Goal: Task Accomplishment & Management: Manage account settings

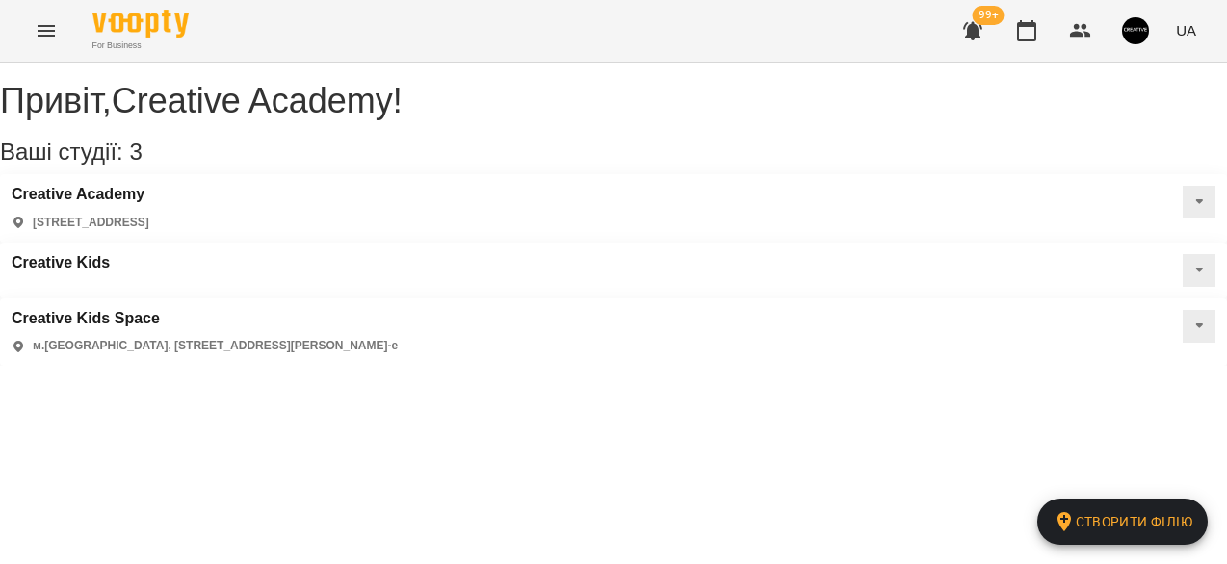
click at [40, 40] on icon "Menu" at bounding box center [46, 30] width 23 height 23
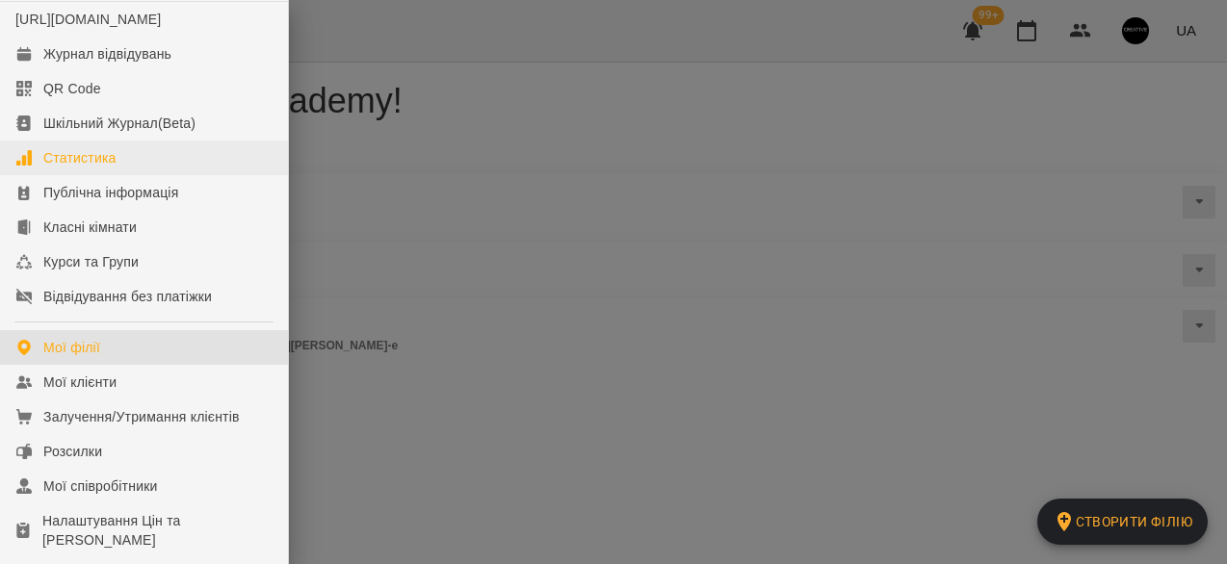
scroll to position [33, 0]
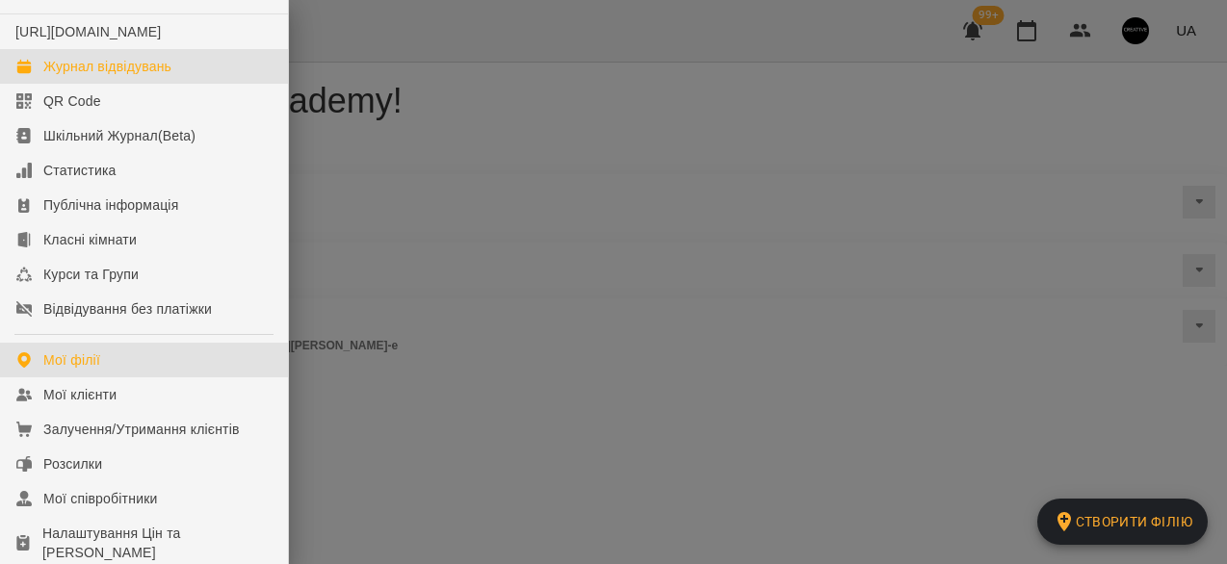
click at [171, 76] on div "Журнал відвідувань" at bounding box center [107, 66] width 128 height 19
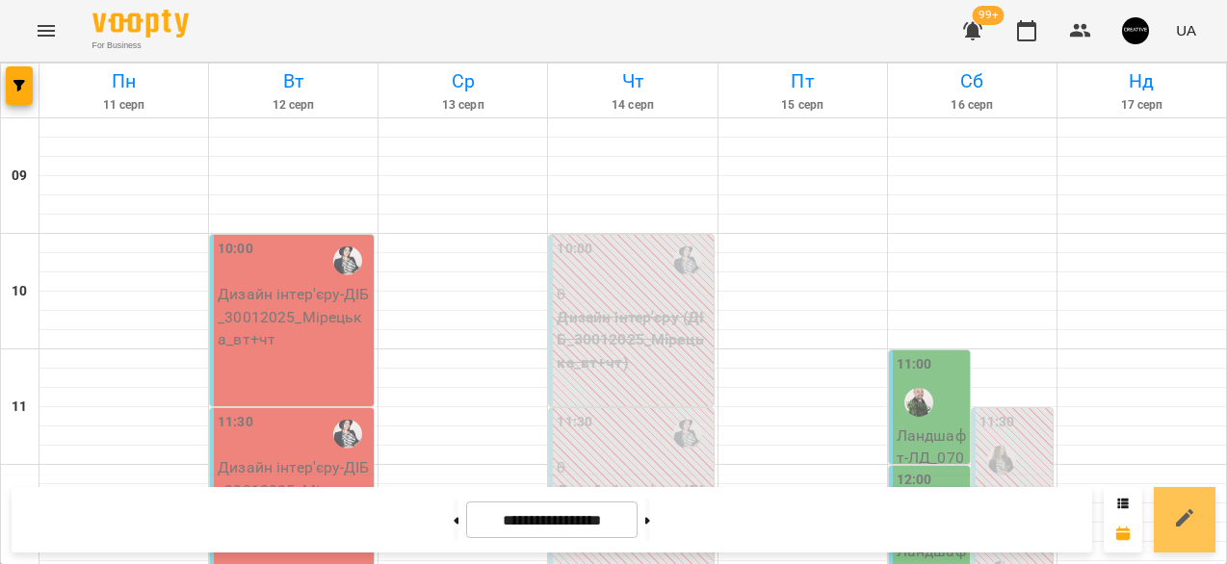
click at [1191, 508] on icon at bounding box center [1184, 517] width 23 height 23
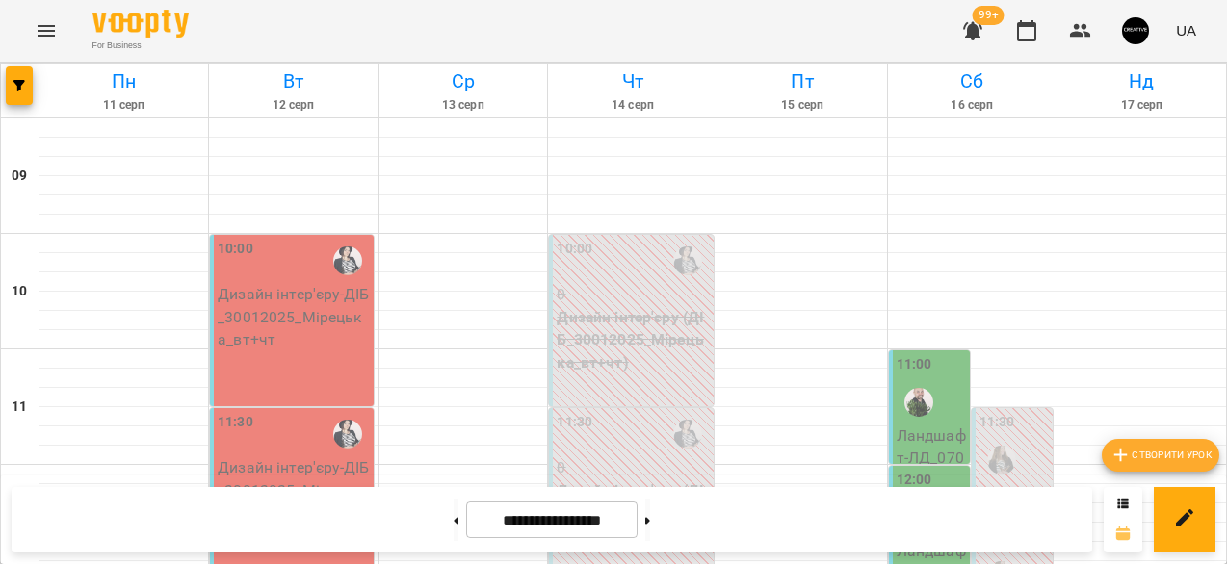
click at [1122, 536] on icon at bounding box center [1122, 532] width 13 height 13
click at [1125, 506] on icon at bounding box center [1123, 503] width 11 height 10
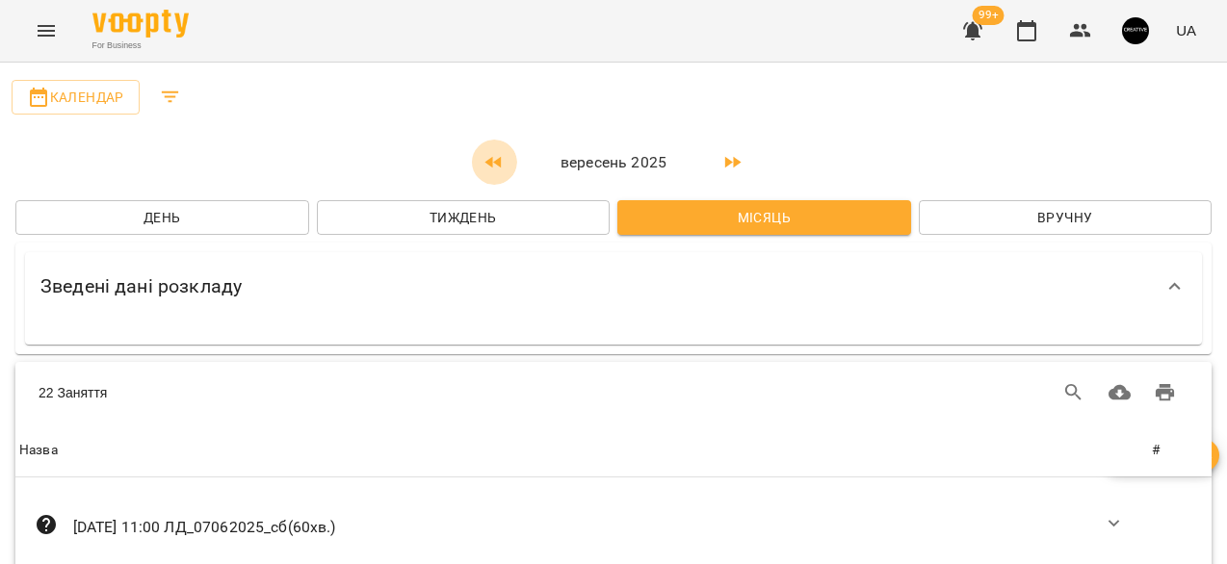
click at [499, 162] on icon "button" at bounding box center [493, 162] width 16 height 12
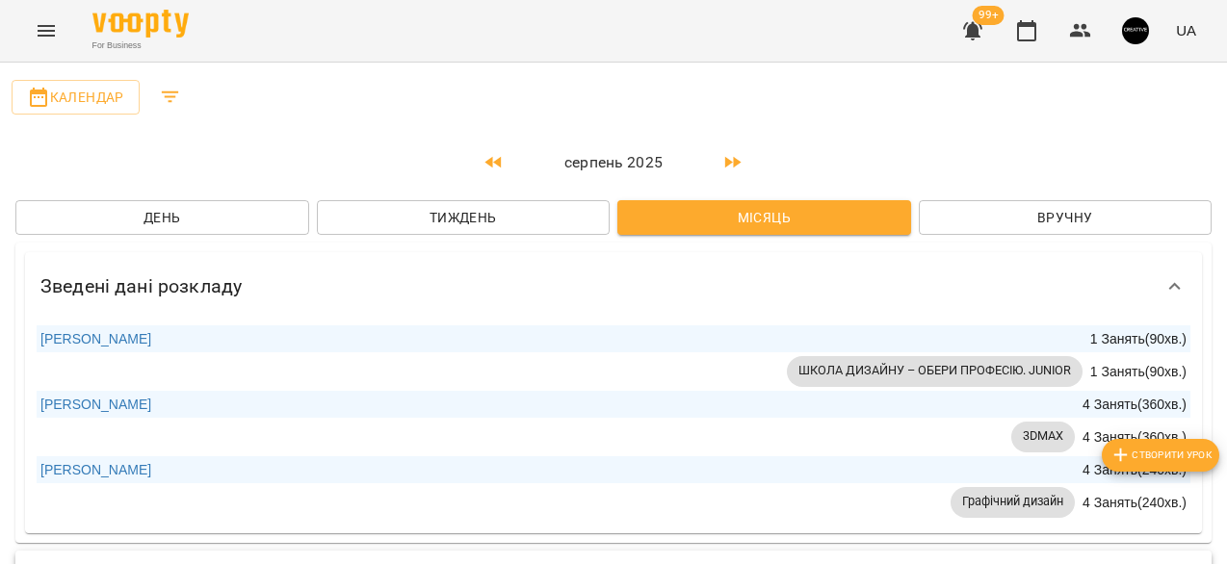
click at [499, 162] on icon "button" at bounding box center [493, 162] width 16 height 12
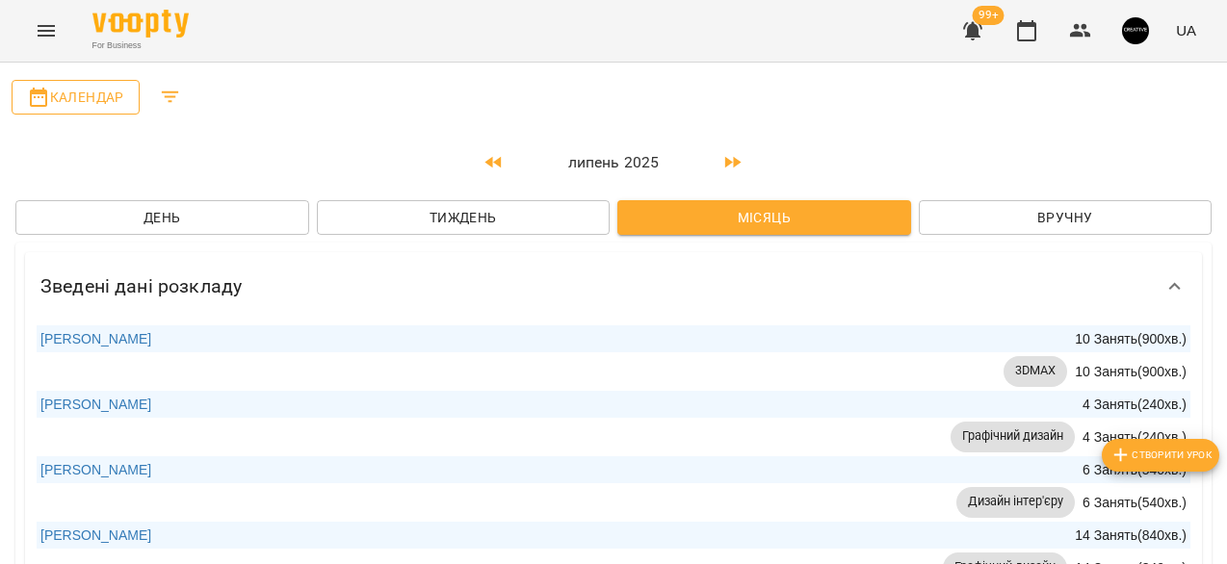
click at [92, 99] on span "Календар" at bounding box center [75, 97] width 97 height 23
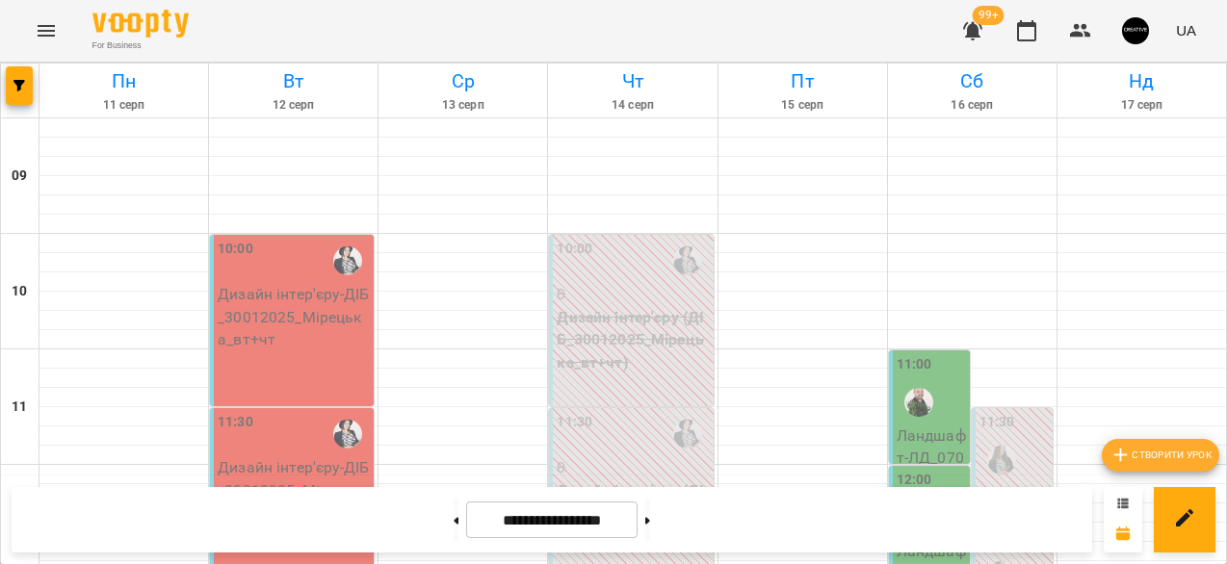
click at [1126, 499] on icon at bounding box center [1123, 503] width 11 height 10
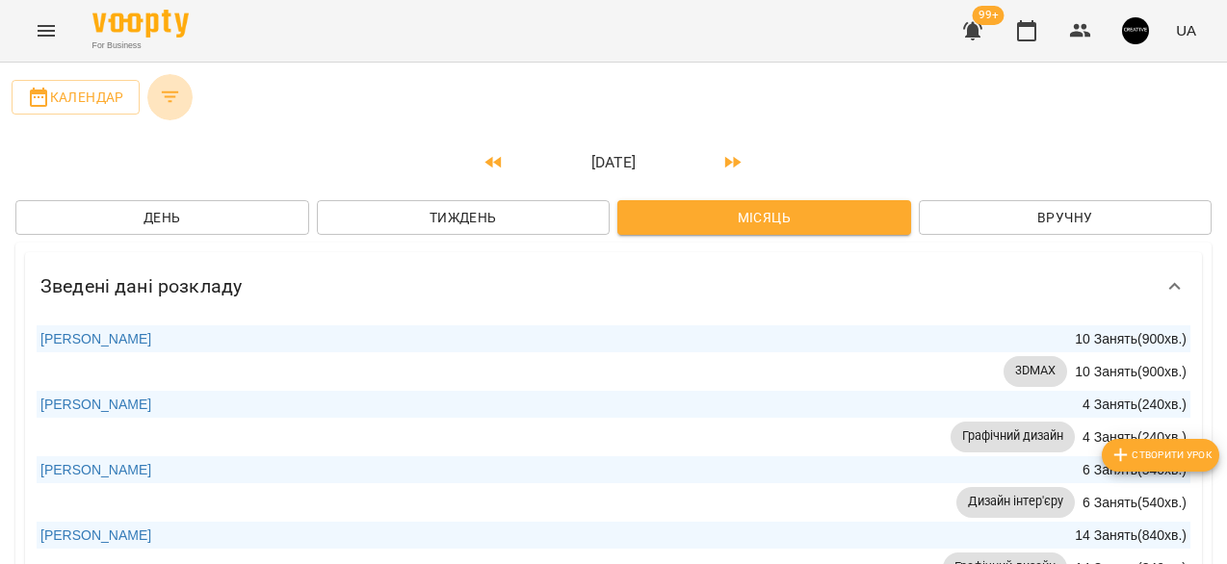
click at [168, 103] on icon "Filters" at bounding box center [170, 97] width 23 height 23
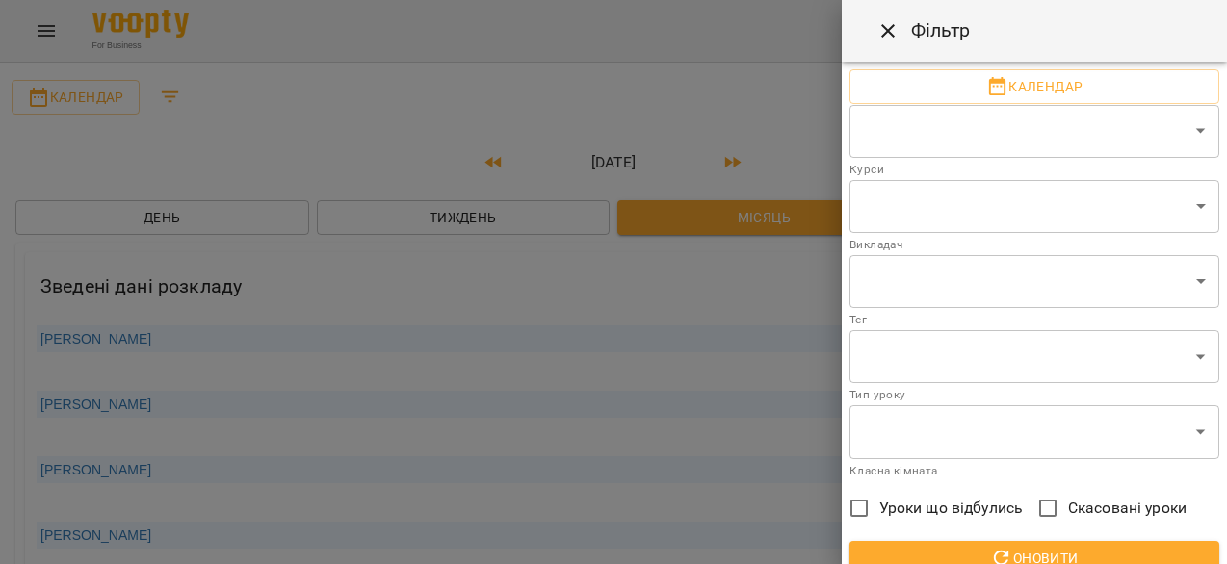
scroll to position [54, 0]
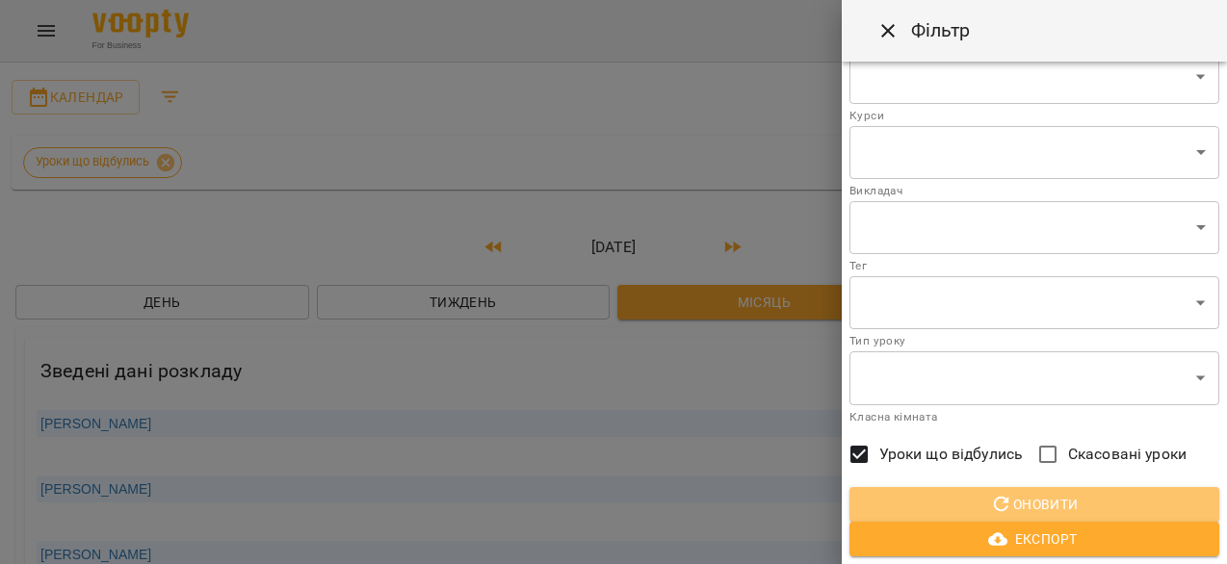
click at [944, 507] on span "Оновити" at bounding box center [1034, 504] width 339 height 23
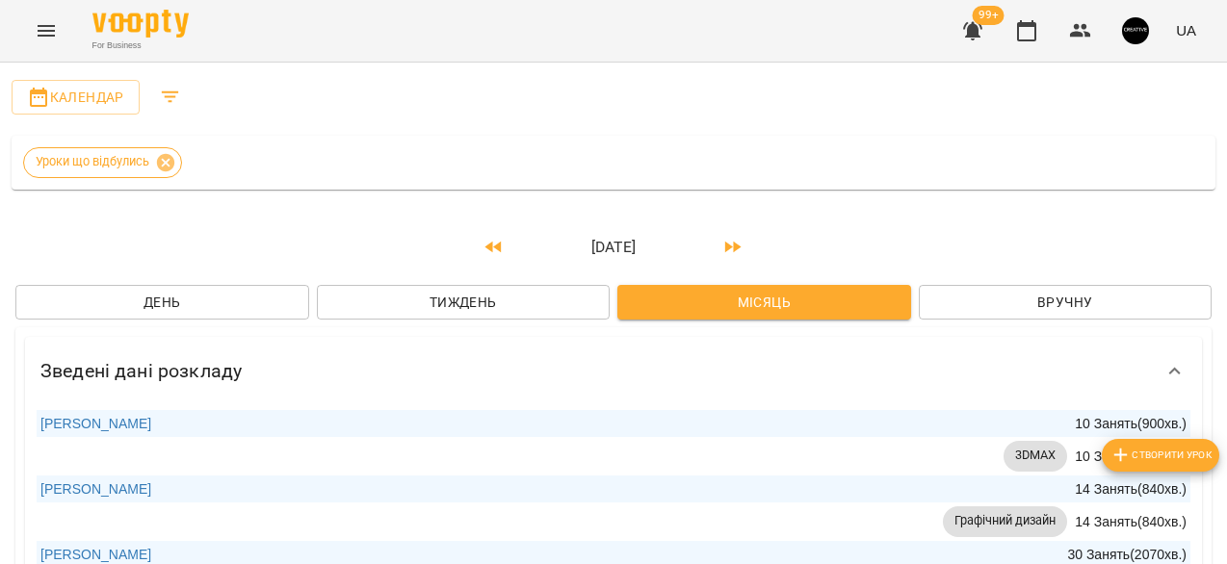
scroll to position [950, 0]
click at [109, 416] on link "Михальчук Михайло" at bounding box center [95, 423] width 111 height 15
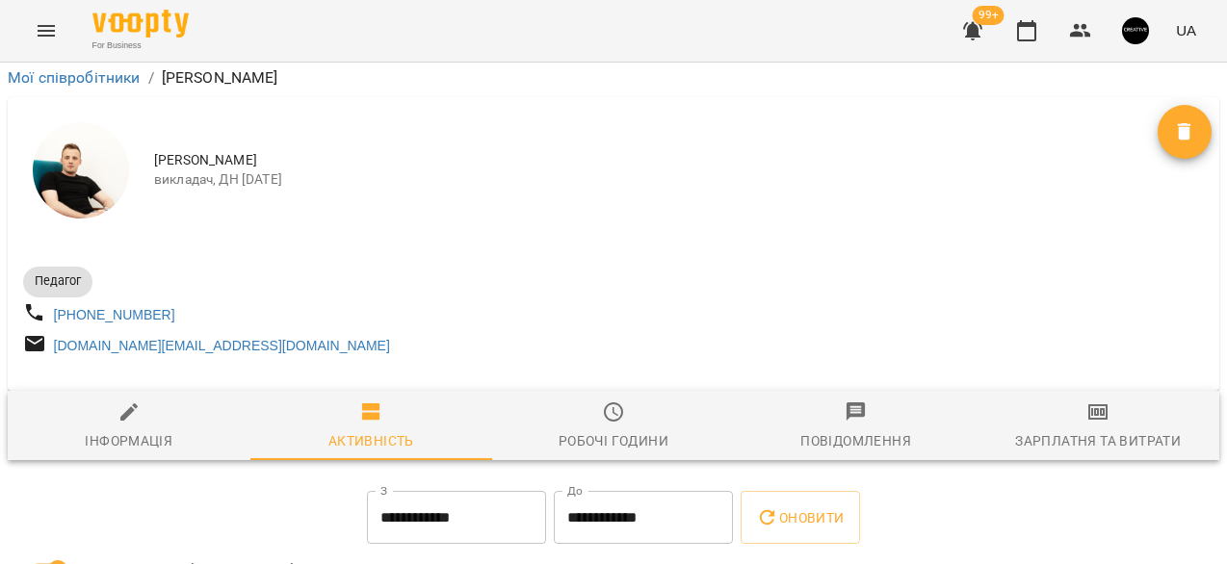
scroll to position [1103, 0]
click at [47, 37] on icon "Menu" at bounding box center [46, 30] width 23 height 23
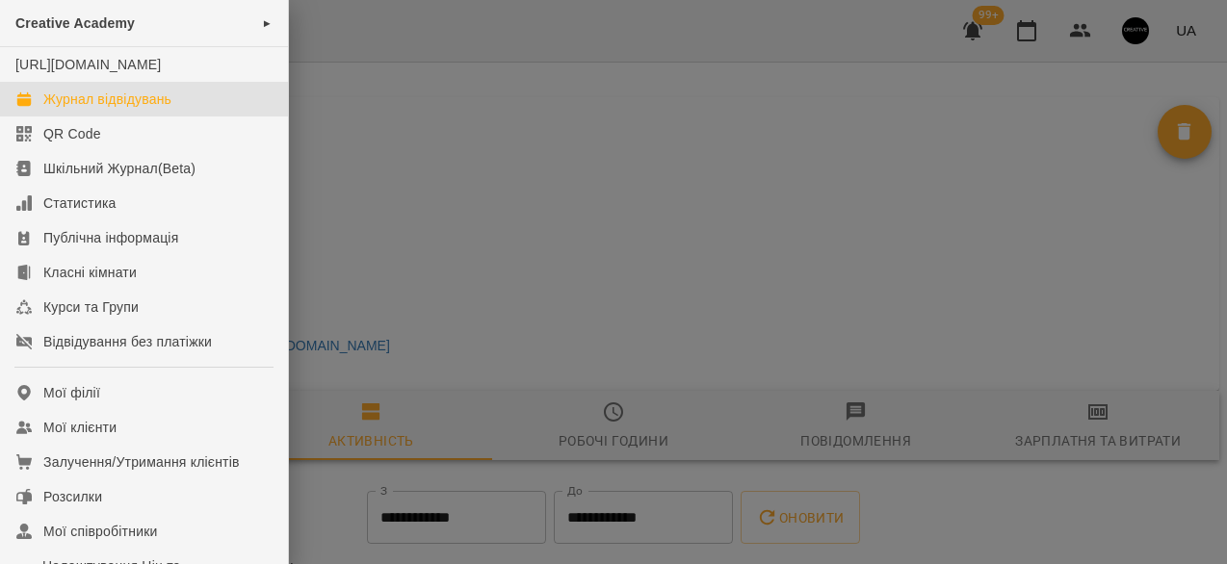
click at [51, 109] on div "Журнал відвідувань" at bounding box center [107, 99] width 128 height 19
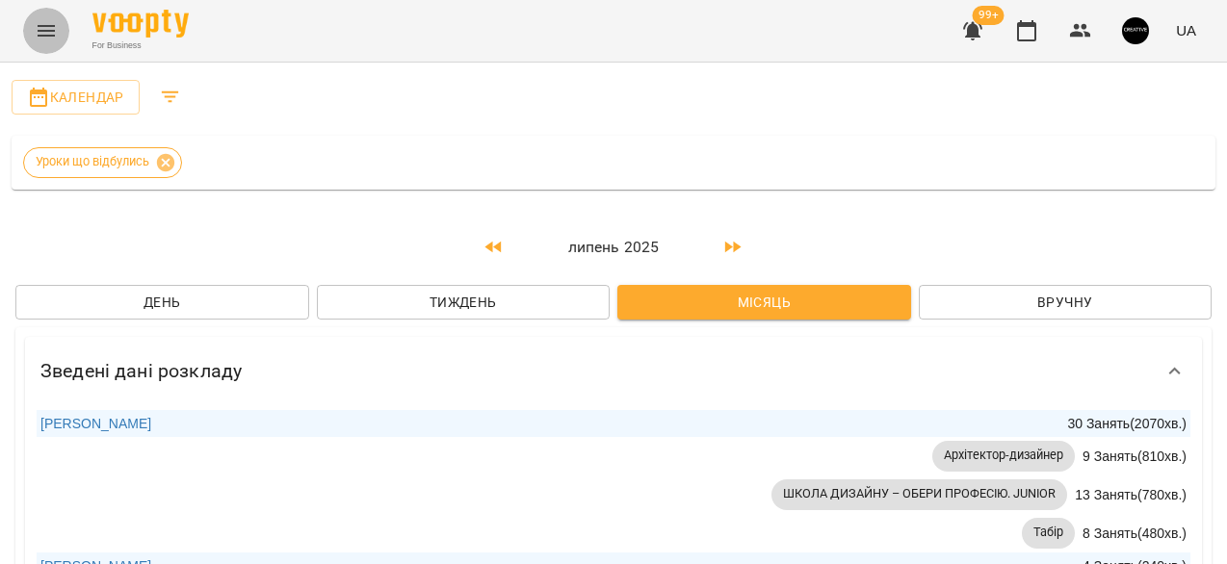
click at [38, 34] on icon "Menu" at bounding box center [46, 30] width 23 height 23
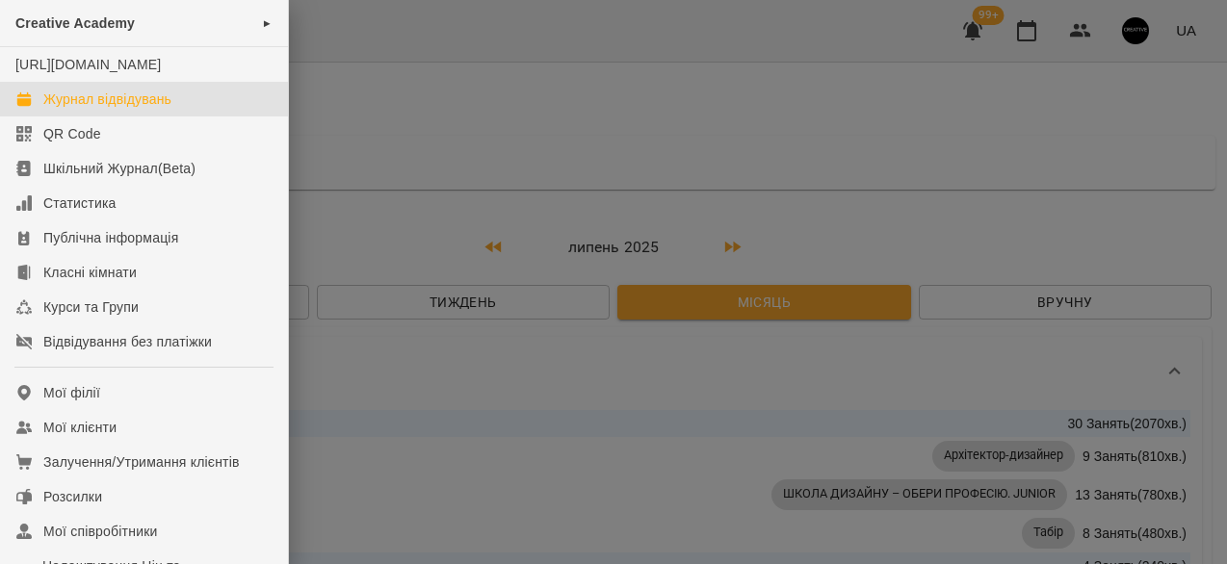
click at [506, 149] on div at bounding box center [613, 282] width 1227 height 564
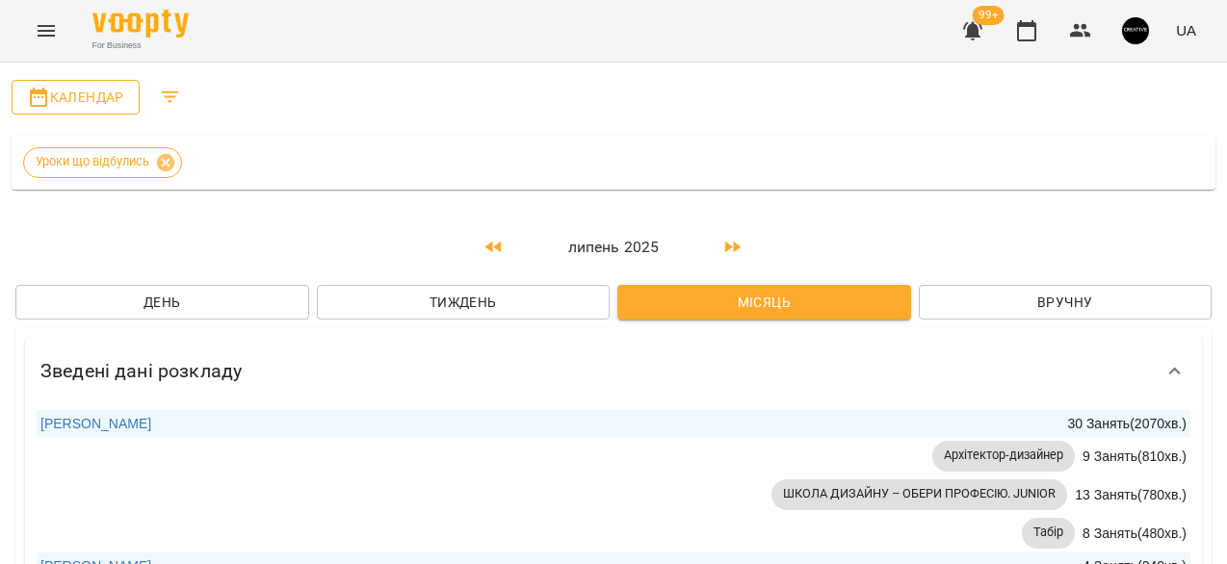
click at [62, 95] on span "Календар" at bounding box center [75, 97] width 97 height 23
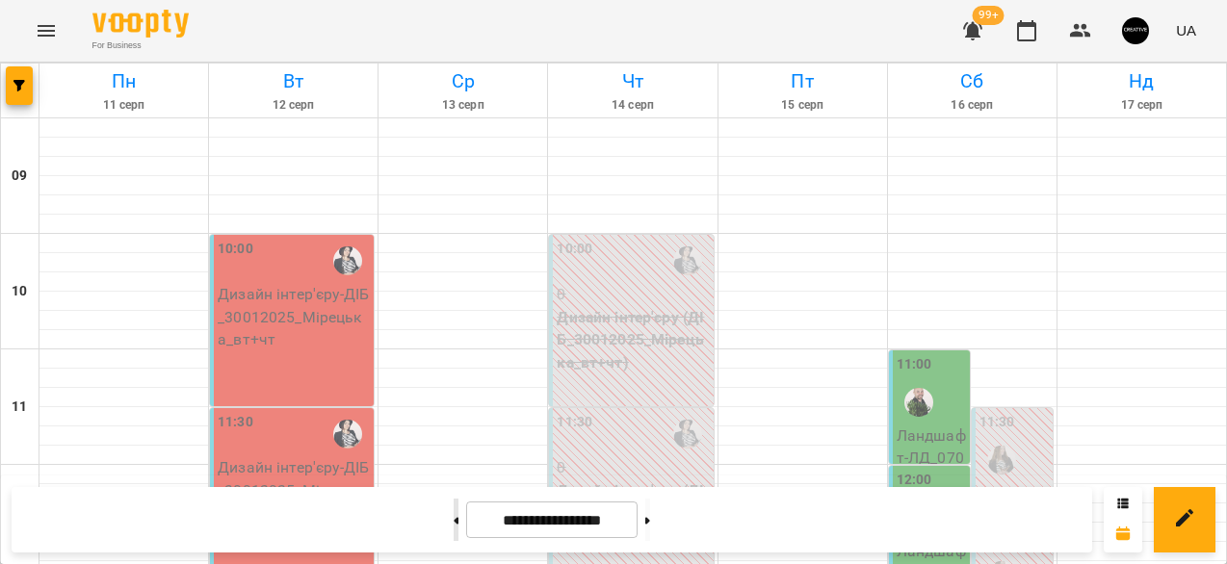
click at [453, 526] on button at bounding box center [455, 520] width 5 height 42
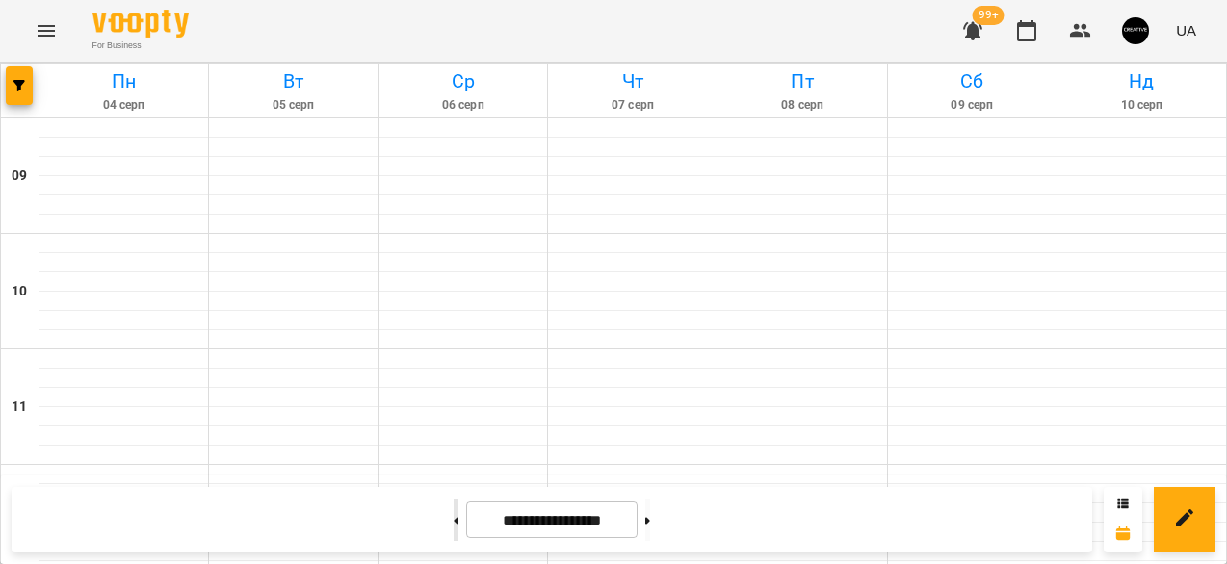
click at [453, 526] on button at bounding box center [455, 520] width 5 height 42
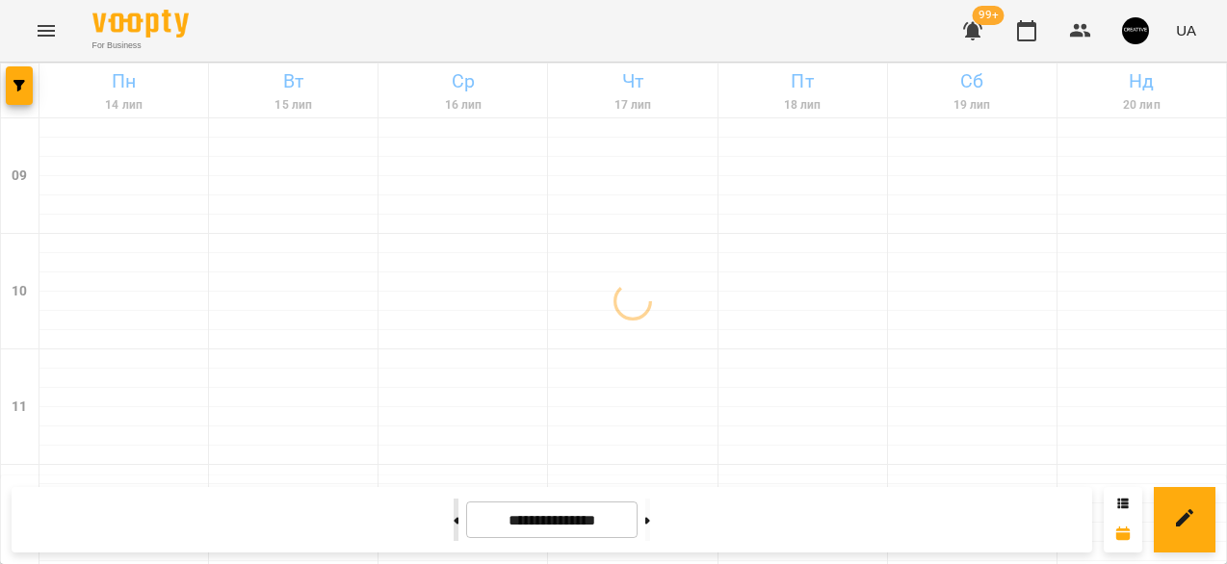
click at [453, 525] on button at bounding box center [455, 520] width 5 height 42
click at [650, 517] on icon at bounding box center [647, 521] width 5 height 8
type input "**********"
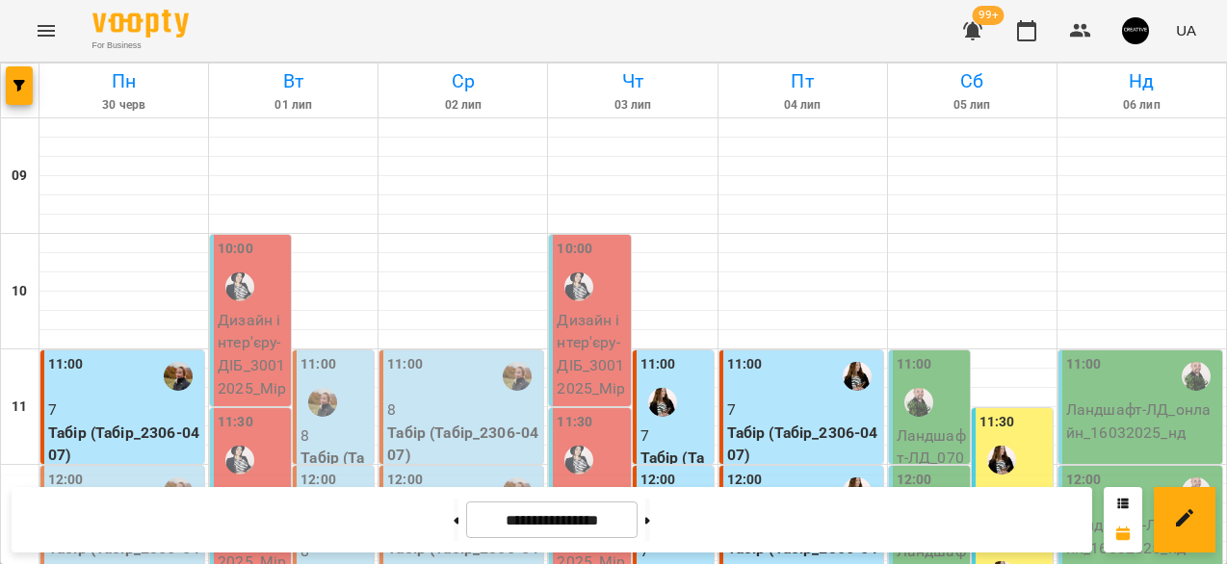
scroll to position [89, 0]
click at [258, 309] on p "Дизайн інтер'єру - ДІБ_30012025_Мірецька_вт+чт" at bounding box center [252, 377] width 69 height 136
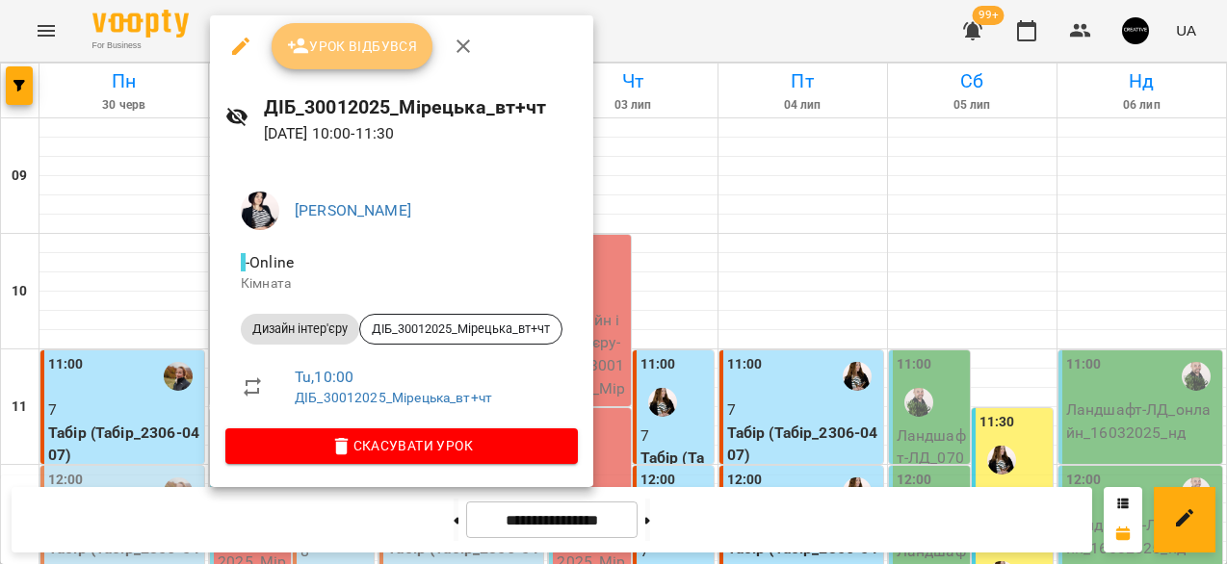
click at [325, 59] on button "Урок відбувся" at bounding box center [353, 46] width 162 height 46
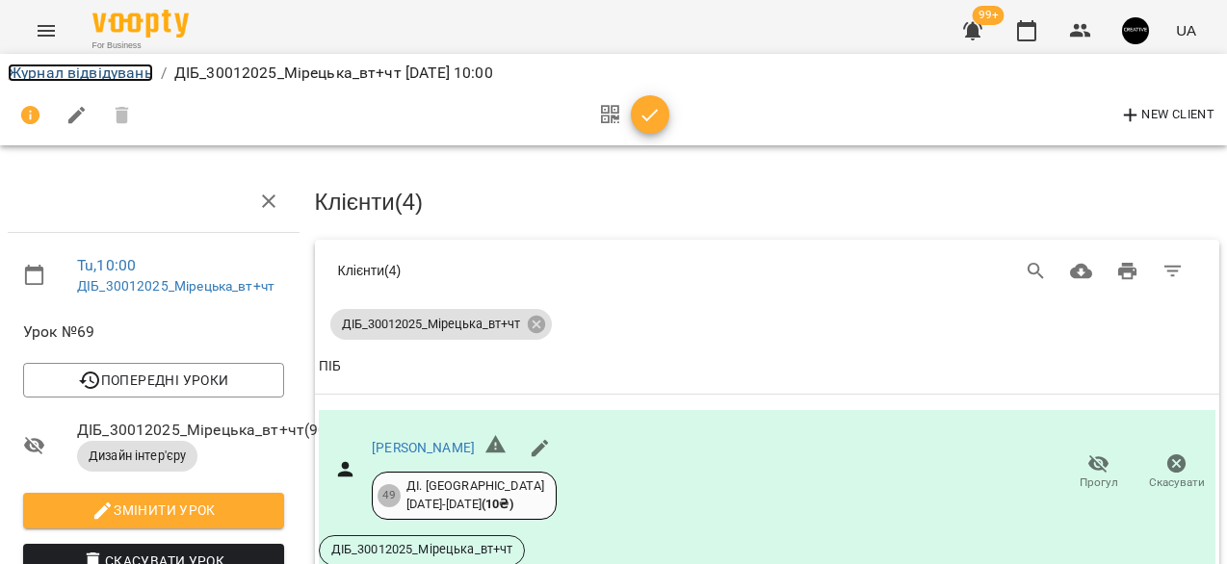
click at [51, 77] on link "Журнал відвідувань" at bounding box center [80, 73] width 145 height 18
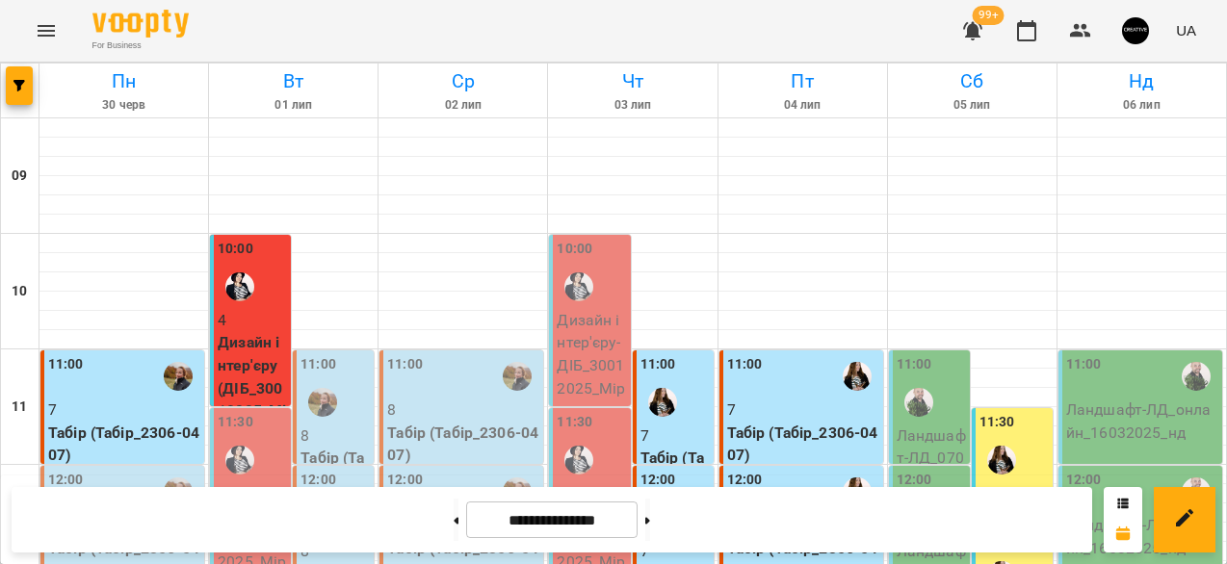
scroll to position [64, 0]
click at [267, 412] on div "11:30" at bounding box center [252, 447] width 69 height 70
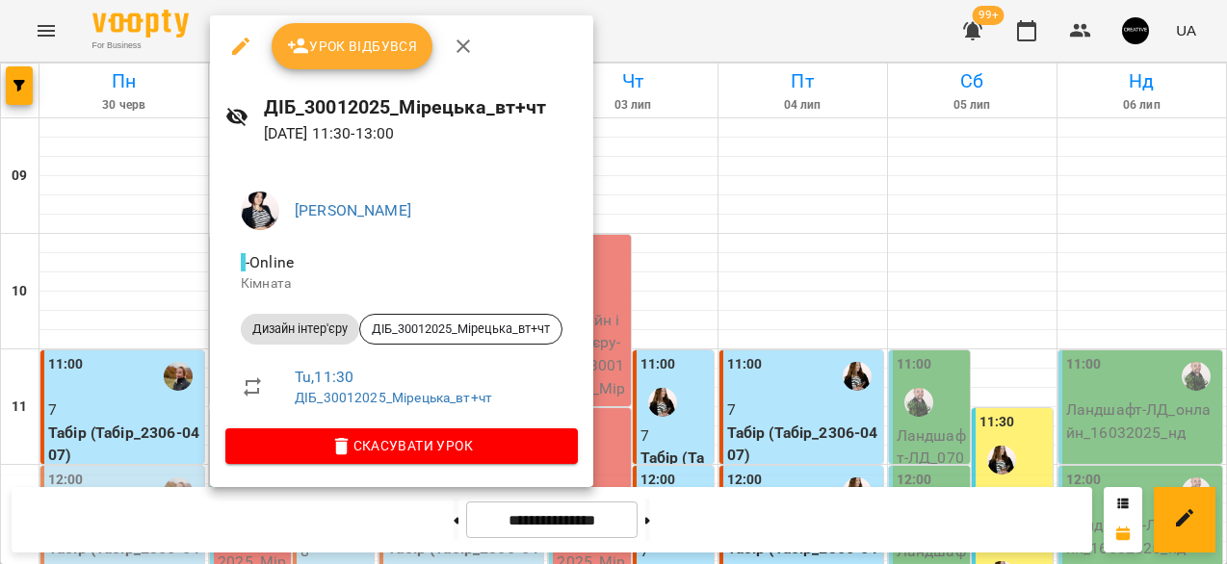
click at [370, 31] on button "Урок відбувся" at bounding box center [353, 46] width 162 height 46
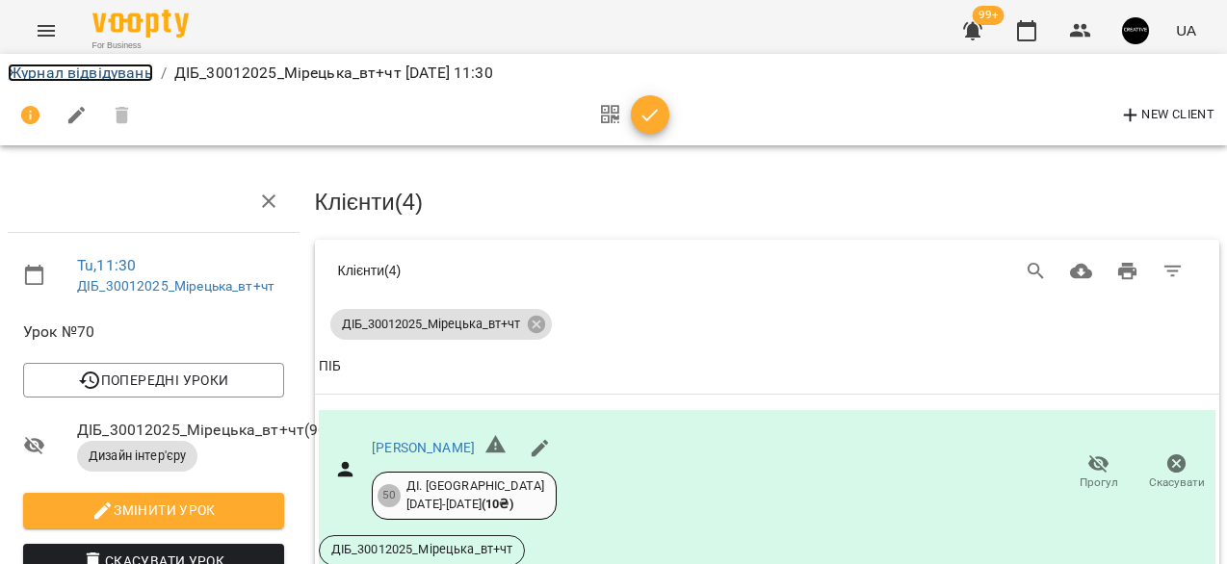
click at [38, 70] on link "Журнал відвідувань" at bounding box center [80, 73] width 145 height 18
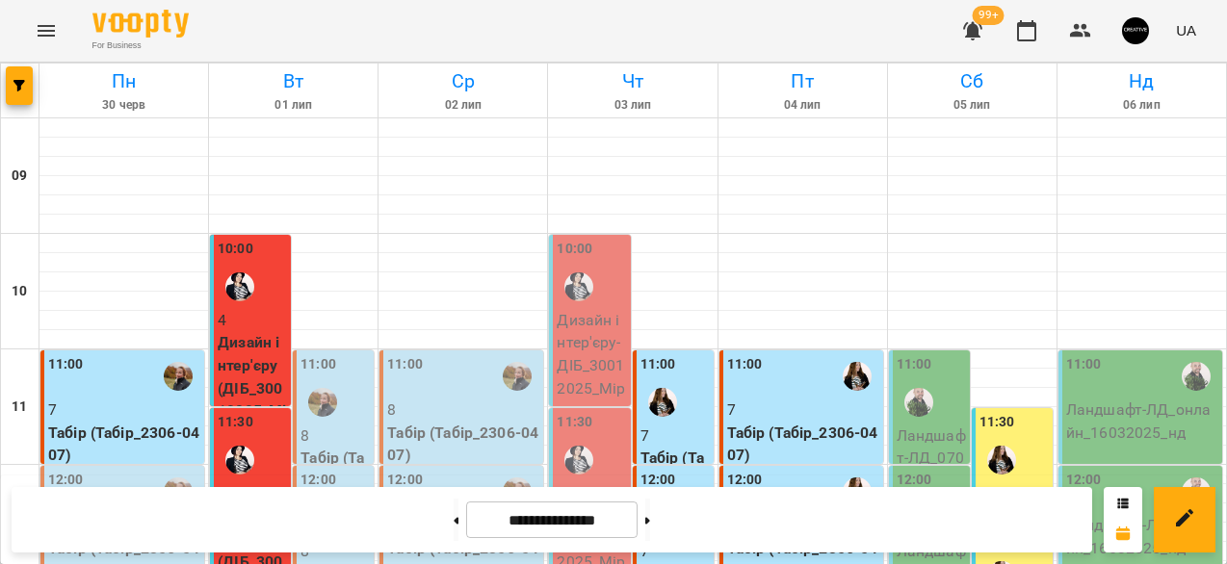
click at [615, 342] on p "Дизайн інтер'єру - ДІБ_30012025_Мірецька_вт+чт" at bounding box center [590, 377] width 69 height 136
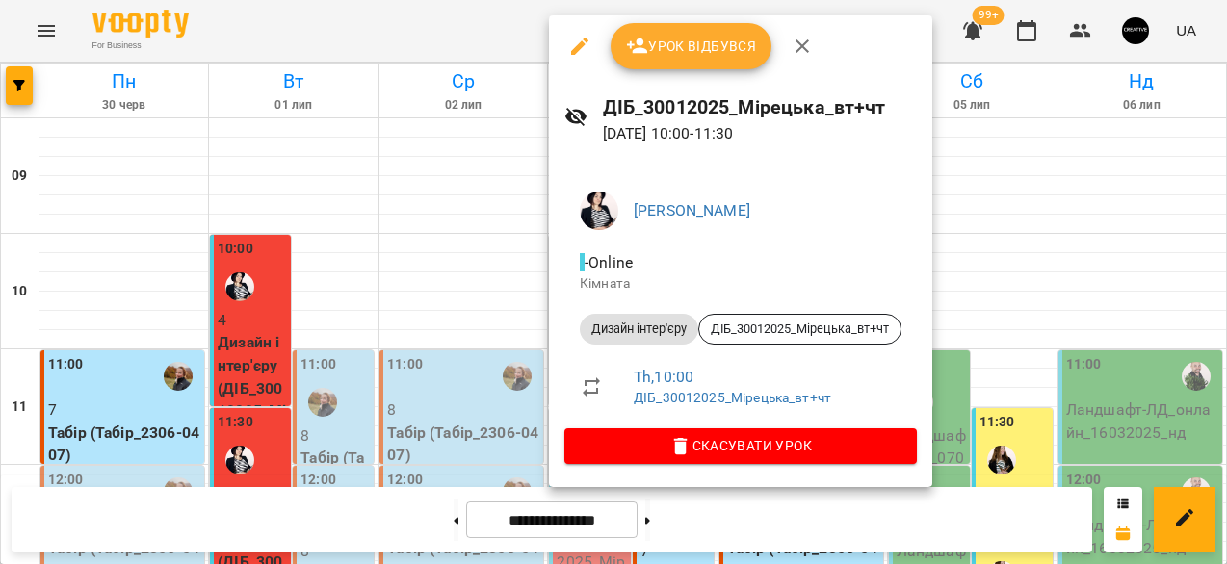
click at [660, 39] on span "Урок відбувся" at bounding box center [691, 46] width 131 height 23
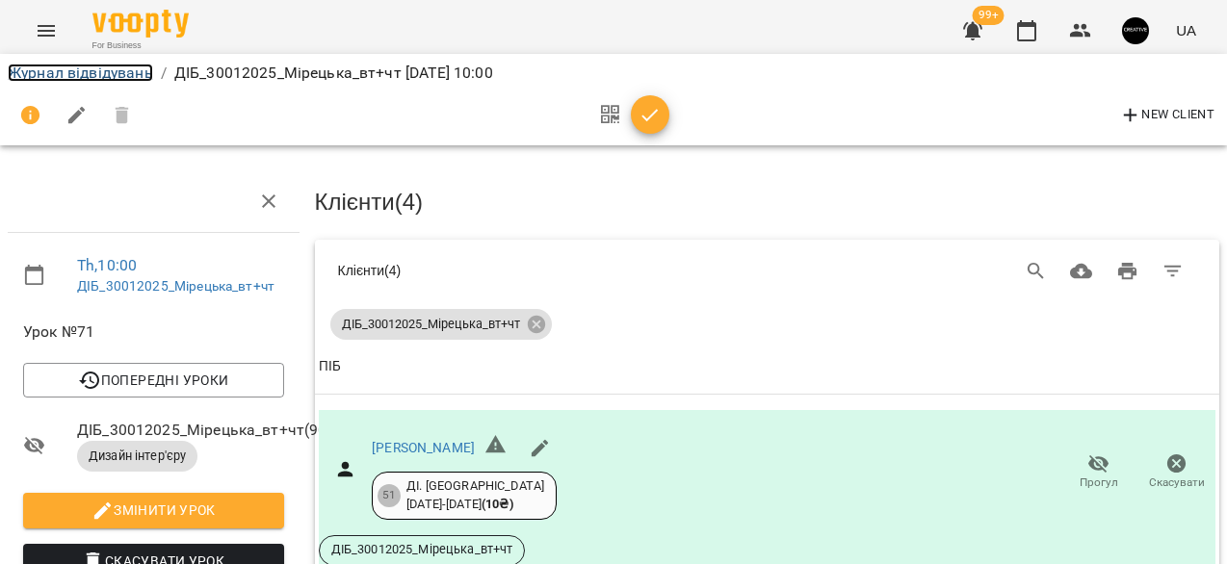
click at [61, 81] on link "Журнал відвідувань" at bounding box center [80, 73] width 145 height 18
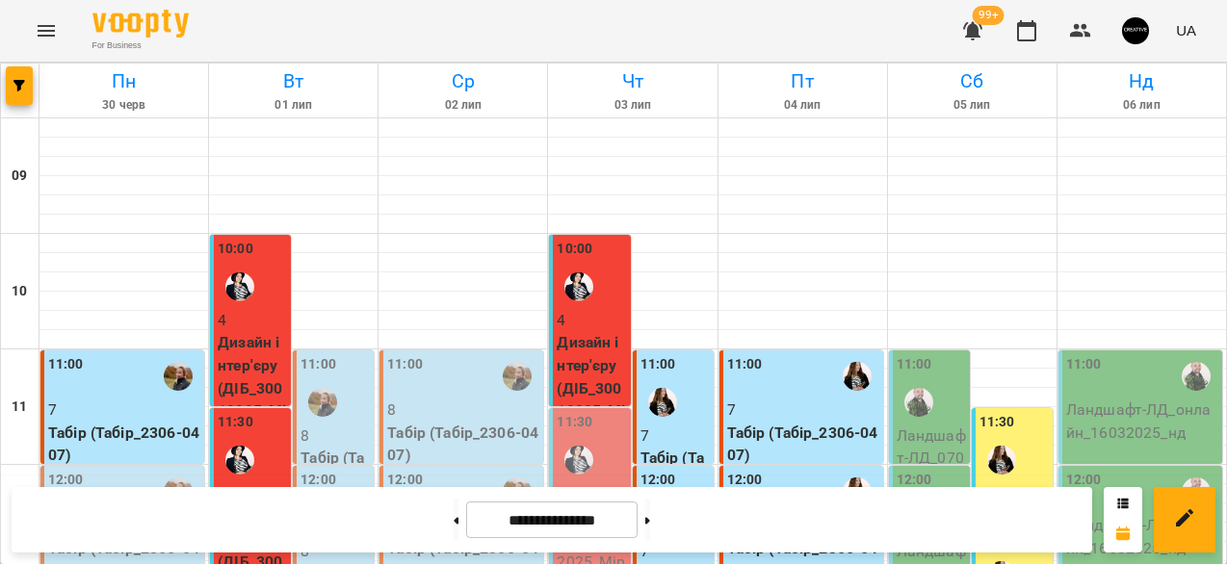
scroll to position [196, 0]
click at [564, 482] on p "Дизайн інтер'єру - ДІБ_30012025_Мірецька_вт+чт" at bounding box center [590, 550] width 69 height 136
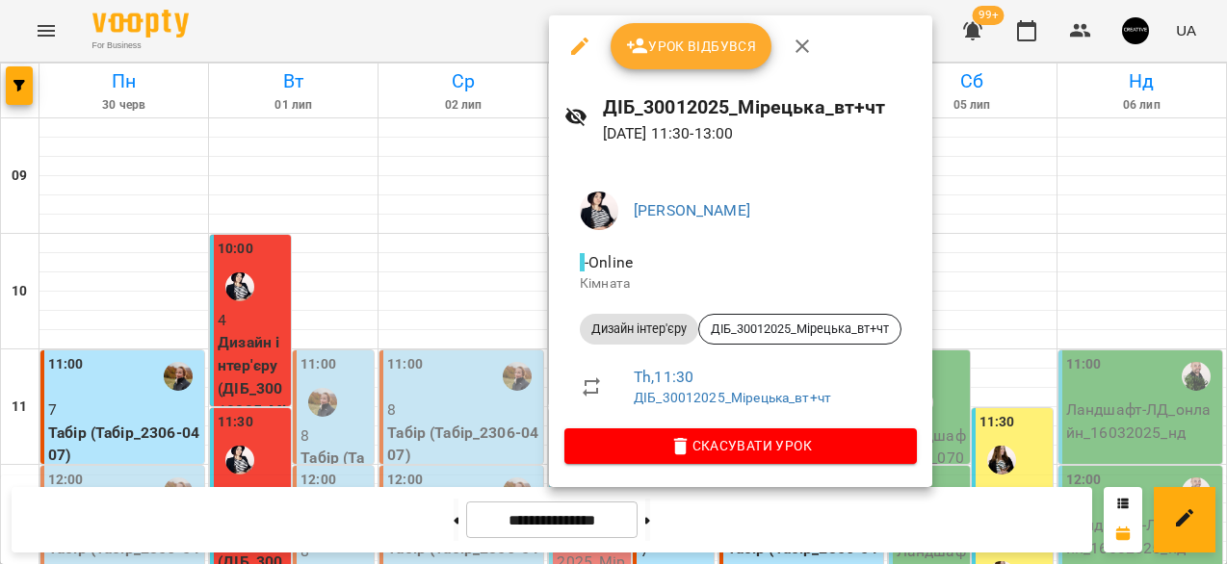
click at [685, 36] on span "Урок відбувся" at bounding box center [691, 46] width 131 height 23
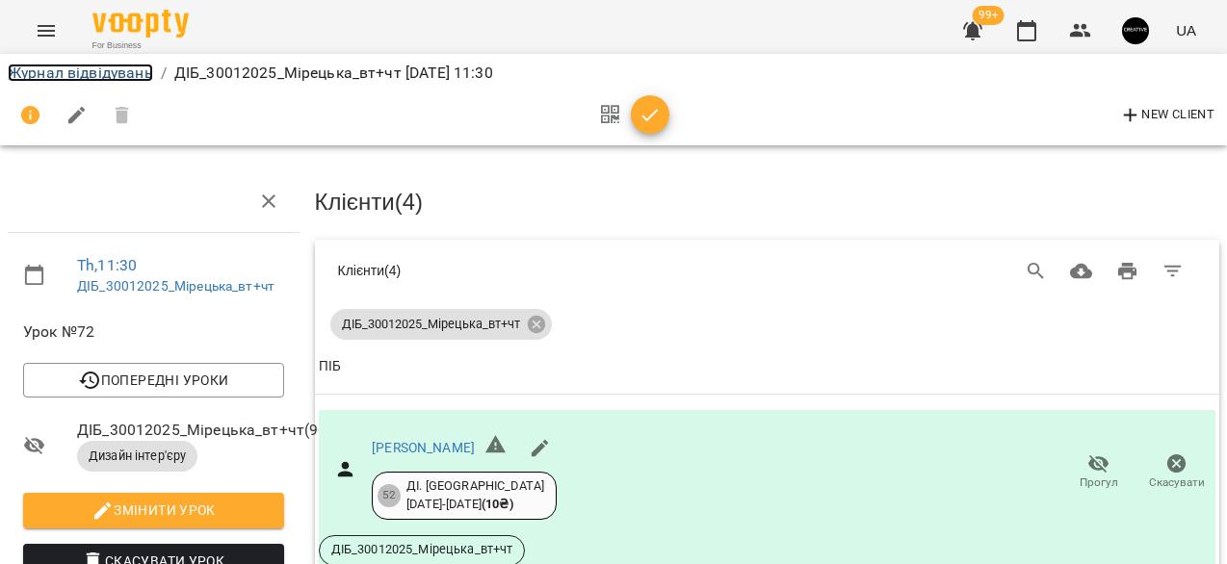
click at [122, 81] on link "Журнал відвідувань" at bounding box center [80, 73] width 145 height 18
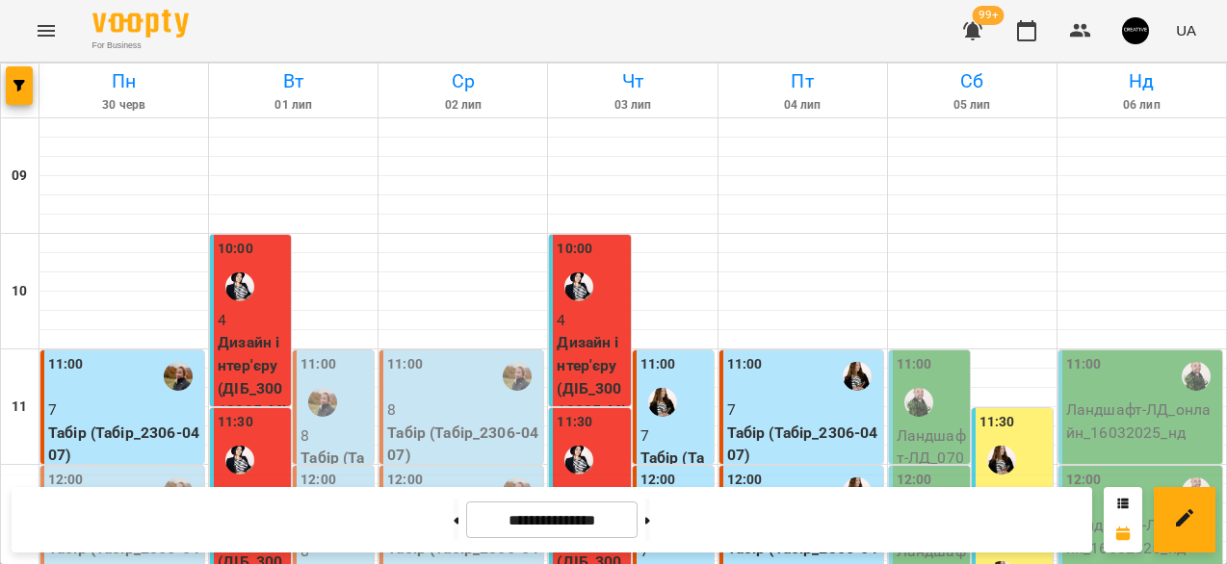
scroll to position [250, 0]
click at [931, 425] on p "Ландшафт - ЛД_07062025_сб" at bounding box center [930, 459] width 69 height 68
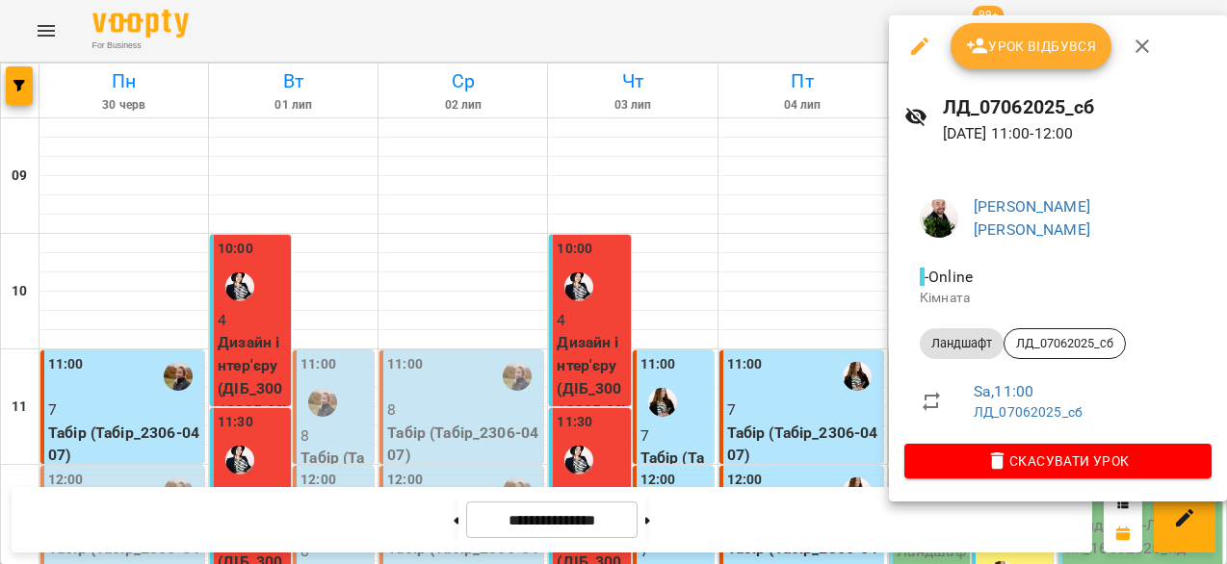
click at [1006, 47] on span "Урок відбувся" at bounding box center [1031, 46] width 131 height 23
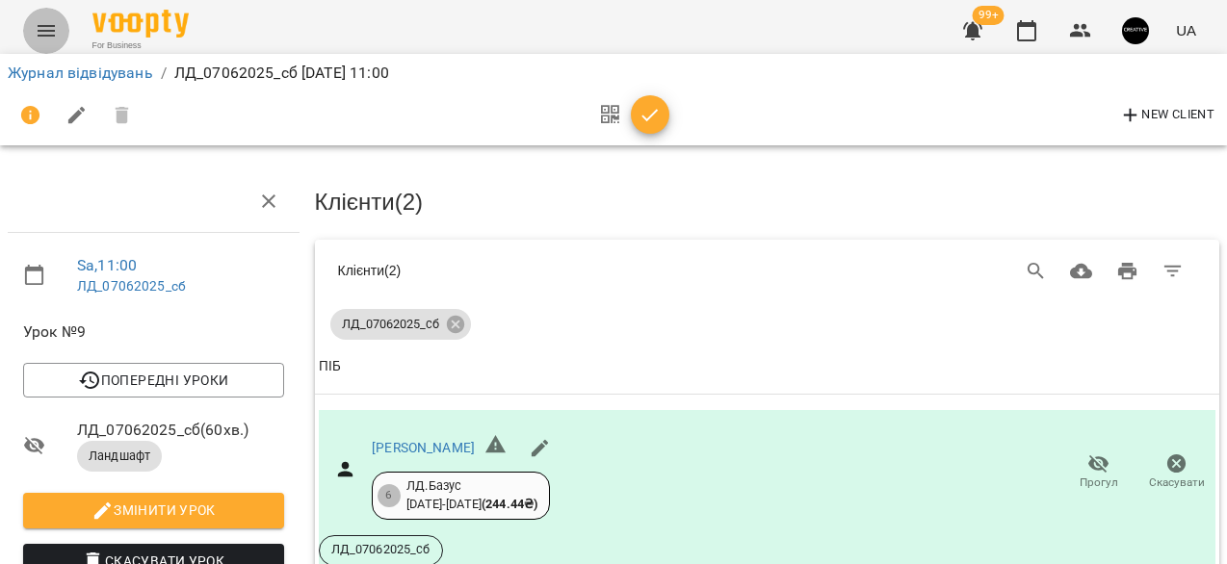
click at [46, 31] on icon "Menu" at bounding box center [46, 31] width 17 height 12
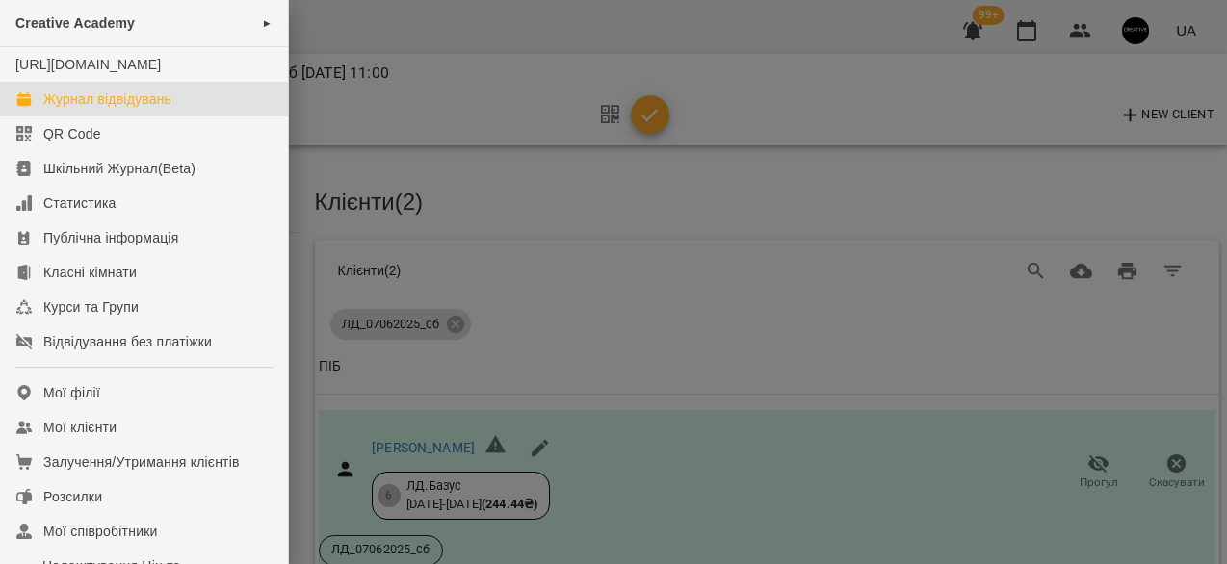
click at [61, 109] on div "Журнал відвідувань" at bounding box center [107, 99] width 128 height 19
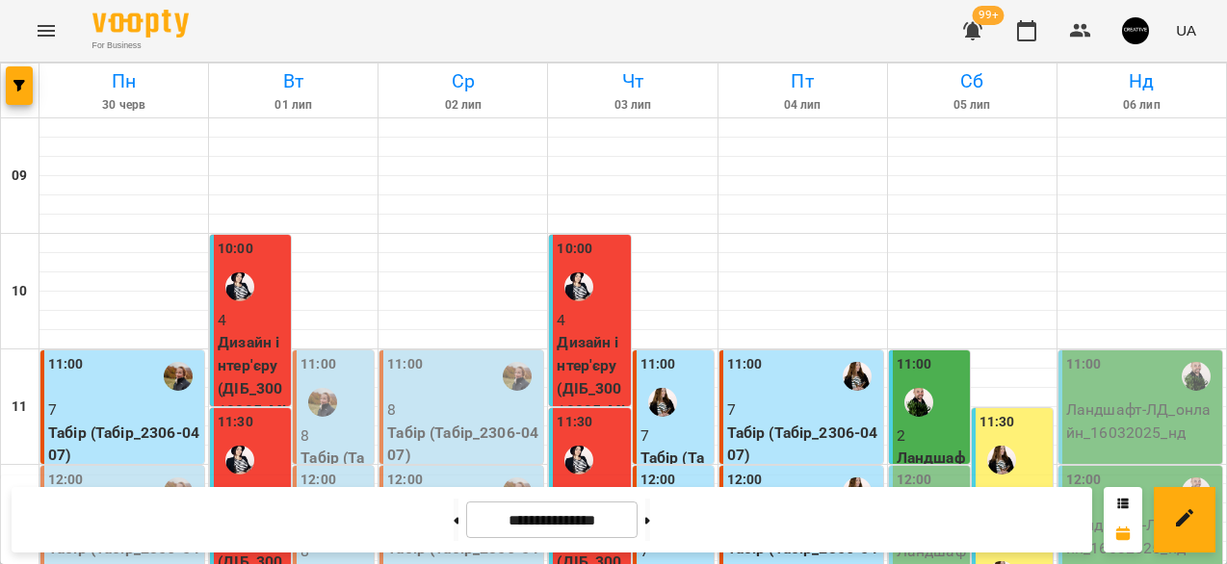
scroll to position [186, 0]
click at [918, 540] on p "Ландшафт - ЛД_07062025_сб" at bounding box center [930, 574] width 69 height 68
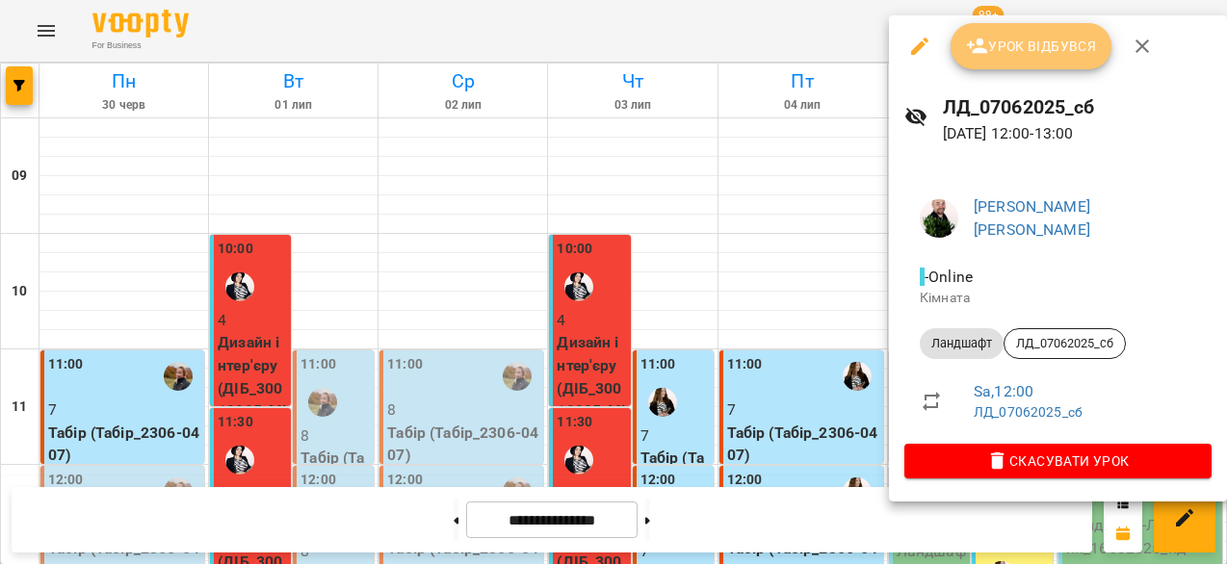
click at [995, 51] on span "Урок відбувся" at bounding box center [1031, 46] width 131 height 23
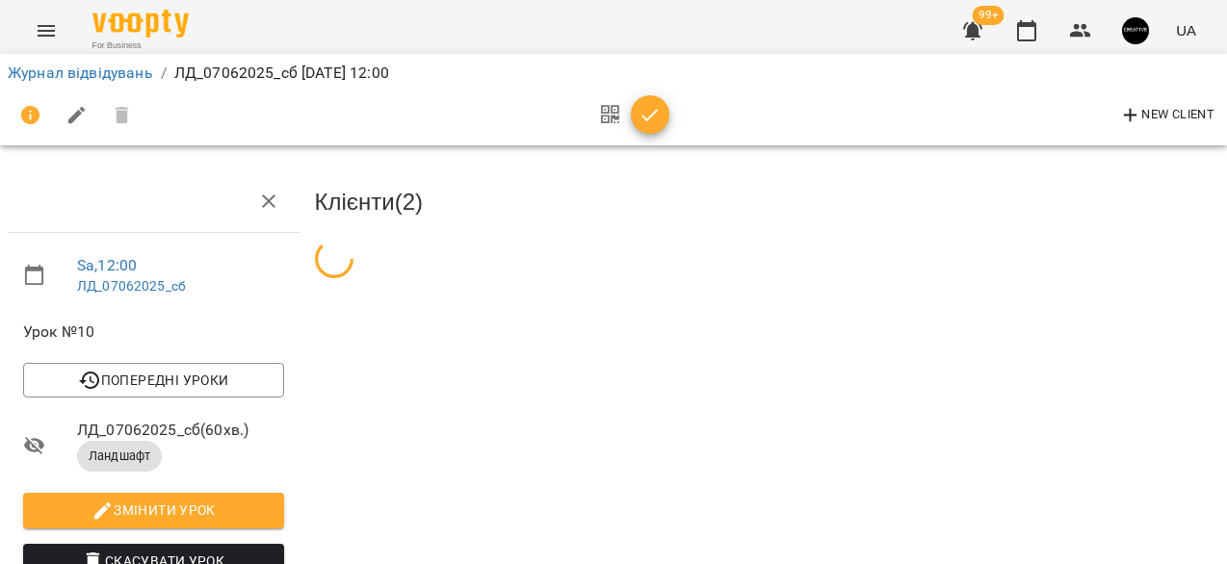
click at [54, 30] on icon "Menu" at bounding box center [46, 30] width 23 height 23
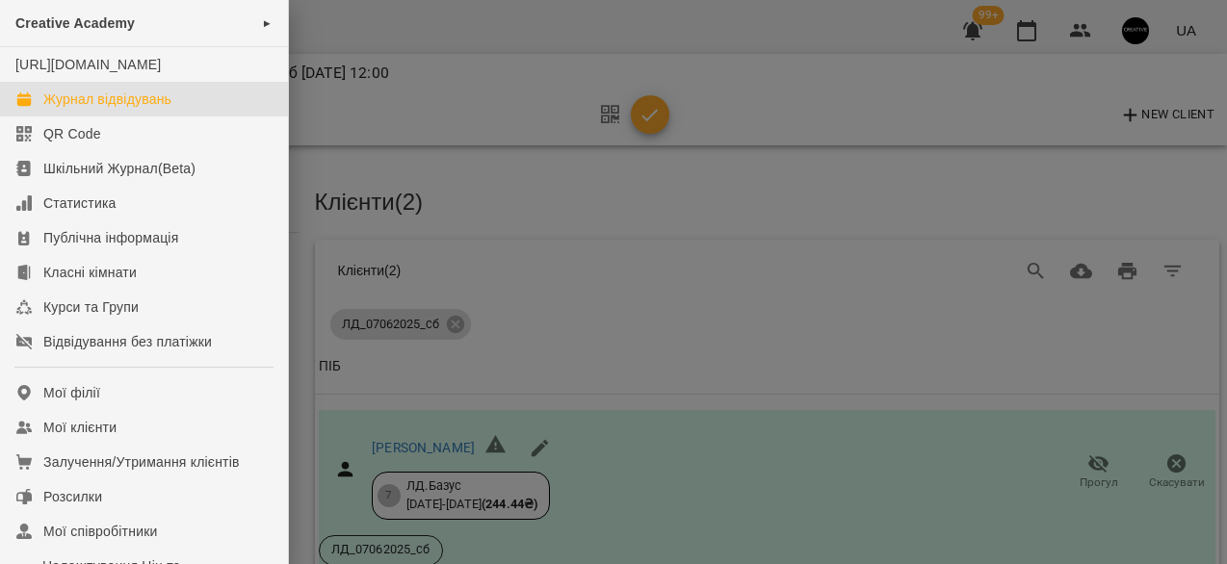
click at [159, 109] on div "Журнал відвідувань" at bounding box center [107, 99] width 128 height 19
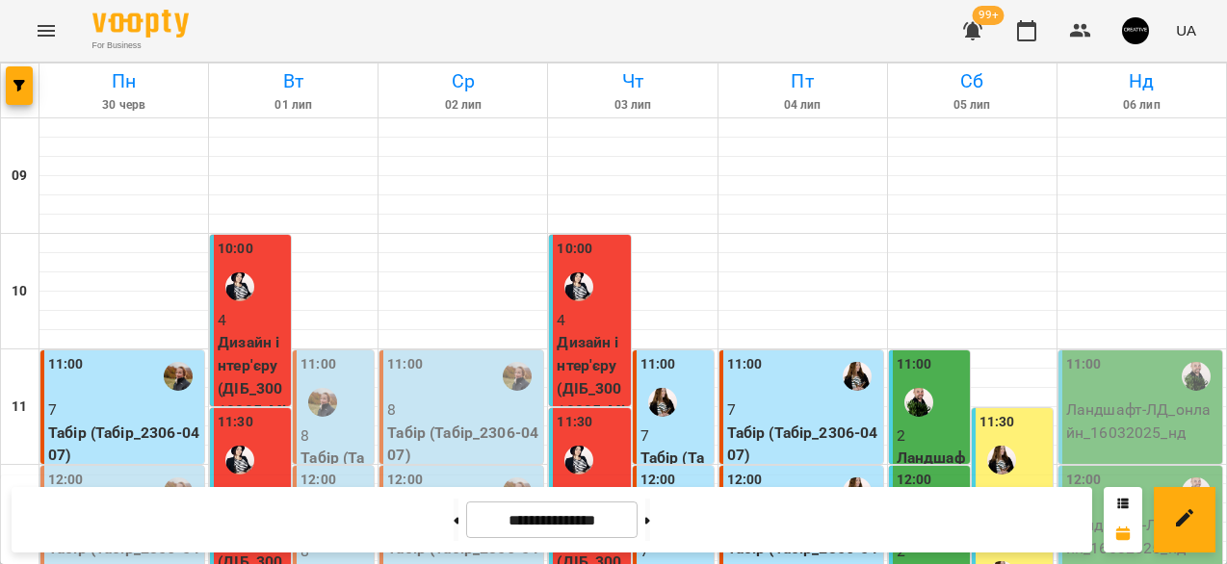
scroll to position [282, 0]
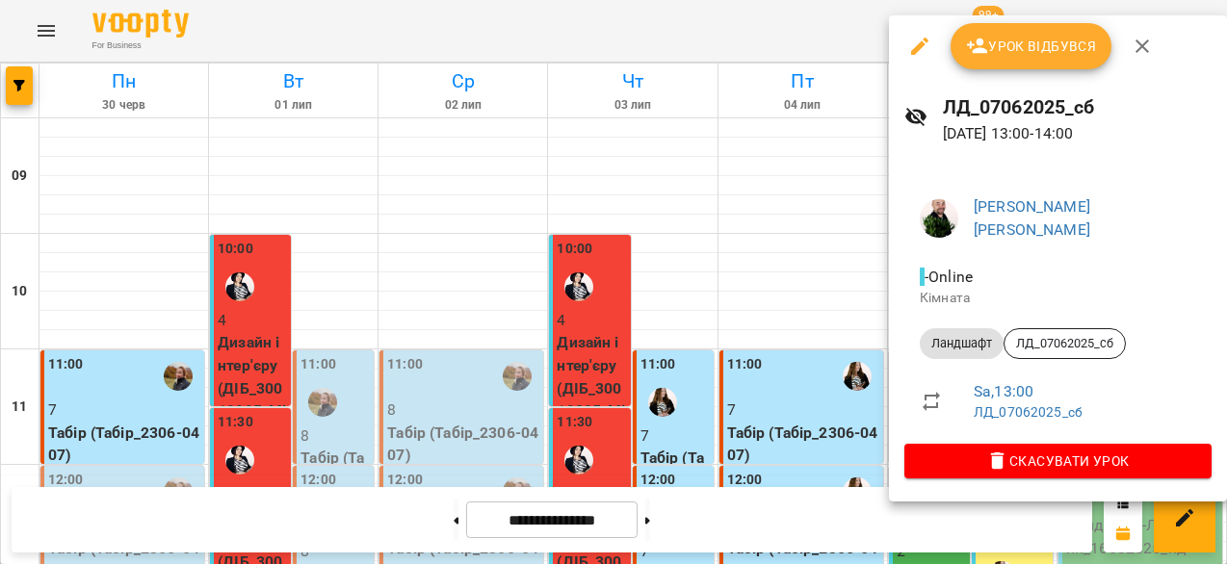
click at [1005, 40] on span "Урок відбувся" at bounding box center [1031, 46] width 131 height 23
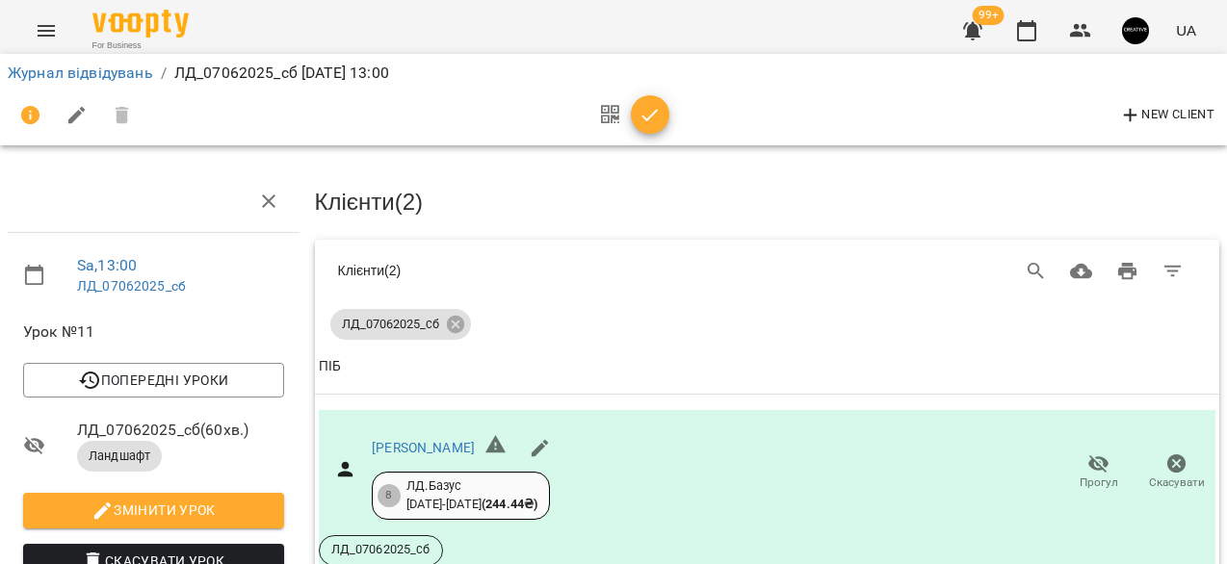
click at [43, 31] on icon "Menu" at bounding box center [46, 31] width 17 height 12
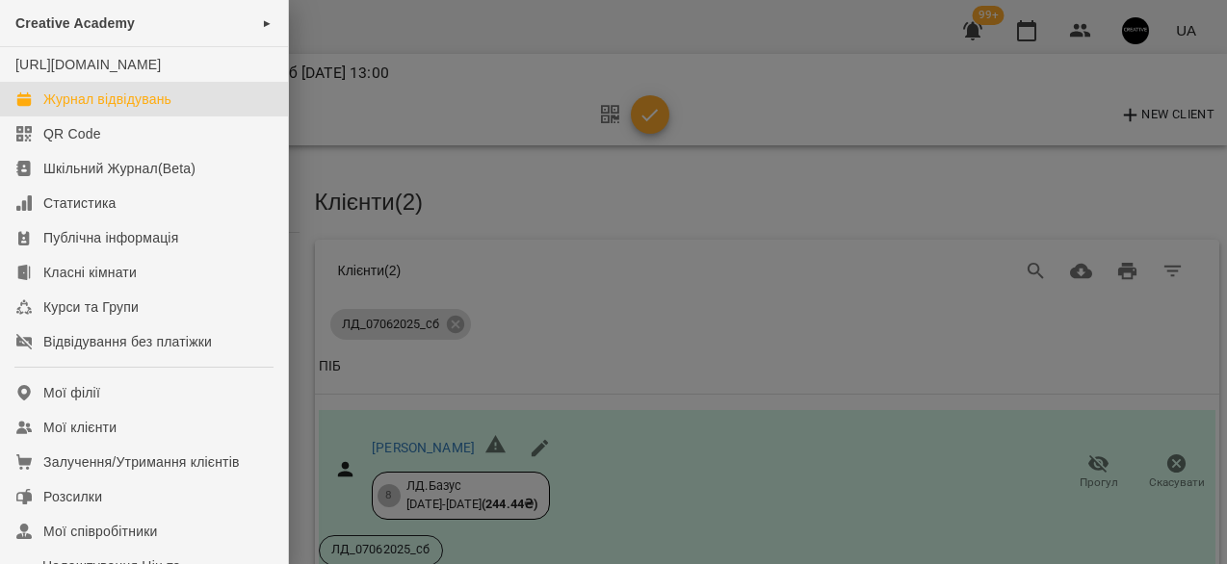
click at [53, 109] on div "Журнал відвідувань" at bounding box center [107, 99] width 128 height 19
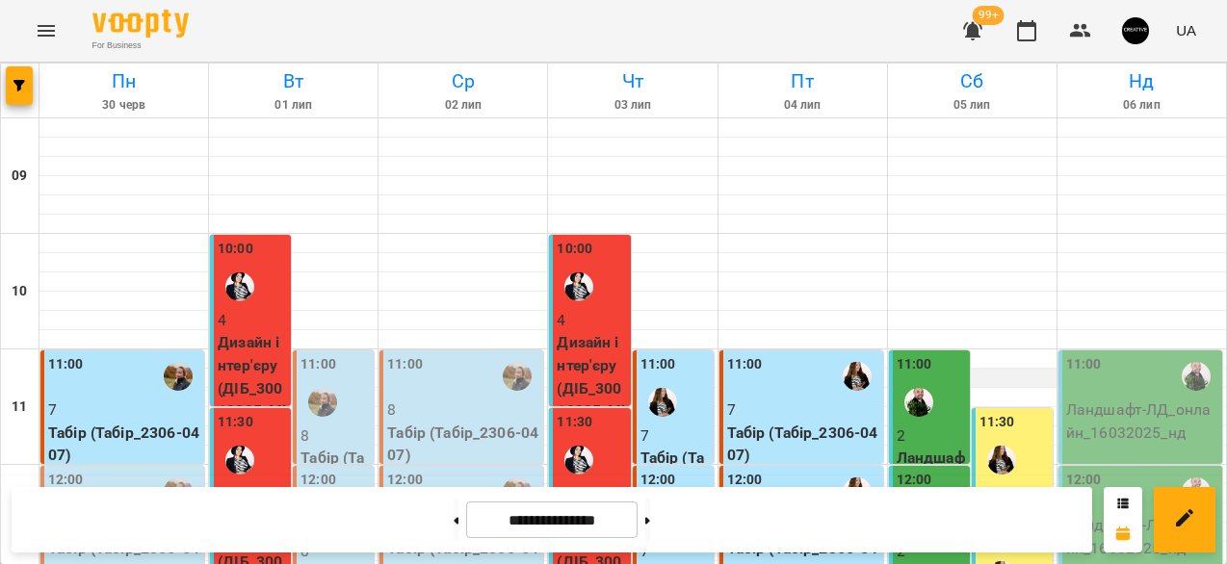
scroll to position [202, 0]
click at [1139, 399] on p "Ландшафт - ЛД_онлайн_16032025_нд" at bounding box center [1142, 421] width 152 height 45
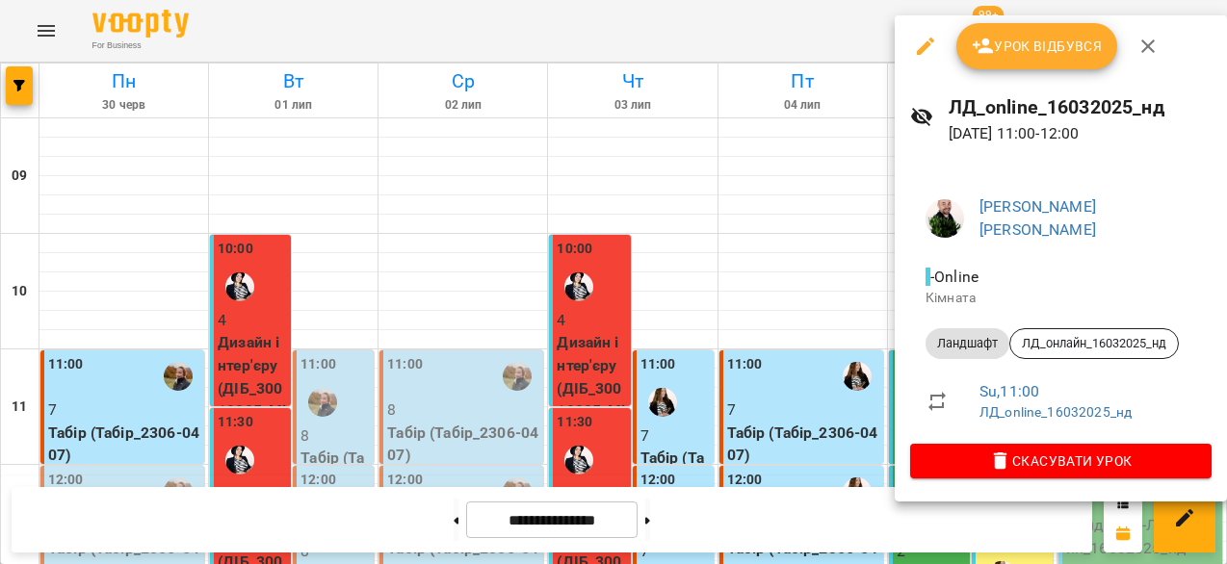
click at [1052, 53] on span "Урок відбувся" at bounding box center [1036, 46] width 131 height 23
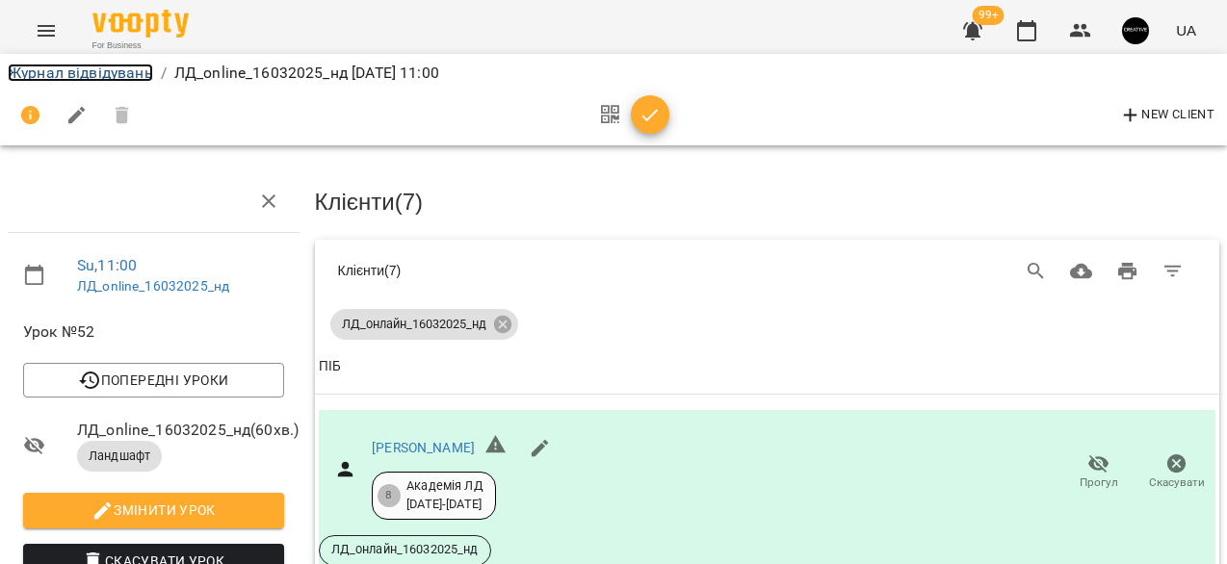
click at [68, 69] on link "Журнал відвідувань" at bounding box center [80, 73] width 145 height 18
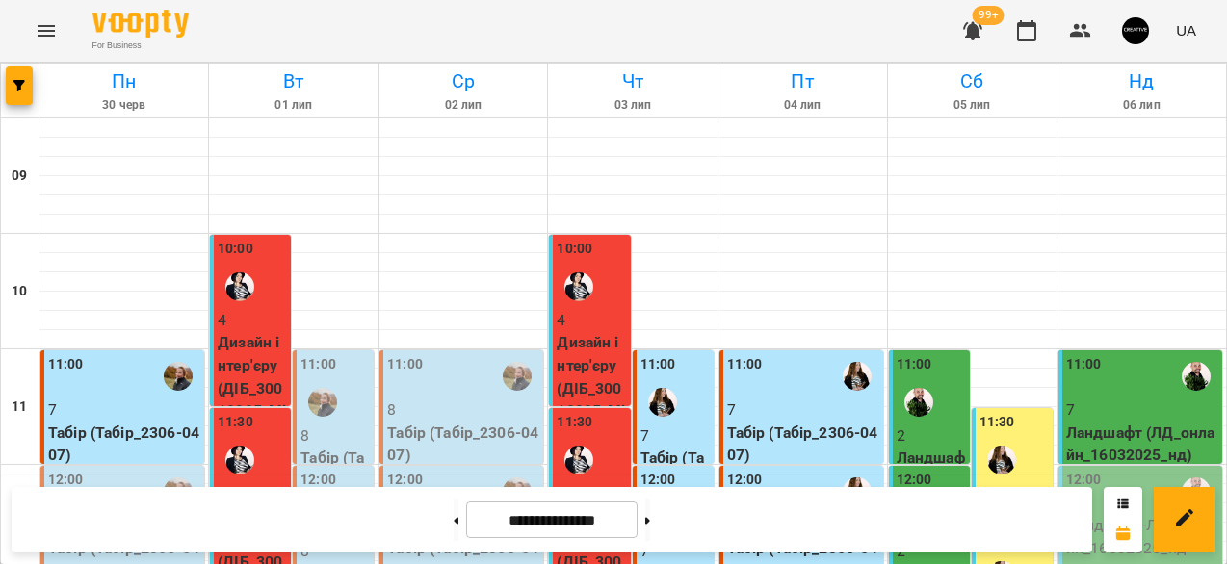
scroll to position [224, 0]
click at [1145, 470] on div "12:00" at bounding box center [1142, 492] width 152 height 44
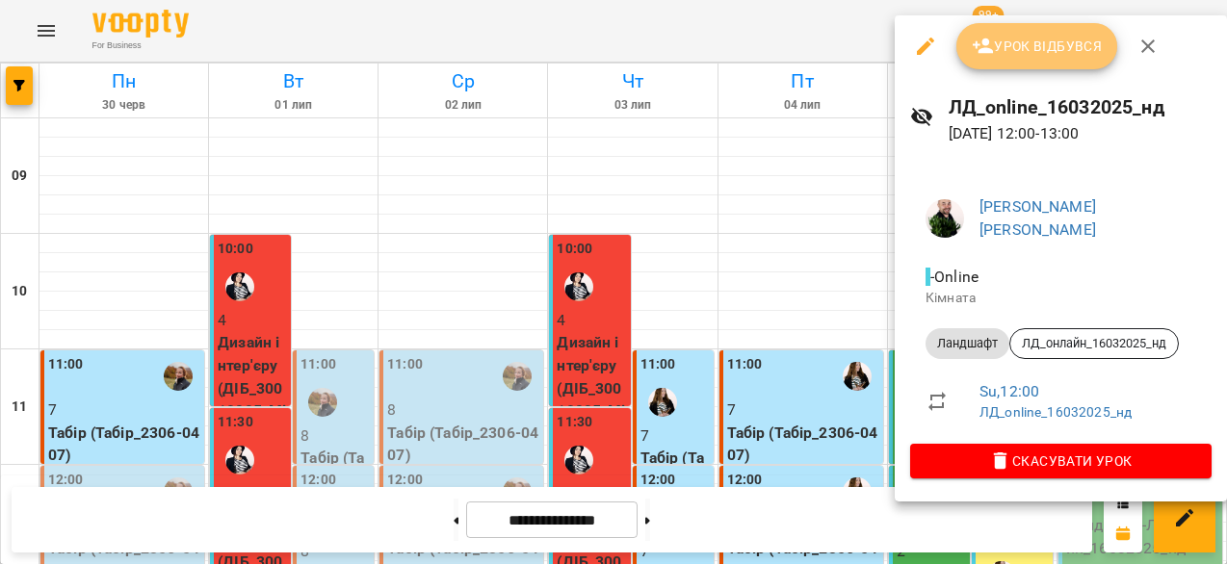
click at [1030, 50] on span "Урок відбувся" at bounding box center [1036, 46] width 131 height 23
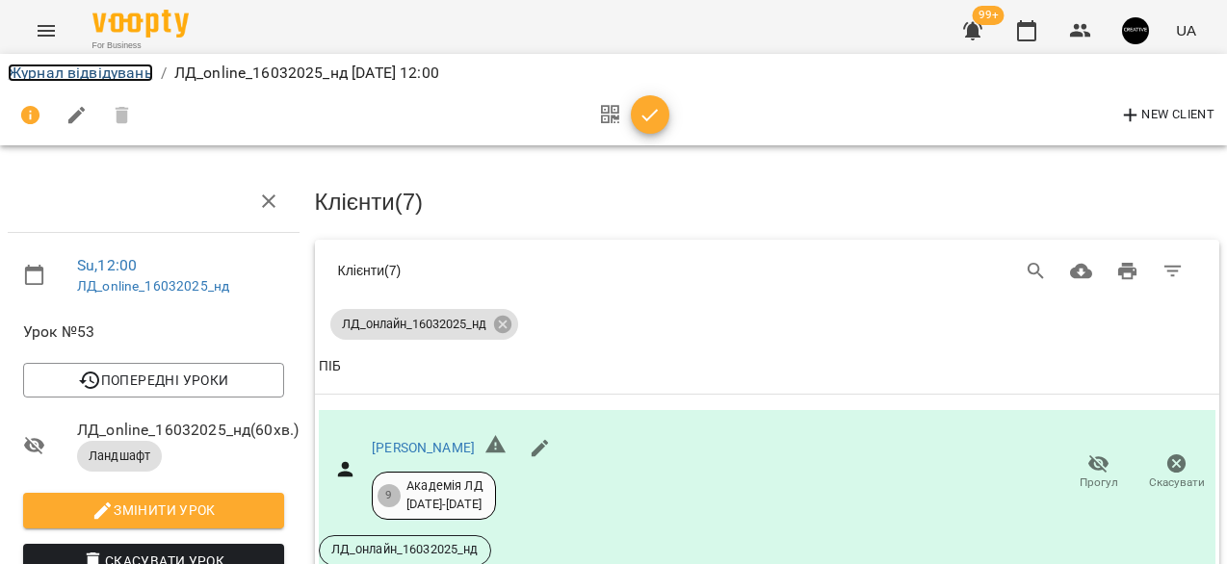
click at [45, 74] on link "Журнал відвідувань" at bounding box center [80, 73] width 145 height 18
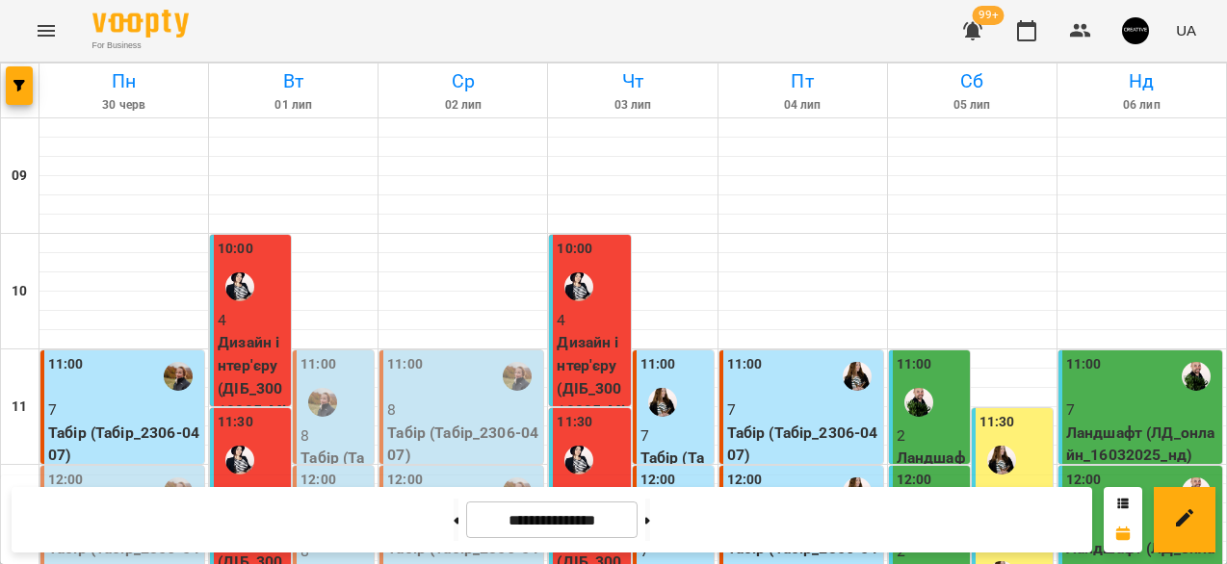
scroll to position [373, 0]
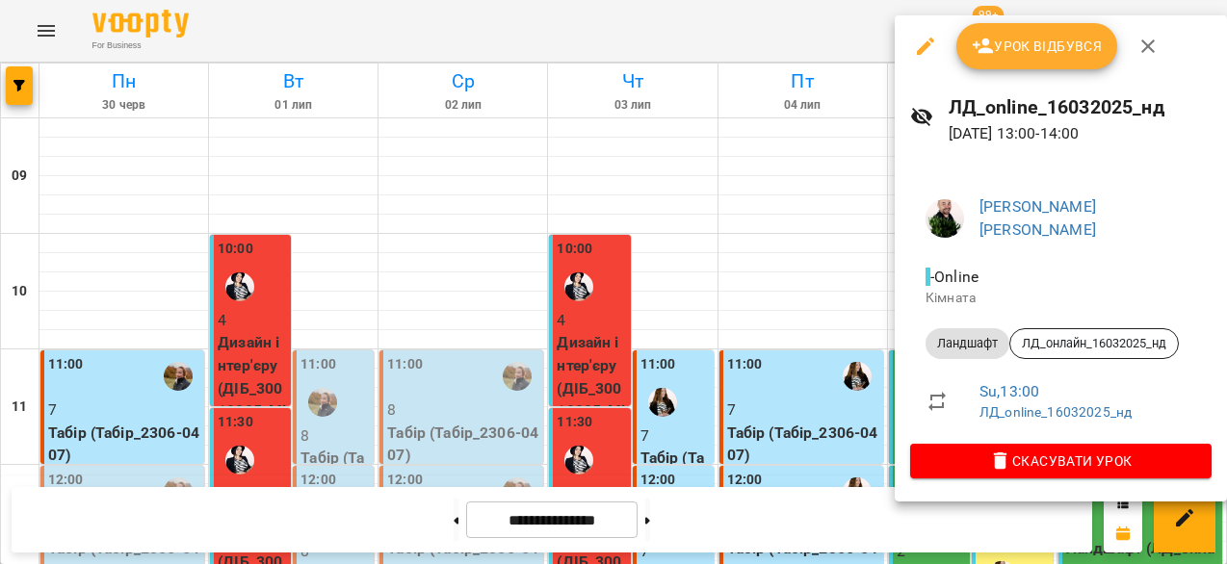
click at [1019, 39] on span "Урок відбувся" at bounding box center [1036, 46] width 131 height 23
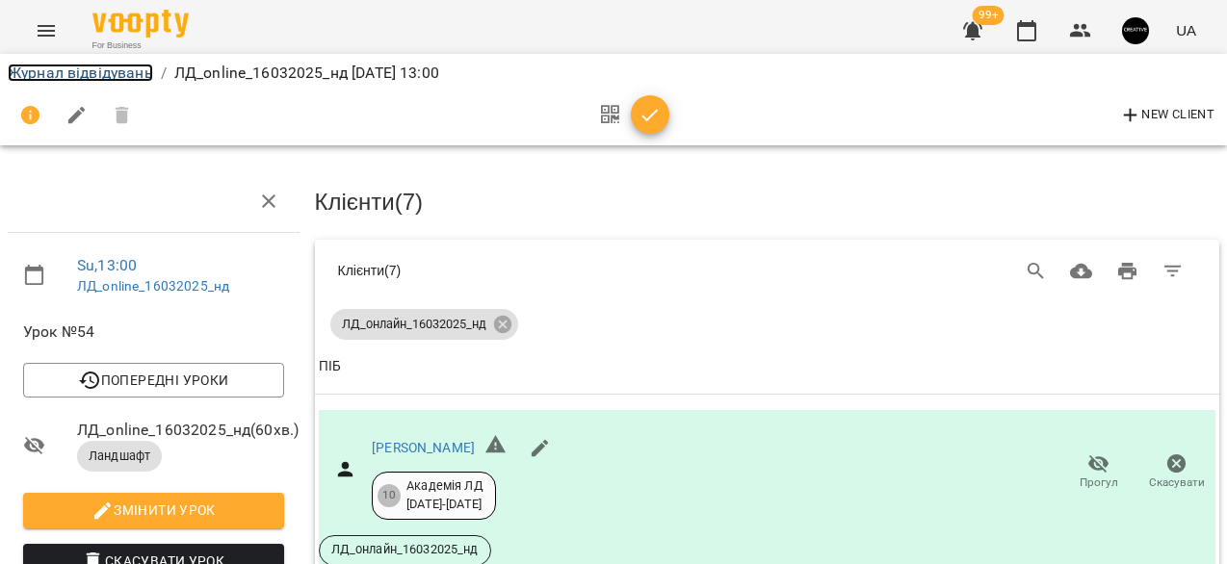
click at [40, 71] on link "Журнал відвідувань" at bounding box center [80, 73] width 145 height 18
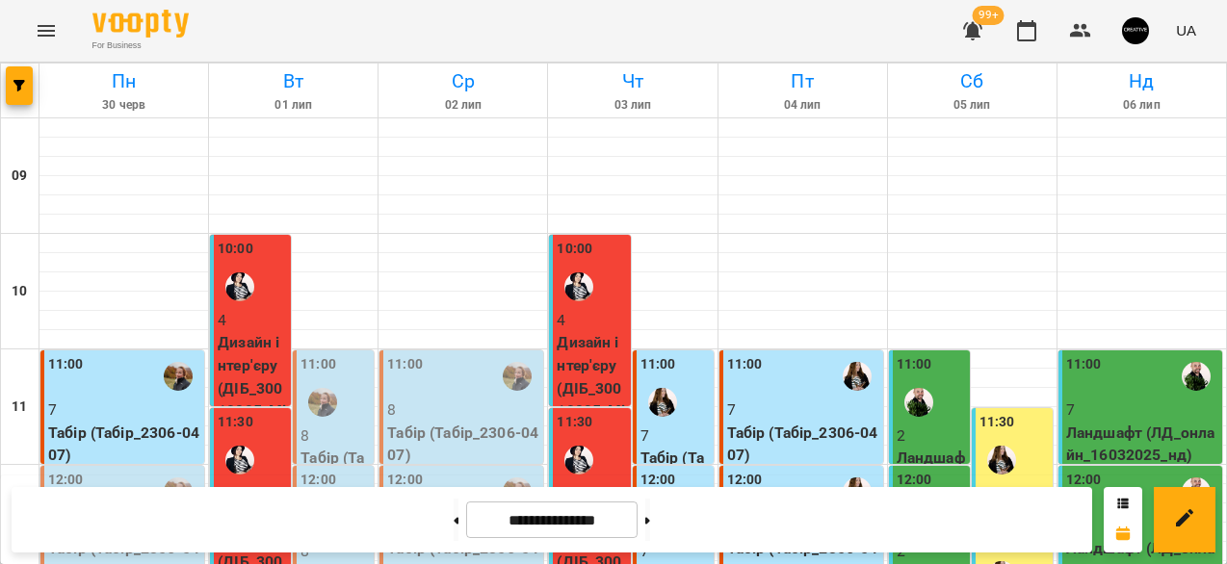
scroll to position [426, 0]
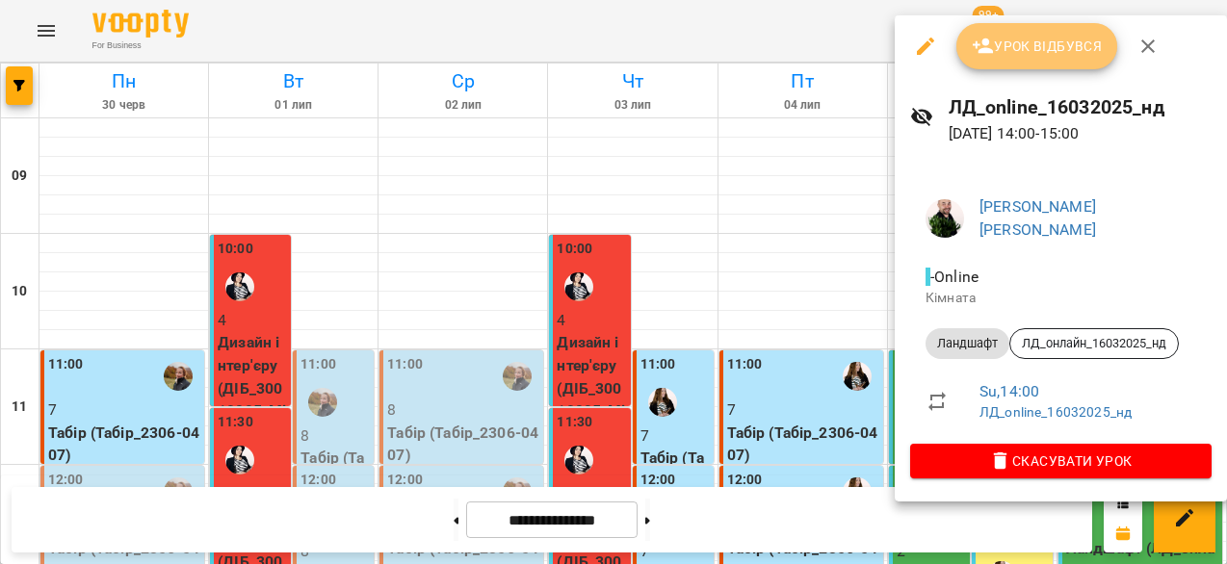
click at [1022, 60] on button "Урок відбувся" at bounding box center [1037, 46] width 162 height 46
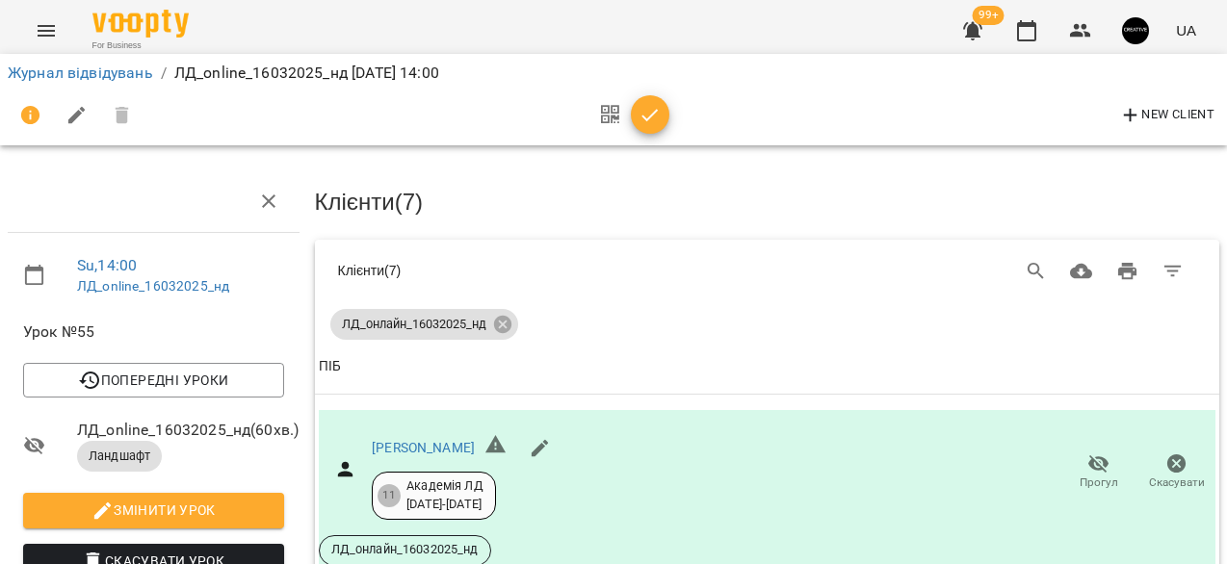
click at [42, 28] on icon "Menu" at bounding box center [46, 30] width 23 height 23
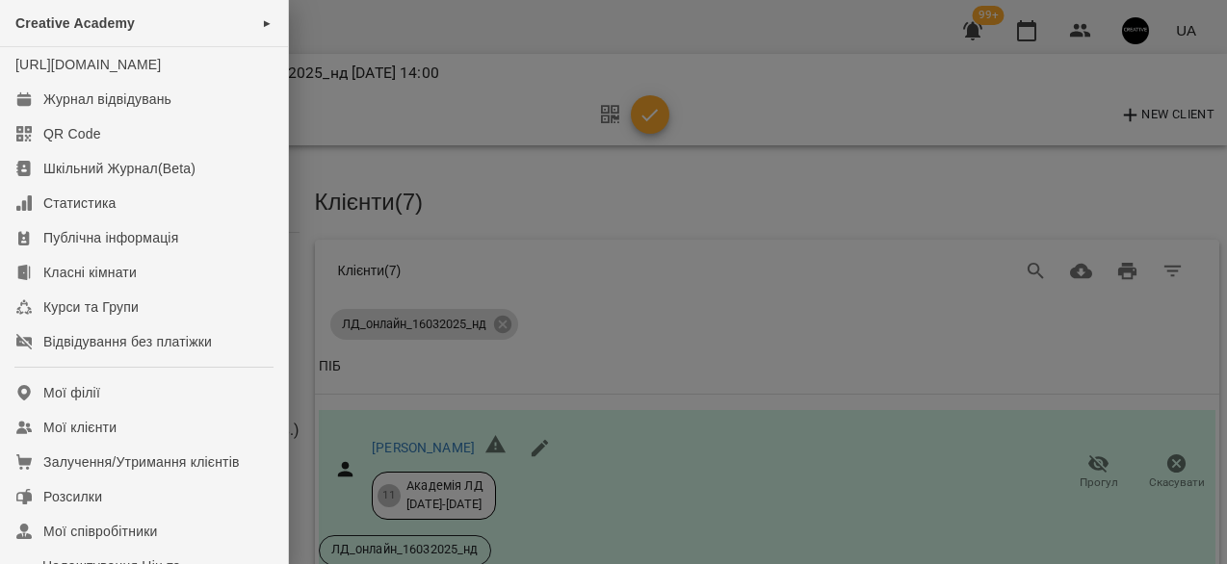
click at [656, 134] on div at bounding box center [613, 282] width 1227 height 564
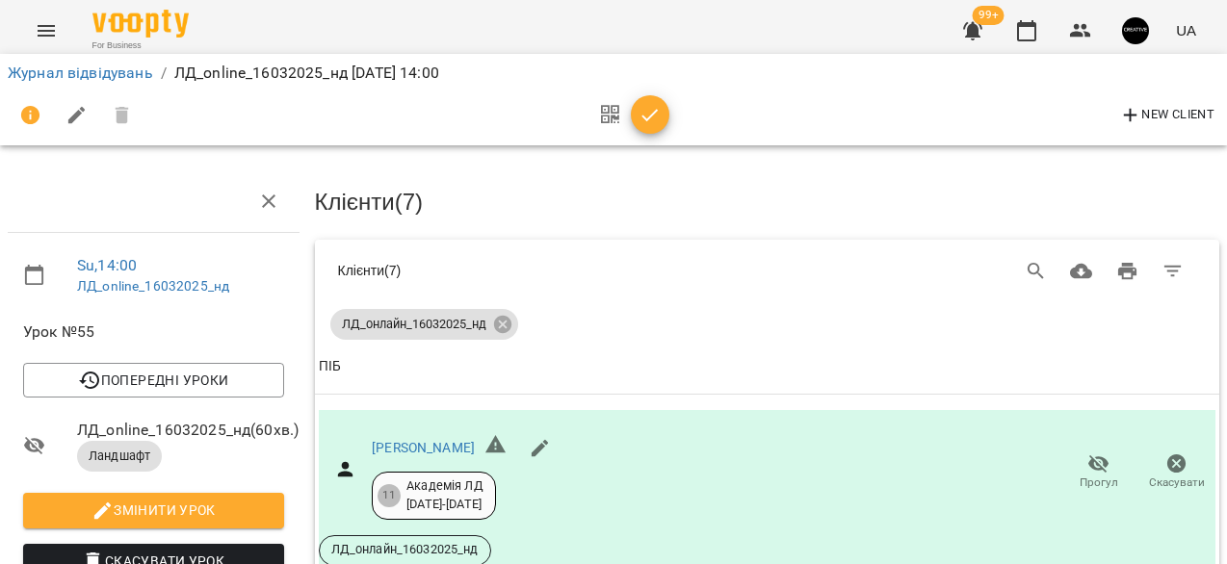
click at [653, 119] on icon "button" at bounding box center [649, 115] width 23 height 23
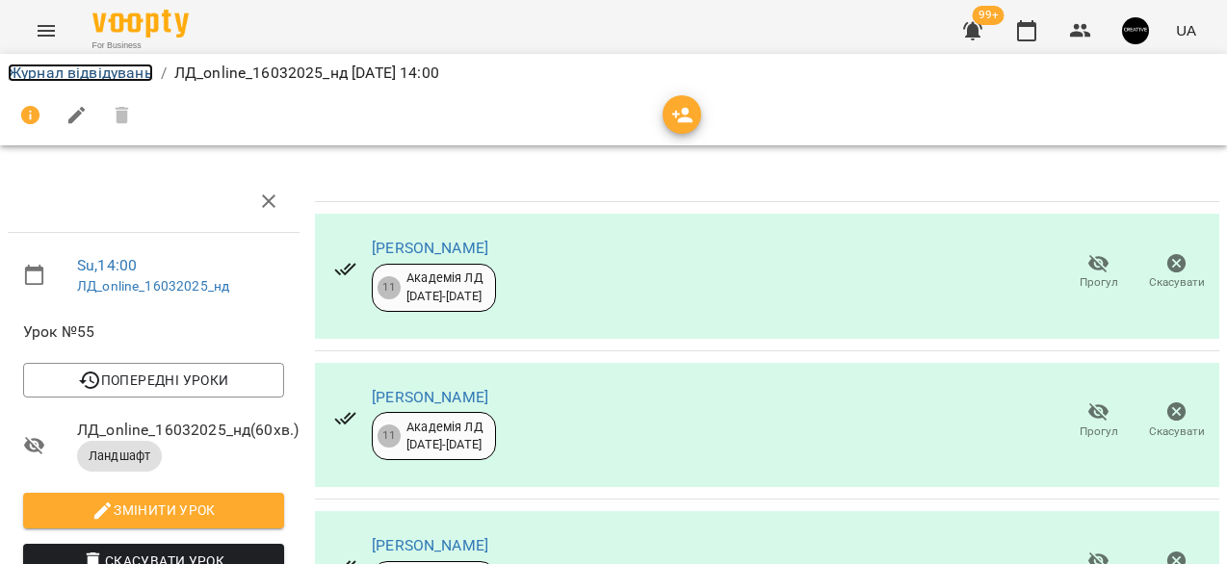
click at [55, 78] on link "Журнал відвідувань" at bounding box center [80, 73] width 145 height 18
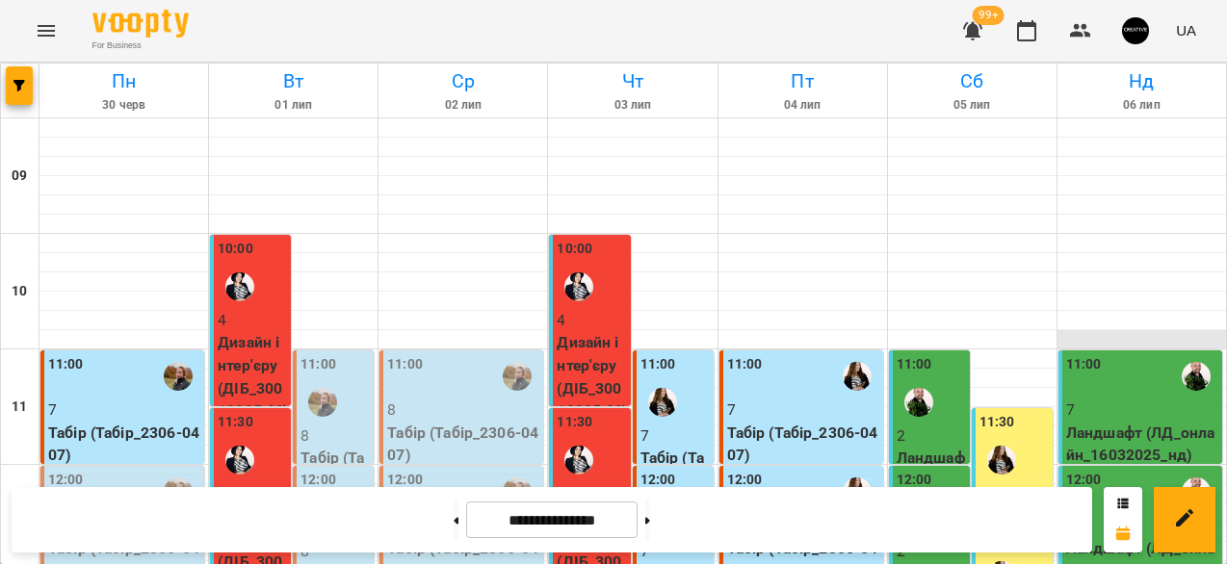
scroll to position [360, 0]
click at [650, 526] on button at bounding box center [647, 520] width 5 height 42
type input "**********"
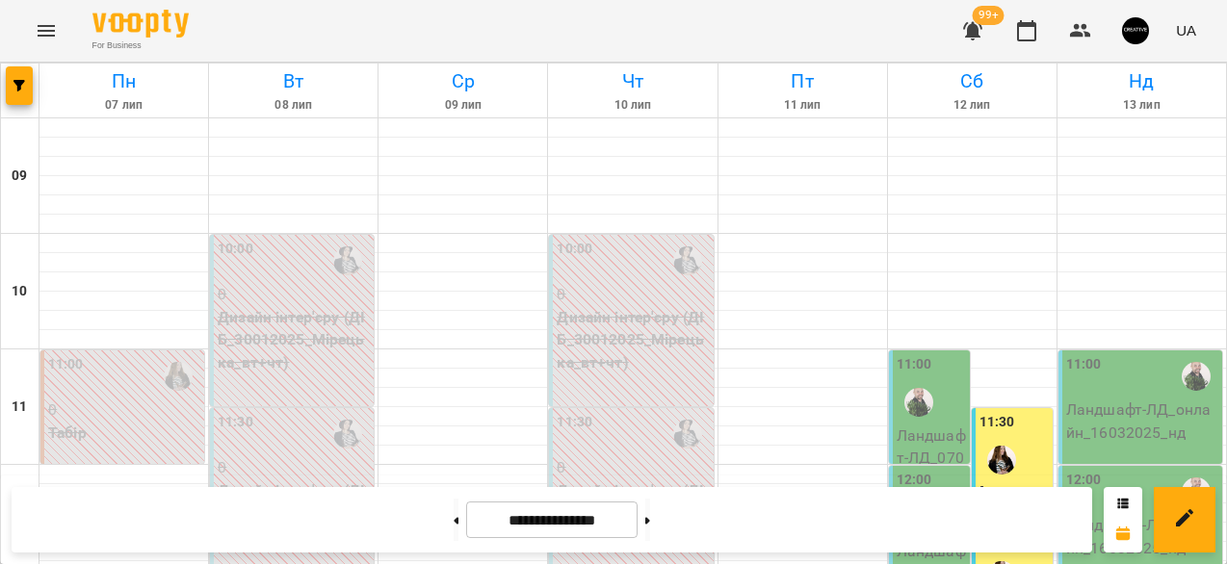
scroll to position [88, 0]
click at [924, 425] on p "Ландшафт - ЛД_07062025_сб" at bounding box center [930, 459] width 69 height 68
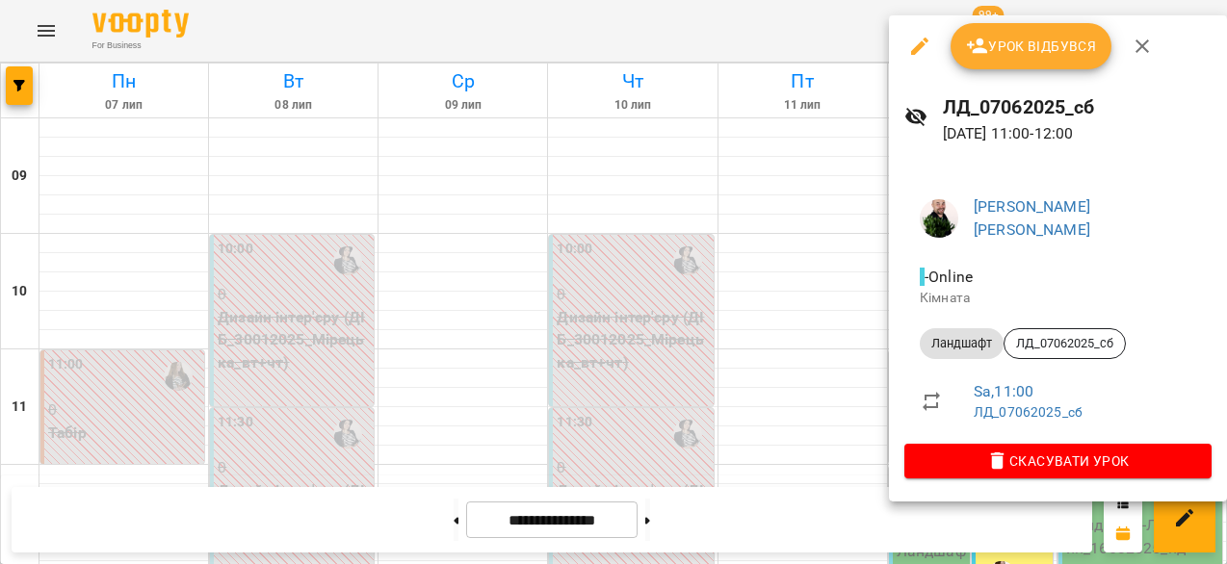
click at [1050, 55] on span "Урок відбувся" at bounding box center [1031, 46] width 131 height 23
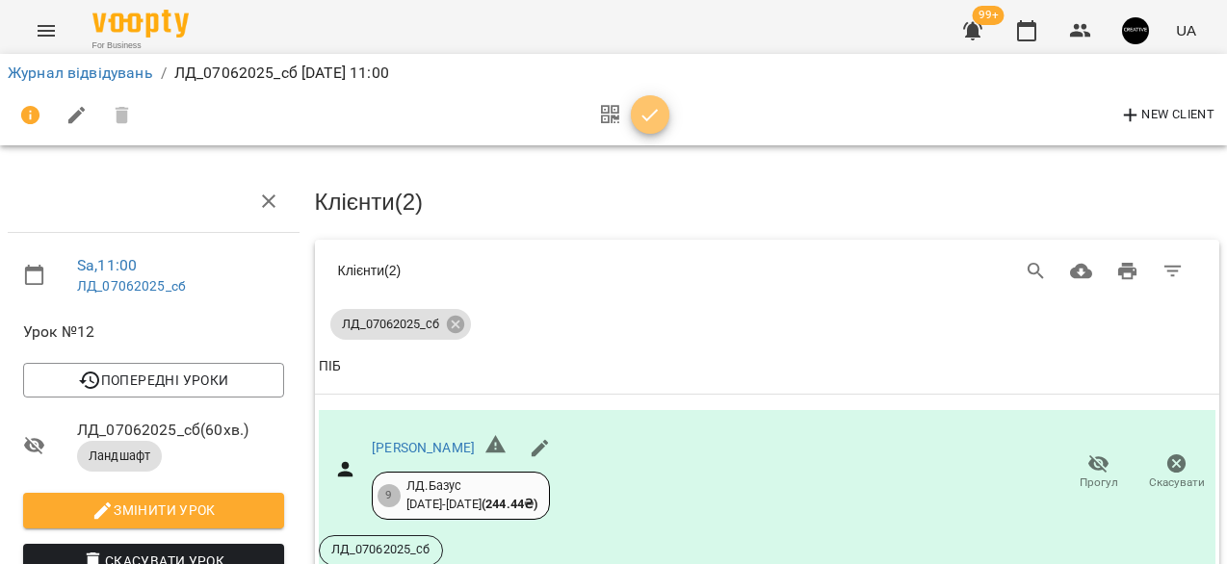
click at [652, 112] on icon "button" at bounding box center [649, 115] width 23 height 23
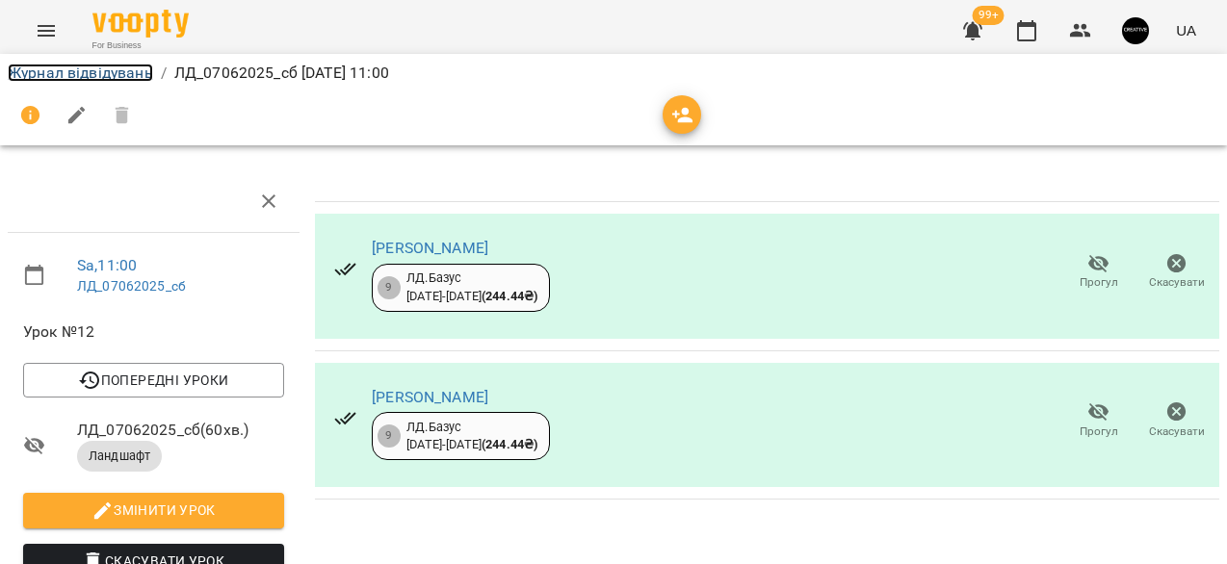
click at [95, 69] on link "Журнал відвідувань" at bounding box center [80, 73] width 145 height 18
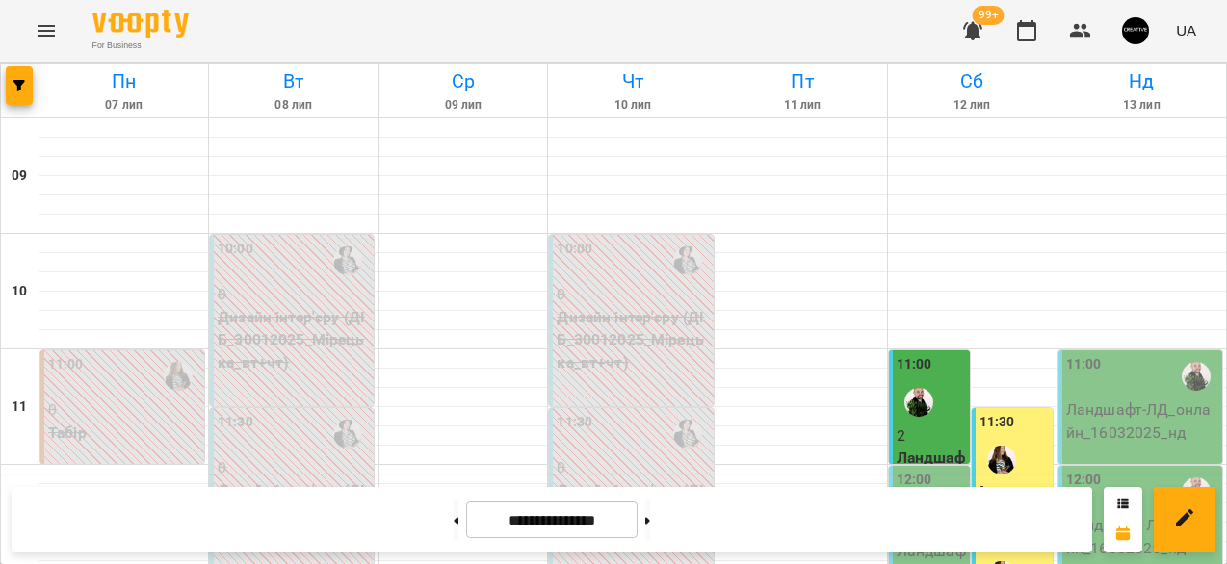
scroll to position [197, 0]
click at [913, 504] on img "Гощицький Сергій" at bounding box center [918, 518] width 29 height 29
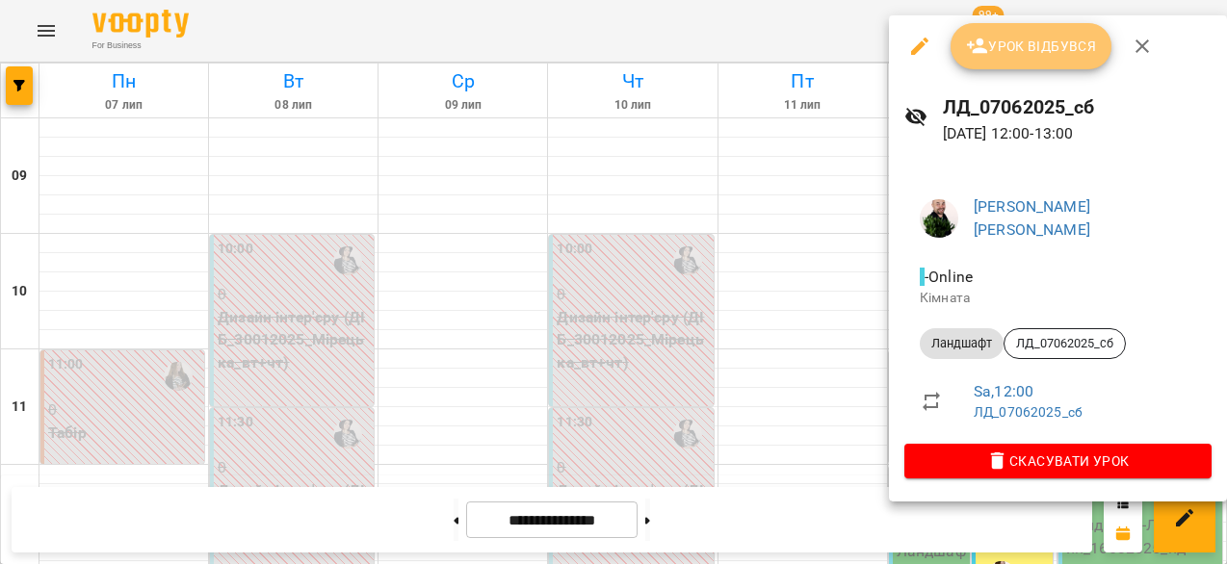
click at [1040, 45] on span "Урок відбувся" at bounding box center [1031, 46] width 131 height 23
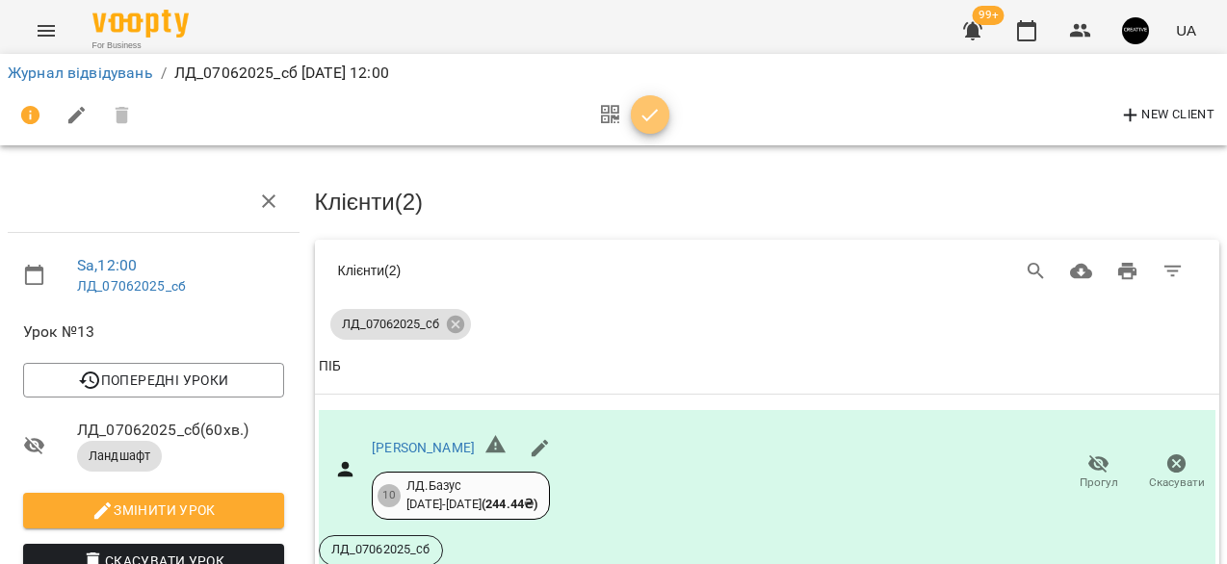
click at [649, 131] on button "button" at bounding box center [650, 114] width 39 height 39
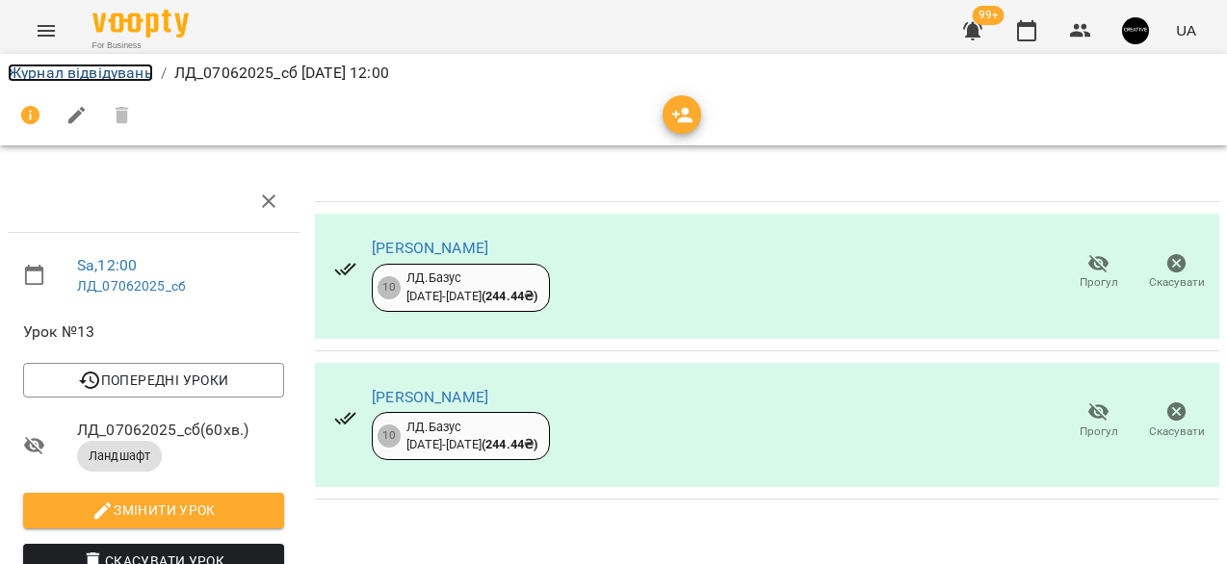
click at [123, 76] on link "Журнал відвідувань" at bounding box center [80, 73] width 145 height 18
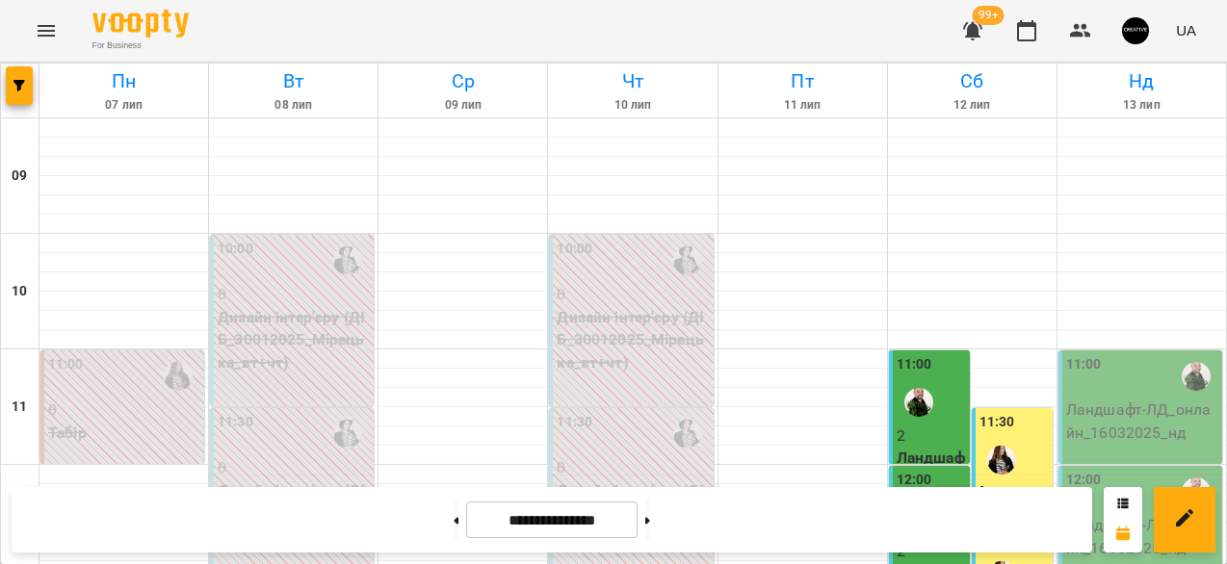
scroll to position [377, 0]
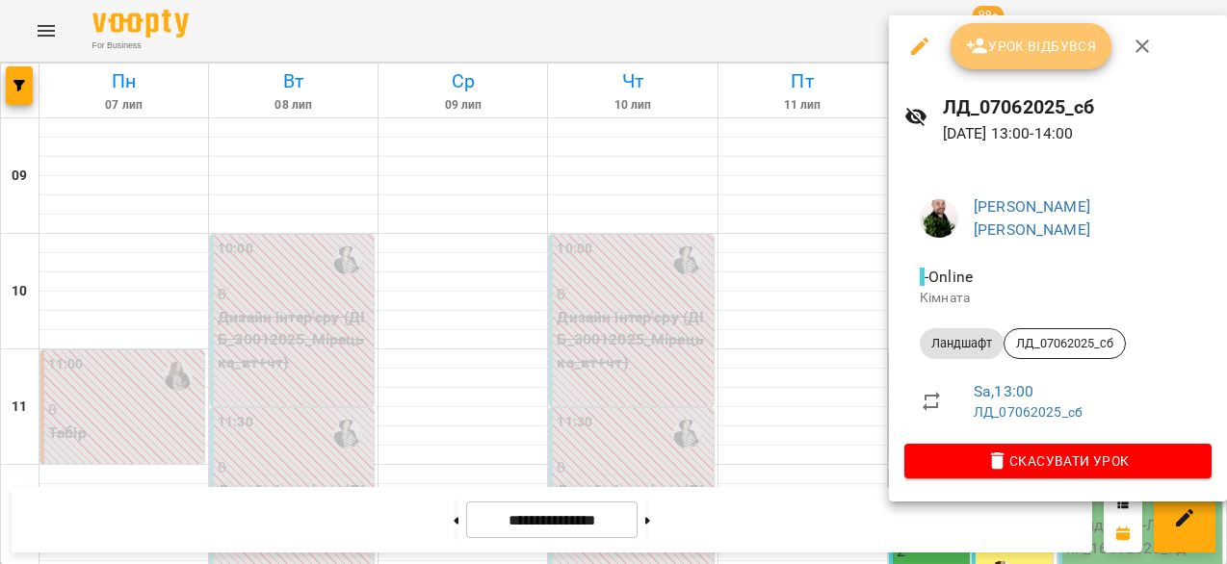
click at [1033, 49] on span "Урок відбувся" at bounding box center [1031, 46] width 131 height 23
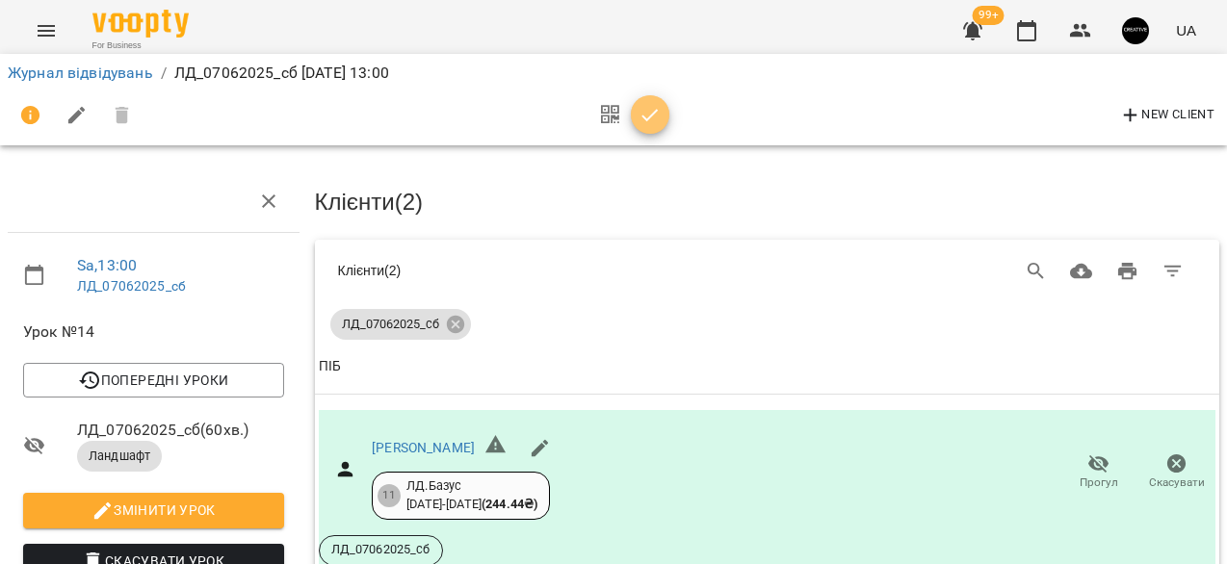
click at [640, 116] on icon "button" at bounding box center [649, 115] width 23 height 23
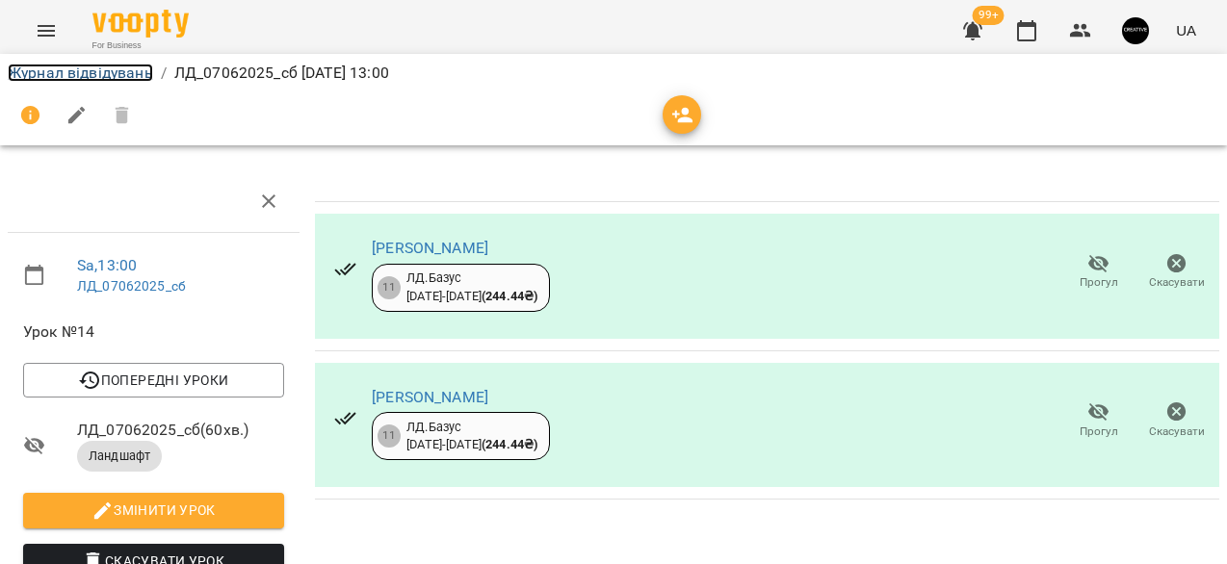
click at [36, 77] on link "Журнал відвідувань" at bounding box center [80, 73] width 145 height 18
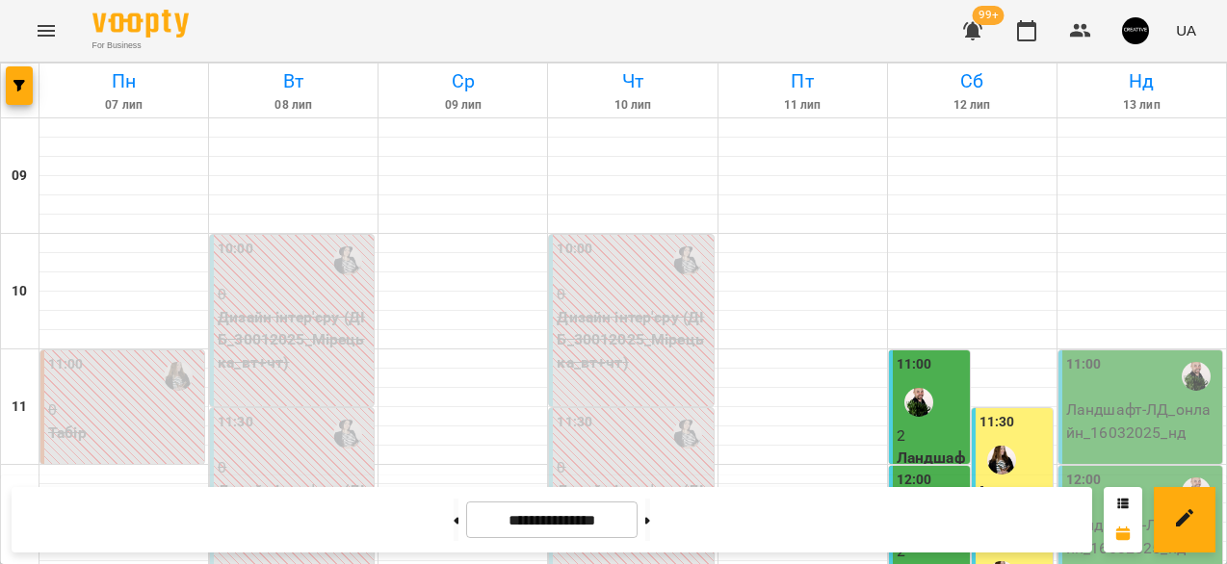
scroll to position [140, 0]
click at [1143, 399] on p "Ландшафт - ЛД_онлайн_16032025_нд" at bounding box center [1142, 421] width 152 height 45
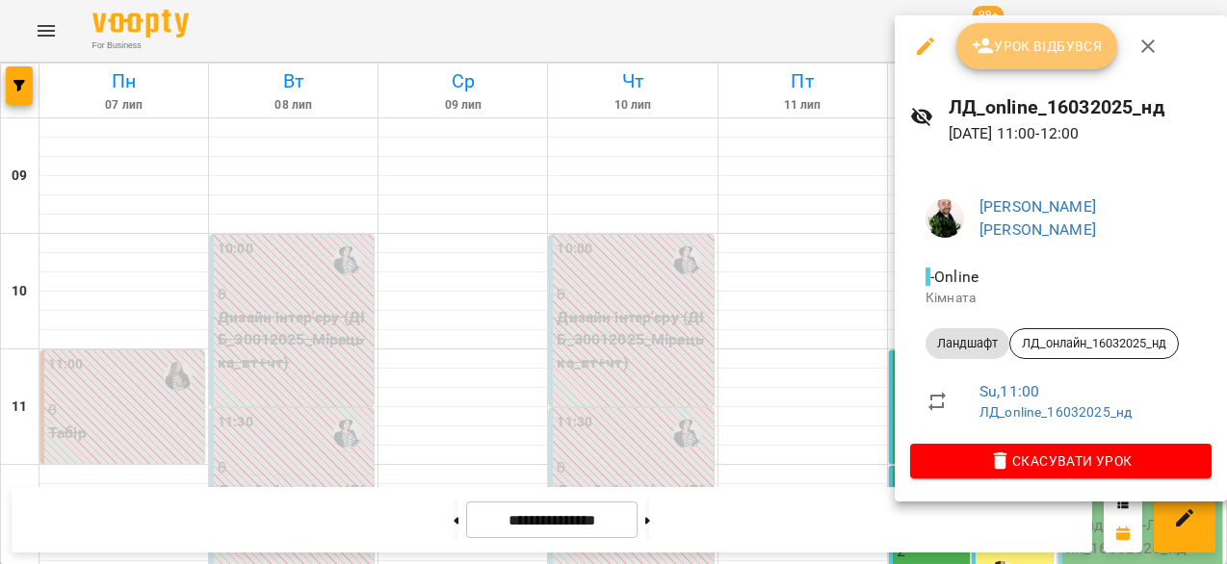
click at [1042, 46] on span "Урок відбувся" at bounding box center [1036, 46] width 131 height 23
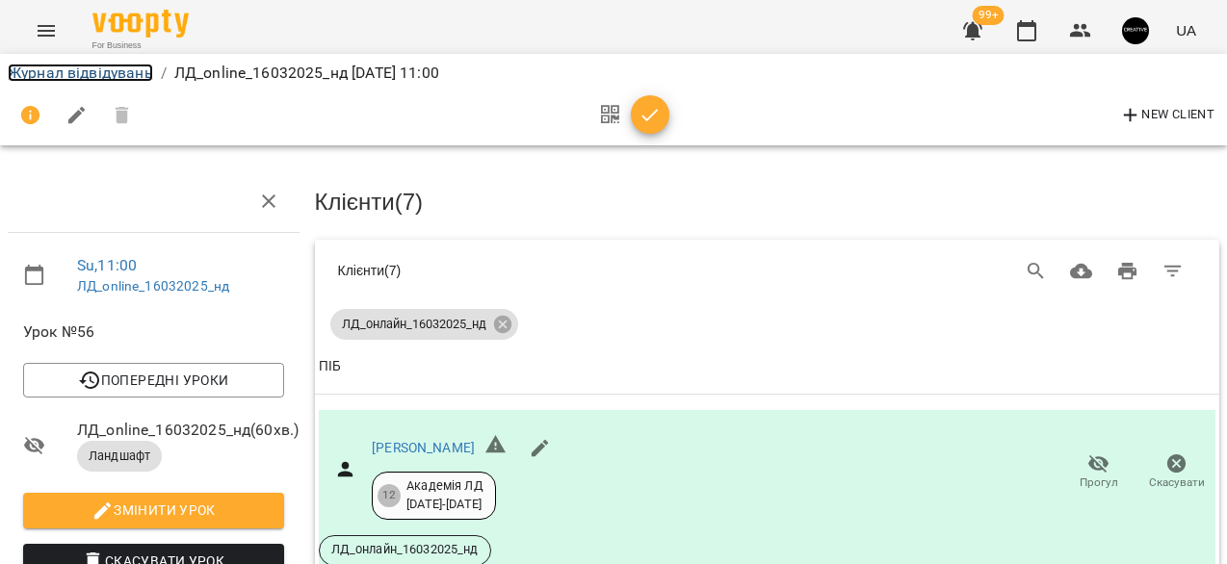
click at [65, 67] on link "Журнал відвідувань" at bounding box center [80, 73] width 145 height 18
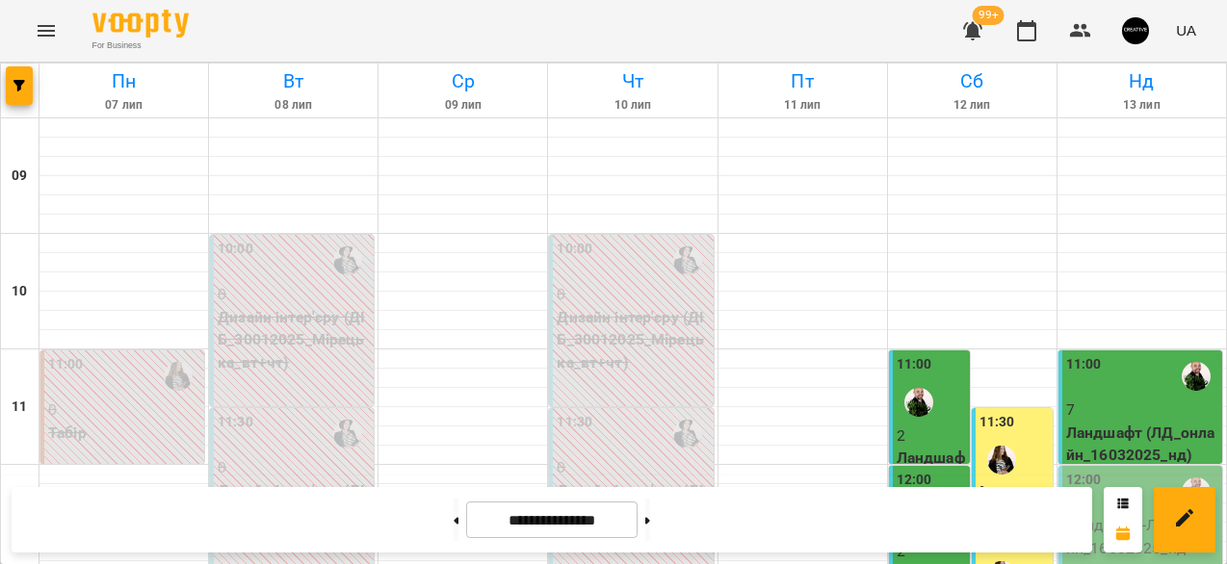
scroll to position [304, 0]
click at [1115, 514] on p "Ландшафт - ЛД_онлайн_16032025_нд" at bounding box center [1142, 536] width 152 height 45
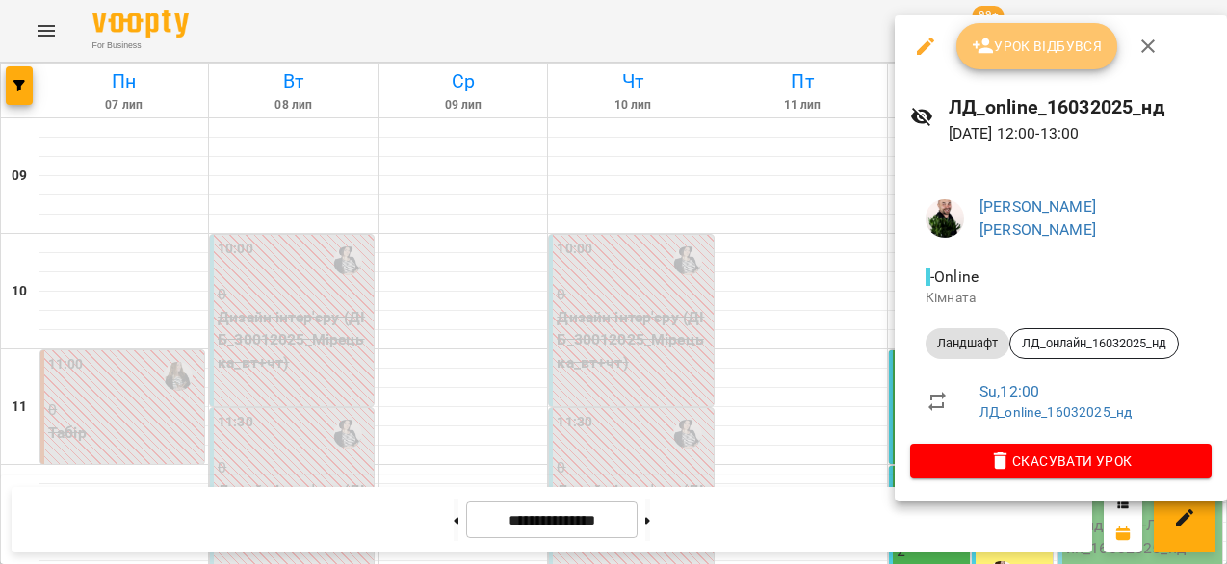
click at [982, 54] on icon "button" at bounding box center [982, 46] width 23 height 23
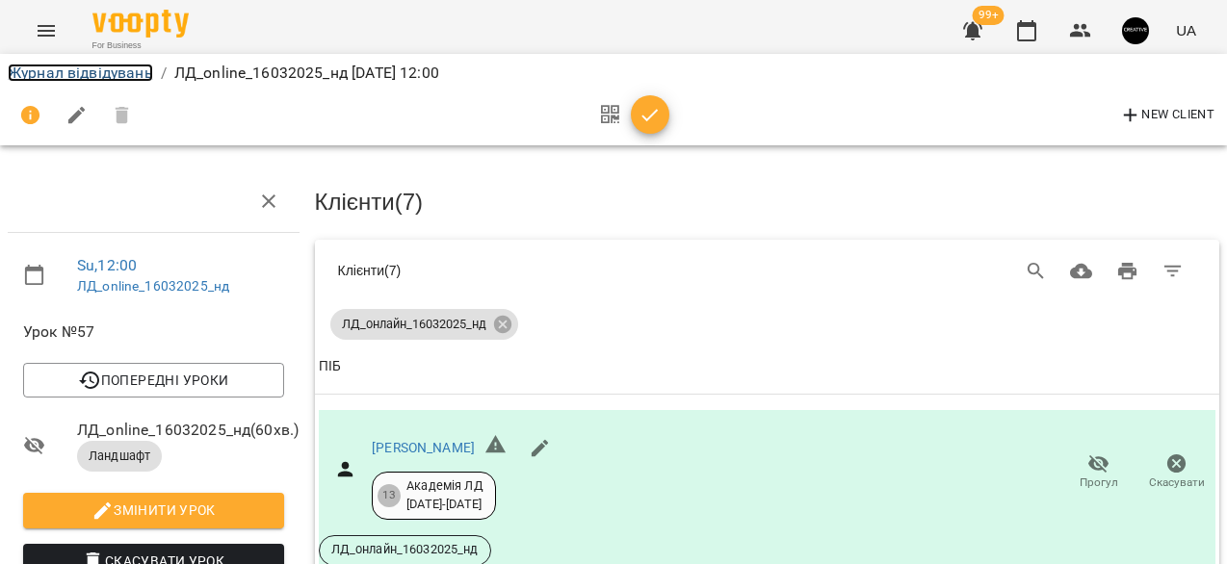
click at [56, 69] on link "Журнал відвідувань" at bounding box center [80, 73] width 145 height 18
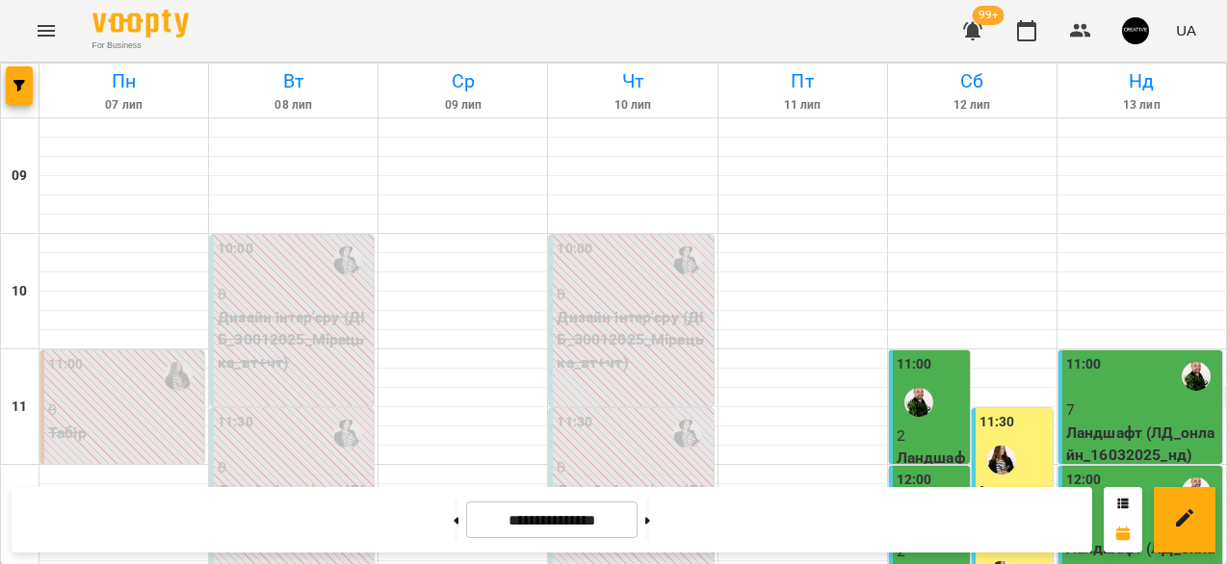
scroll to position [355, 0]
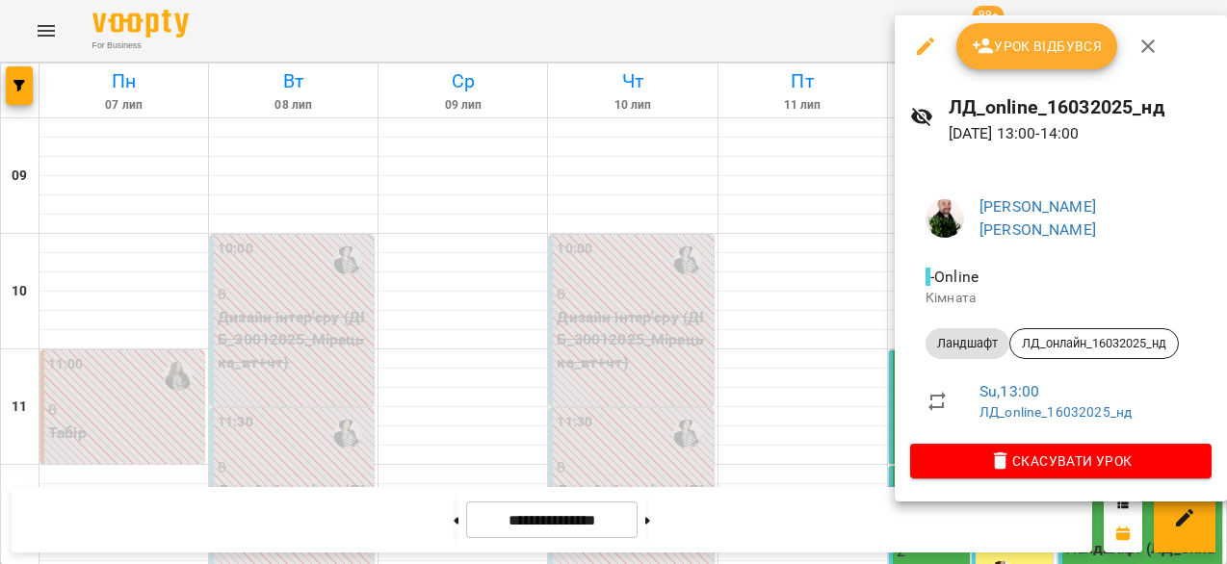
click at [1035, 48] on span "Урок відбувся" at bounding box center [1036, 46] width 131 height 23
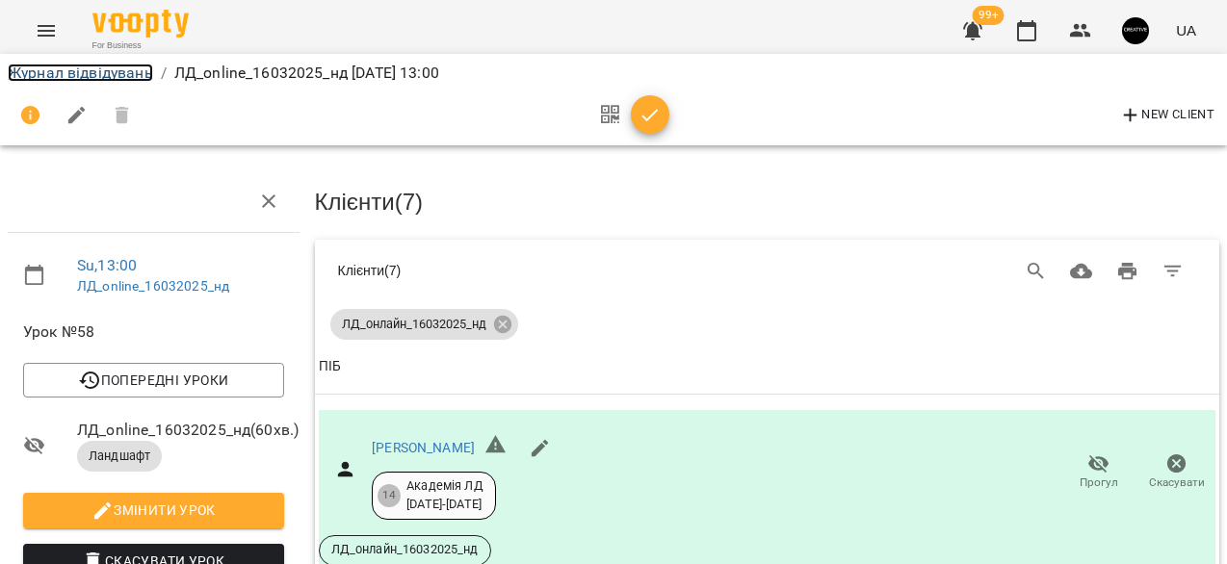
click at [51, 75] on link "Журнал відвідувань" at bounding box center [80, 73] width 145 height 18
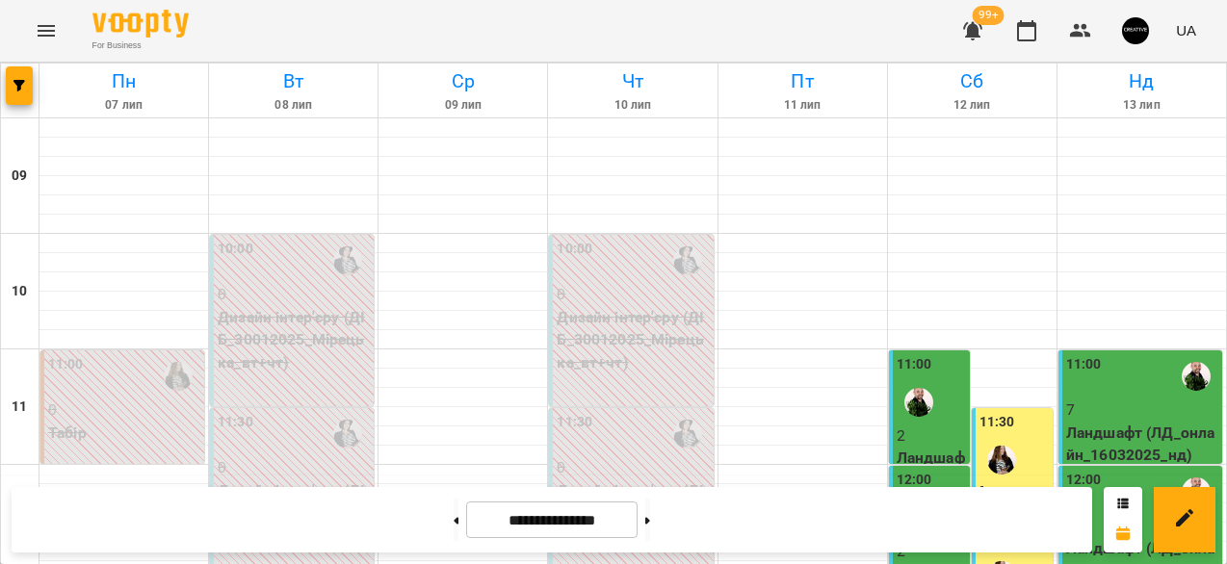
scroll to position [437, 0]
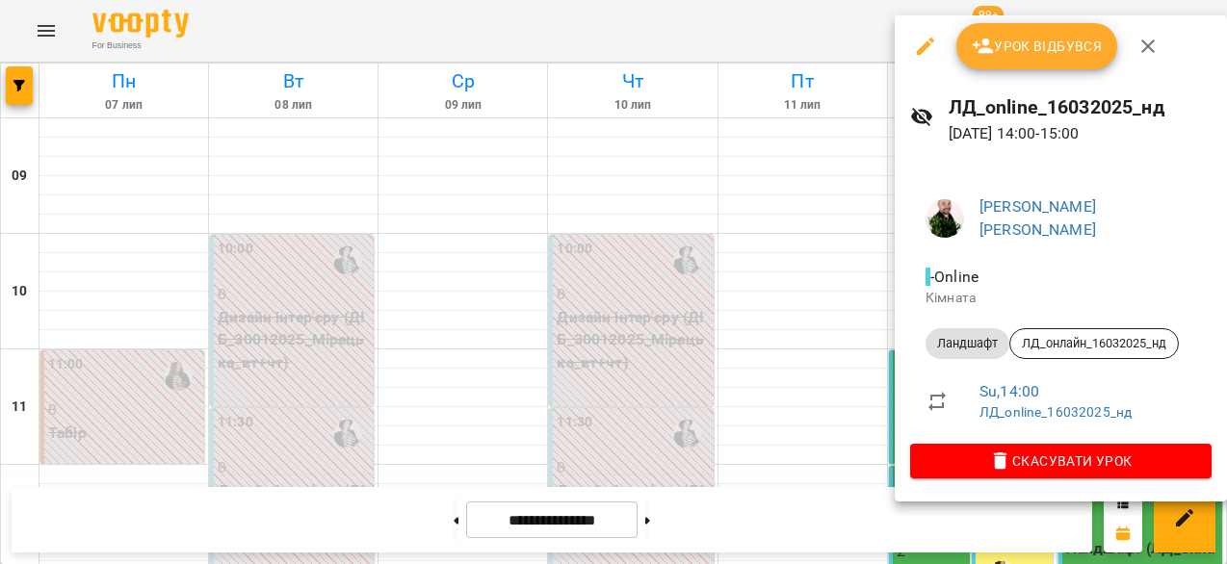
click at [1007, 65] on button "Урок відбувся" at bounding box center [1037, 46] width 162 height 46
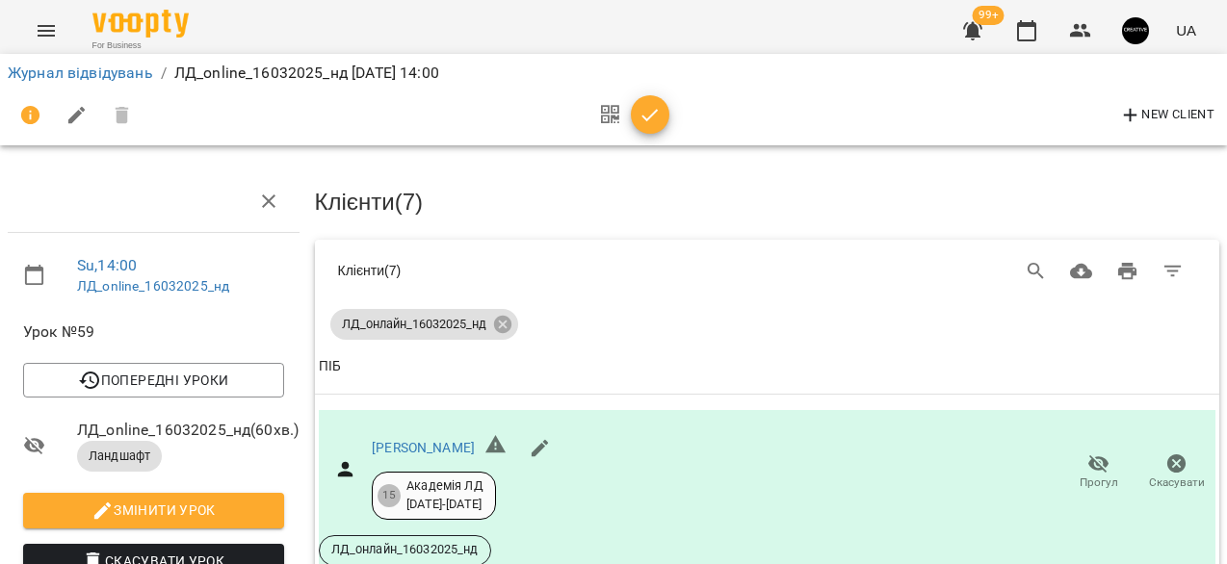
click at [40, 36] on icon "Menu" at bounding box center [46, 31] width 17 height 12
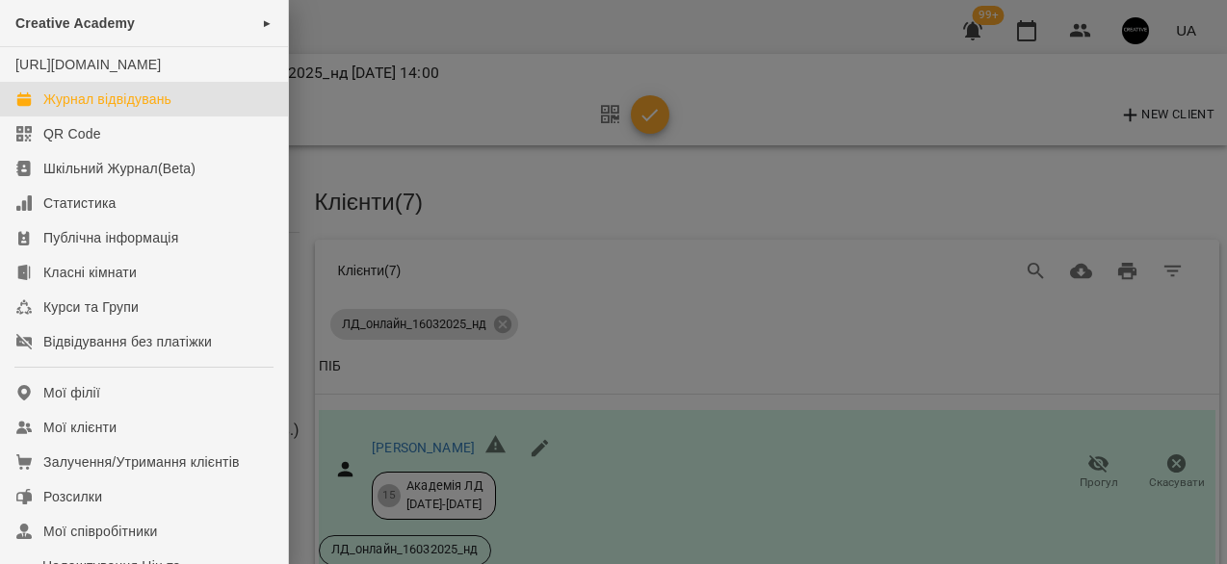
click at [67, 109] on div "Журнал відвідувань" at bounding box center [107, 99] width 128 height 19
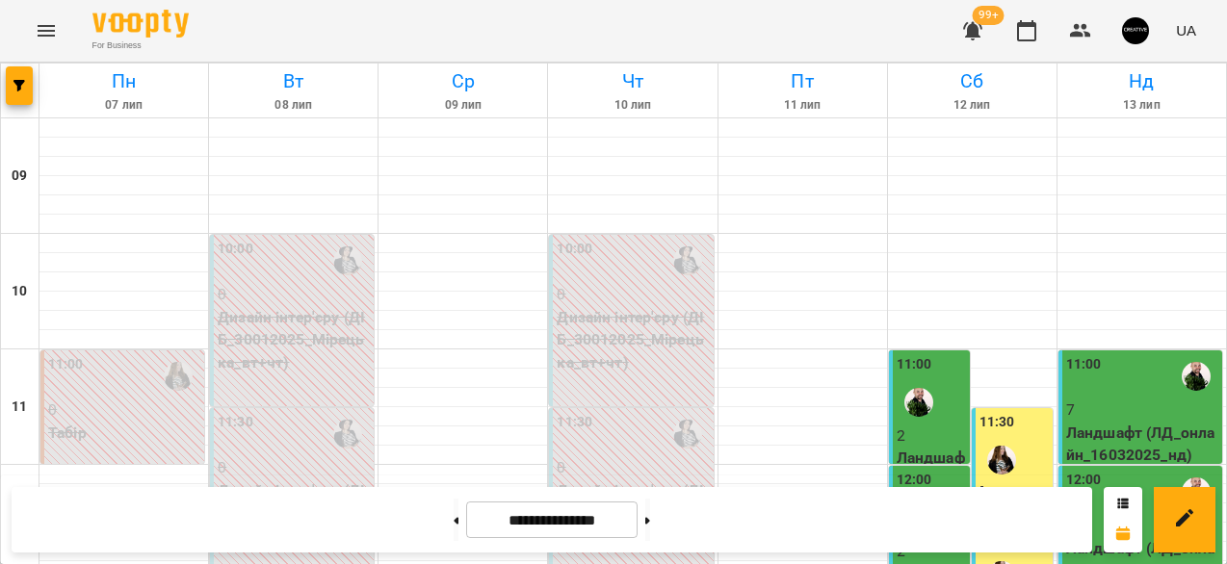
scroll to position [1027, 0]
click at [650, 523] on button at bounding box center [647, 520] width 5 height 42
type input "**********"
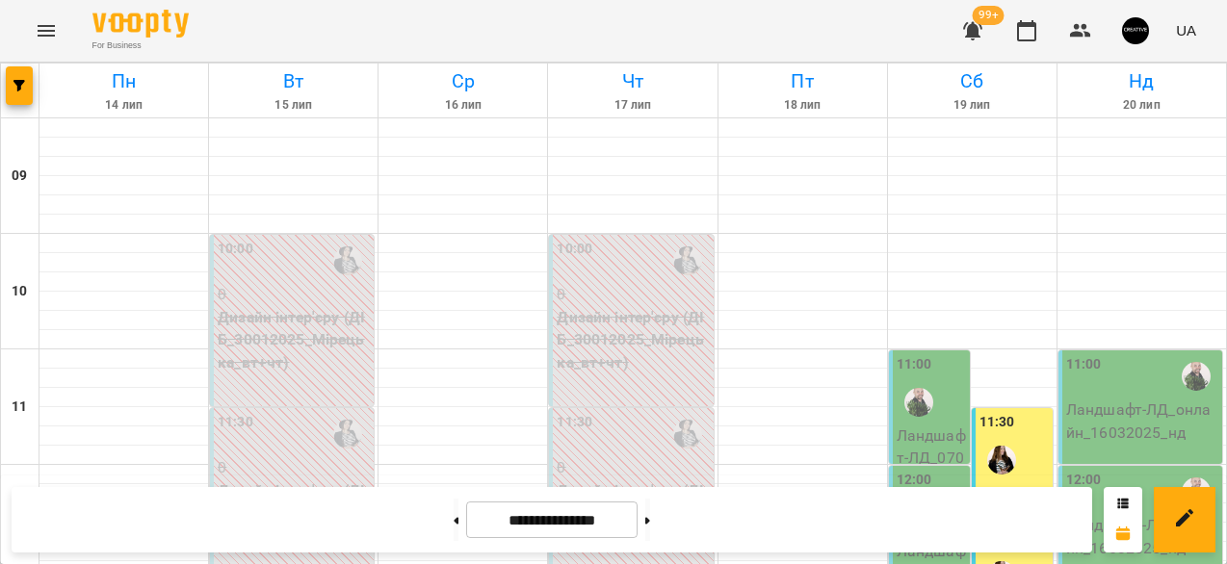
scroll to position [168, 0]
click at [953, 354] on div "11:00" at bounding box center [930, 389] width 69 height 70
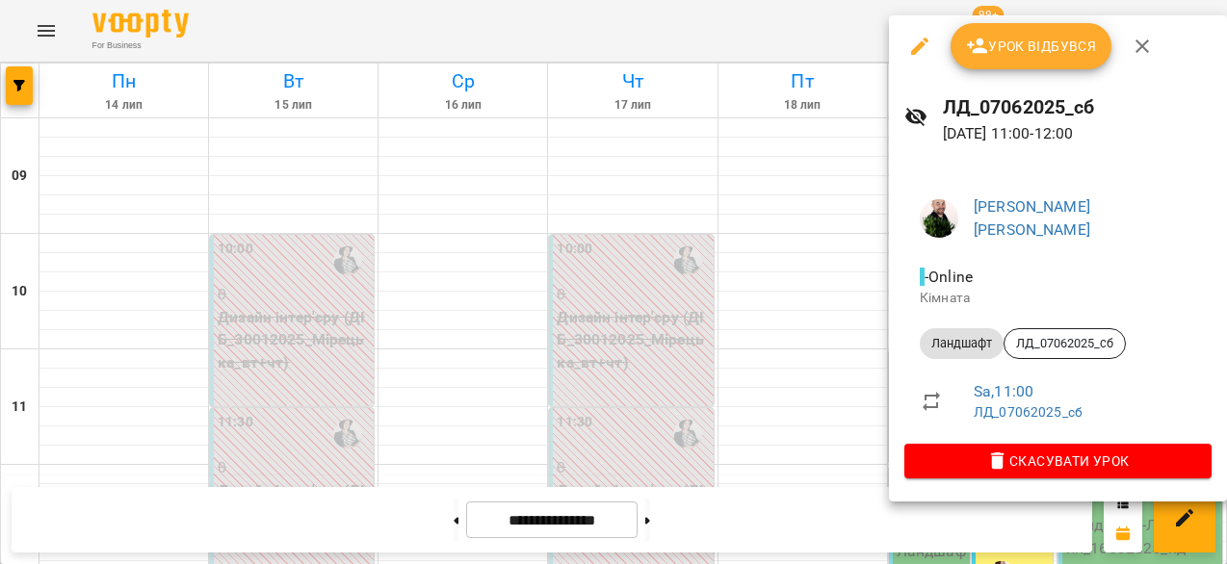
click at [1037, 39] on span "Урок відбувся" at bounding box center [1031, 46] width 131 height 23
click at [1037, 40] on span "Урок відбувся" at bounding box center [1031, 46] width 131 height 23
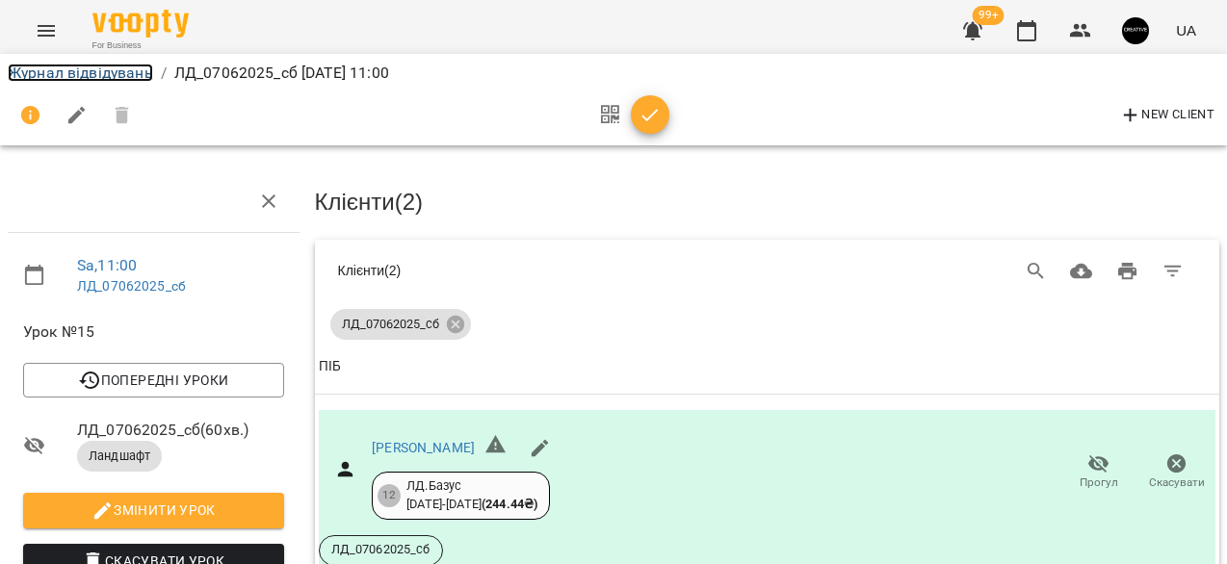
click at [78, 73] on link "Журнал відвідувань" at bounding box center [80, 73] width 145 height 18
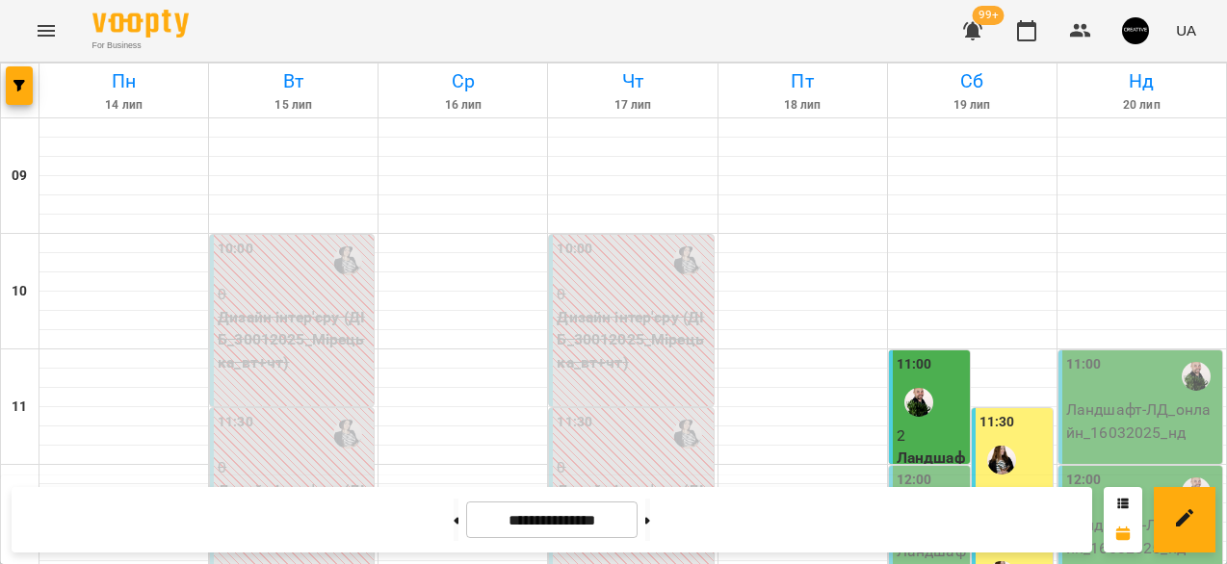
scroll to position [204, 0]
click at [929, 496] on div at bounding box center [918, 518] width 44 height 44
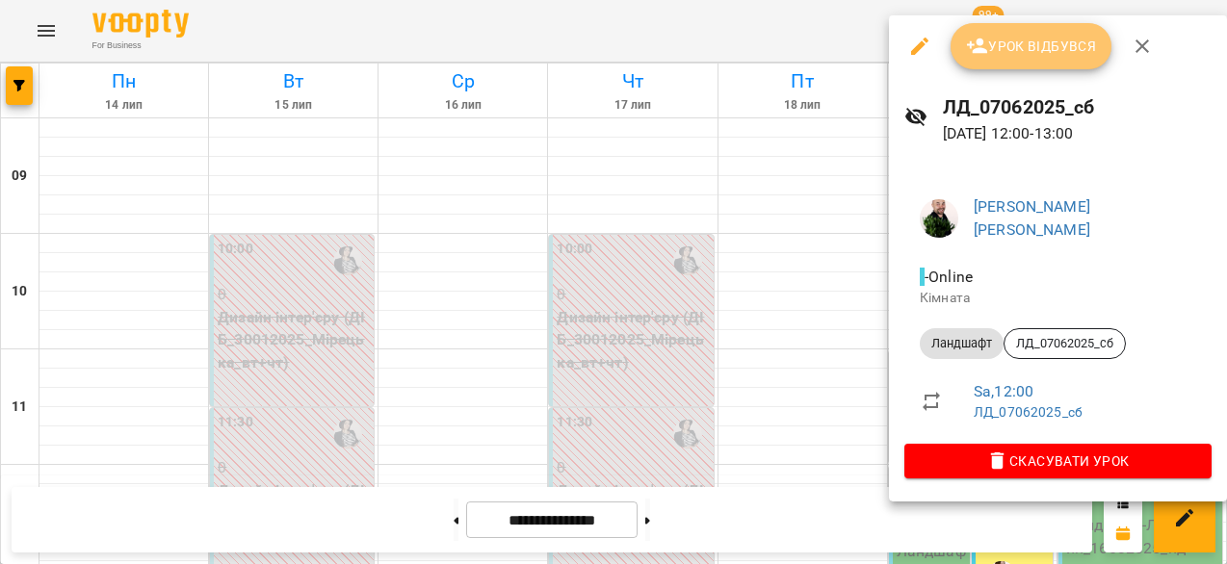
click at [1007, 52] on span "Урок відбувся" at bounding box center [1031, 46] width 131 height 23
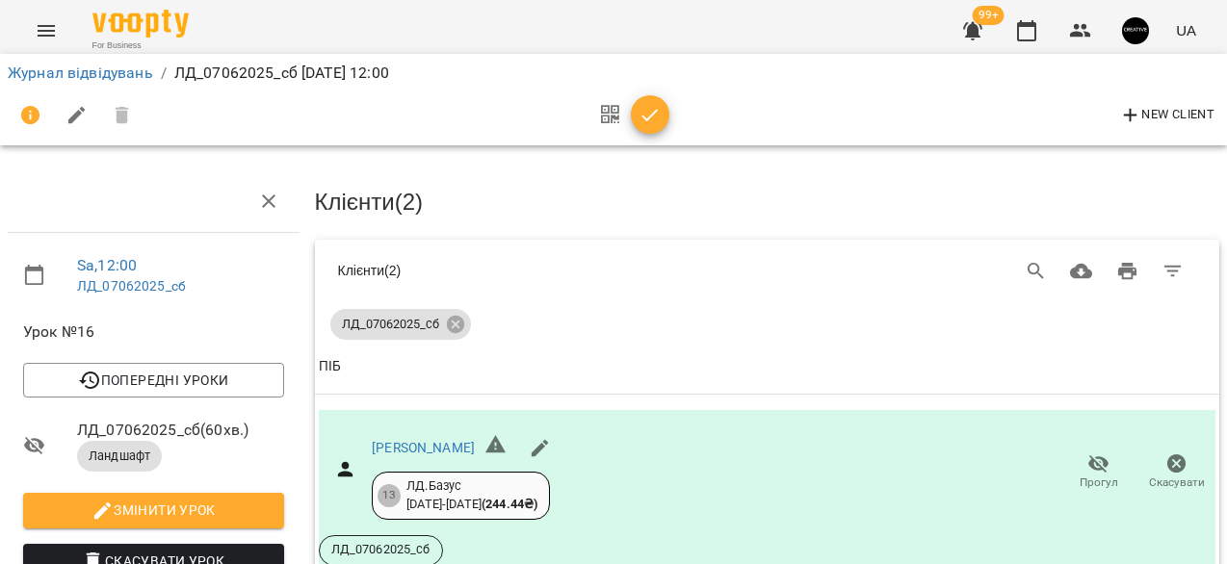
click at [47, 36] on icon "Menu" at bounding box center [46, 31] width 17 height 12
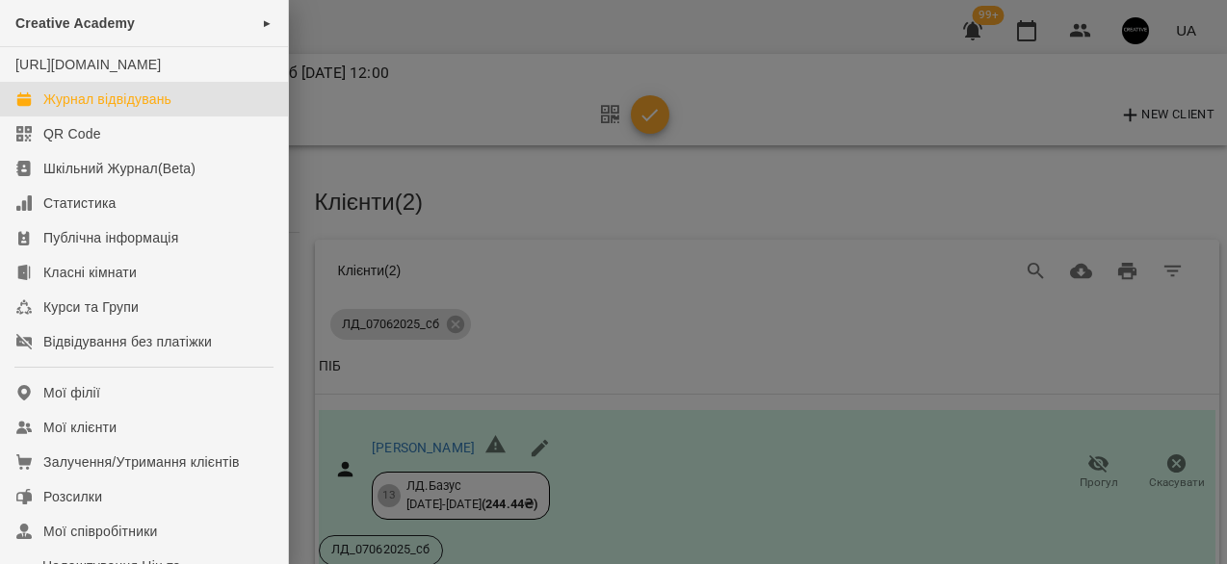
click at [157, 109] on div "Журнал відвідувань" at bounding box center [107, 99] width 128 height 19
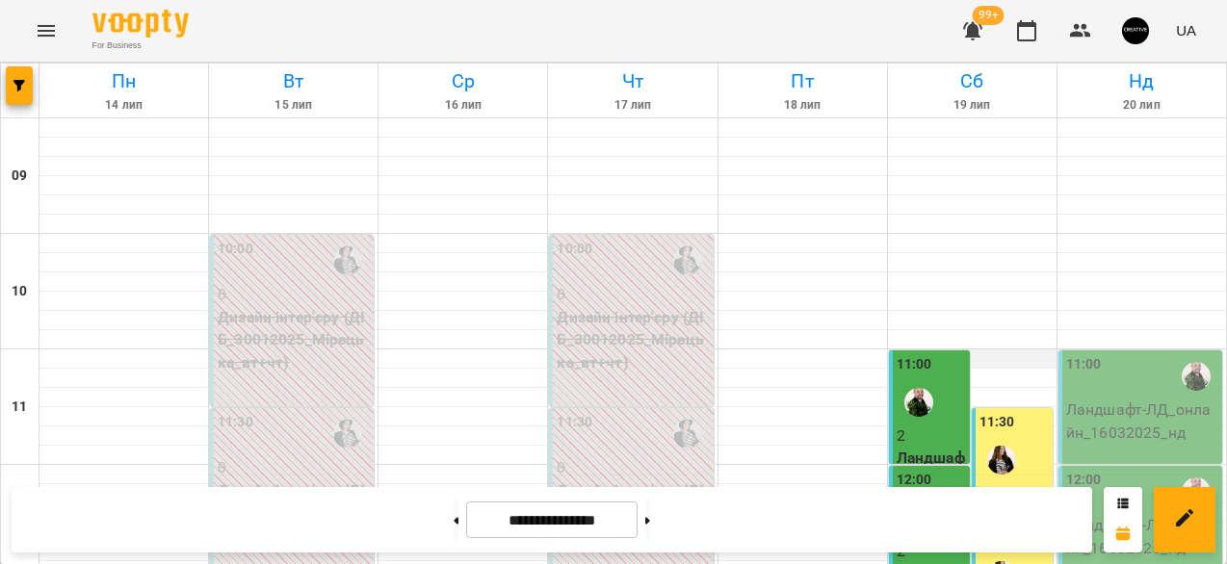
scroll to position [289, 0]
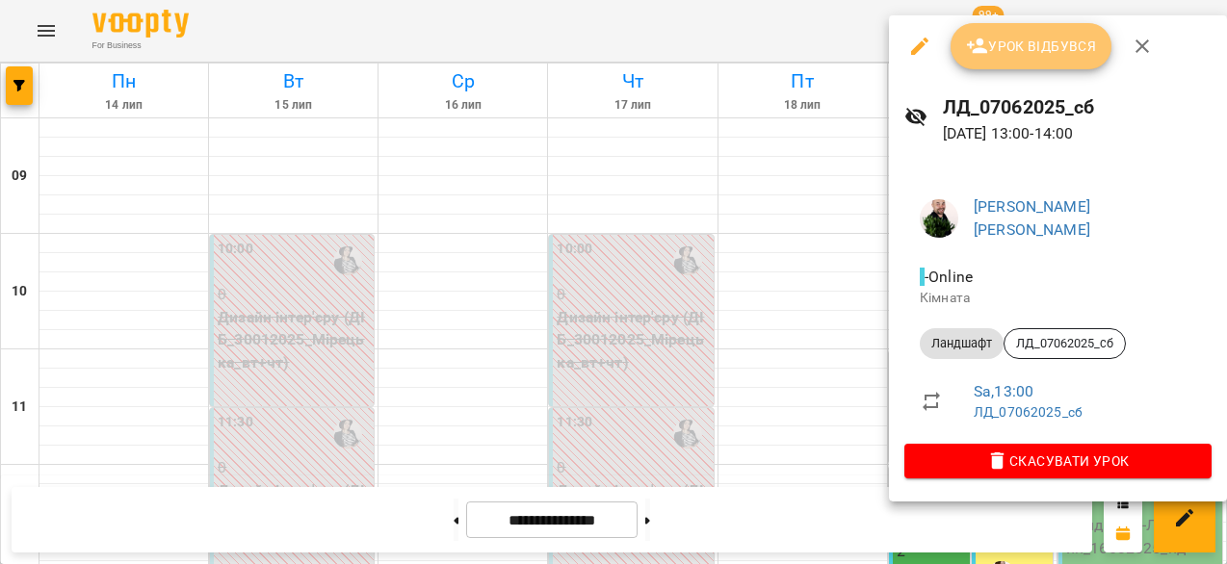
click at [1013, 49] on span "Урок відбувся" at bounding box center [1031, 46] width 131 height 23
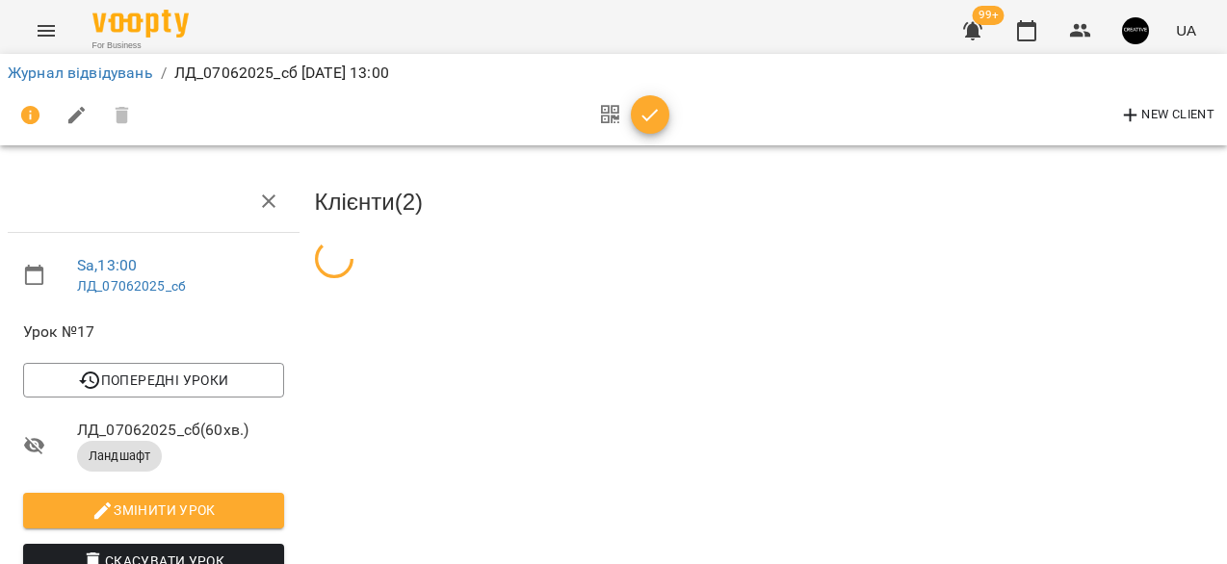
click at [43, 40] on icon "Menu" at bounding box center [46, 30] width 23 height 23
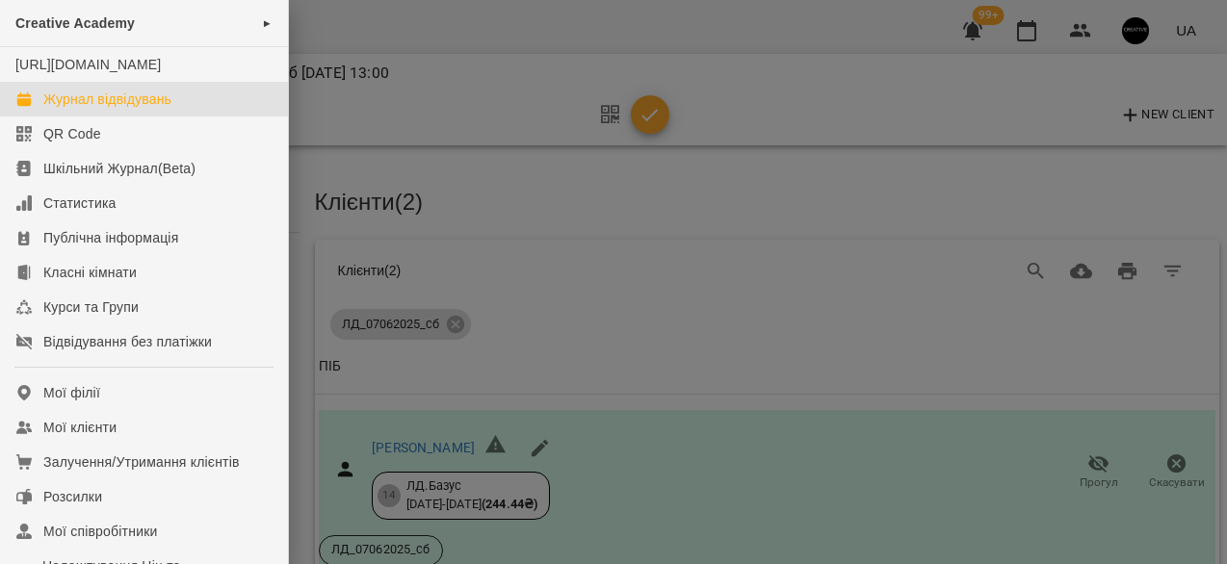
click at [177, 116] on link "Журнал відвідувань" at bounding box center [144, 99] width 288 height 35
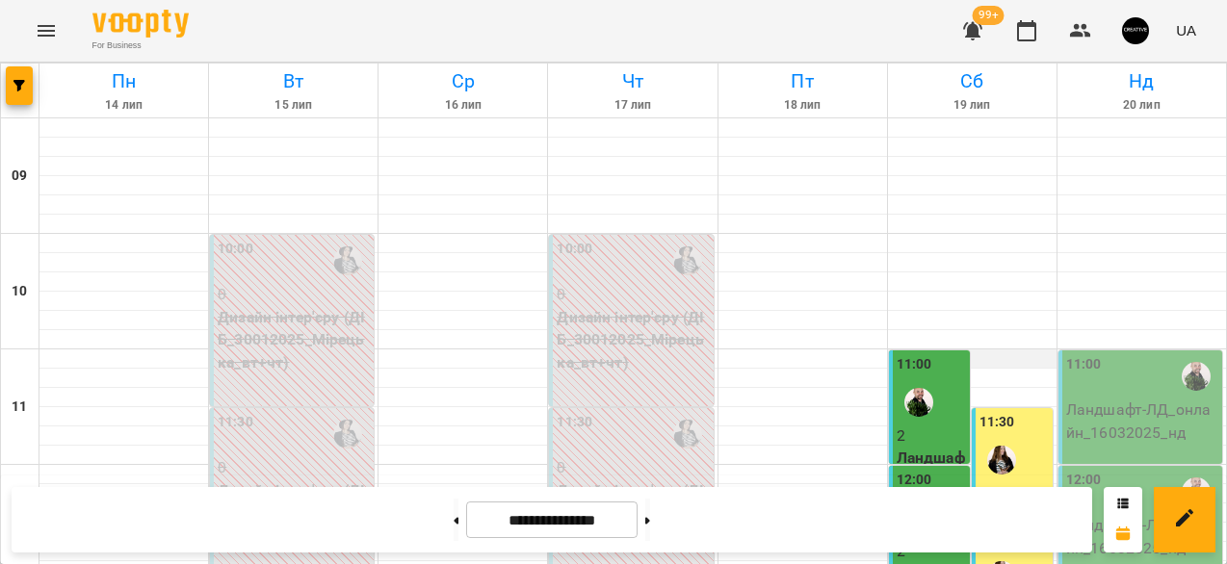
scroll to position [165, 0]
click at [1170, 354] on div "11:00" at bounding box center [1142, 376] width 152 height 44
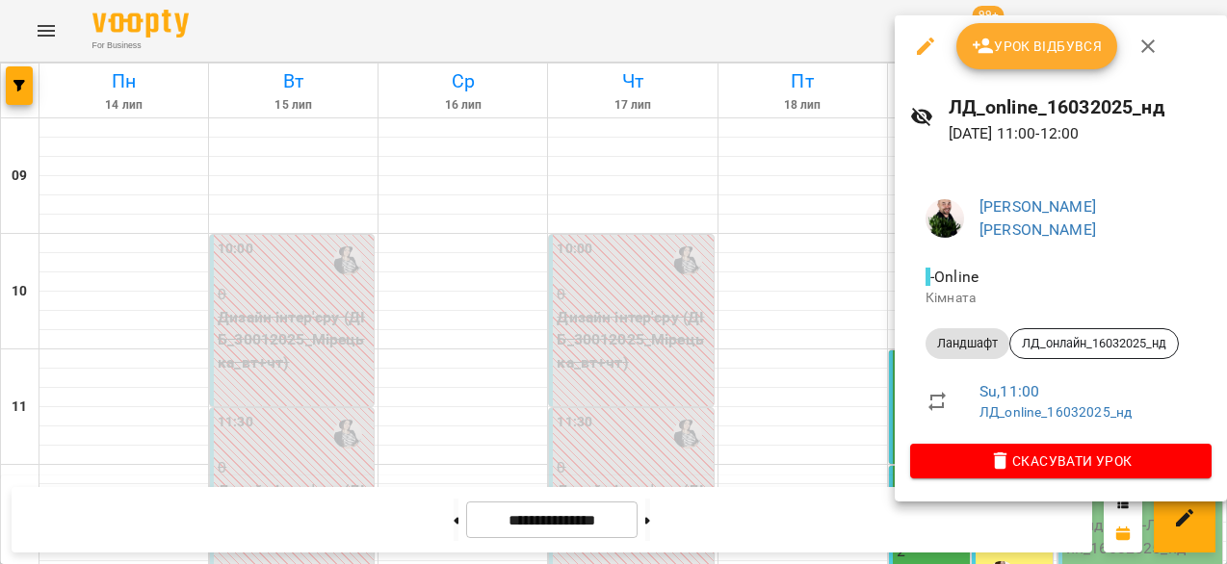
click at [1088, 43] on span "Урок відбувся" at bounding box center [1036, 46] width 131 height 23
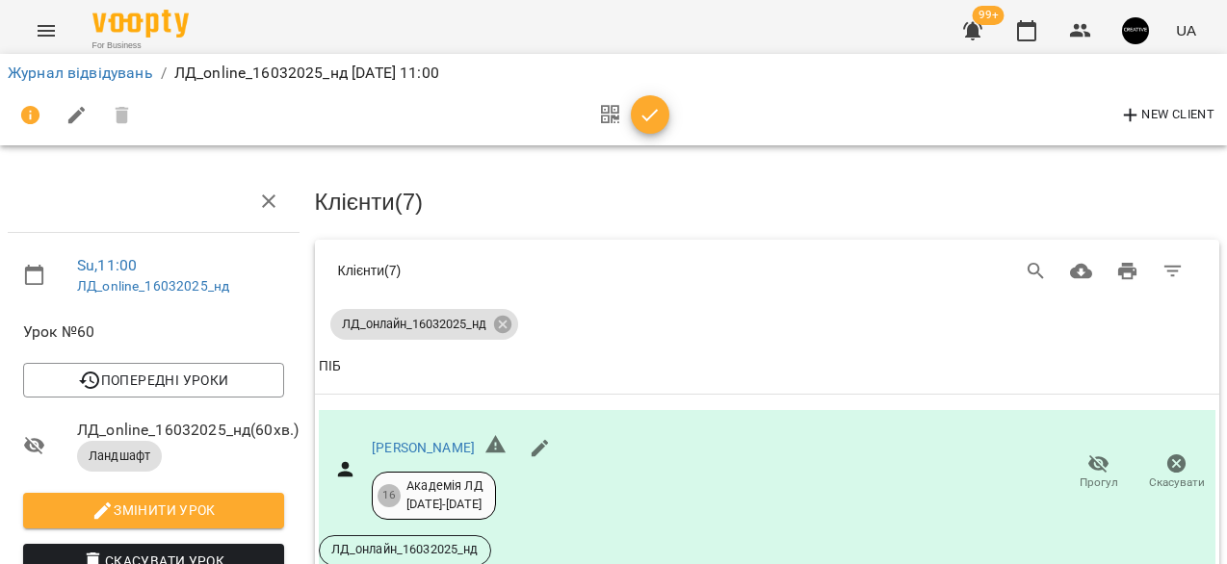
click at [81, 63] on li "Журнал відвідувань" at bounding box center [80, 73] width 145 height 23
click at [720, 195] on h3 "Клієнти ( 7 )" at bounding box center [767, 202] width 905 height 25
click at [114, 72] on link "Журнал відвідувань" at bounding box center [80, 73] width 145 height 18
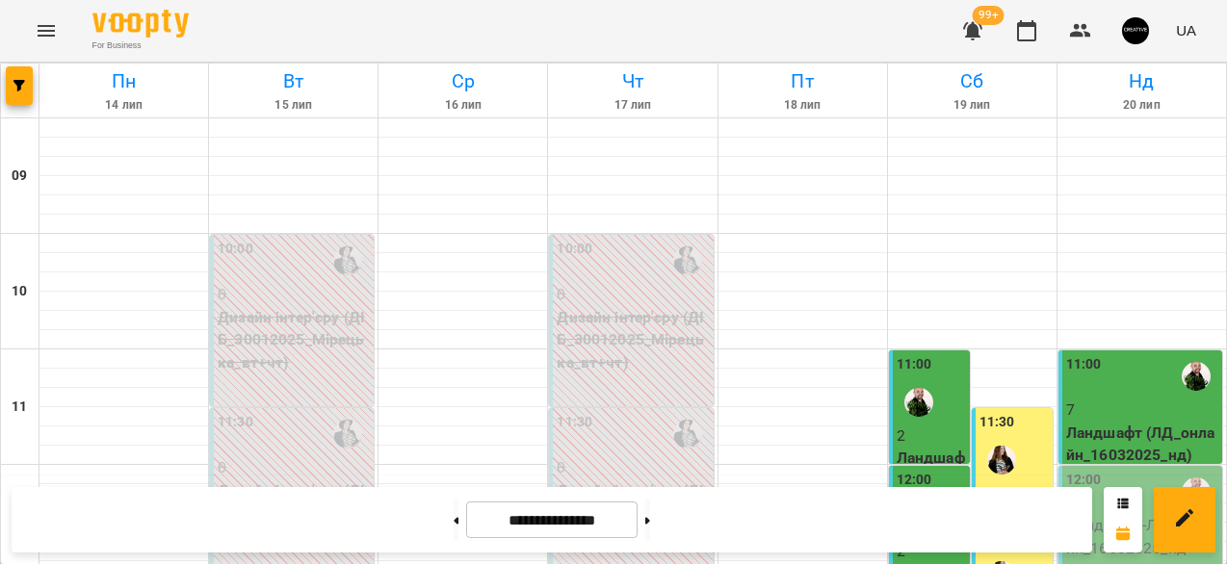
scroll to position [228, 0]
click at [1132, 470] on div "12:00" at bounding box center [1142, 492] width 152 height 44
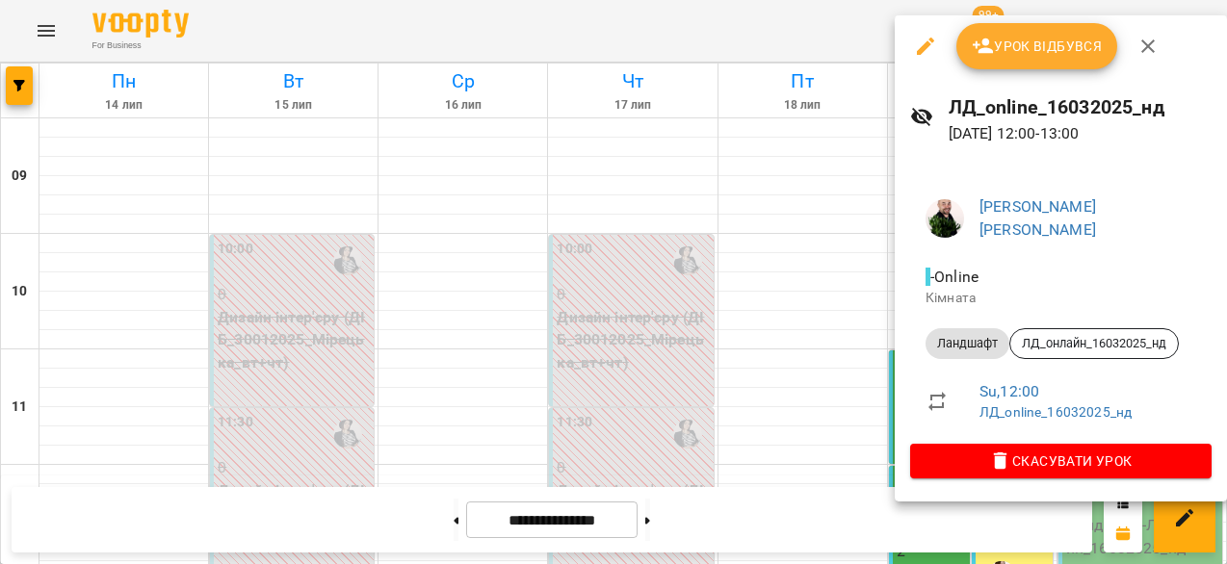
click at [1016, 50] on span "Урок відбувся" at bounding box center [1036, 46] width 131 height 23
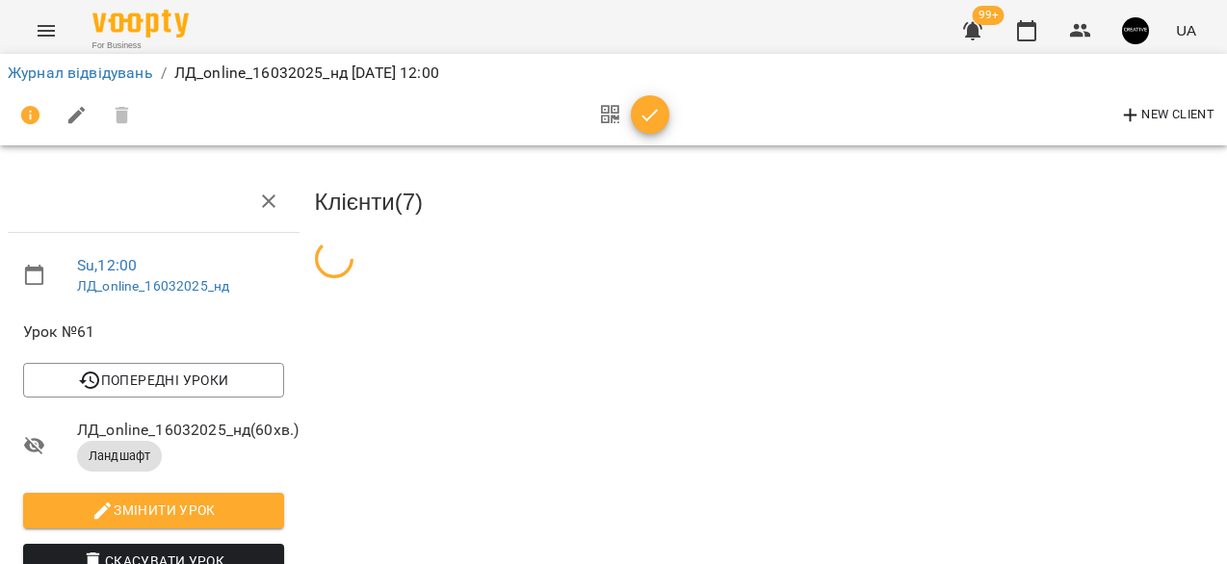
click at [48, 35] on icon "Menu" at bounding box center [46, 31] width 17 height 12
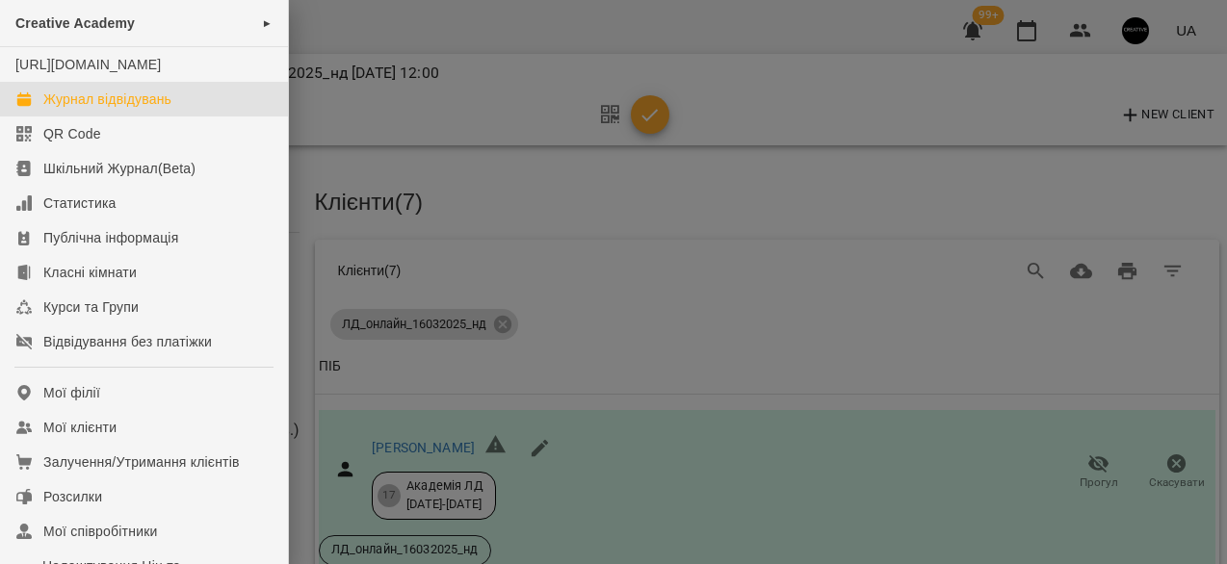
click at [163, 109] on div "Журнал відвідувань" at bounding box center [107, 99] width 128 height 19
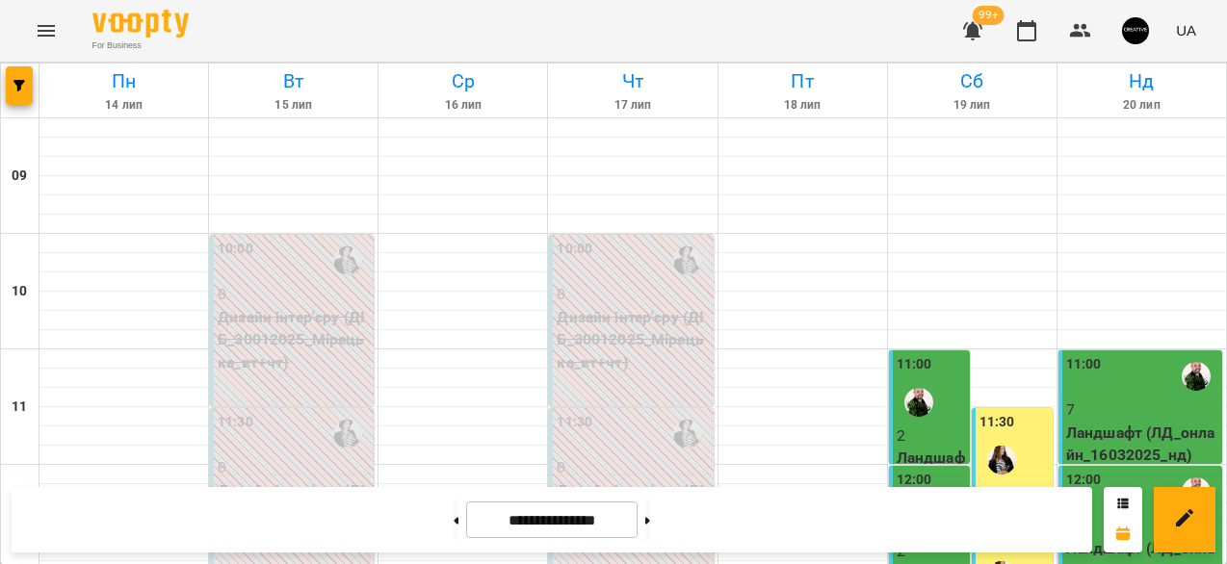
scroll to position [430, 0]
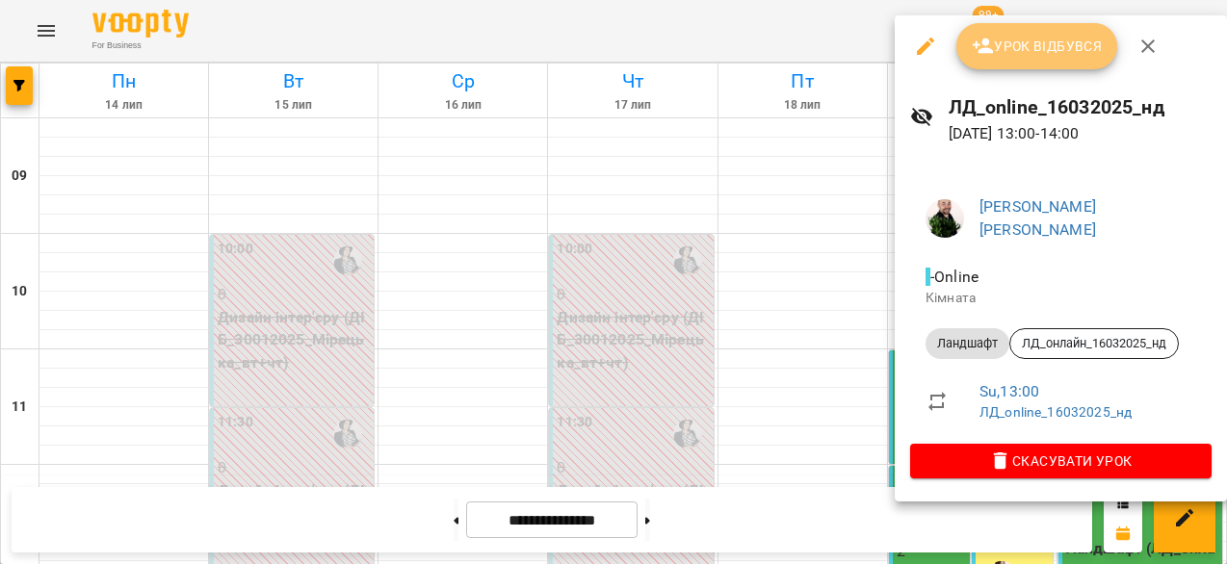
click at [1048, 41] on span "Урок відбувся" at bounding box center [1036, 46] width 131 height 23
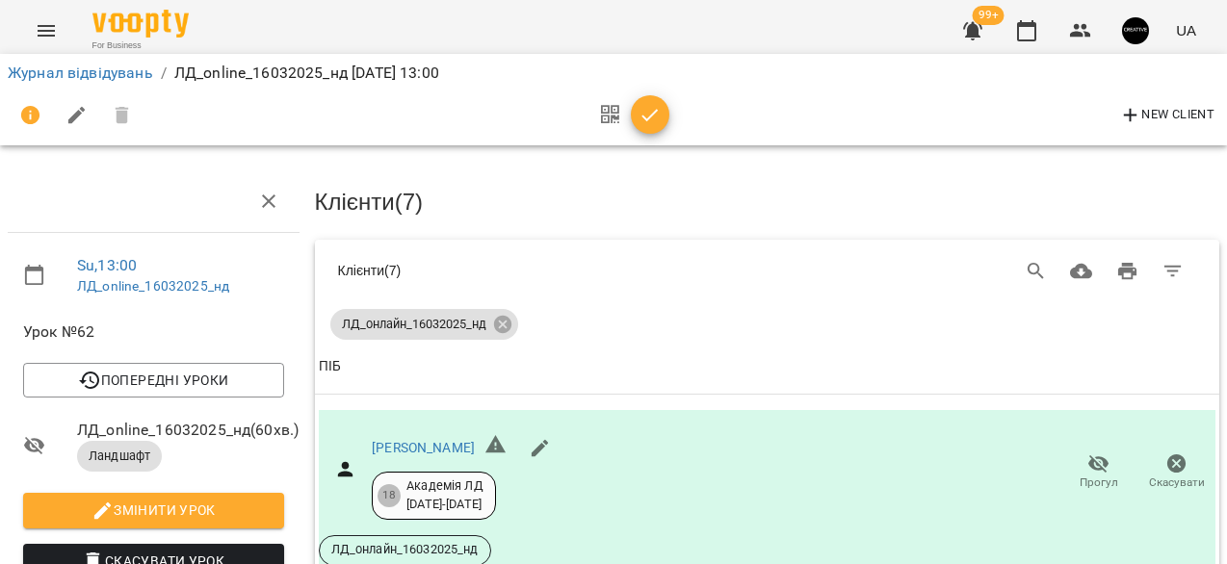
click at [89, 63] on li "Журнал відвідувань" at bounding box center [80, 73] width 145 height 23
click at [87, 74] on link "Журнал відвідувань" at bounding box center [80, 73] width 145 height 18
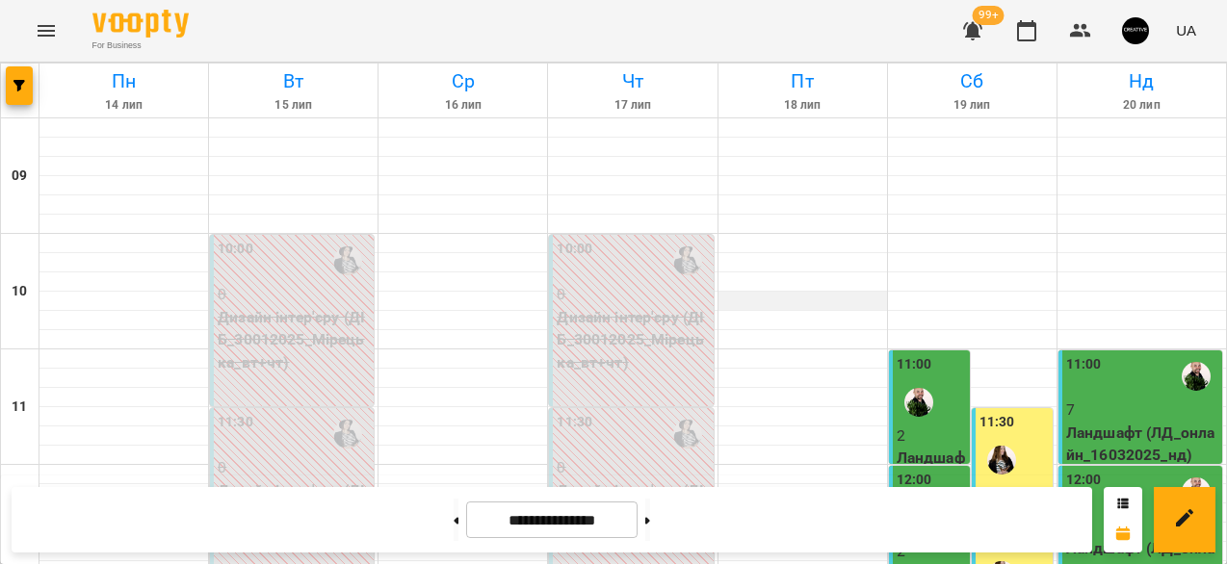
scroll to position [441, 0]
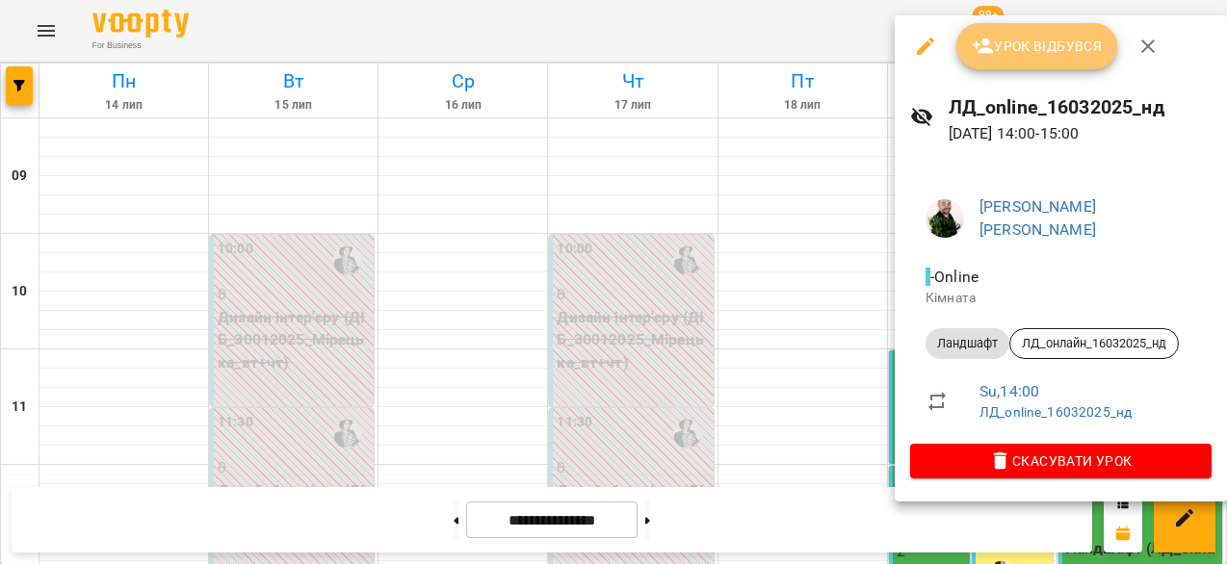
click at [1022, 55] on span "Урок відбувся" at bounding box center [1036, 46] width 131 height 23
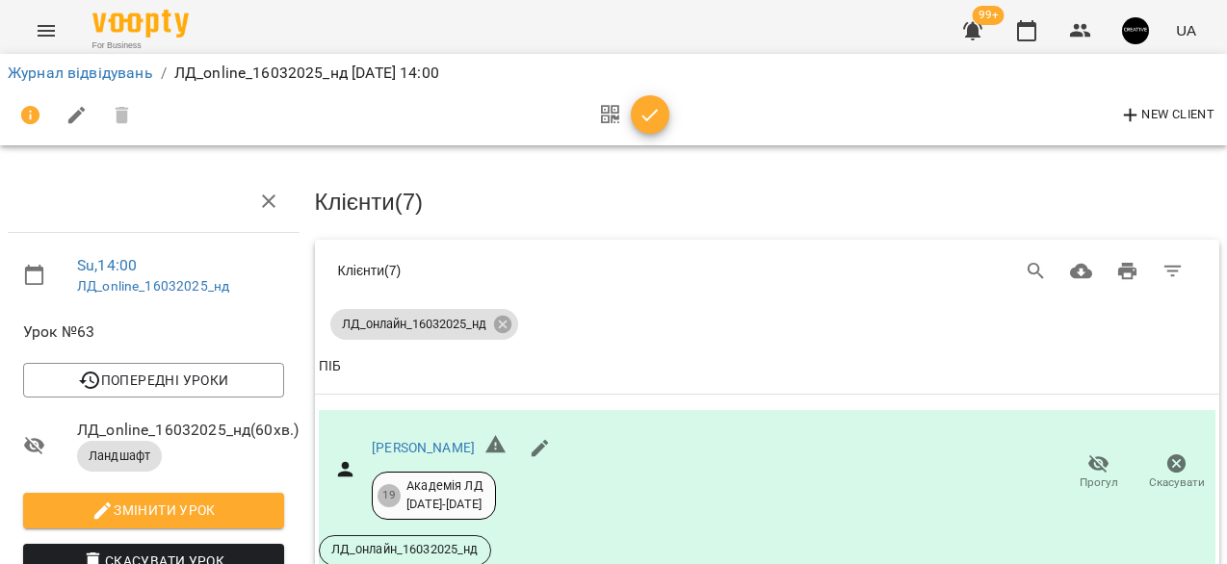
click at [54, 26] on icon "Menu" at bounding box center [46, 31] width 17 height 12
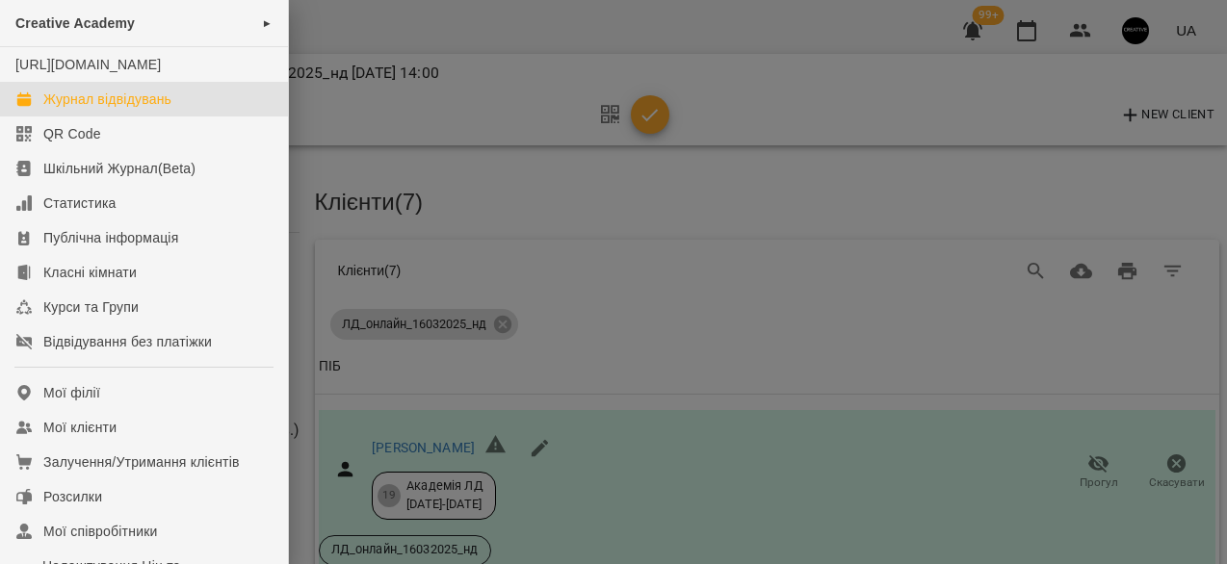
click at [87, 109] on div "Журнал відвідувань" at bounding box center [107, 99] width 128 height 19
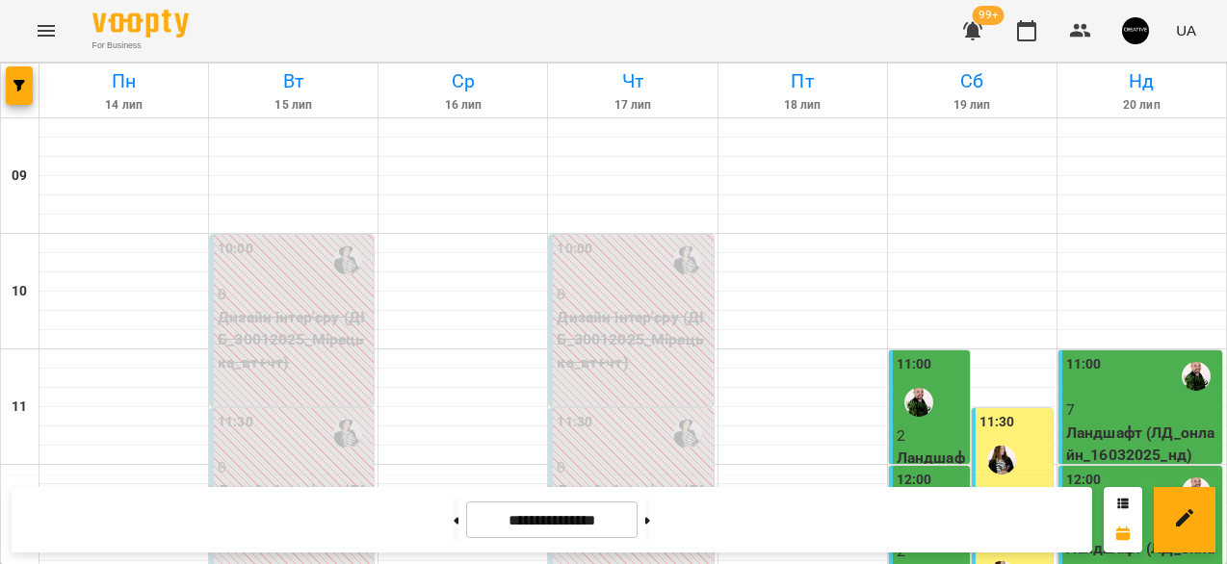
scroll to position [509, 0]
click at [650, 522] on button at bounding box center [647, 520] width 5 height 42
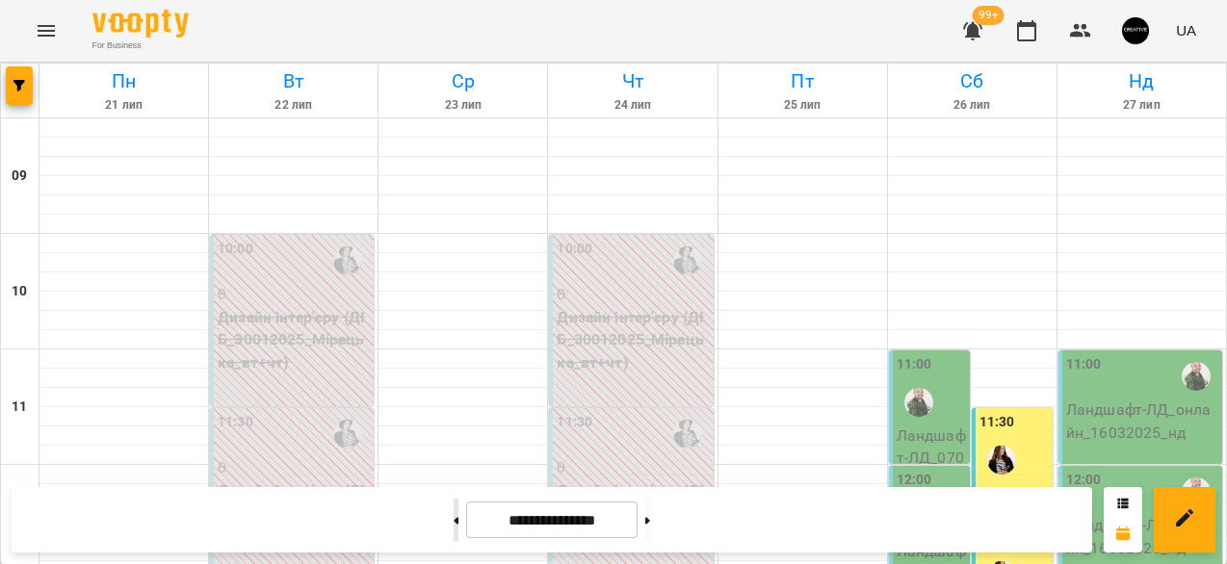
click at [453, 525] on button at bounding box center [455, 520] width 5 height 42
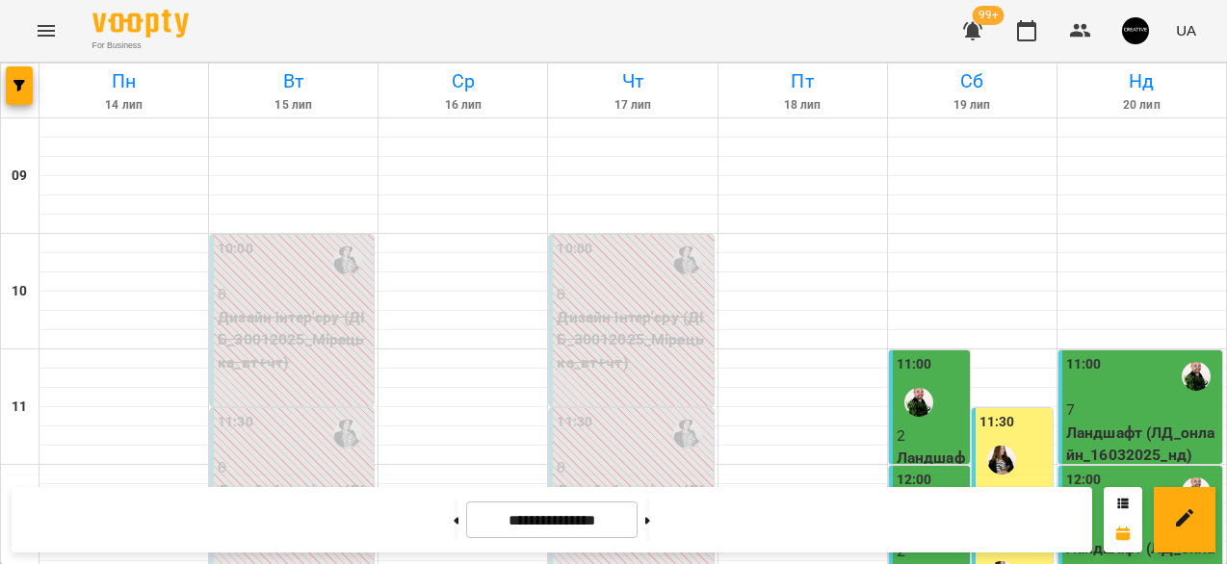
scroll to position [1027, 0]
click at [650, 525] on button at bounding box center [647, 520] width 5 height 42
type input "**********"
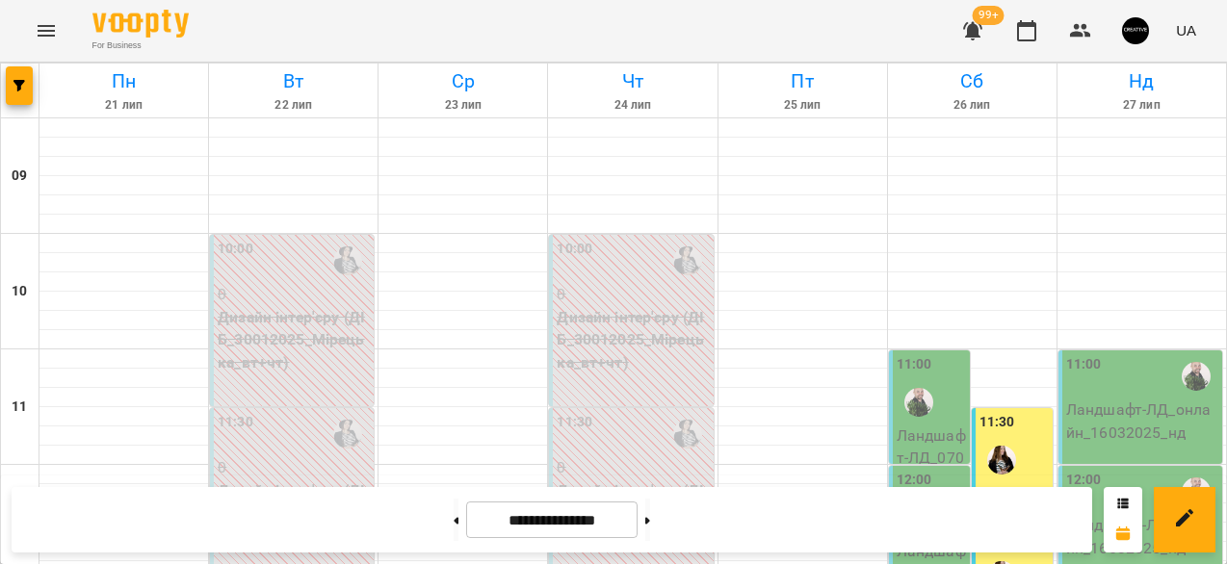
scroll to position [154, 0]
click at [922, 388] on img "Гощицький Сергій" at bounding box center [918, 402] width 29 height 29
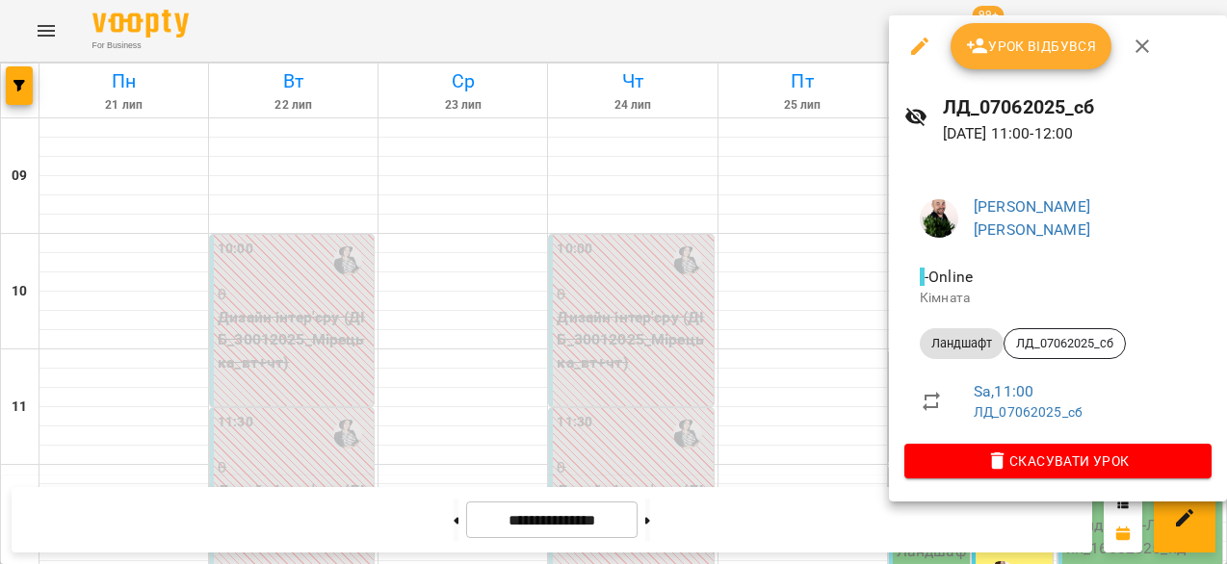
click at [1036, 47] on span "Урок відбувся" at bounding box center [1031, 46] width 131 height 23
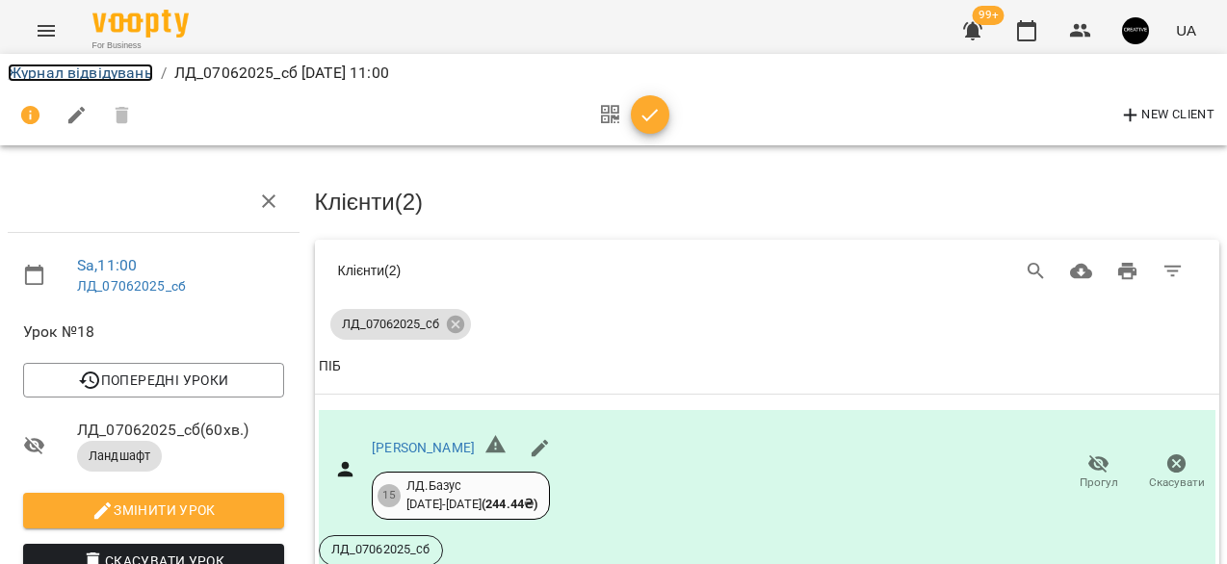
click at [128, 78] on link "Журнал відвідувань" at bounding box center [80, 73] width 145 height 18
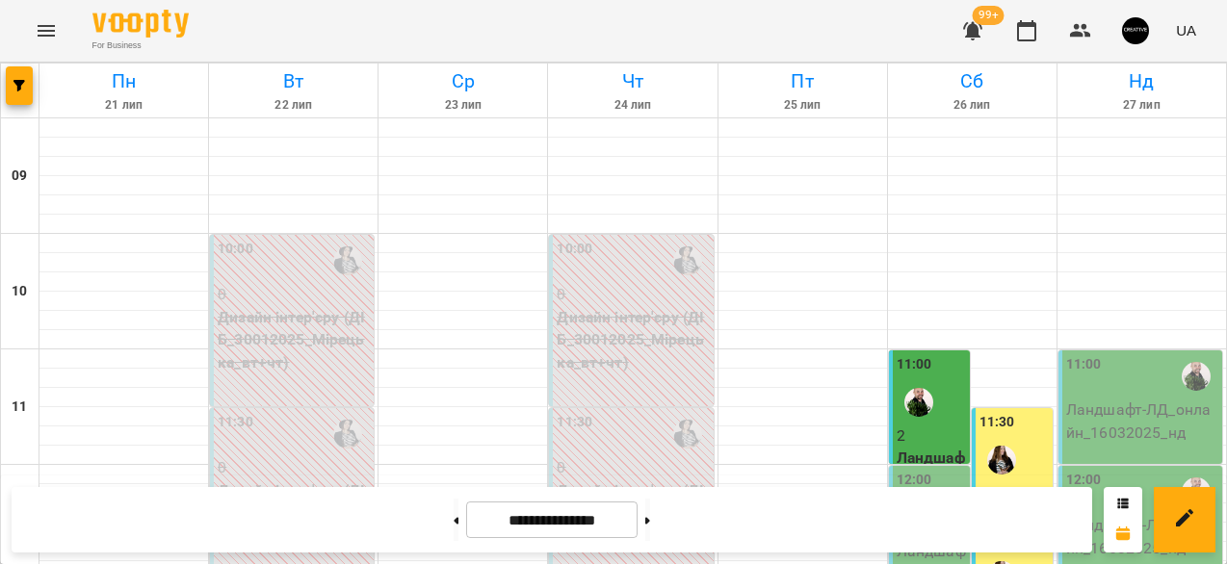
scroll to position [213, 0]
click at [917, 540] on p "Ландшафт - ЛД_07062025_сб" at bounding box center [930, 574] width 69 height 68
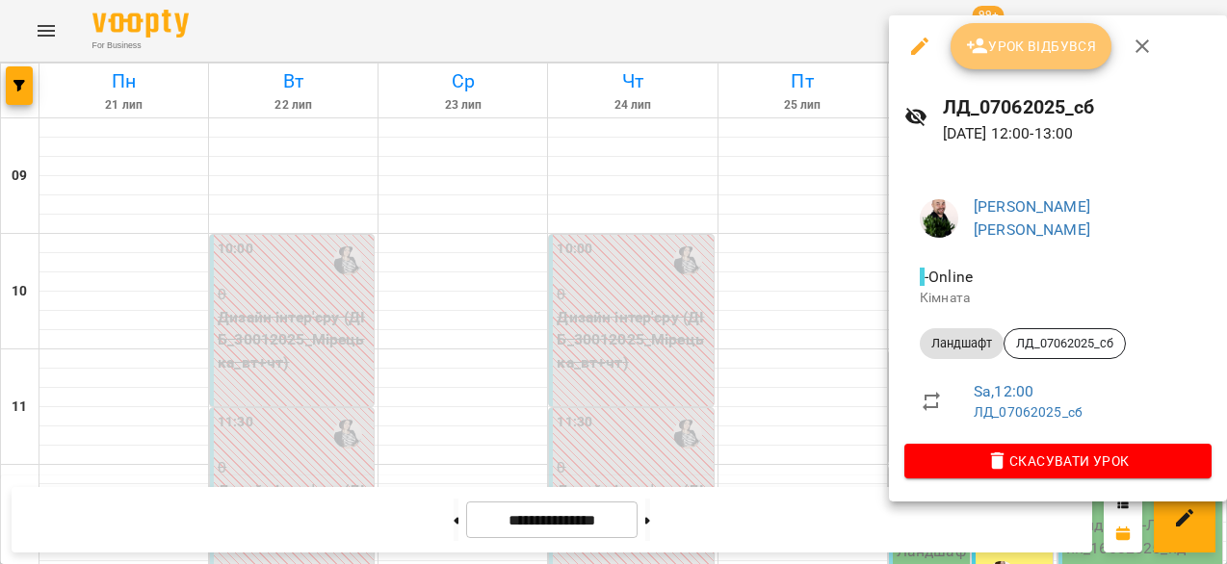
click at [1029, 46] on span "Урок відбувся" at bounding box center [1031, 46] width 131 height 23
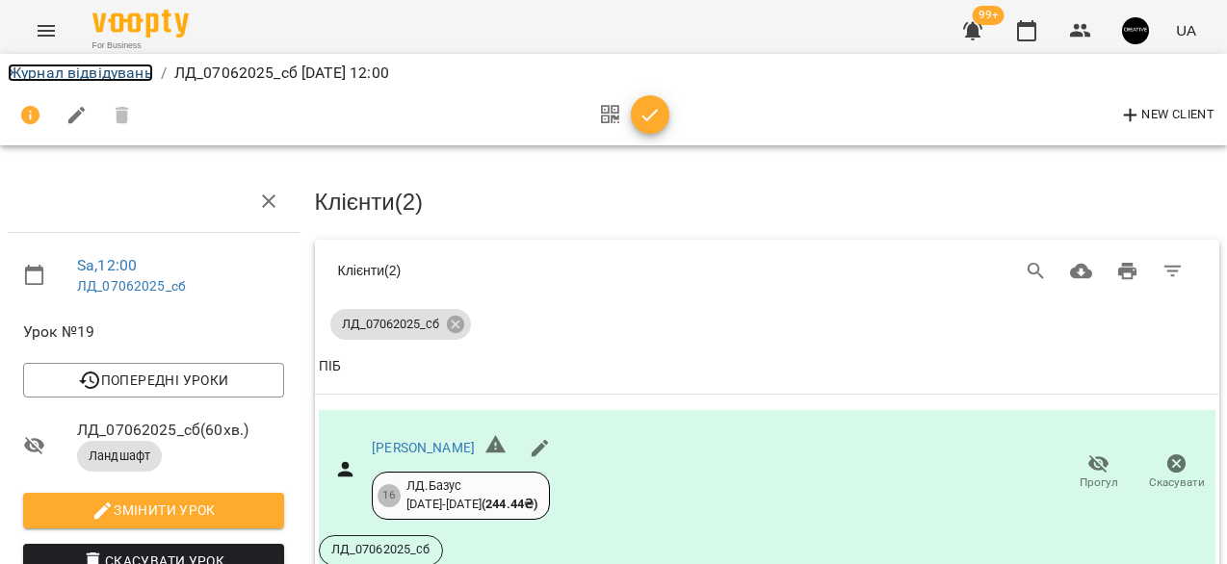
click at [92, 76] on link "Журнал відвідувань" at bounding box center [80, 73] width 145 height 18
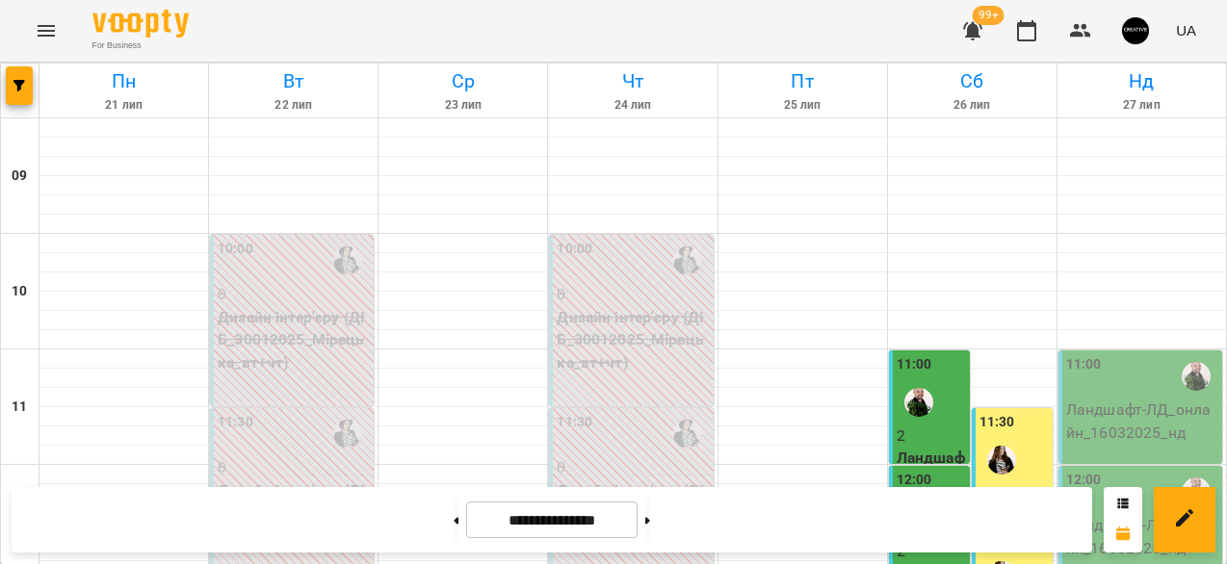
scroll to position [333, 0]
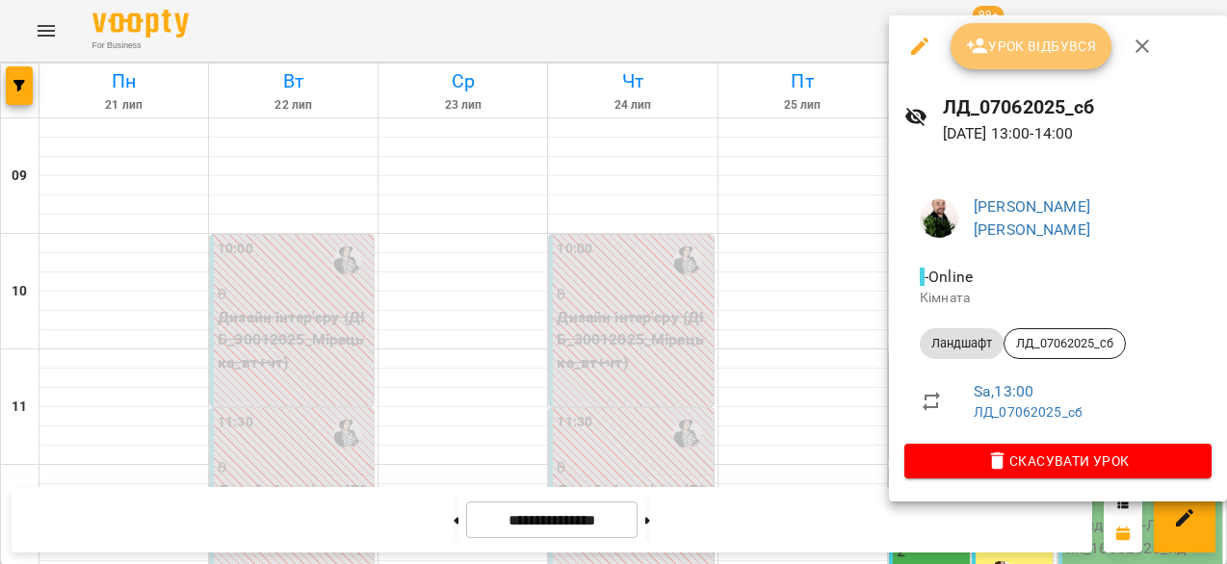
click at [1037, 56] on span "Урок відбувся" at bounding box center [1031, 46] width 131 height 23
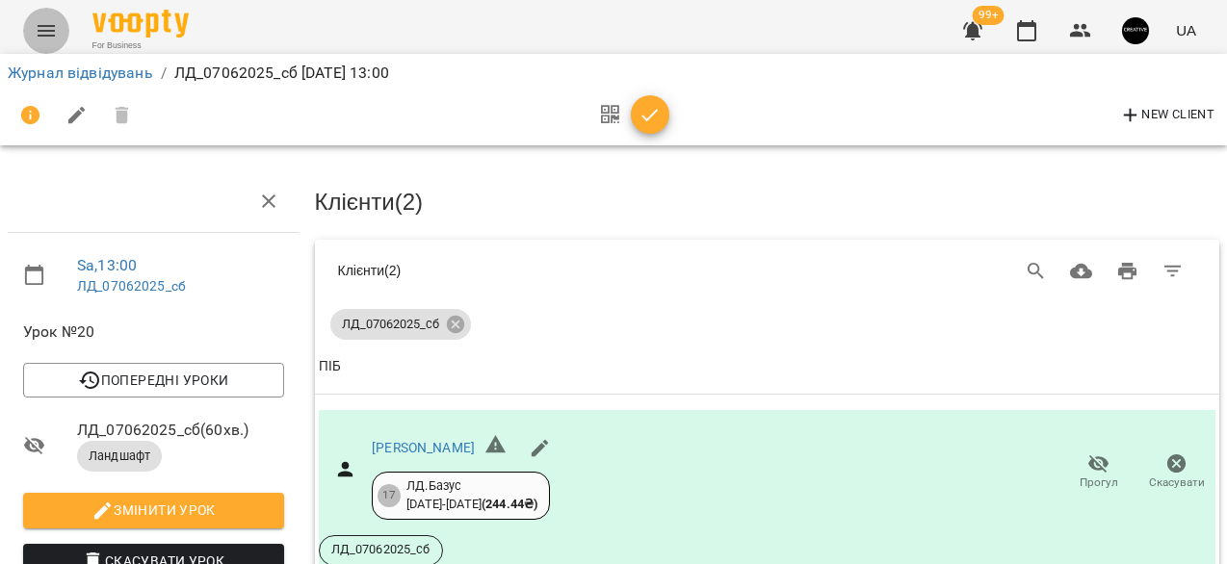
click at [50, 29] on icon "Menu" at bounding box center [46, 30] width 23 height 23
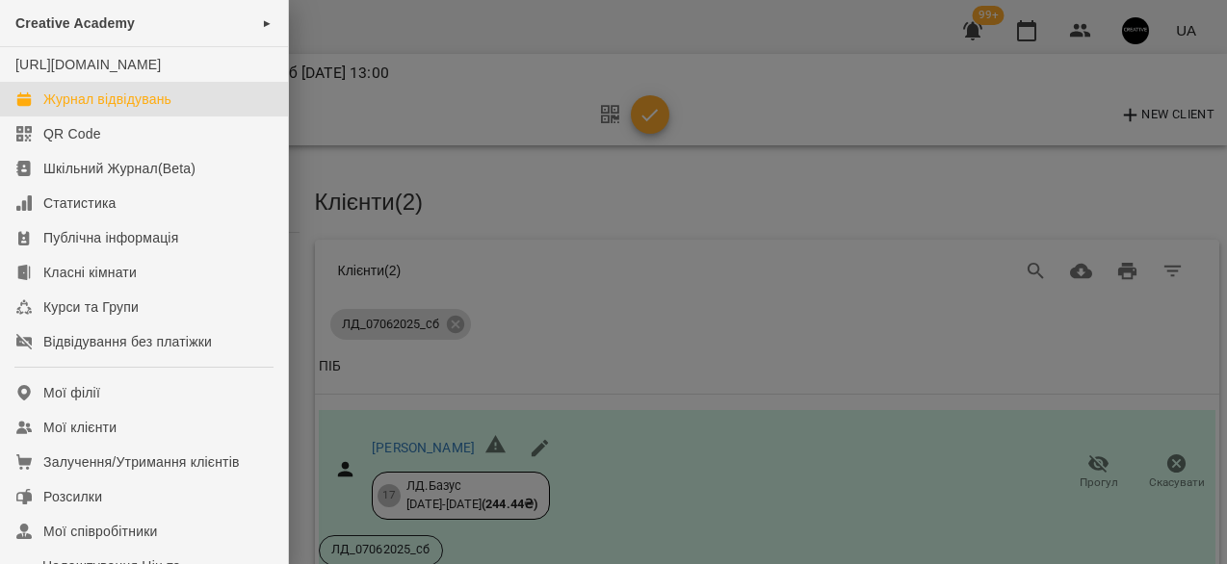
click at [130, 109] on div "Журнал відвідувань" at bounding box center [107, 99] width 128 height 19
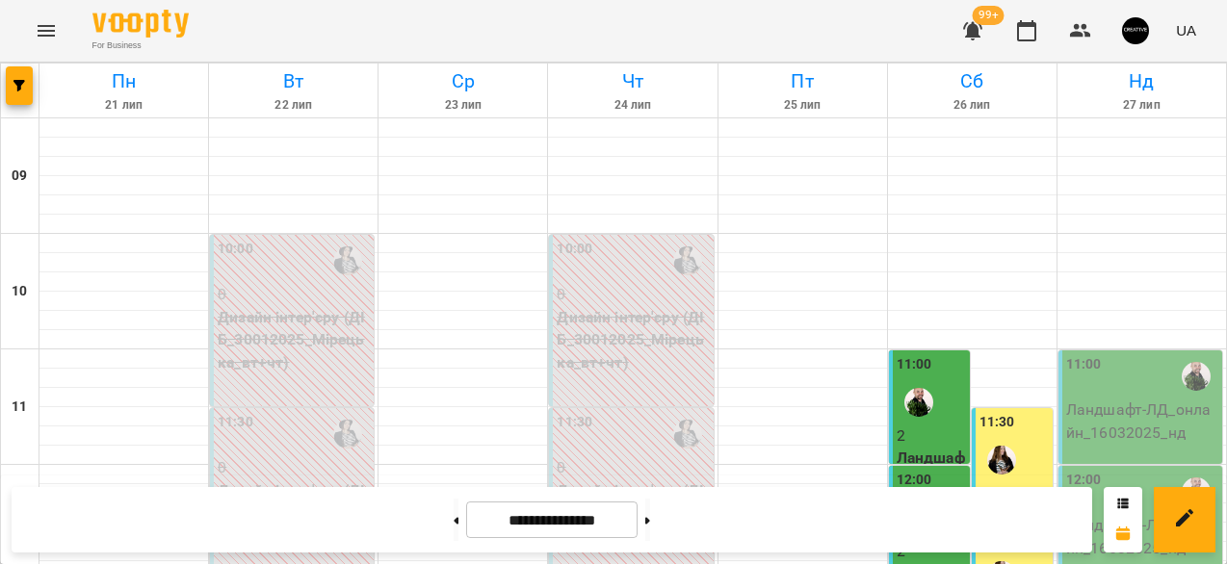
scroll to position [197, 0]
click at [1156, 399] on p "Ландшафт - ЛД_онлайн_16032025_нд" at bounding box center [1142, 421] width 152 height 45
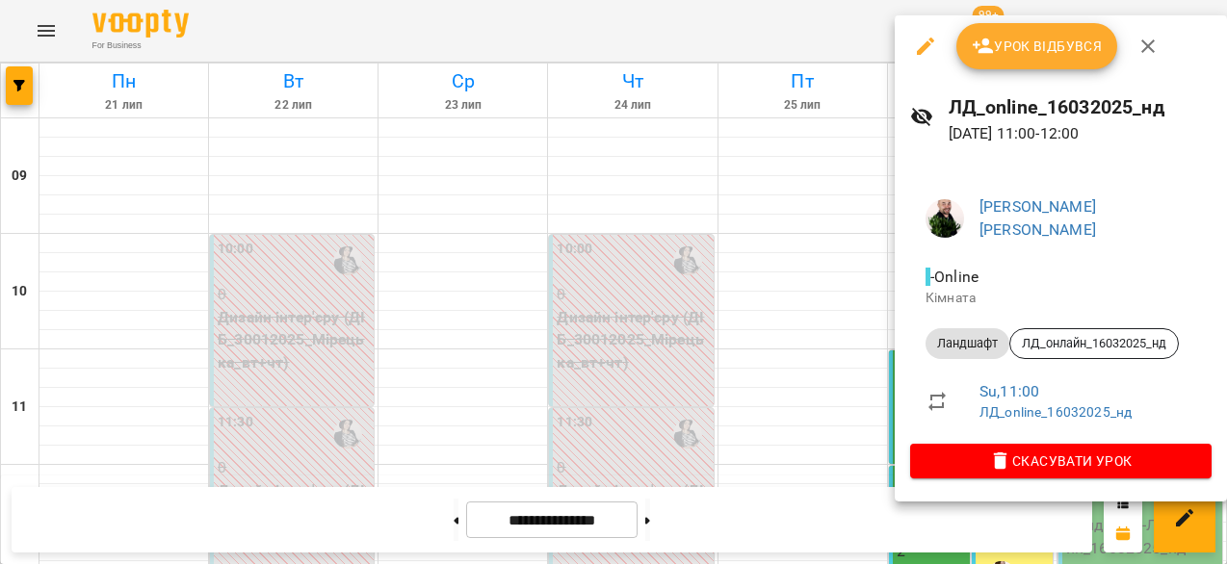
click at [787, 290] on div at bounding box center [613, 282] width 1227 height 564
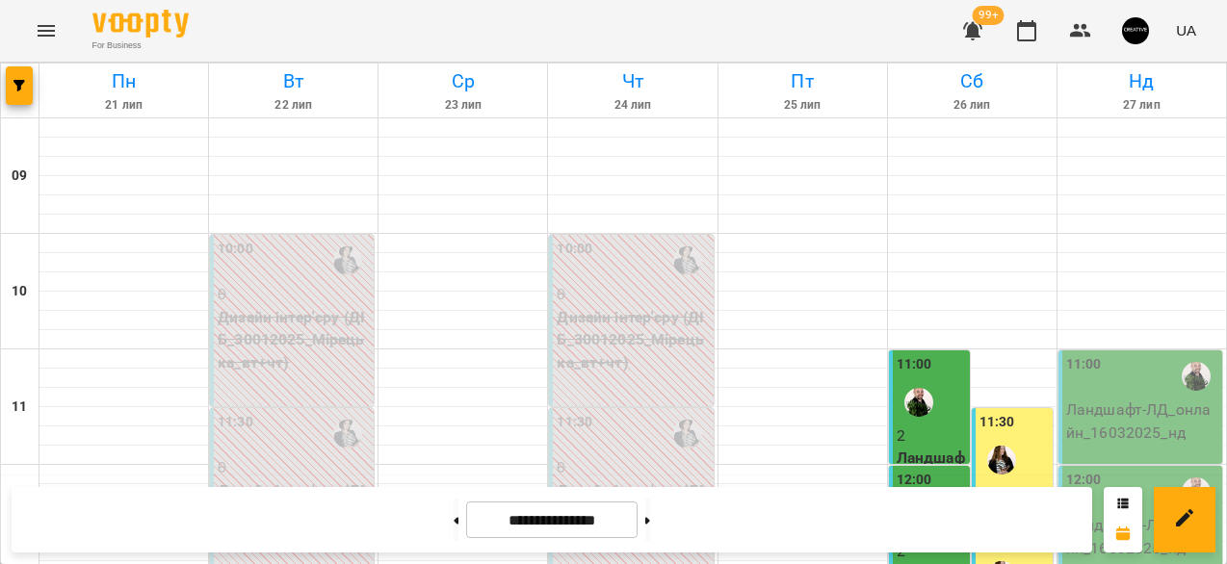
scroll to position [195, 0]
click at [1149, 354] on div "11:00" at bounding box center [1142, 376] width 152 height 44
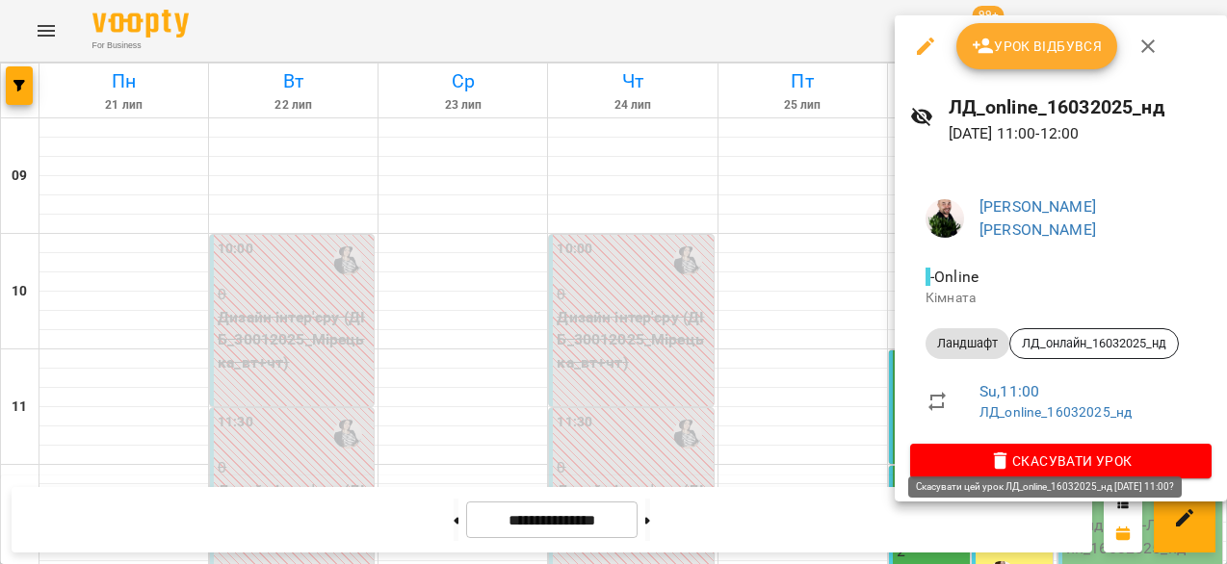
click at [1071, 450] on span "Скасувати Урок" at bounding box center [1060, 461] width 271 height 23
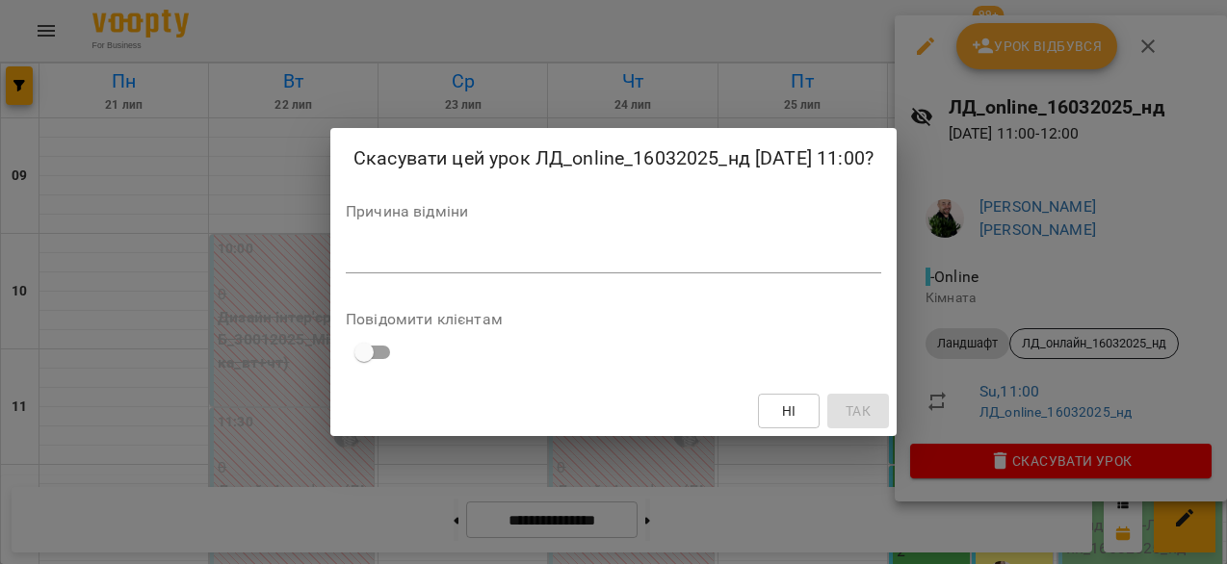
click at [572, 267] on textarea at bounding box center [613, 257] width 535 height 18
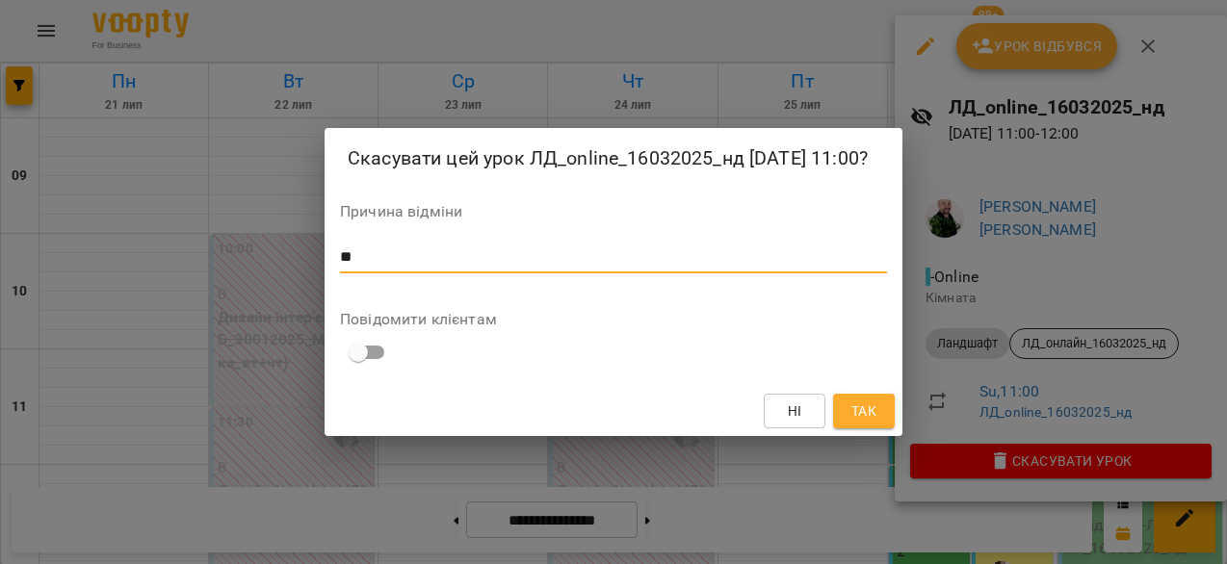
type textarea "*"
click at [793, 423] on span "Ні" at bounding box center [795, 411] width 14 height 23
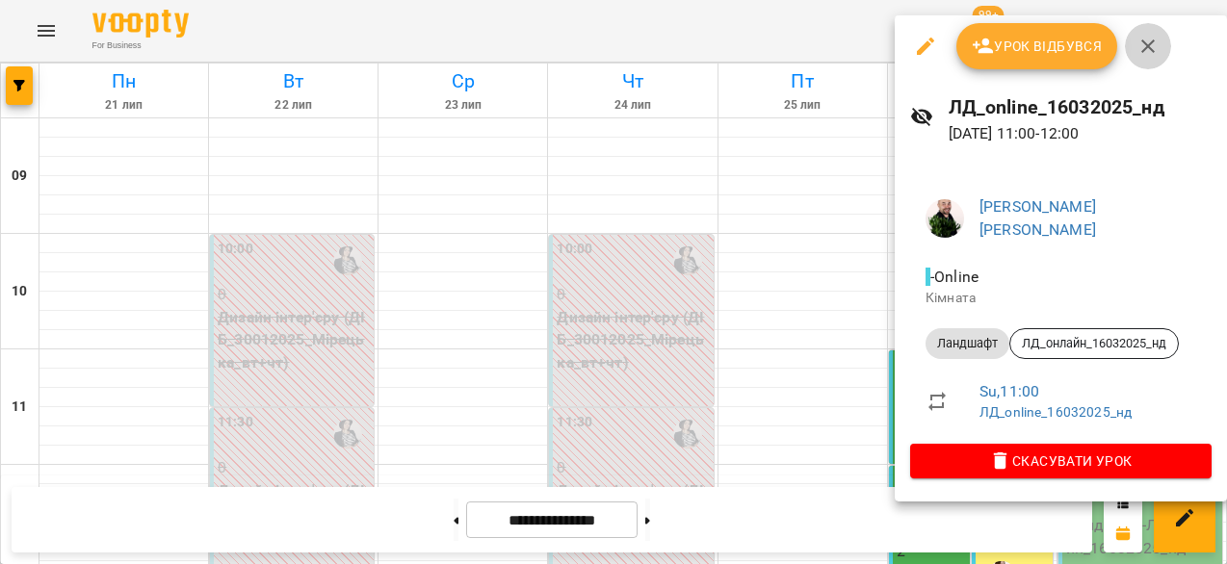
click at [1149, 49] on icon "button" at bounding box center [1147, 45] width 13 height 13
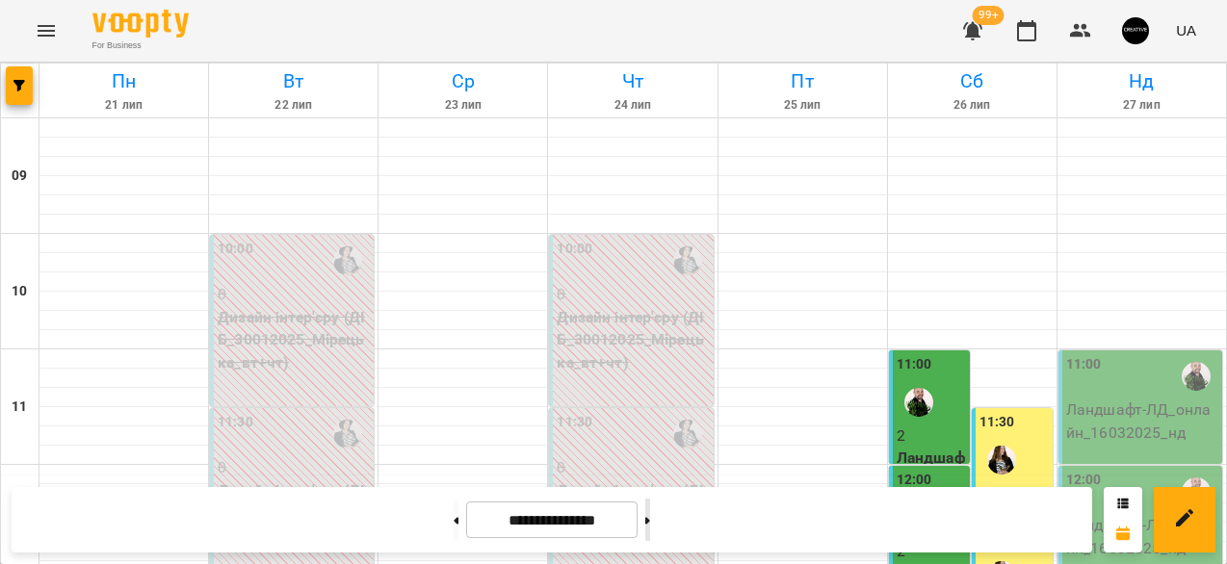
click at [650, 523] on icon at bounding box center [647, 521] width 5 height 8
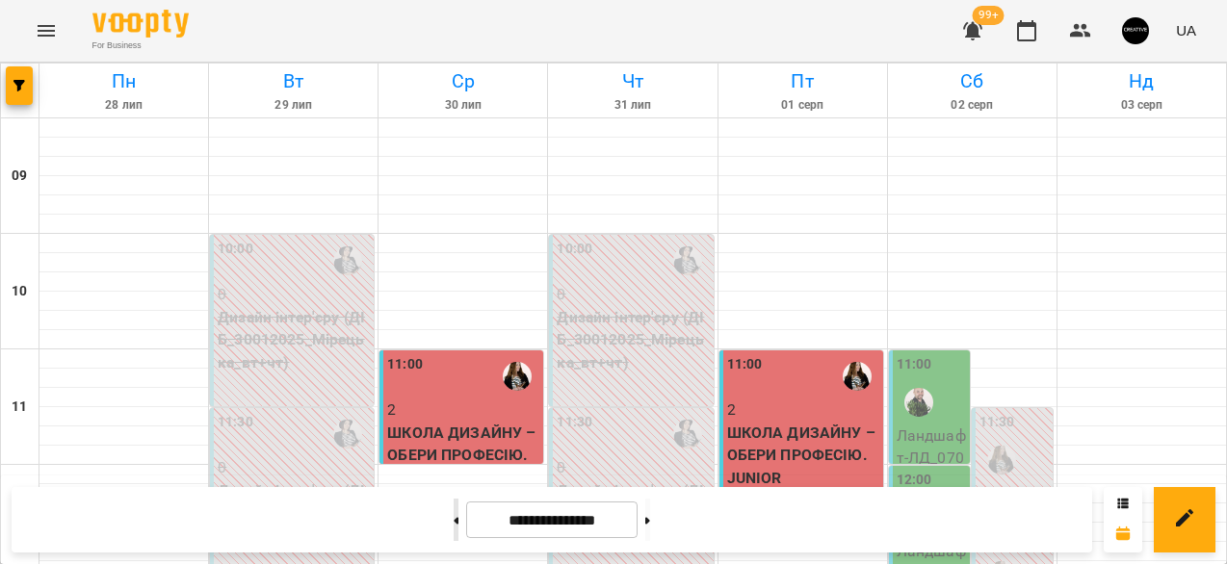
click at [453, 523] on icon at bounding box center [455, 521] width 5 height 8
type input "**********"
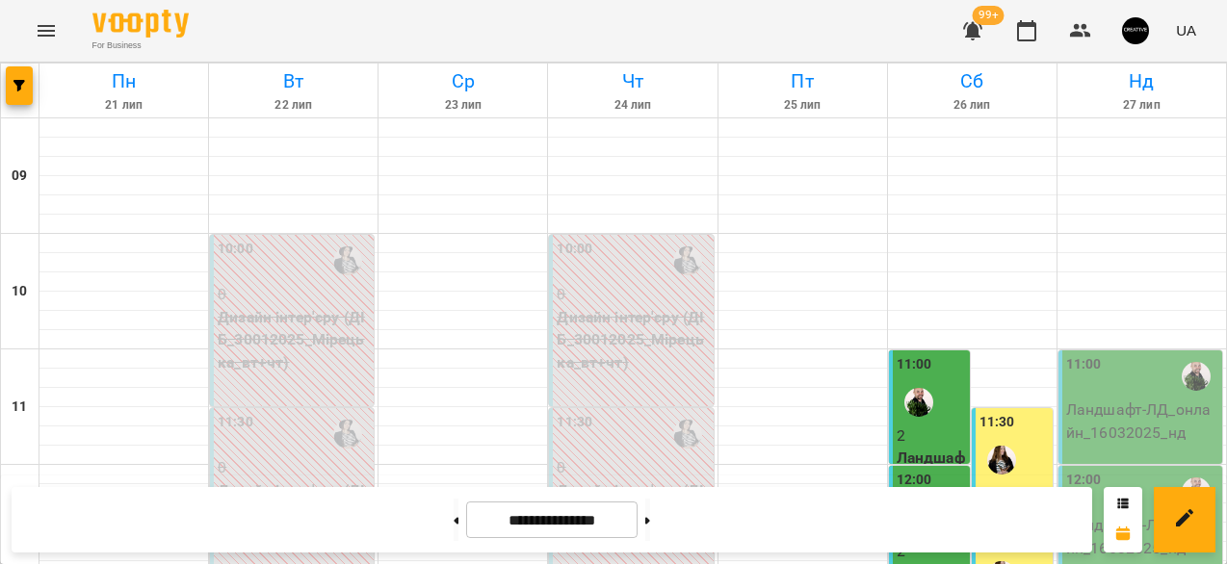
click at [1119, 399] on p "Ландшафт - ЛД_онлайн_16032025_нд" at bounding box center [1142, 421] width 152 height 45
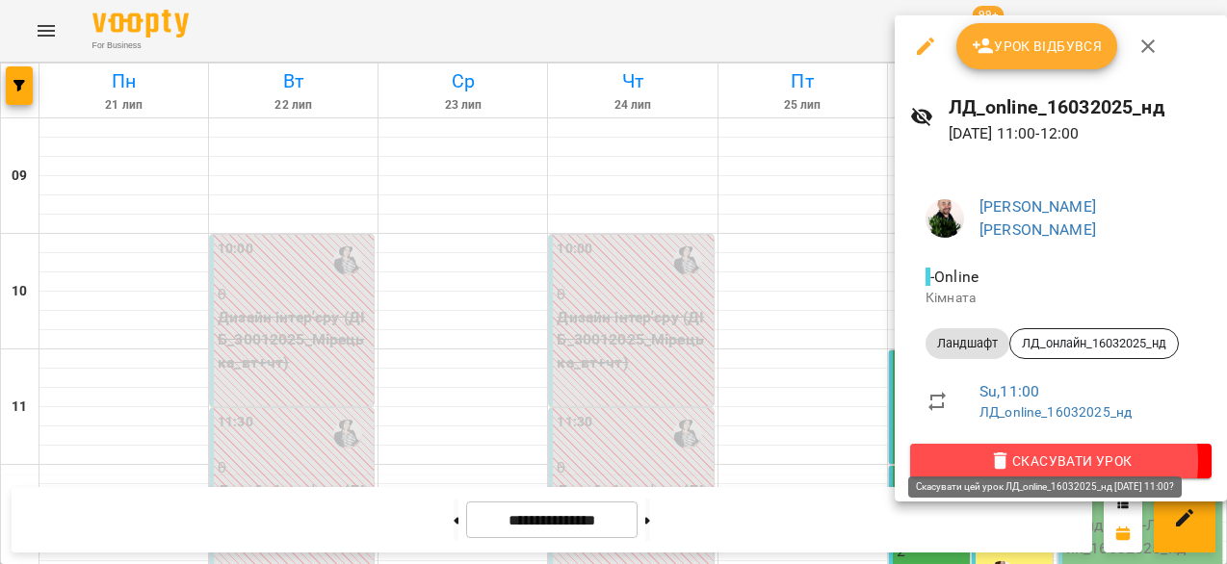
click at [1022, 450] on span "Скасувати Урок" at bounding box center [1060, 461] width 271 height 23
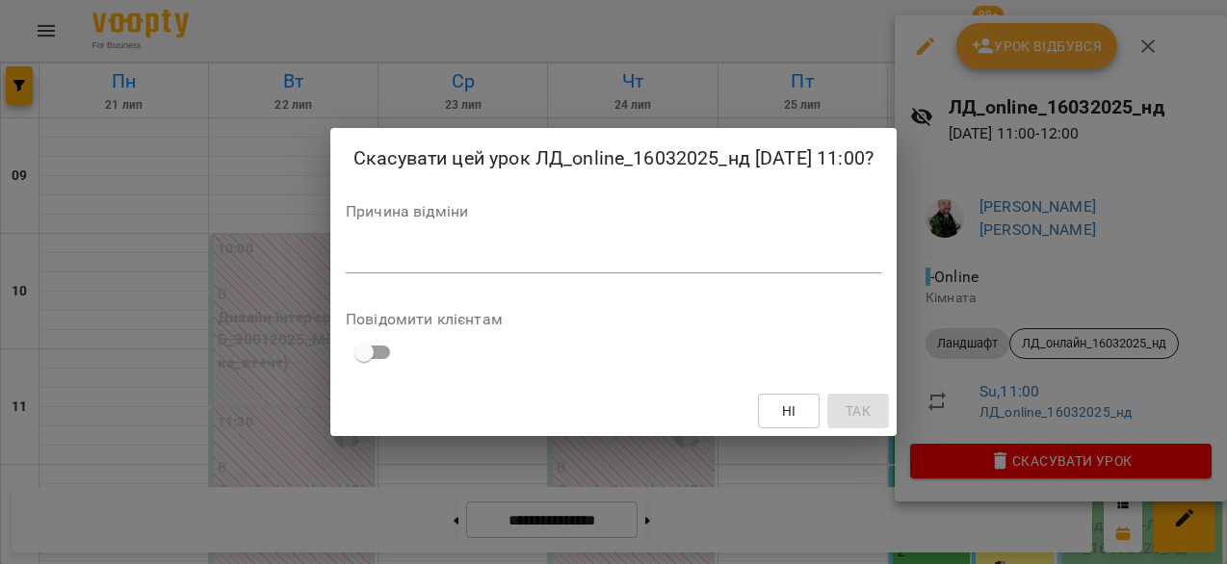
click at [621, 261] on div "*" at bounding box center [613, 258] width 535 height 31
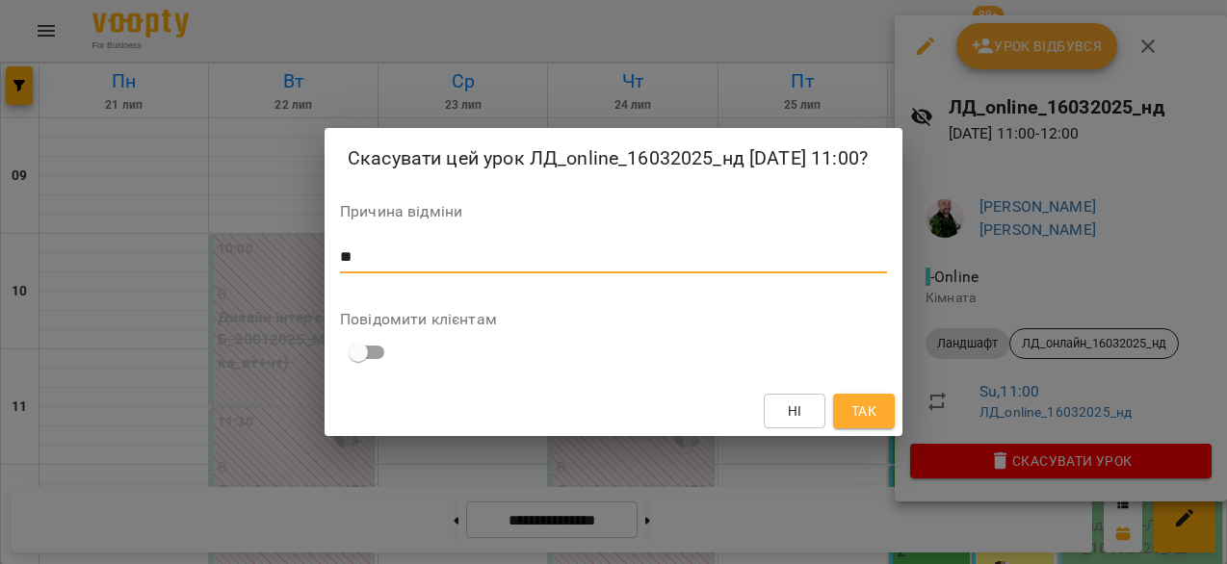
type textarea "*"
type textarea "**********"
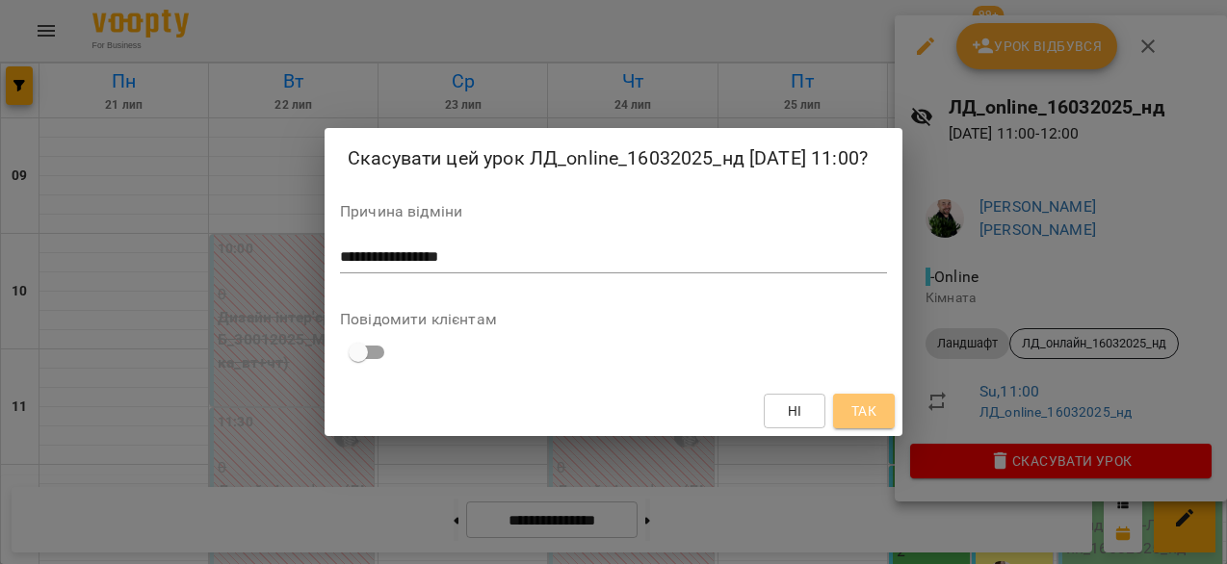
click at [866, 423] on span "Так" at bounding box center [863, 411] width 25 height 23
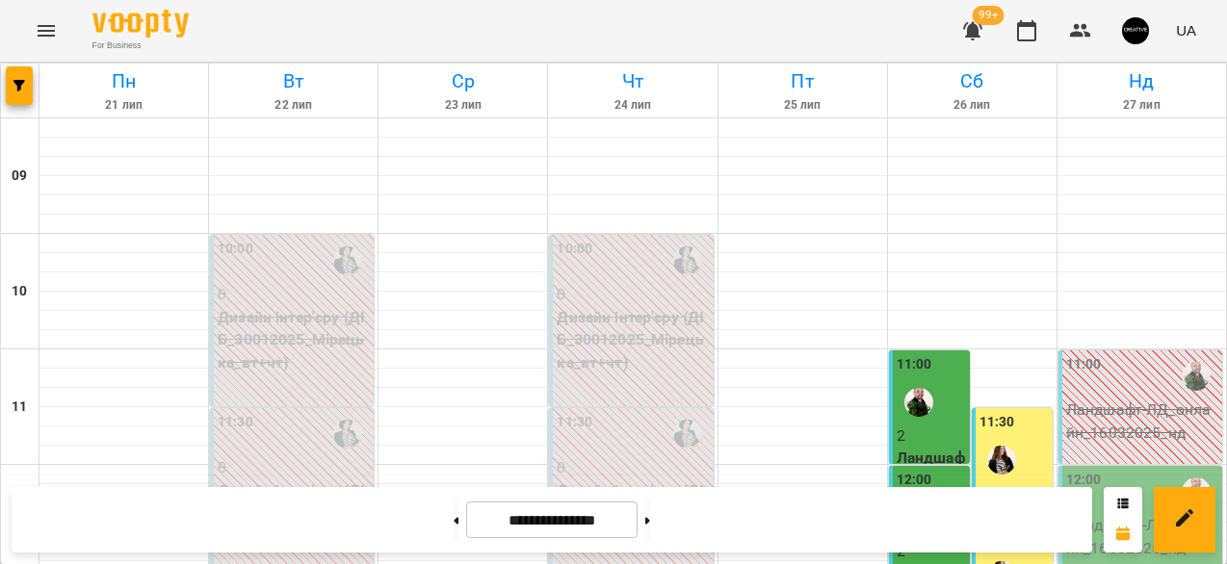
click at [1116, 470] on div "12:00" at bounding box center [1142, 492] width 152 height 44
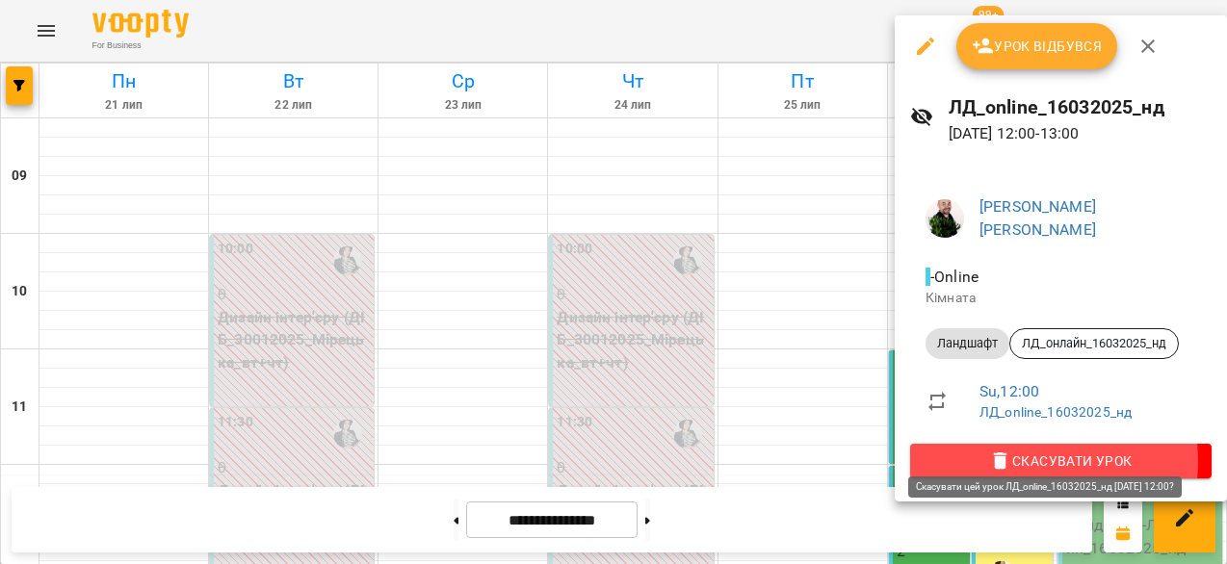
click at [1024, 450] on span "Скасувати Урок" at bounding box center [1060, 461] width 271 height 23
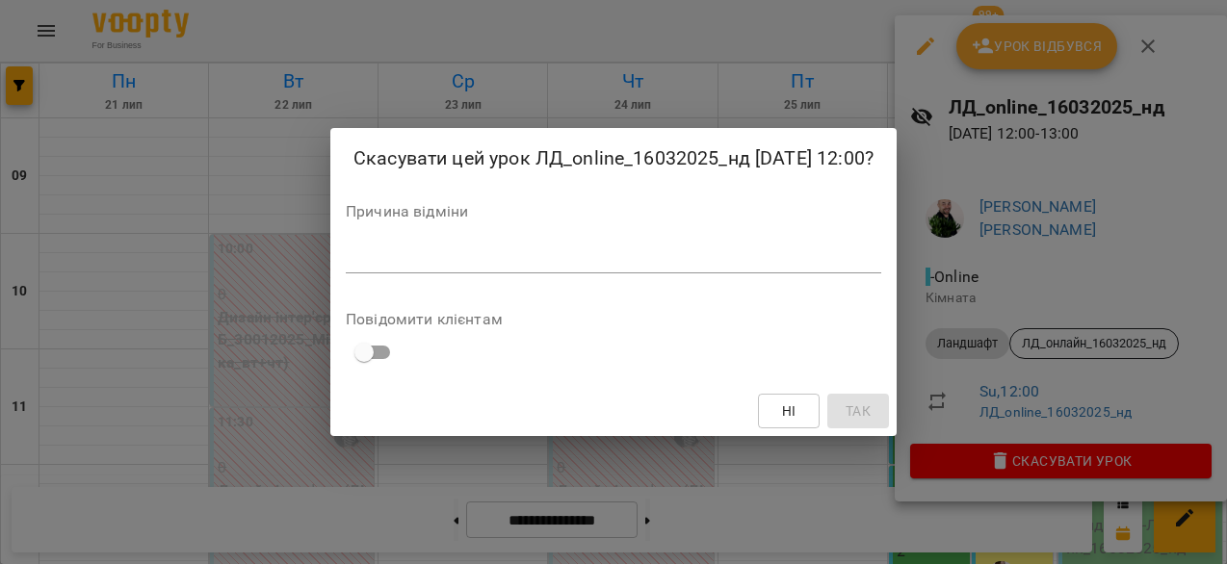
click at [659, 264] on textarea at bounding box center [613, 257] width 535 height 18
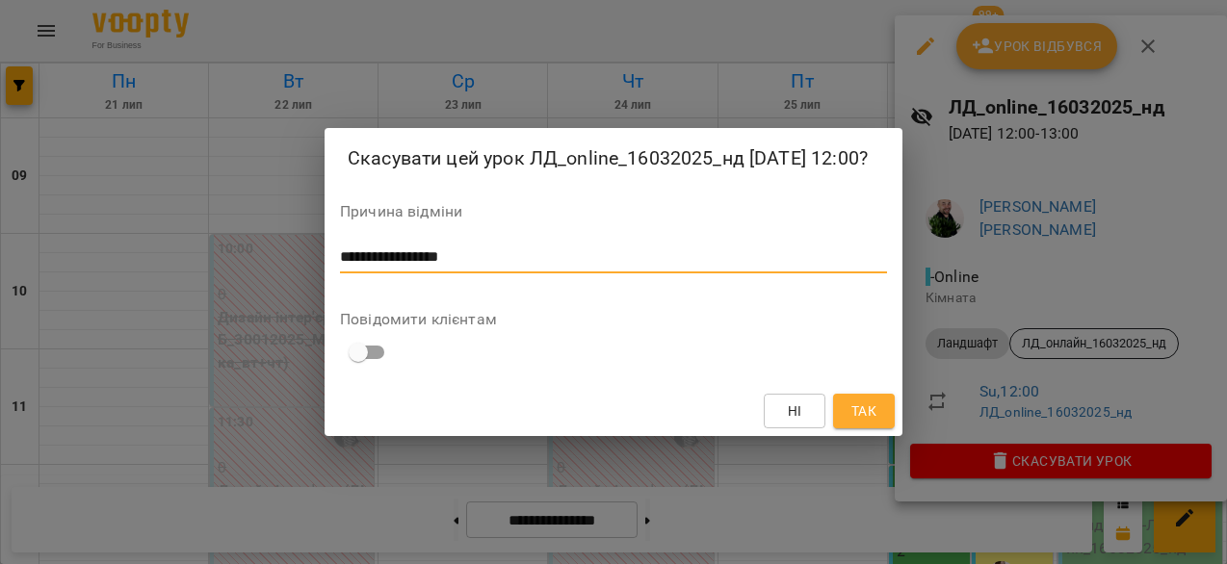
type textarea "**********"
click at [882, 422] on button "Так" at bounding box center [864, 411] width 62 height 35
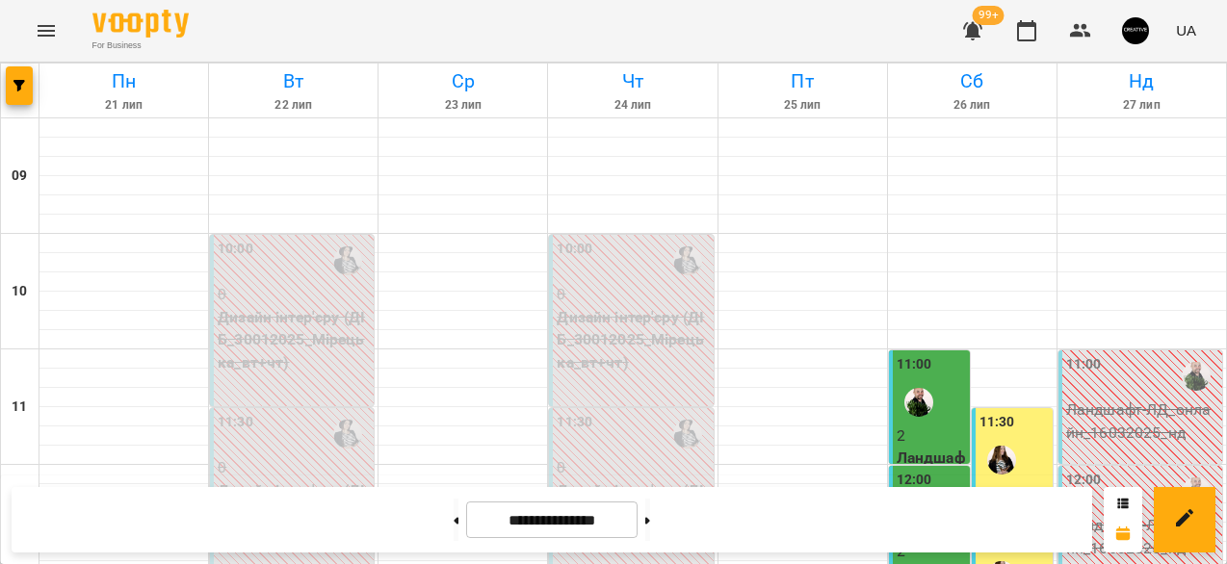
scroll to position [369, 0]
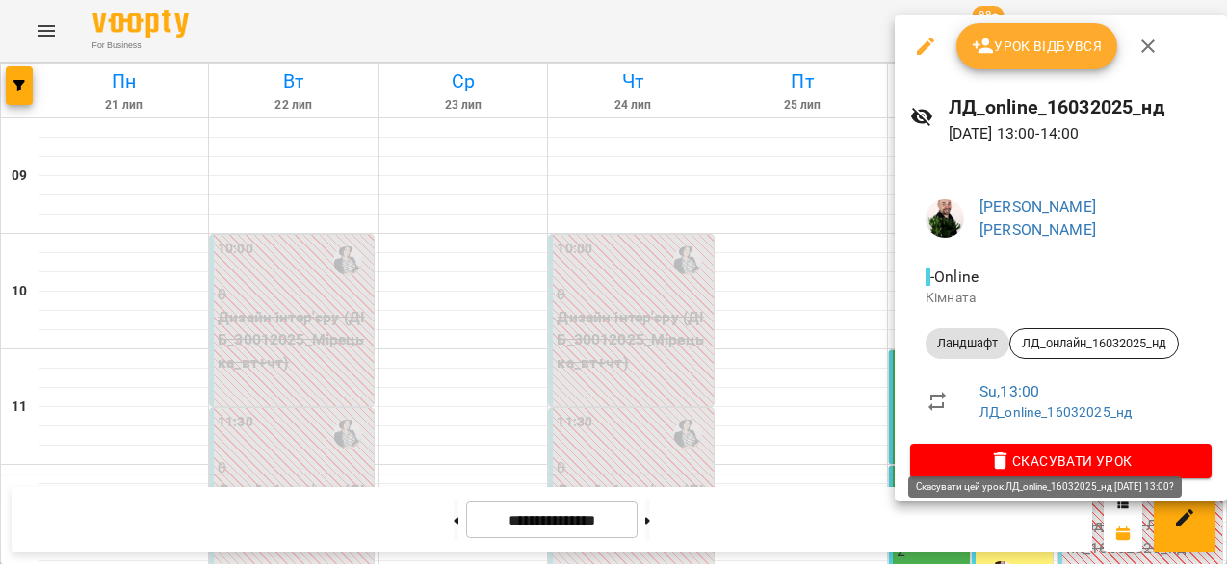
click at [1013, 450] on span "Скасувати Урок" at bounding box center [1060, 461] width 271 height 23
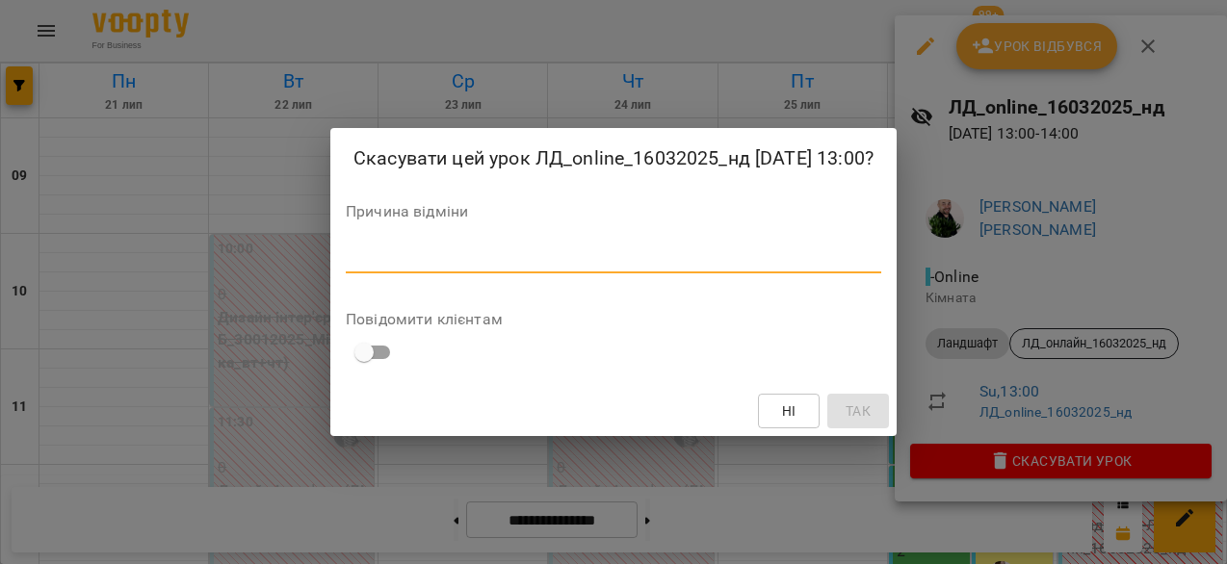
click at [567, 267] on textarea at bounding box center [613, 257] width 535 height 18
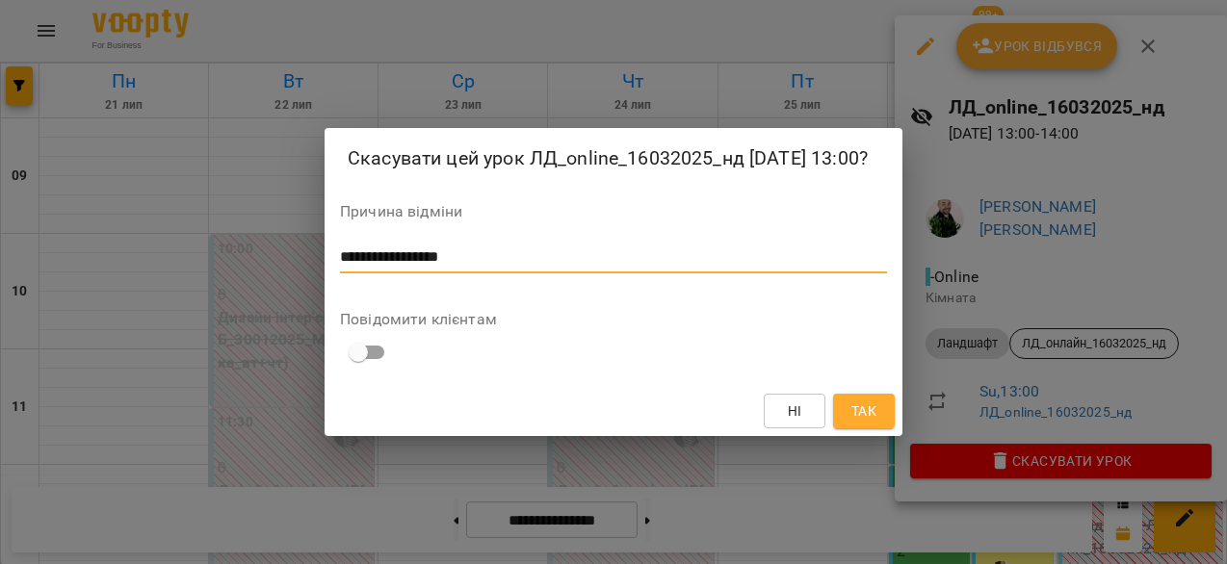
type textarea "**********"
click at [844, 427] on button "Так" at bounding box center [864, 411] width 62 height 35
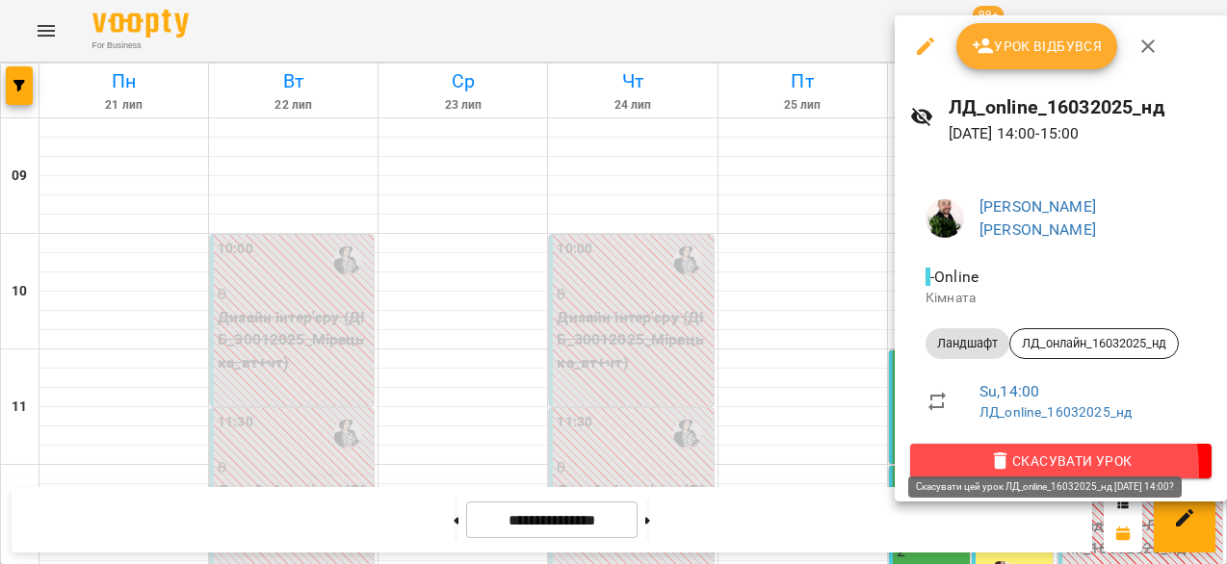
click at [977, 457] on button "Скасувати Урок" at bounding box center [1060, 461] width 301 height 35
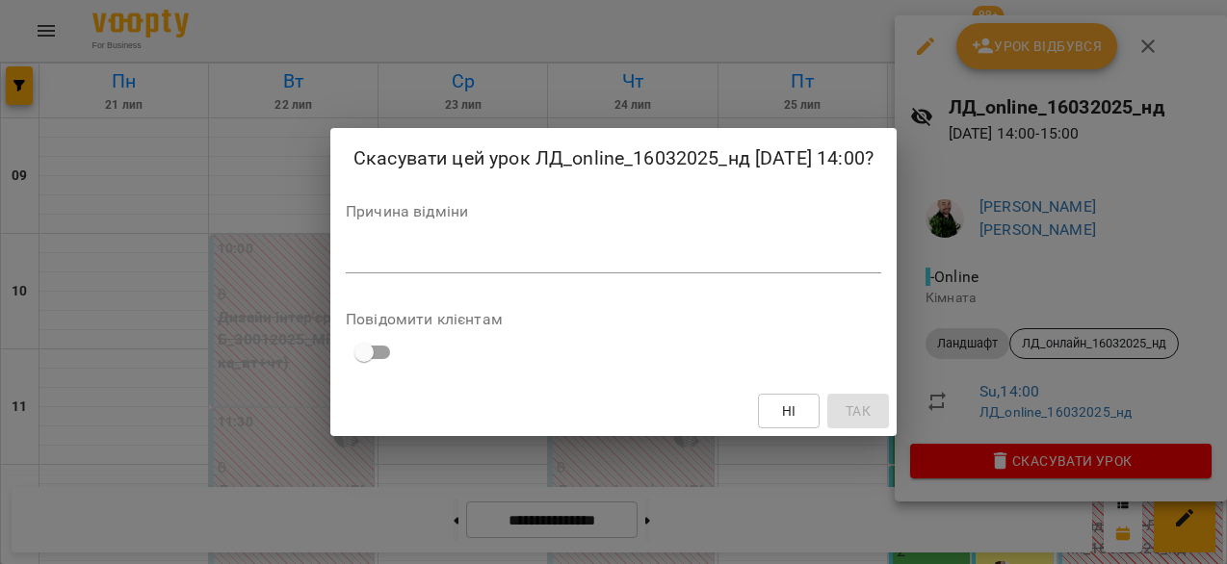
click at [520, 267] on textarea at bounding box center [613, 257] width 535 height 18
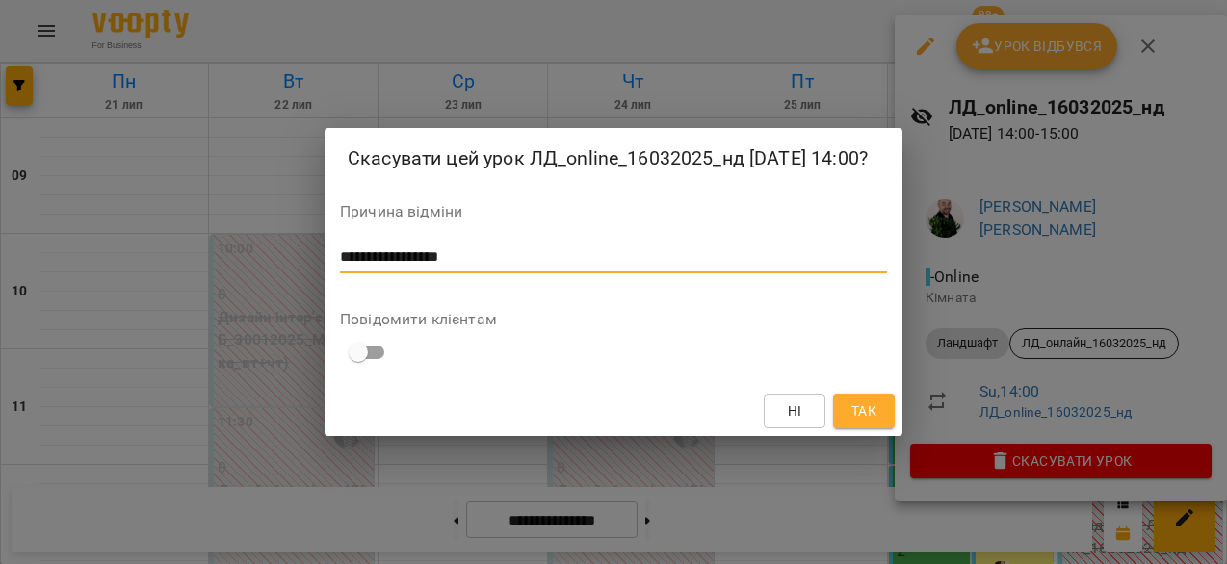
type textarea "**********"
click at [863, 423] on span "Так" at bounding box center [863, 411] width 25 height 23
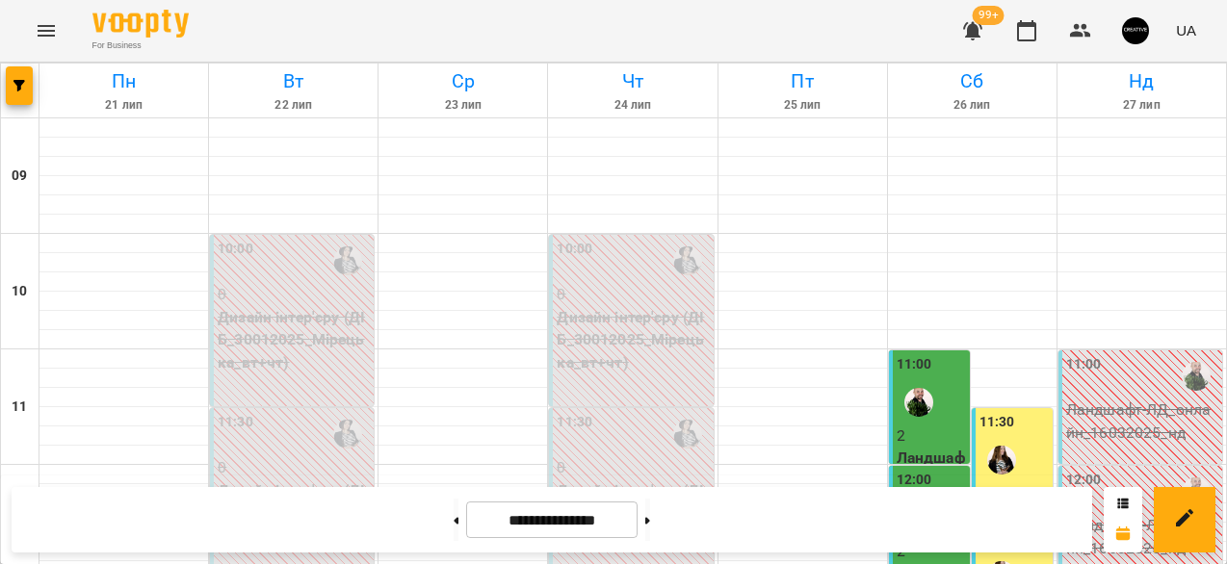
scroll to position [453, 0]
click at [650, 522] on icon at bounding box center [647, 521] width 5 height 8
type input "**********"
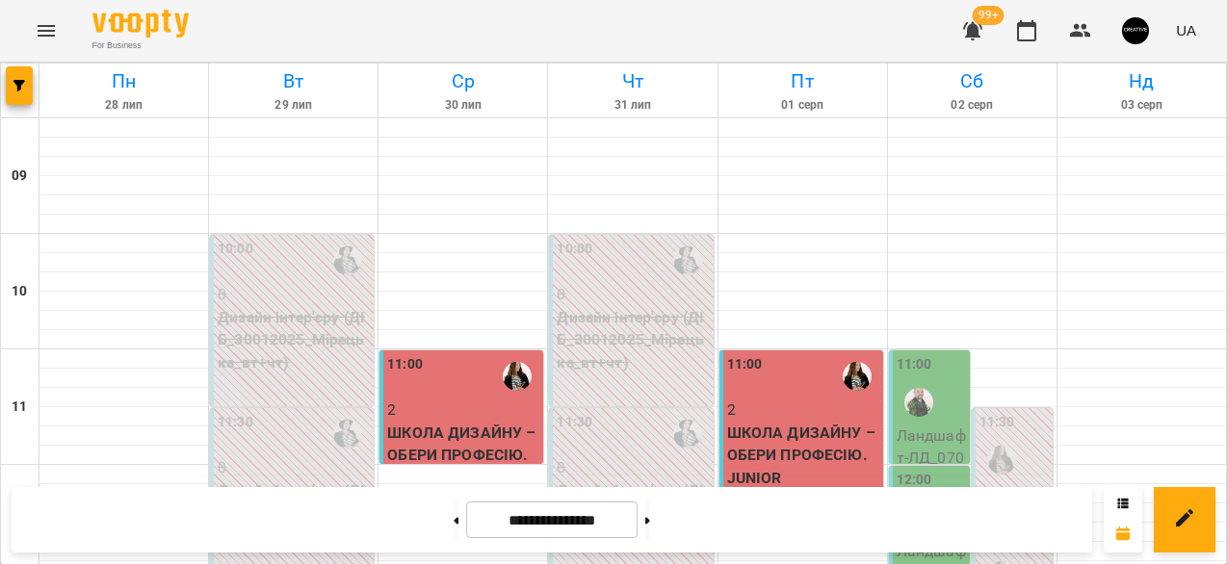
scroll to position [0, 0]
click at [57, 27] on icon "Menu" at bounding box center [46, 30] width 23 height 23
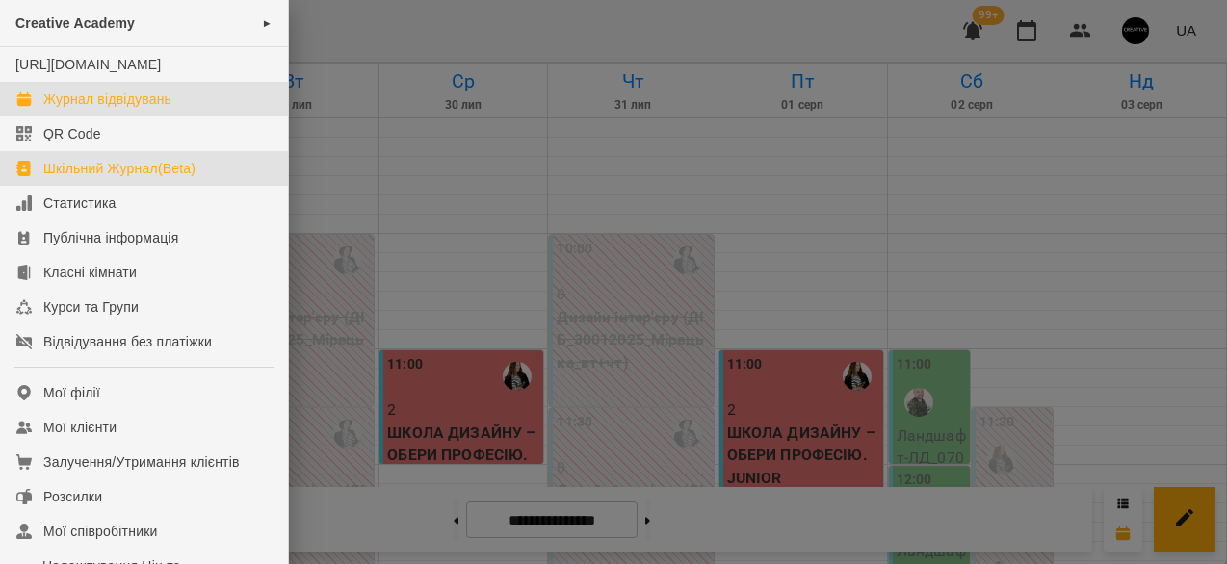
click at [136, 178] on div "Шкільний Журнал(Beta)" at bounding box center [119, 168] width 152 height 19
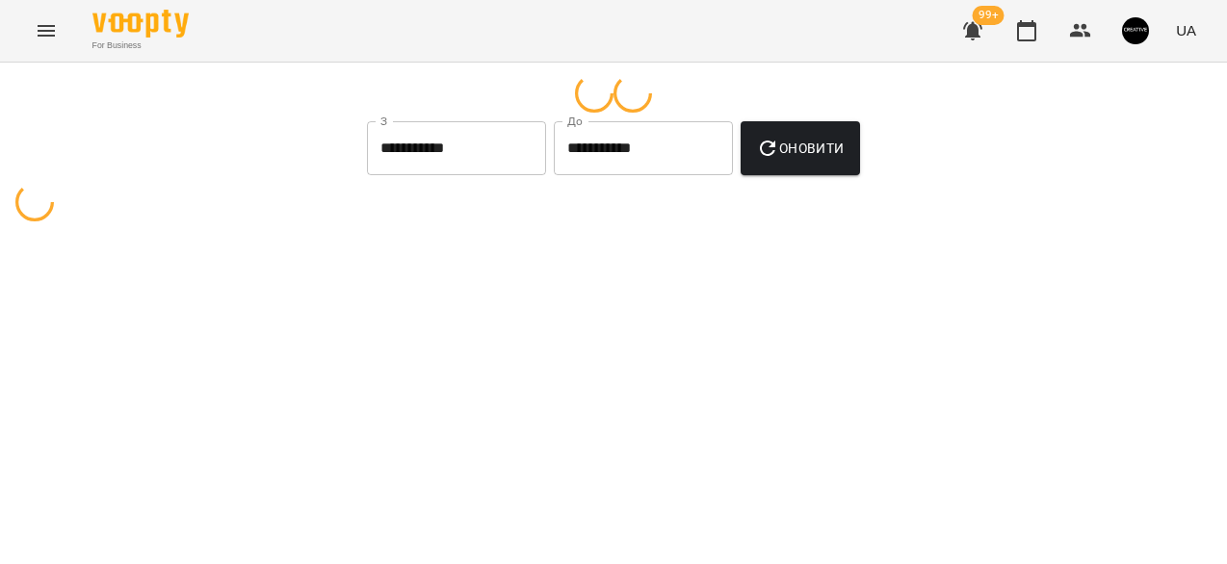
select select "**********"
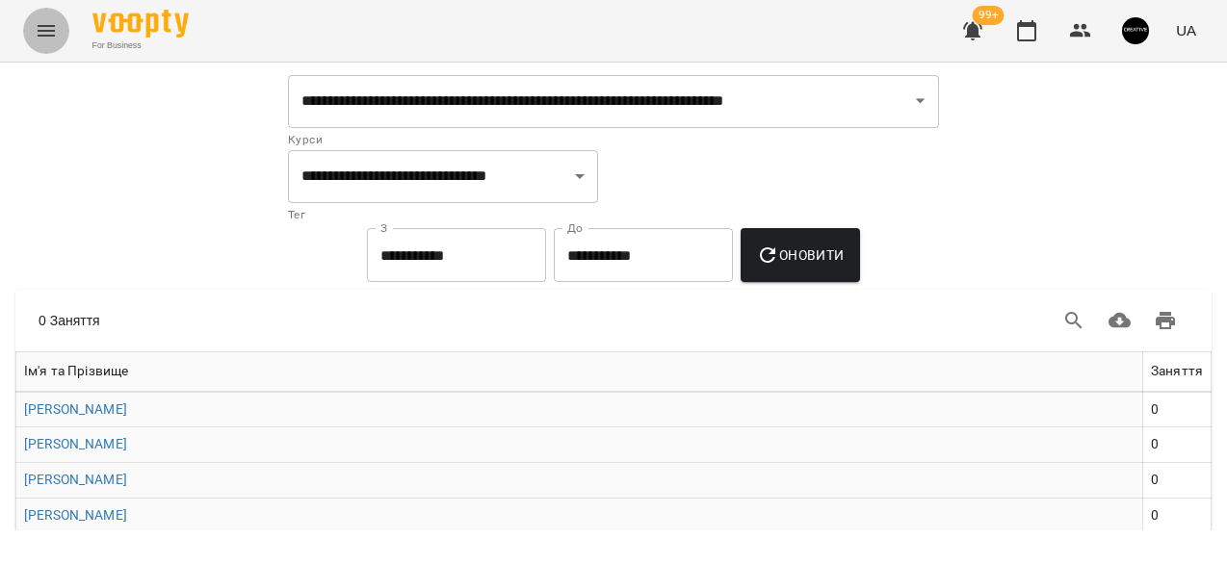
click at [36, 23] on icon "Menu" at bounding box center [46, 30] width 23 height 23
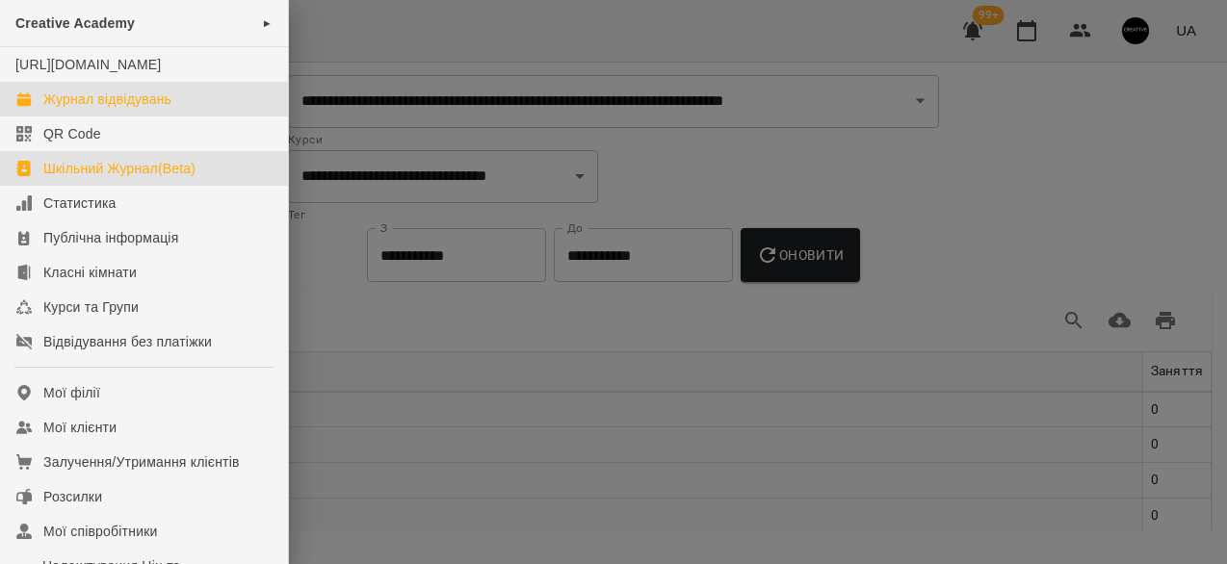
click at [40, 116] on link "Журнал відвідувань" at bounding box center [144, 99] width 288 height 35
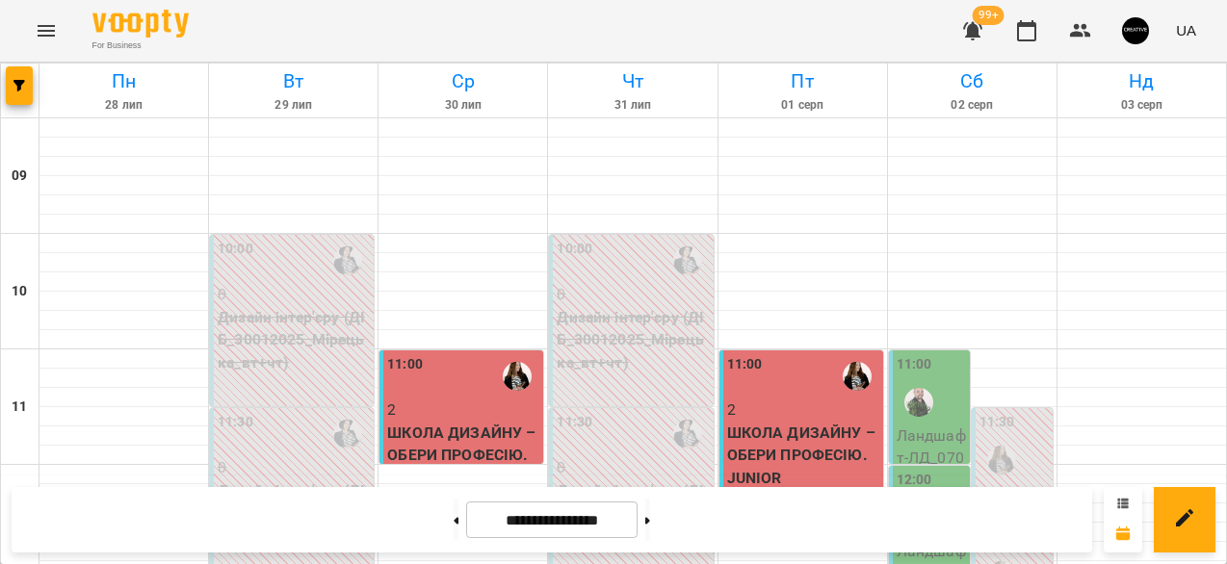
click at [1127, 501] on icon at bounding box center [1123, 503] width 11 height 10
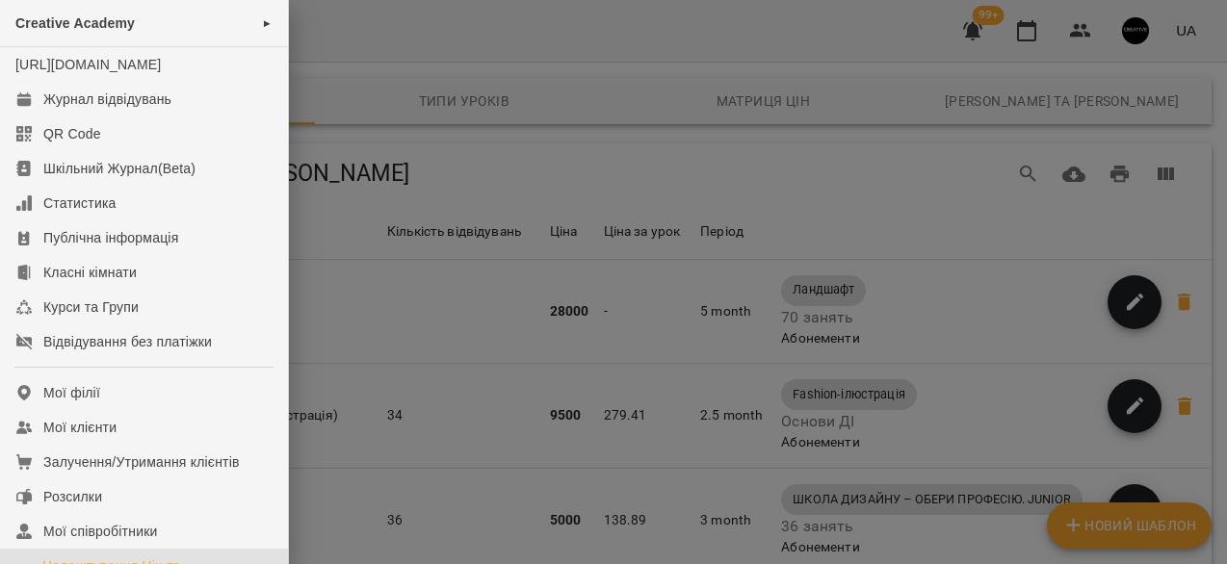
click at [875, 49] on div at bounding box center [613, 282] width 1227 height 564
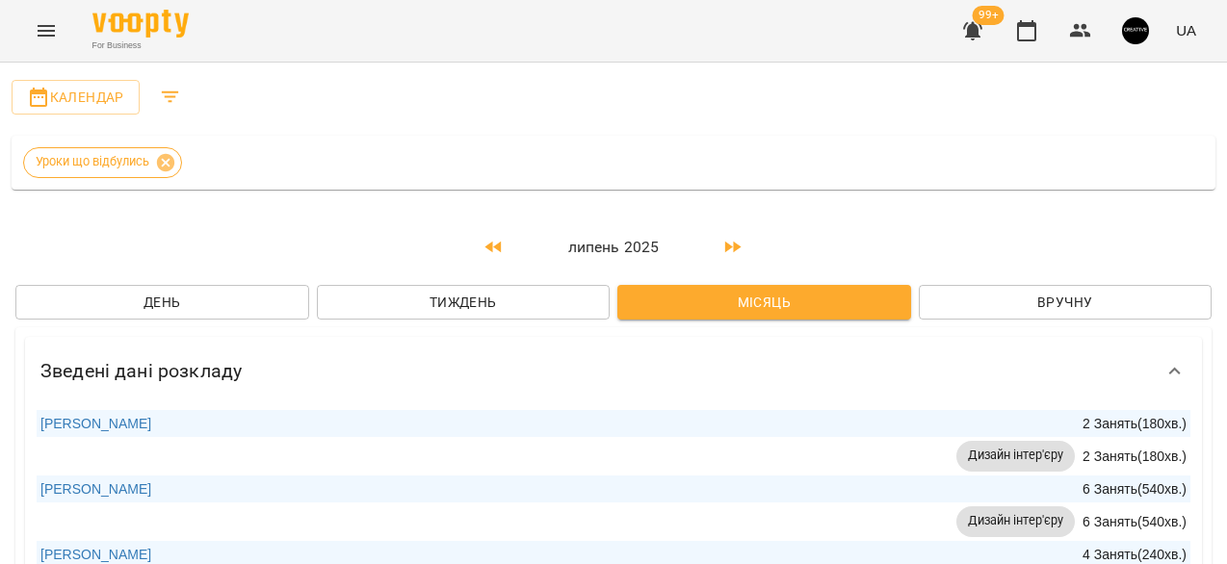
scroll to position [909, 0]
click at [174, 102] on icon "Filters" at bounding box center [170, 97] width 23 height 23
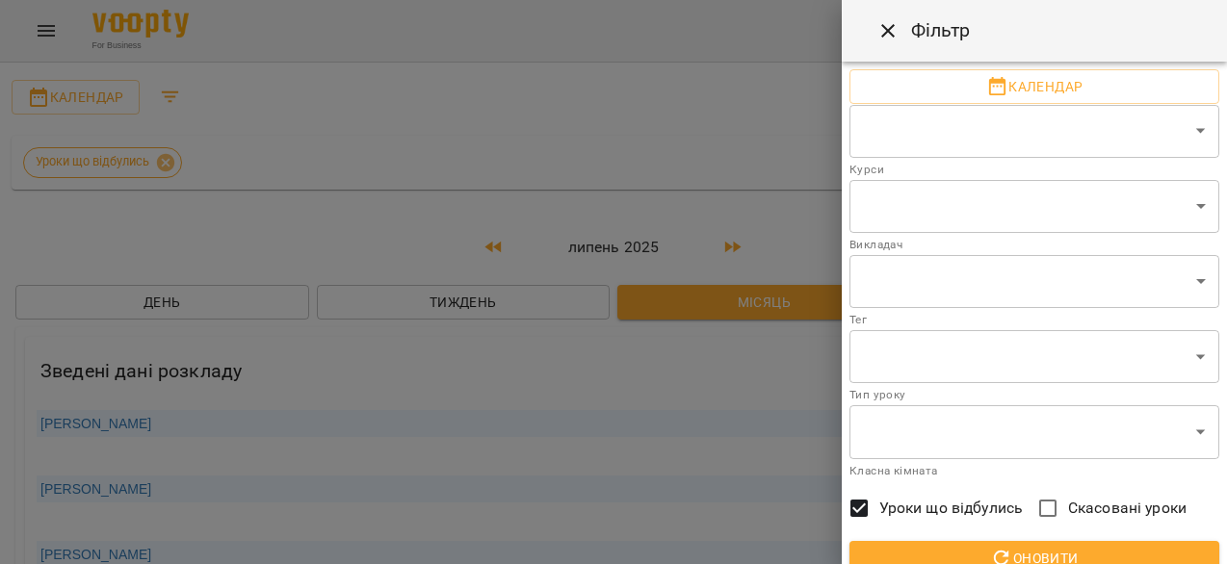
scroll to position [54, 0]
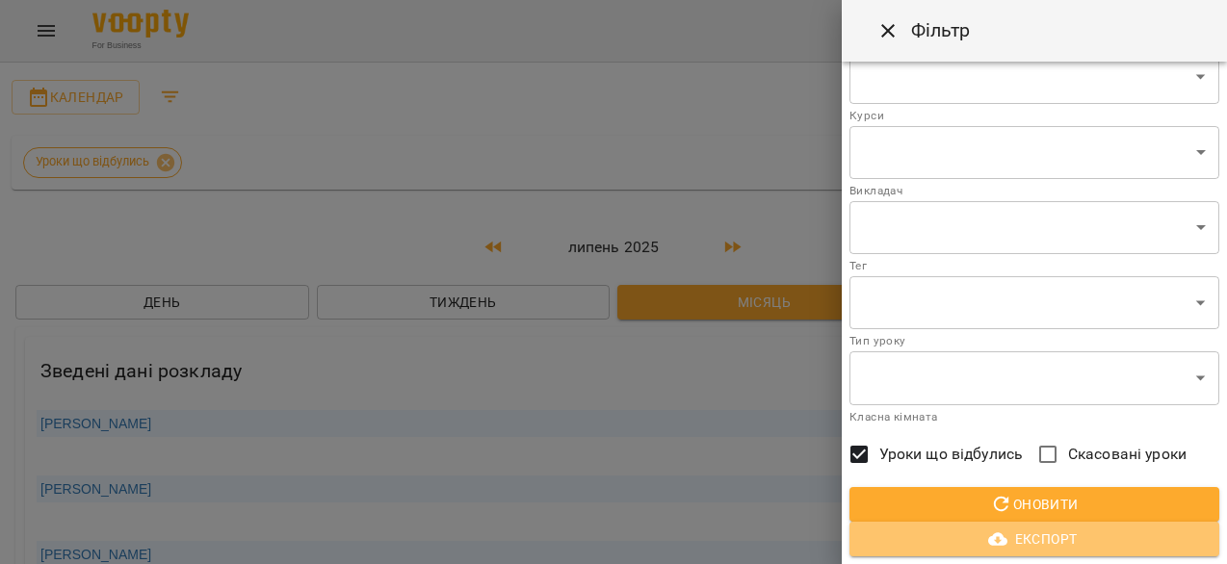
click at [1020, 542] on span "Експорт" at bounding box center [1034, 539] width 339 height 23
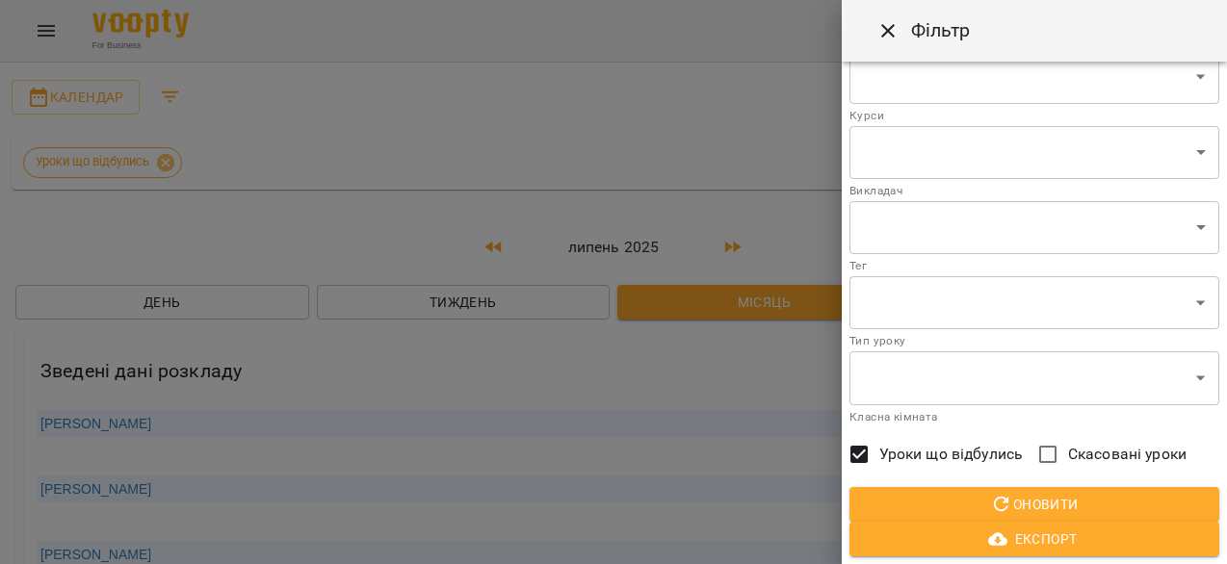
scroll to position [0, 0]
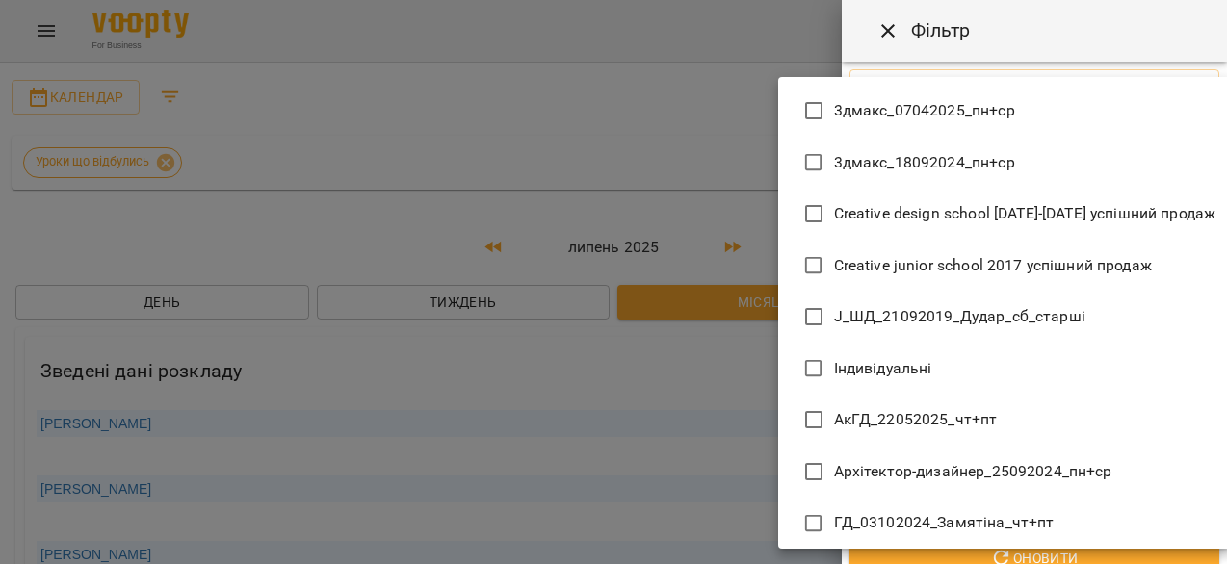
click at [655, 365] on div at bounding box center [613, 282] width 1227 height 564
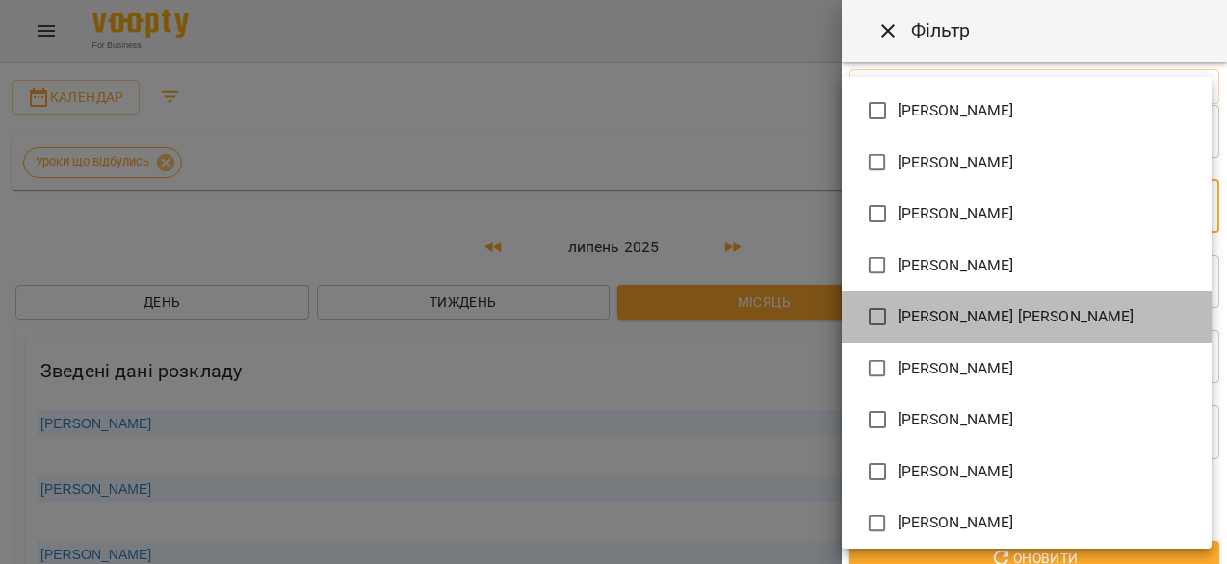
click at [971, 307] on span "Гощицький Сергій" at bounding box center [1015, 316] width 237 height 23
type input "**********"
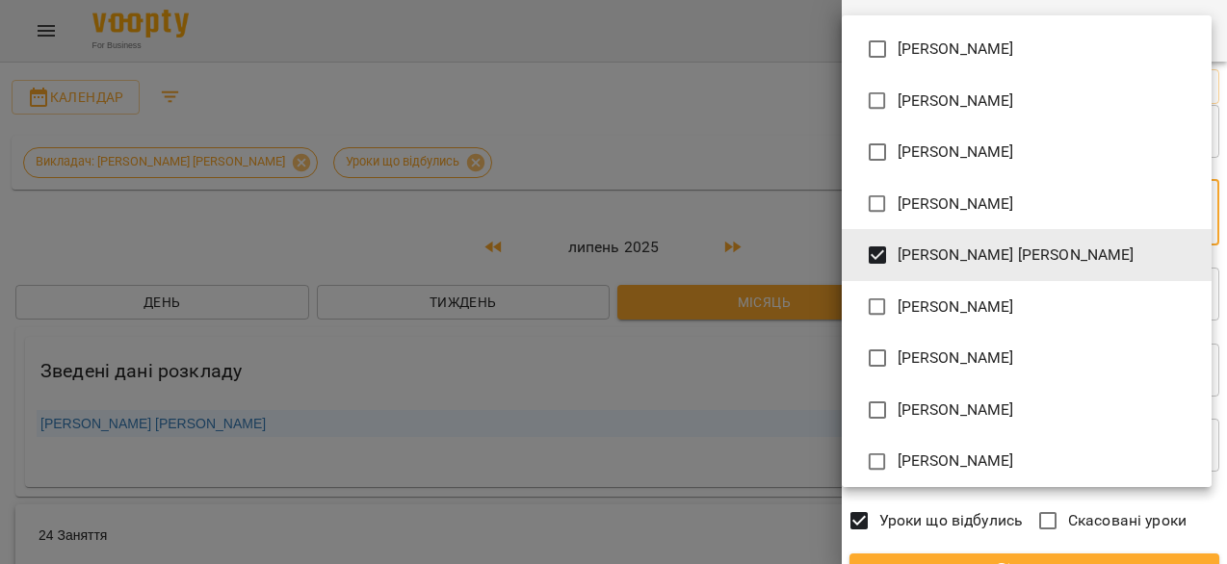
click at [701, 95] on div at bounding box center [613, 282] width 1227 height 564
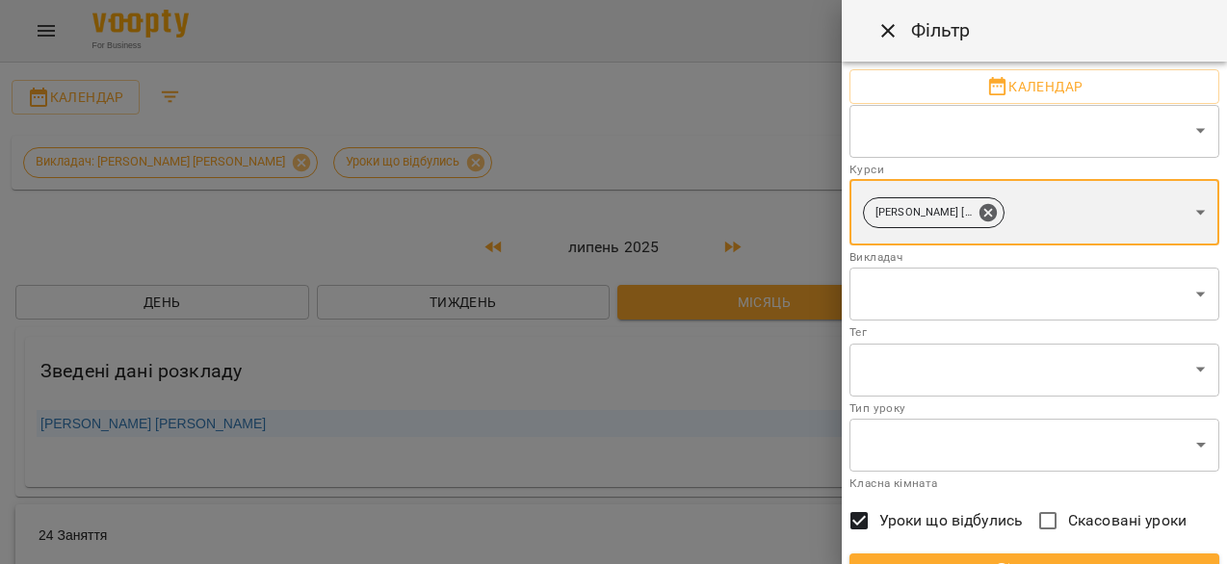
scroll to position [66, 0]
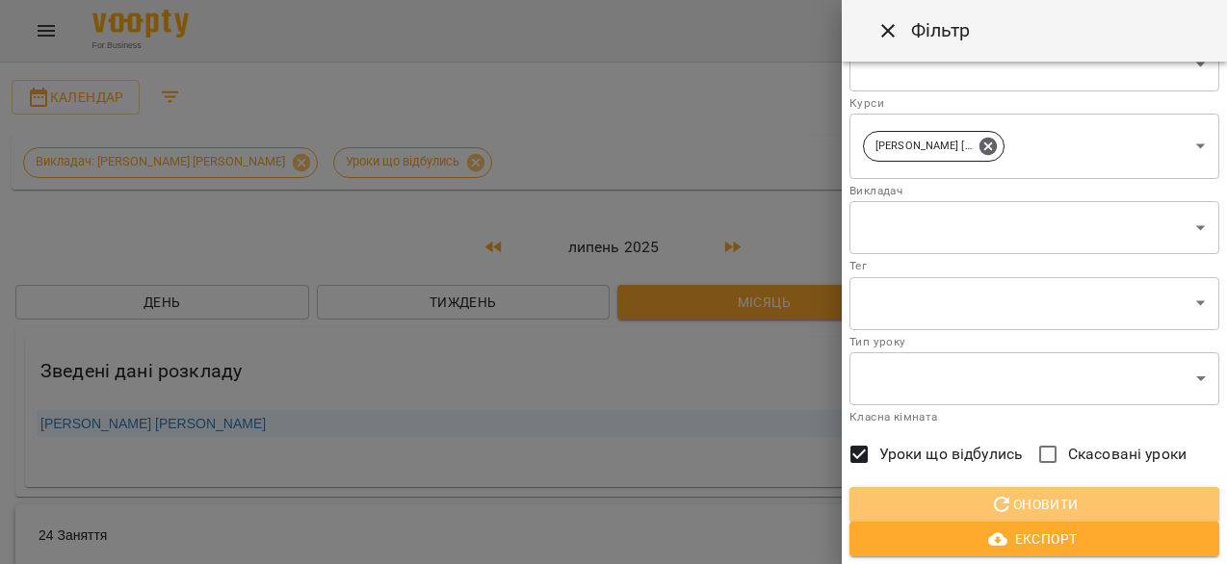
click at [1013, 504] on span "Оновити" at bounding box center [1034, 504] width 339 height 23
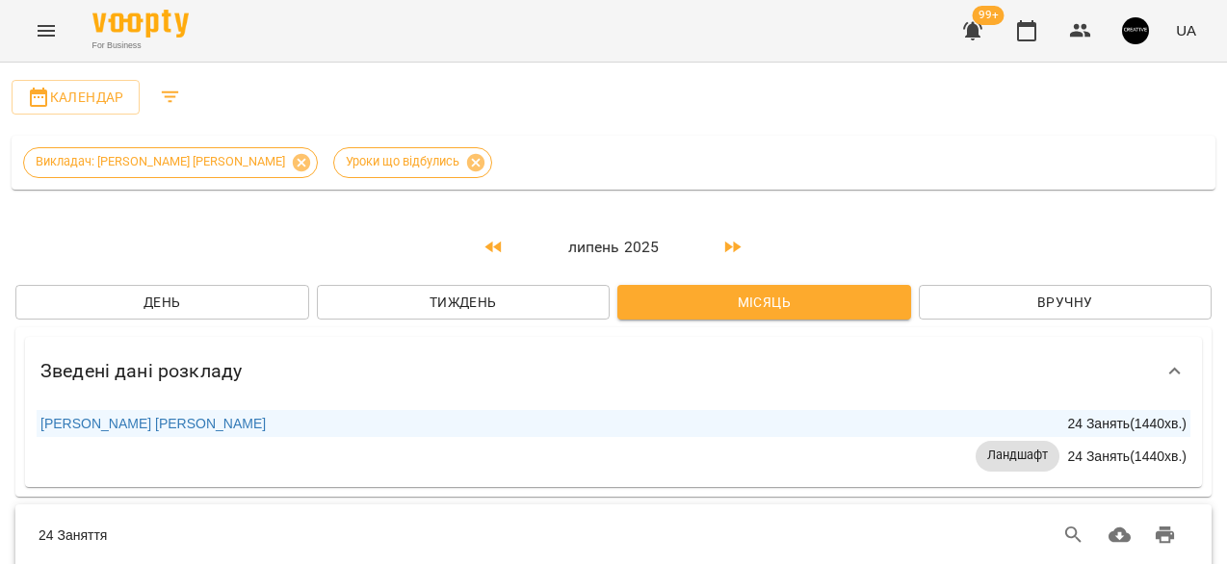
scroll to position [2, 0]
click at [176, 95] on icon "Filters" at bounding box center [170, 97] width 23 height 23
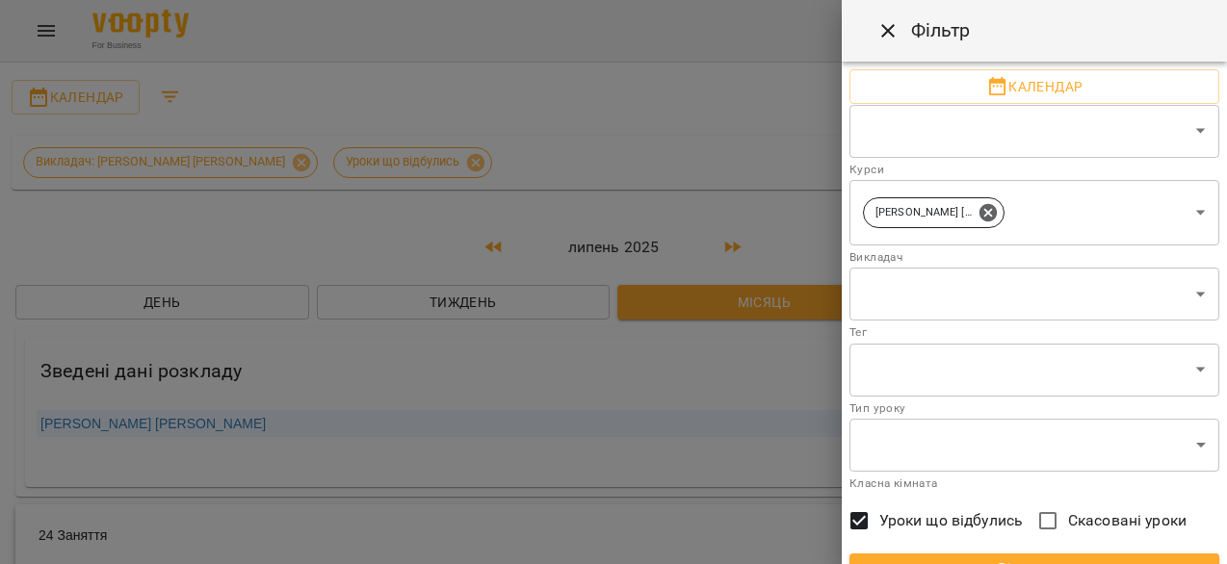
scroll to position [66, 0]
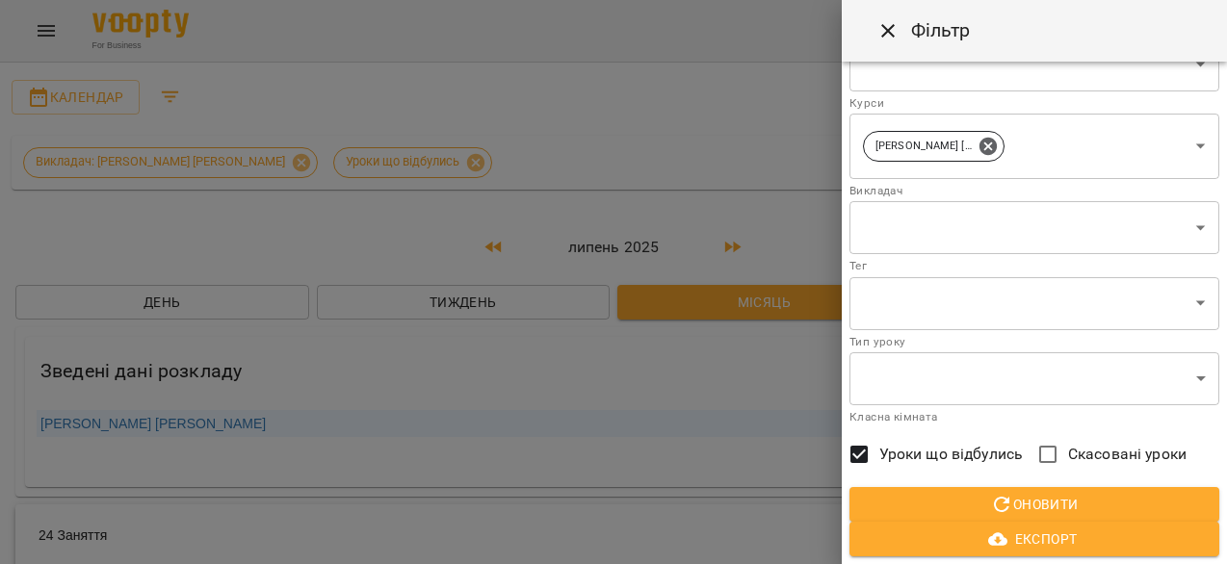
click at [711, 133] on div at bounding box center [613, 282] width 1227 height 564
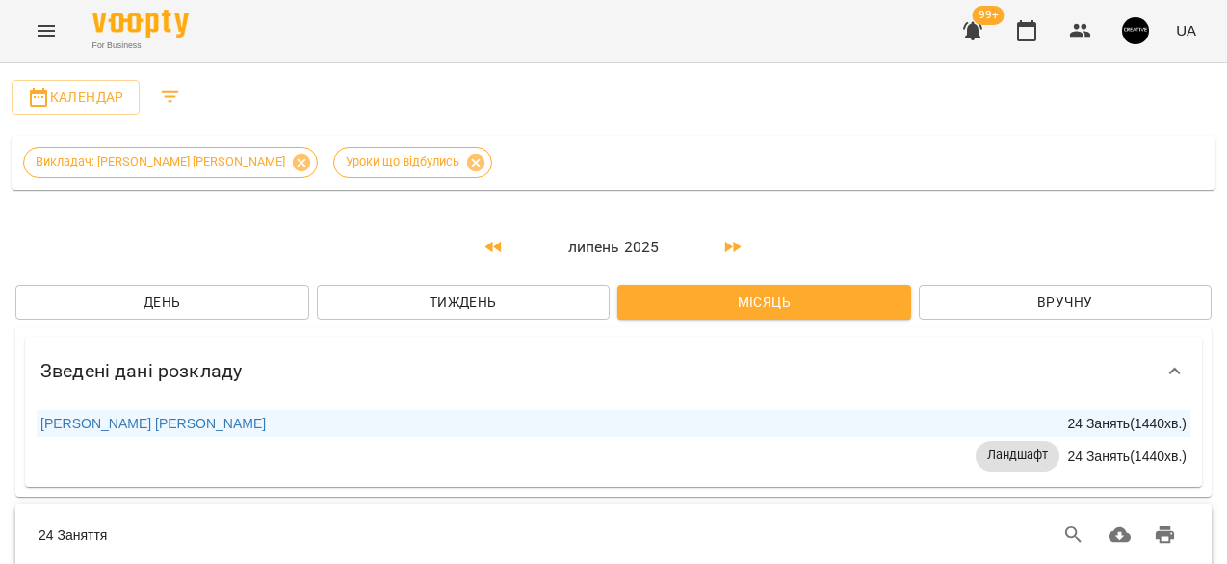
scroll to position [218, 0]
click at [1115, 524] on icon "Завантажити CSV" at bounding box center [1119, 535] width 23 height 23
click at [616, 41] on div "For Business 99+ UA" at bounding box center [613, 31] width 1227 height 62
click at [467, 158] on icon at bounding box center [475, 161] width 17 height 17
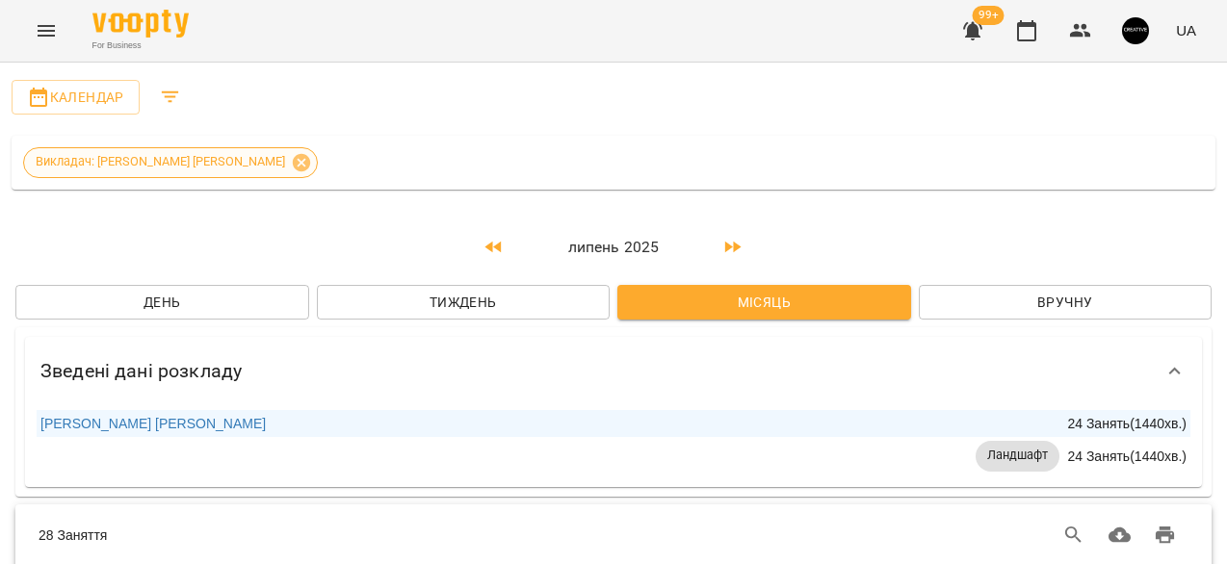
click at [293, 162] on icon at bounding box center [301, 161] width 17 height 17
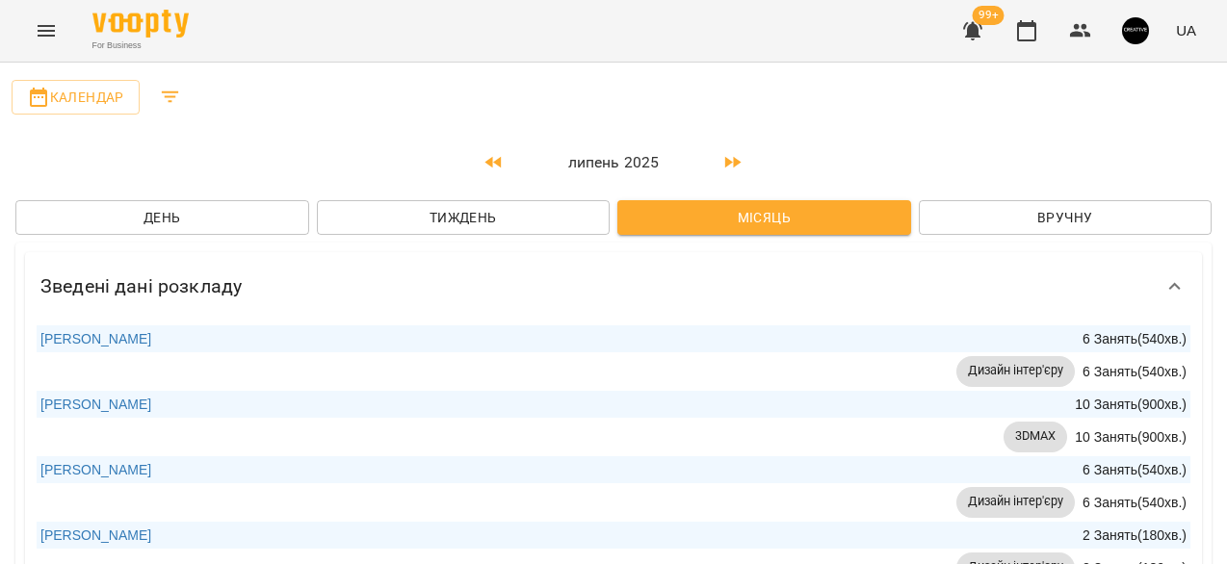
scroll to position [869, 0]
click at [172, 94] on icon "Filters" at bounding box center [170, 97] width 23 height 23
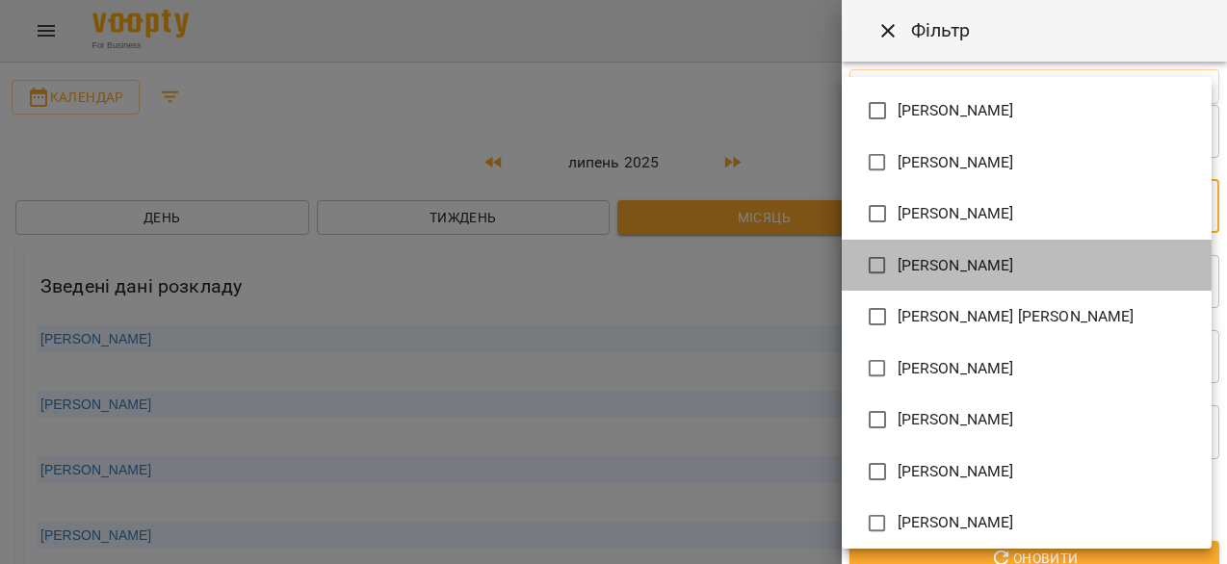
click at [961, 261] on span "Горська Катерина" at bounding box center [955, 265] width 116 height 23
type input "**********"
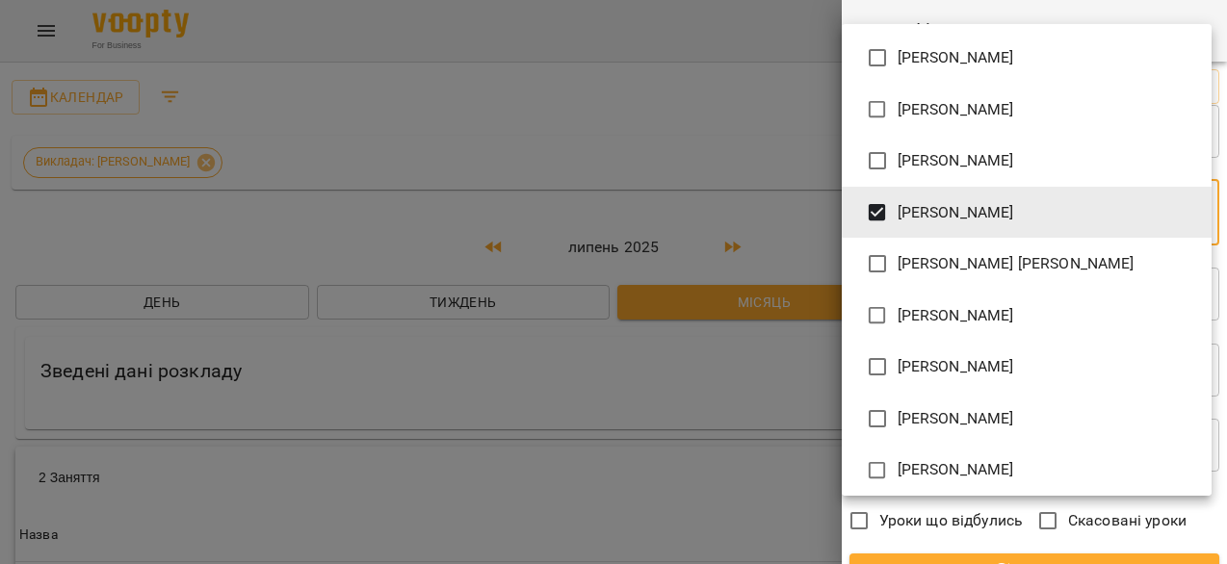
click at [747, 118] on div at bounding box center [613, 282] width 1227 height 564
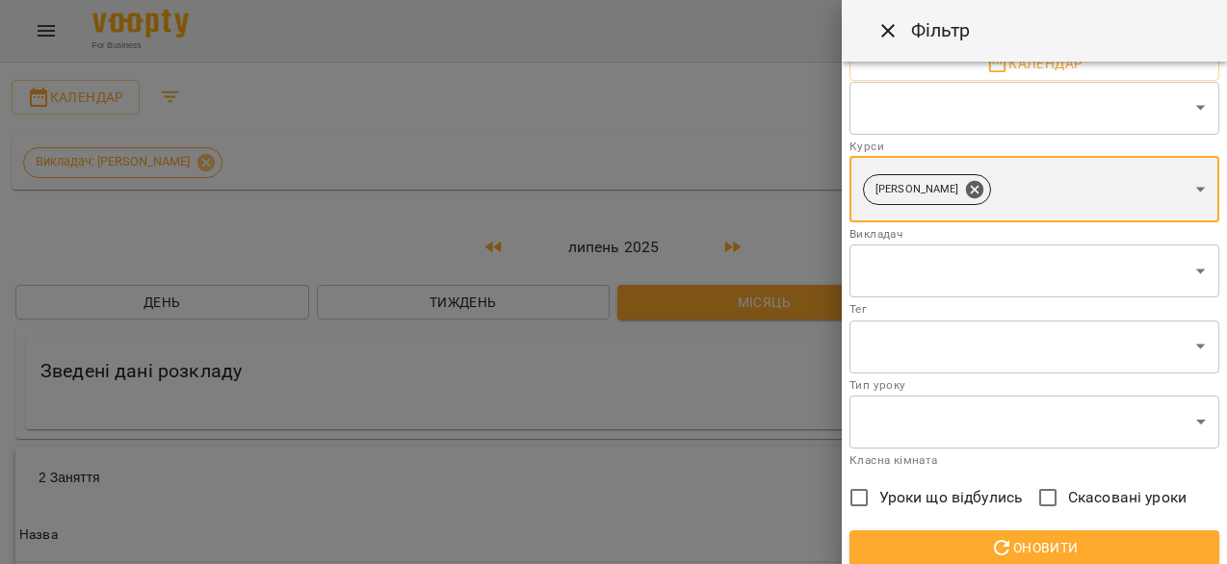
scroll to position [66, 0]
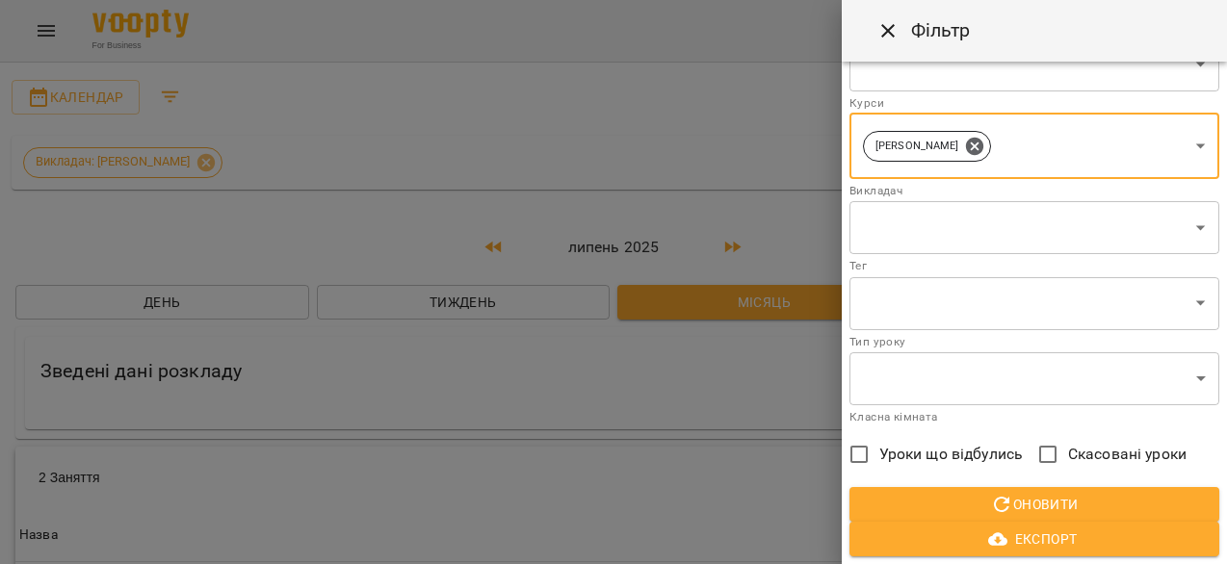
click at [1037, 507] on span "Оновити" at bounding box center [1034, 504] width 339 height 23
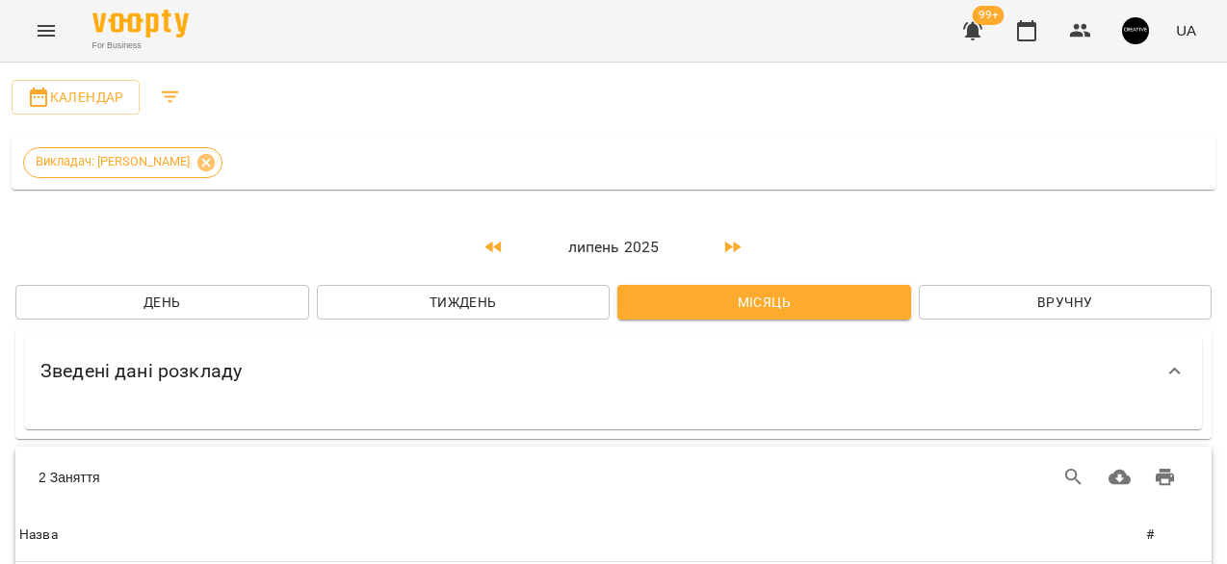
scroll to position [0, 0]
click at [217, 163] on icon at bounding box center [205, 162] width 21 height 21
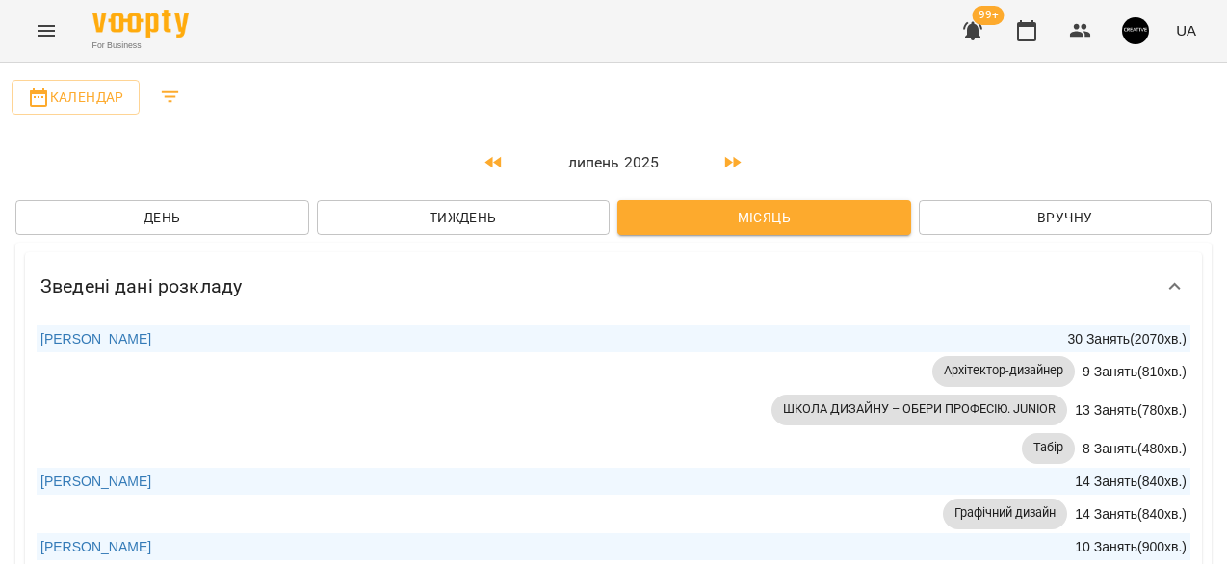
click at [164, 94] on icon "Filters" at bounding box center [170, 97] width 23 height 23
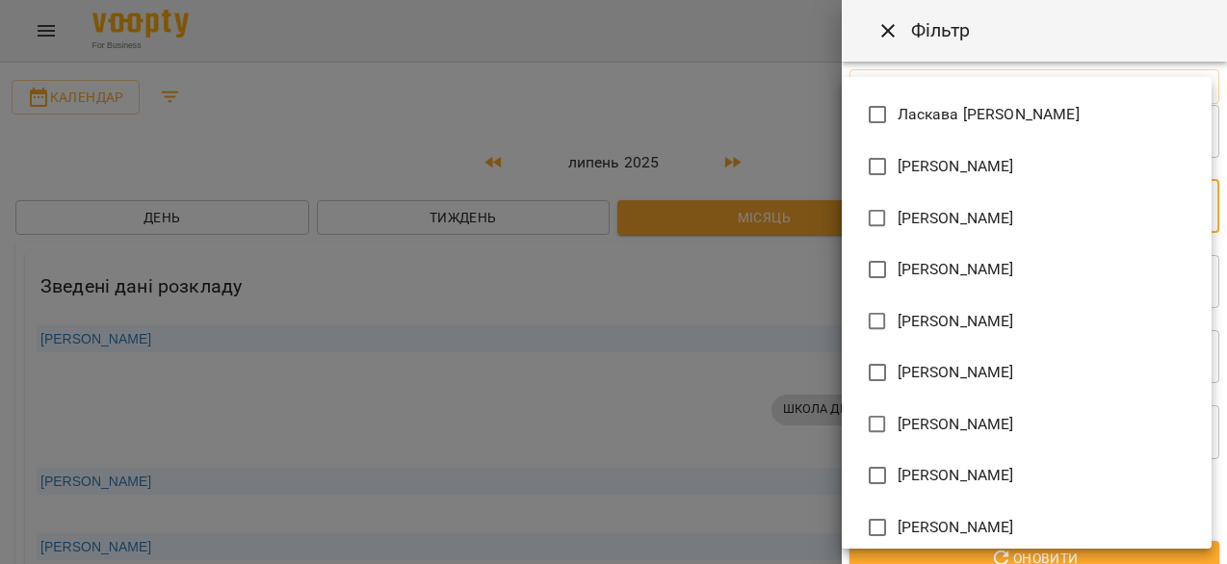
scroll to position [788, 0]
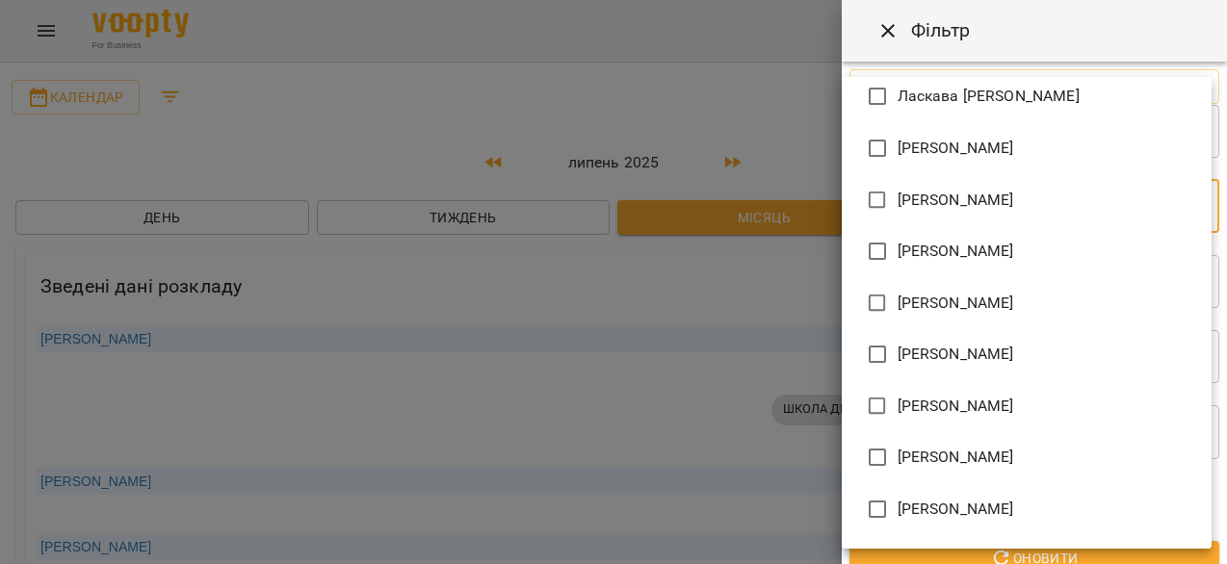
click at [913, 308] on span "[PERSON_NAME]" at bounding box center [955, 303] width 116 height 23
type input "**********"
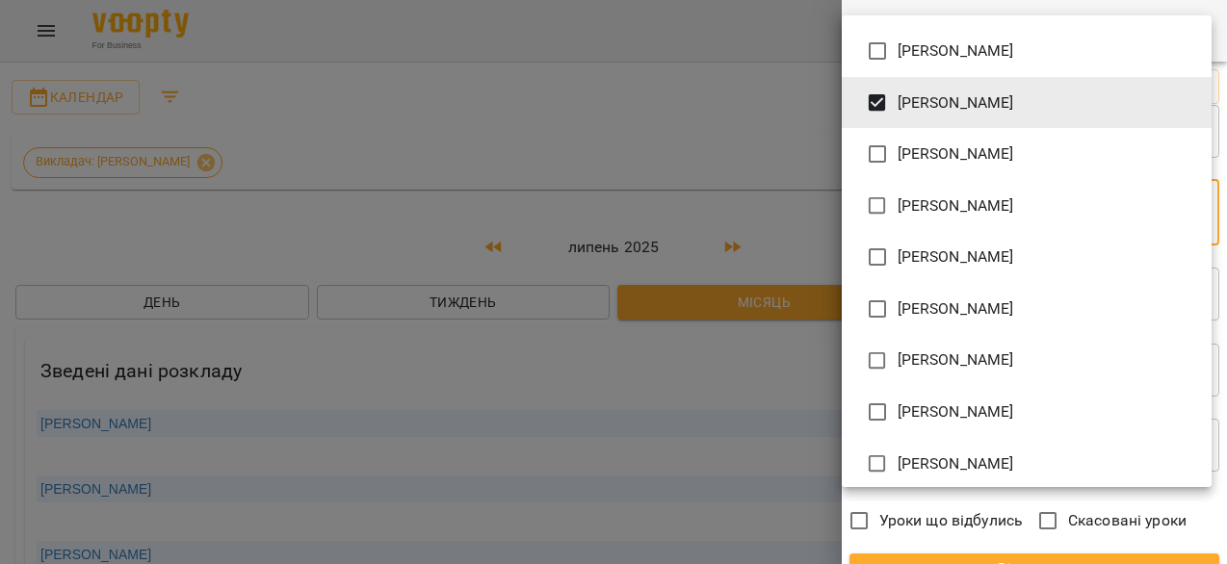
scroll to position [1142, 0]
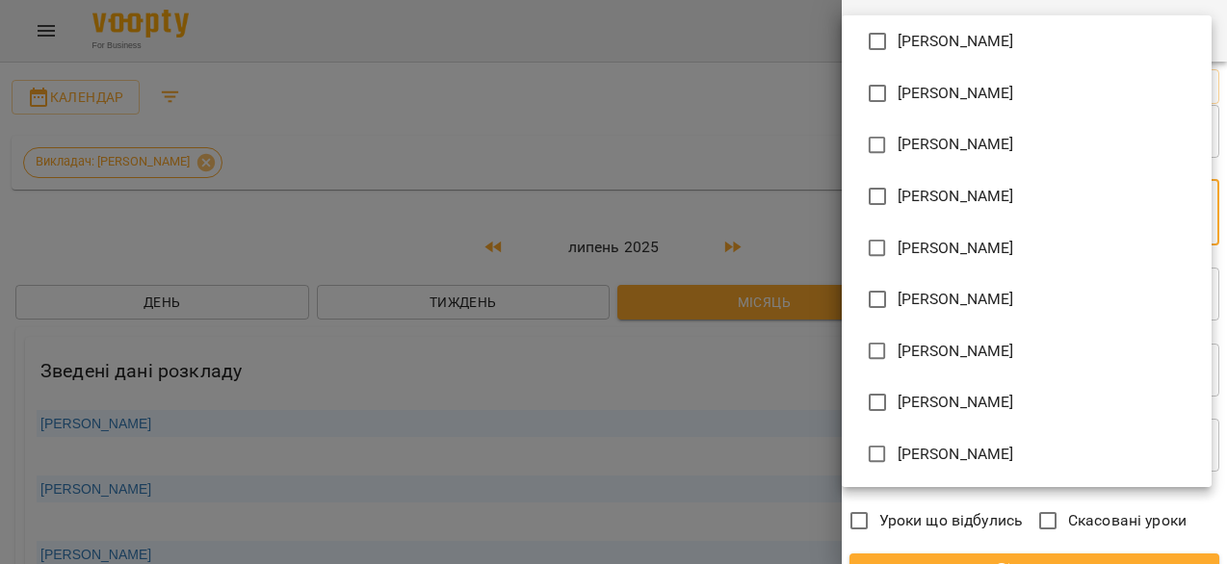
click at [788, 414] on div at bounding box center [613, 282] width 1227 height 564
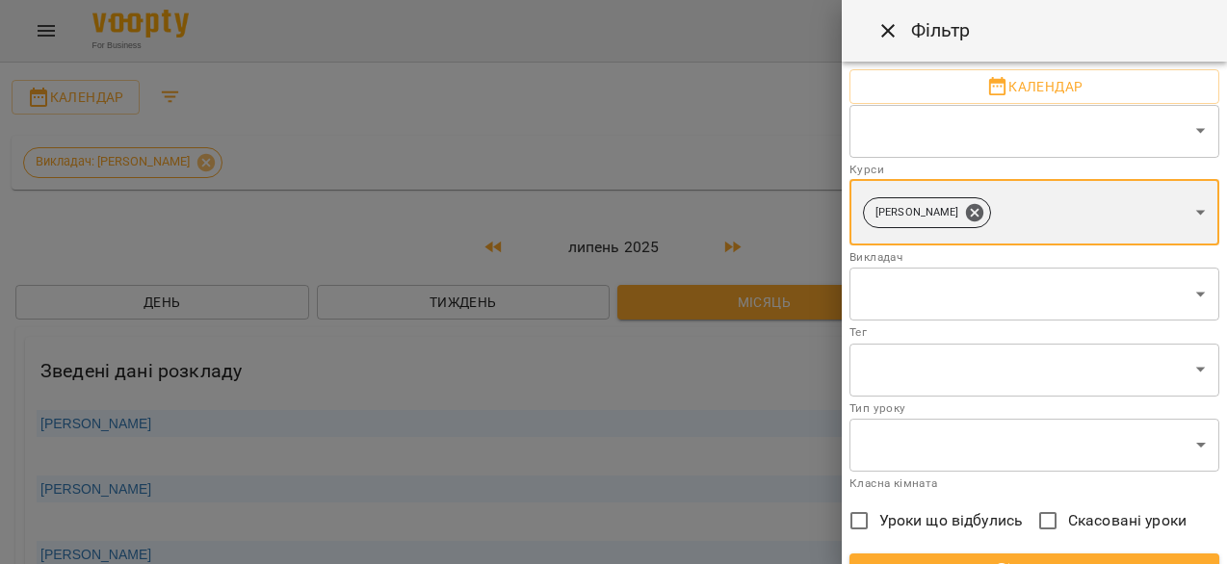
scroll to position [66, 0]
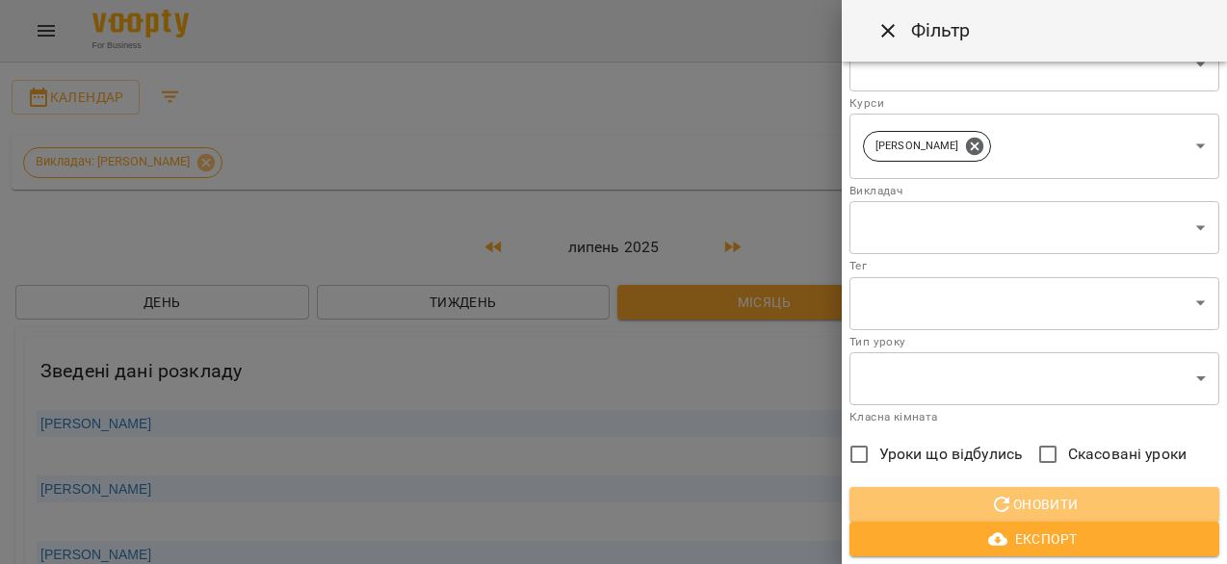
click at [1023, 504] on span "Оновити" at bounding box center [1034, 504] width 339 height 23
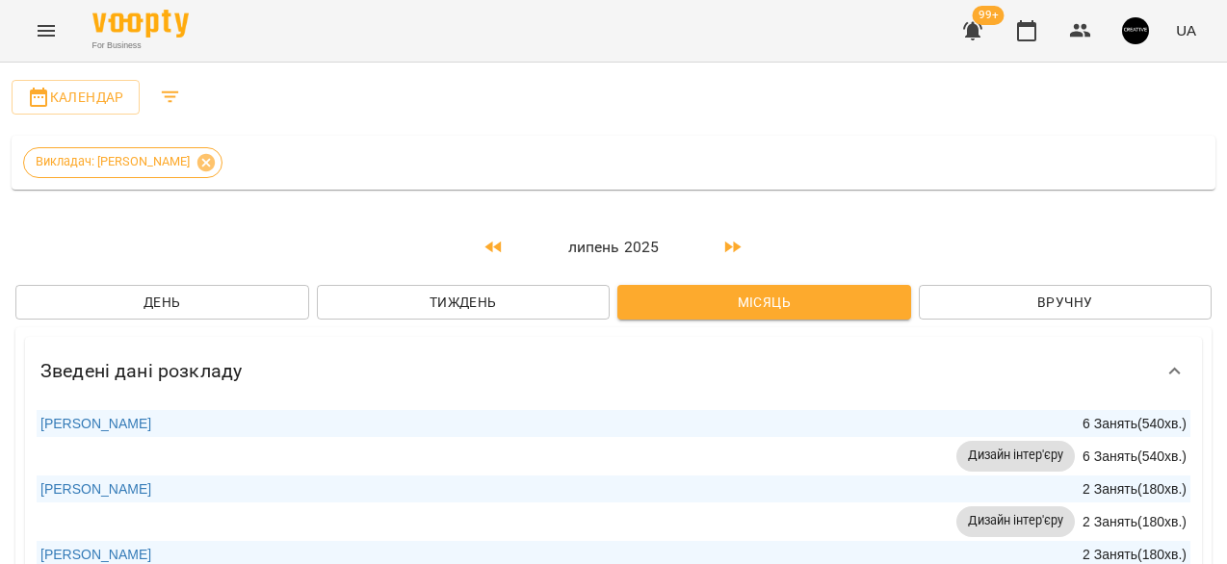
scroll to position [2939, 0]
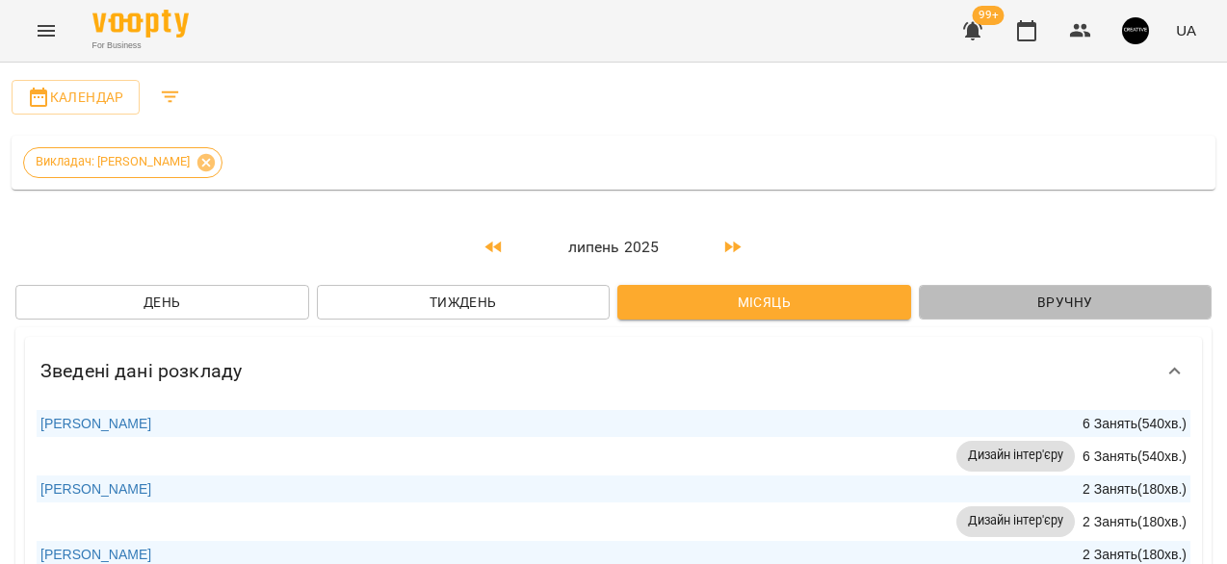
click at [1050, 307] on span "Вручну" at bounding box center [1065, 302] width 263 height 23
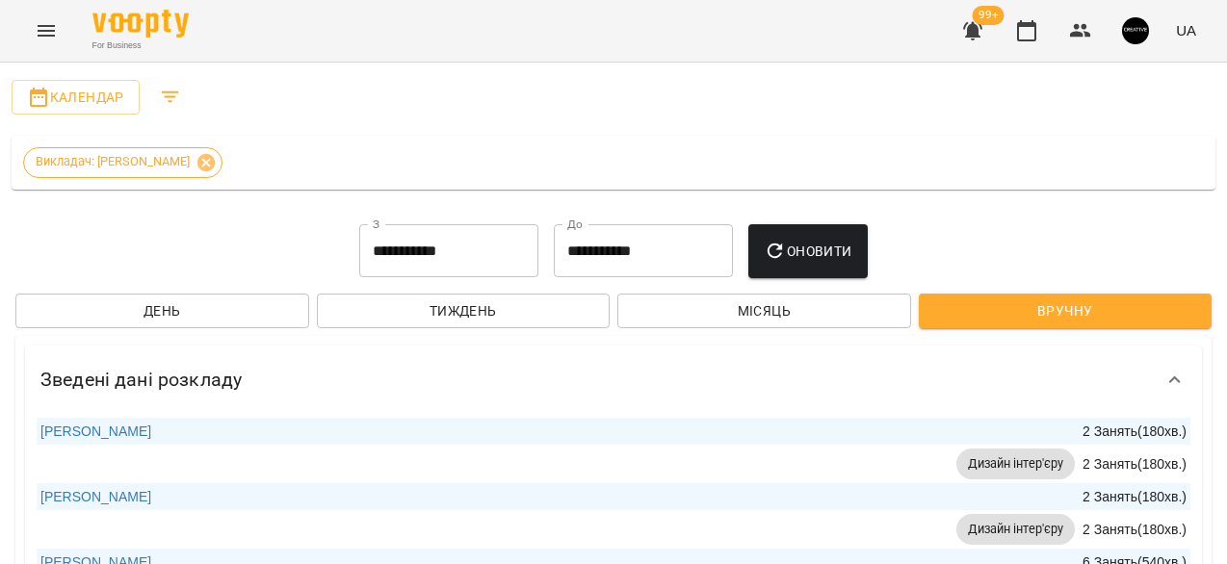
click at [889, 296] on button "Місяць" at bounding box center [764, 311] width 294 height 35
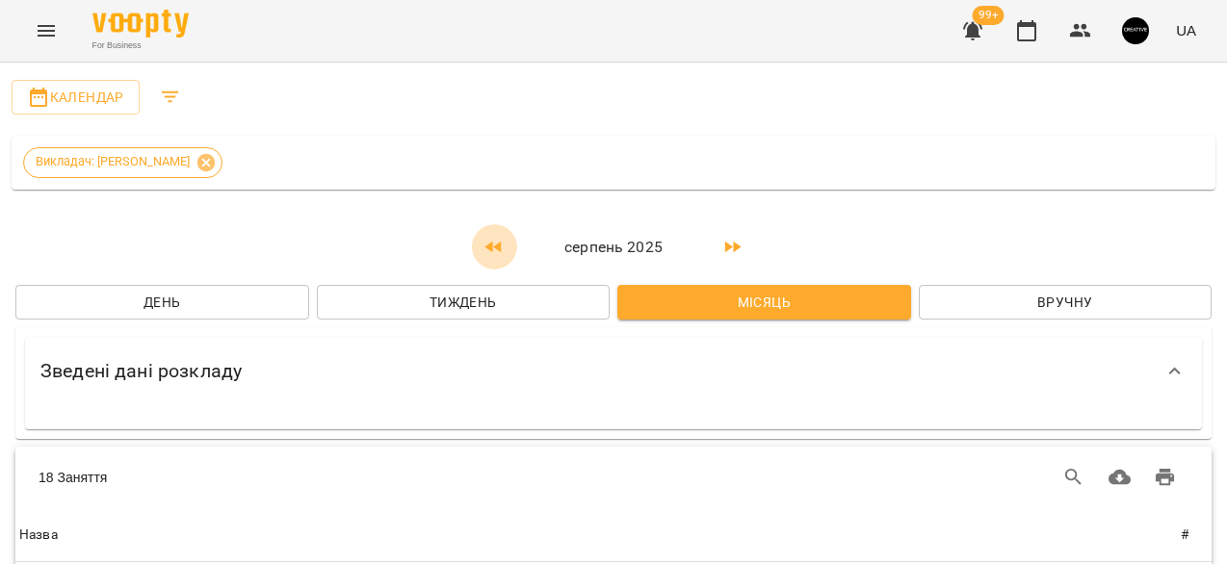
click at [479, 244] on button "button" at bounding box center [494, 247] width 46 height 46
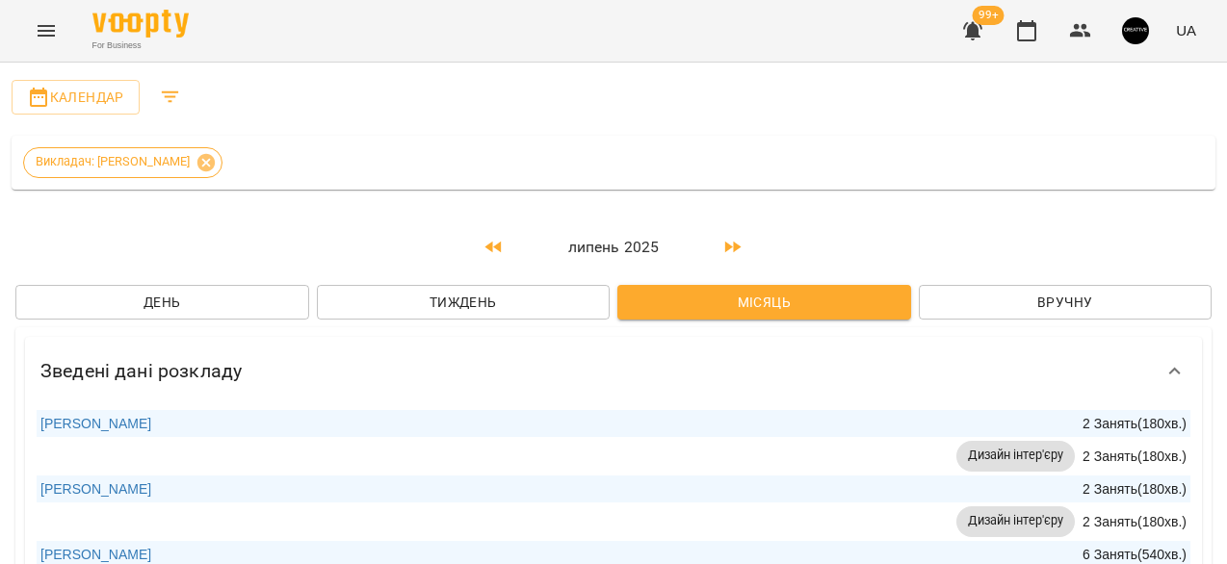
scroll to position [153, 0]
click at [85, 547] on link "[PERSON_NAME]" at bounding box center [95, 554] width 111 height 15
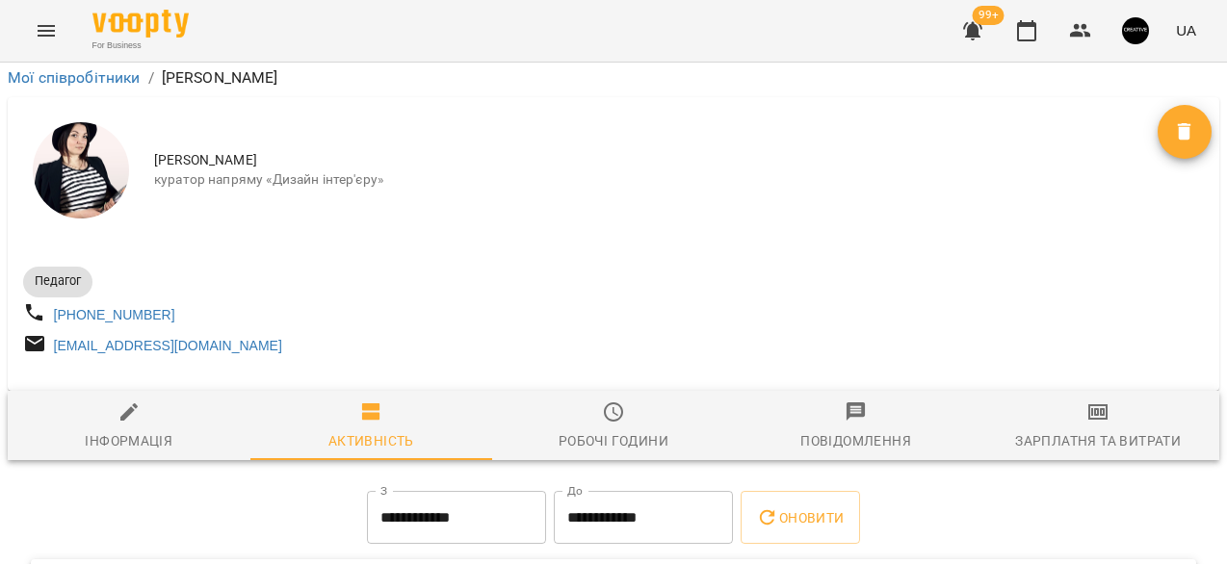
scroll to position [260, 0]
click at [389, 491] on input "**********" at bounding box center [456, 518] width 179 height 54
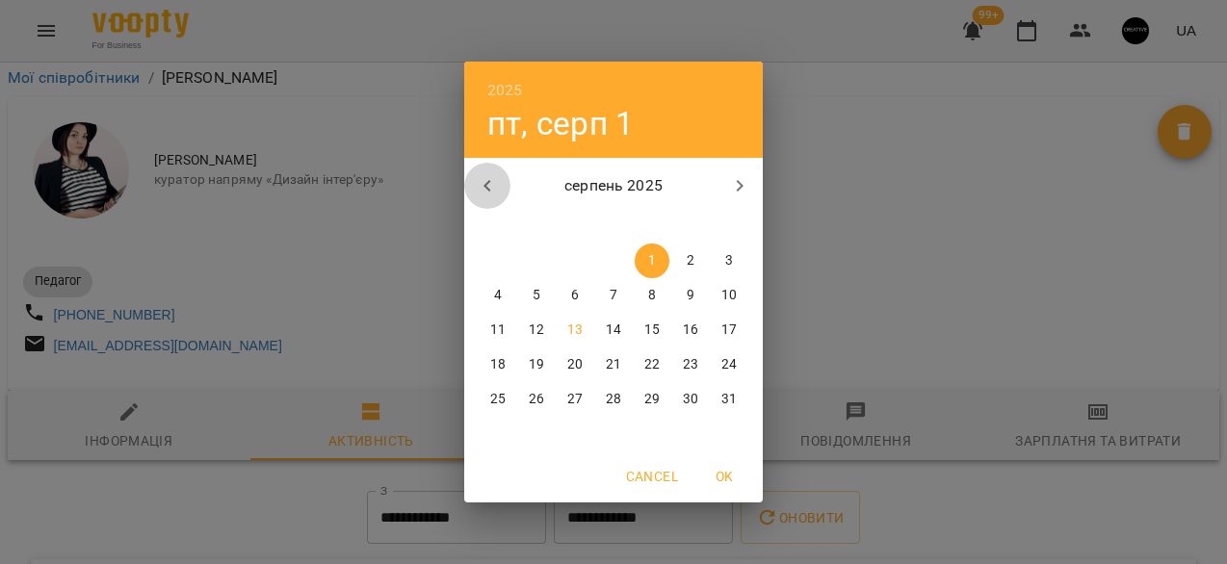
click at [484, 188] on icon "button" at bounding box center [487, 185] width 23 height 23
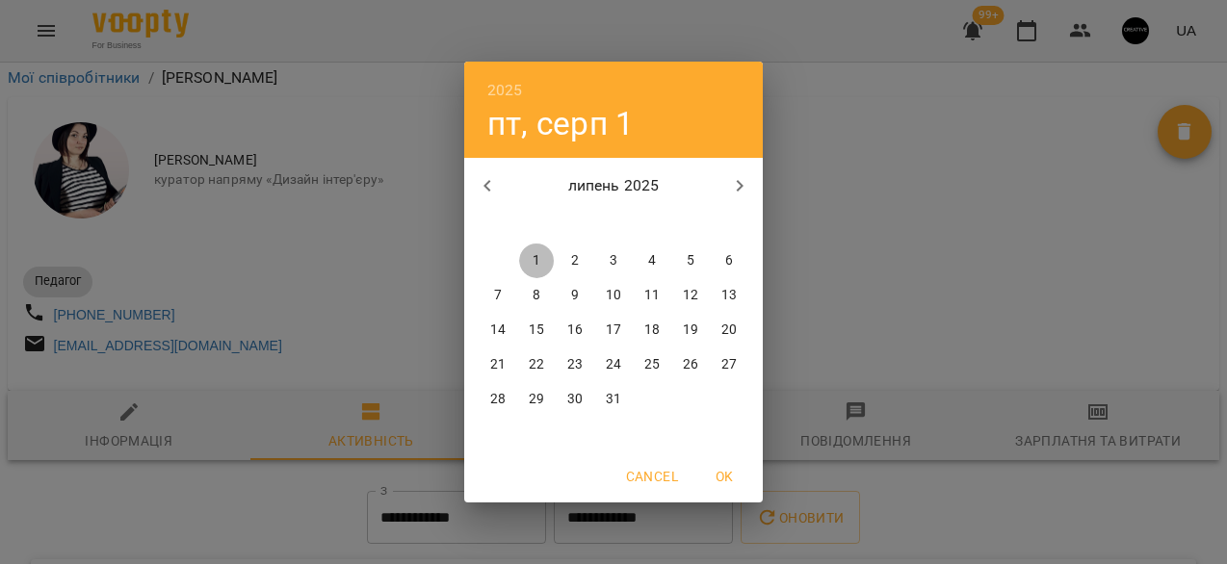
click at [538, 256] on p "1" at bounding box center [536, 260] width 8 height 19
type input "**********"
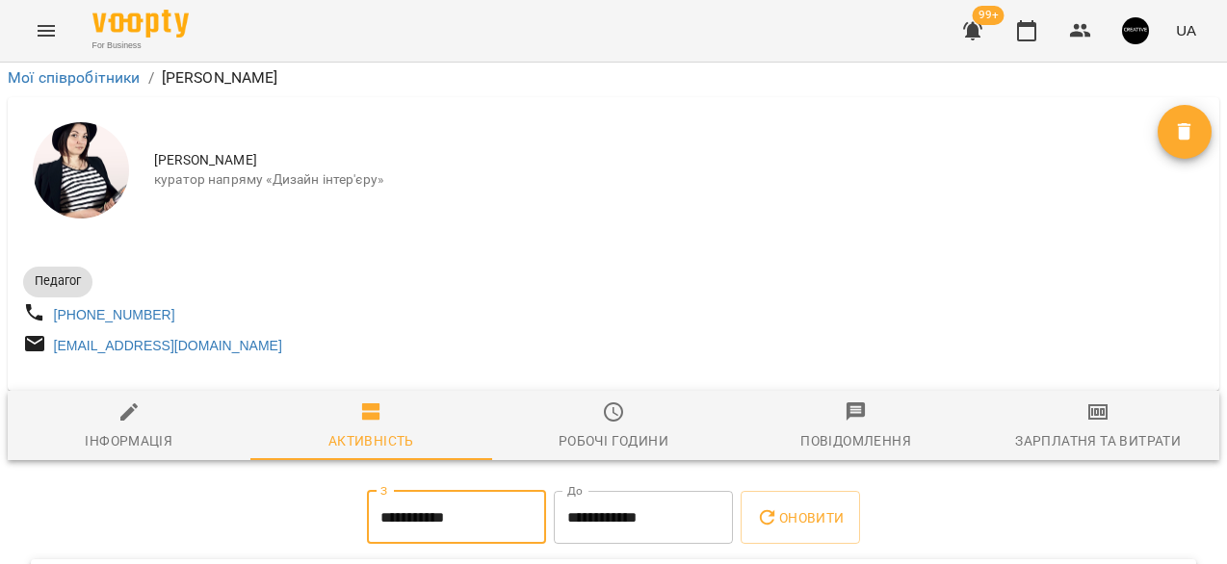
click at [660, 491] on input "**********" at bounding box center [643, 518] width 179 height 54
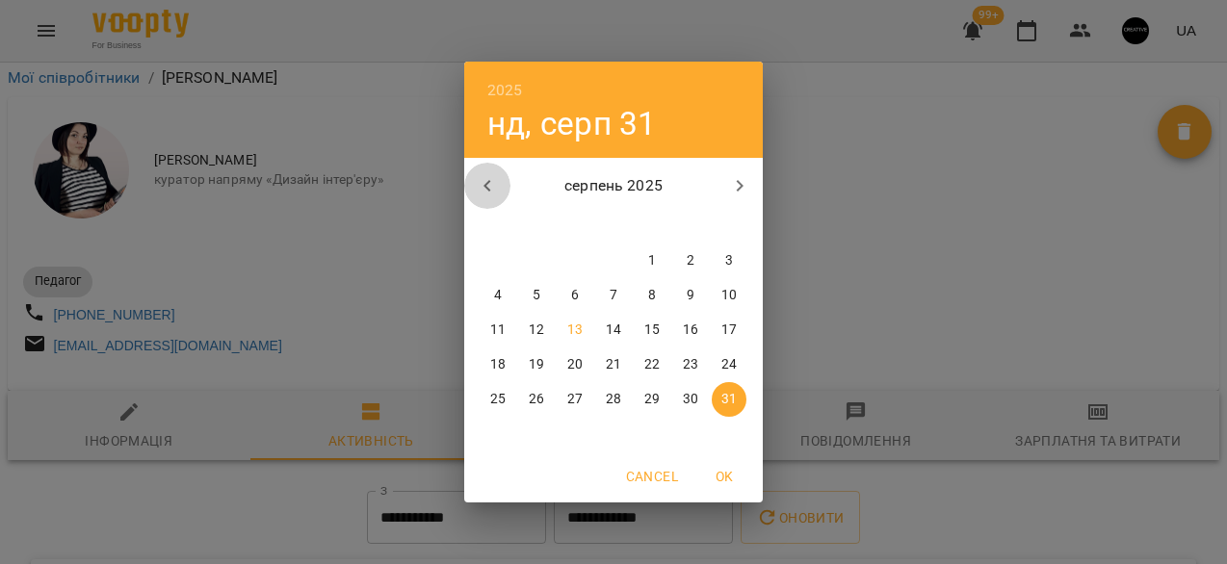
click at [487, 184] on icon "button" at bounding box center [487, 185] width 23 height 23
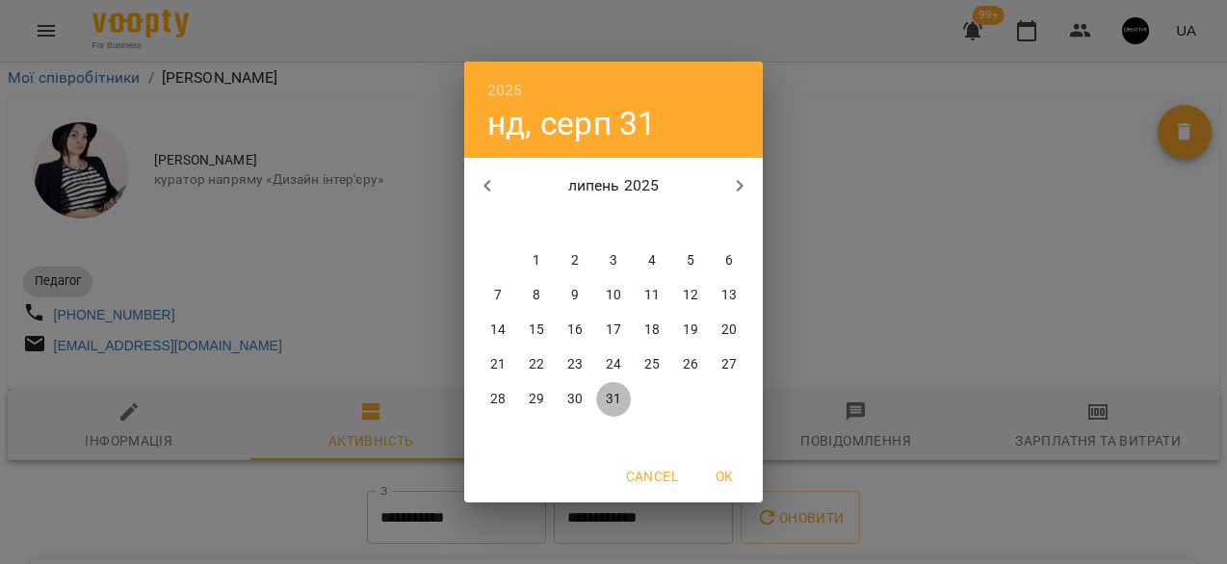
click at [614, 402] on p "31" at bounding box center [613, 399] width 15 height 19
type input "**********"
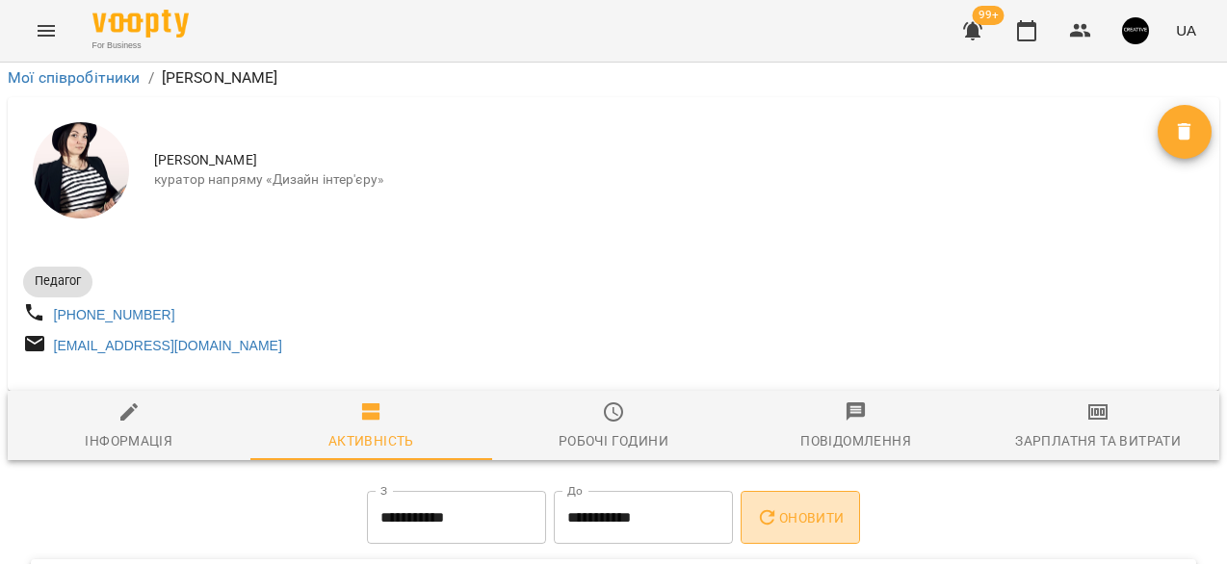
click at [827, 506] on span "Оновити" at bounding box center [800, 517] width 88 height 23
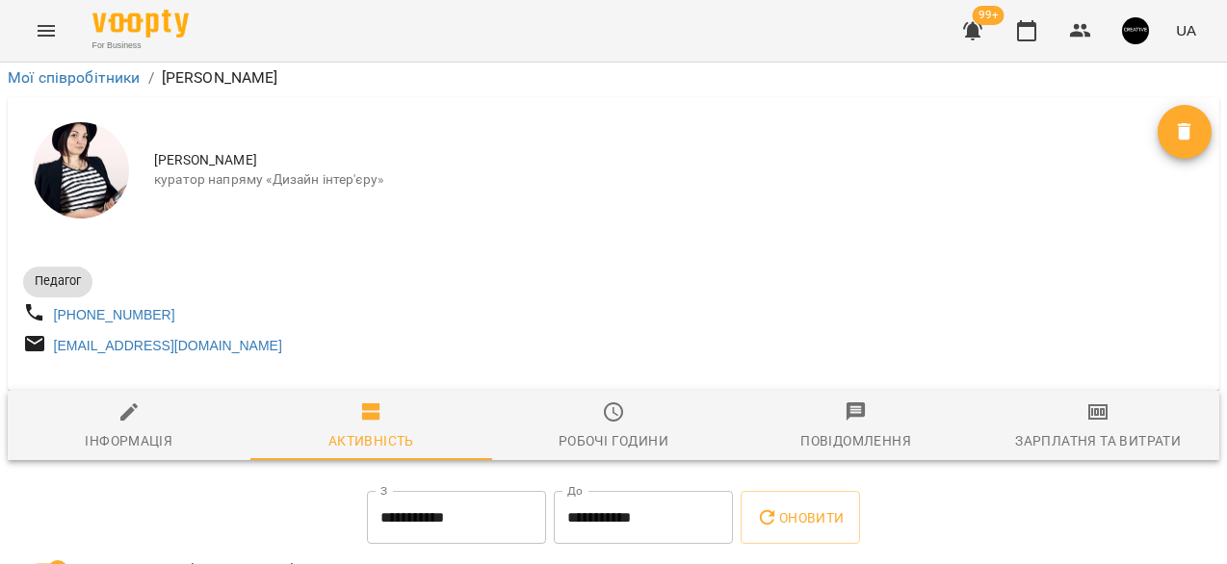
scroll to position [0, 0]
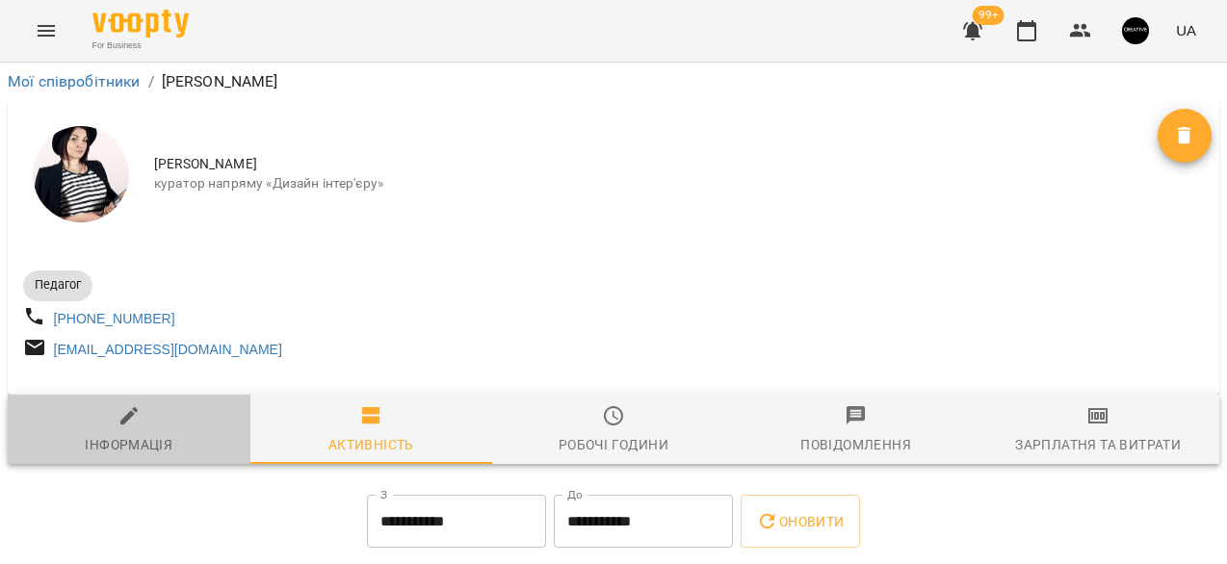
click at [156, 442] on div "Інформація" at bounding box center [129, 444] width 88 height 23
select select "**"
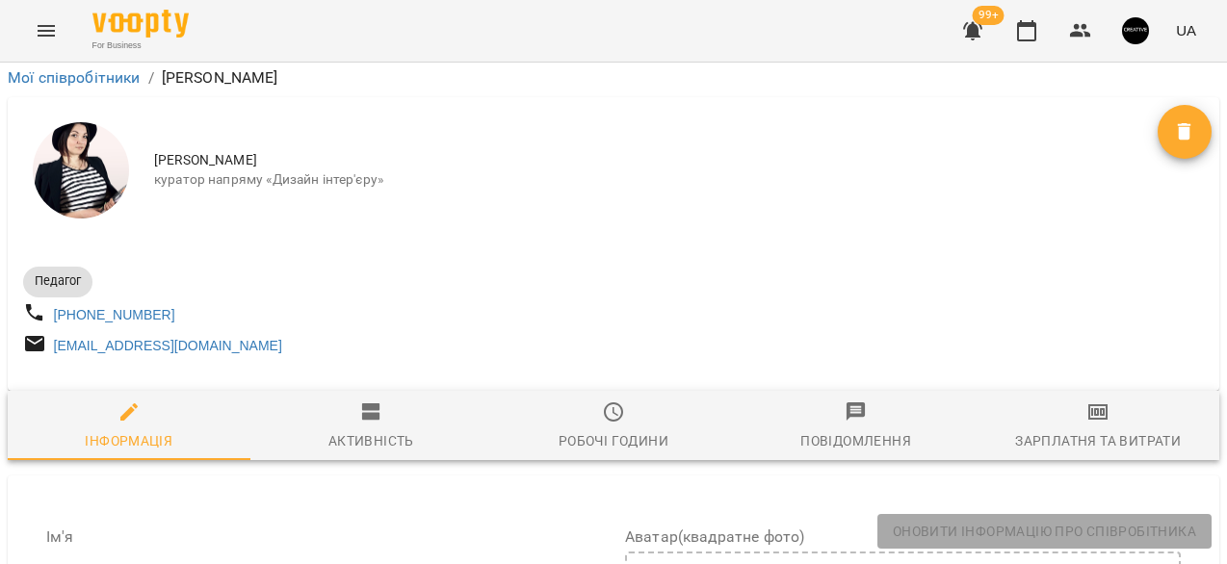
scroll to position [223, 0]
click at [374, 429] on div "Активність" at bounding box center [371, 440] width 86 height 23
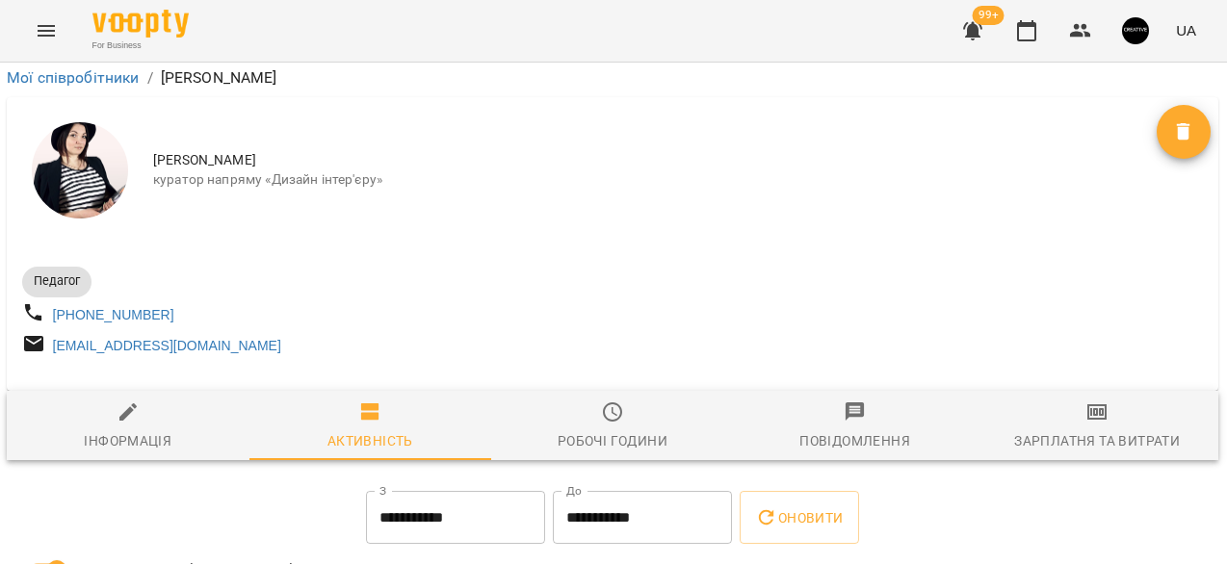
scroll to position [1577, 1]
click at [35, 23] on icon "Menu" at bounding box center [46, 30] width 23 height 23
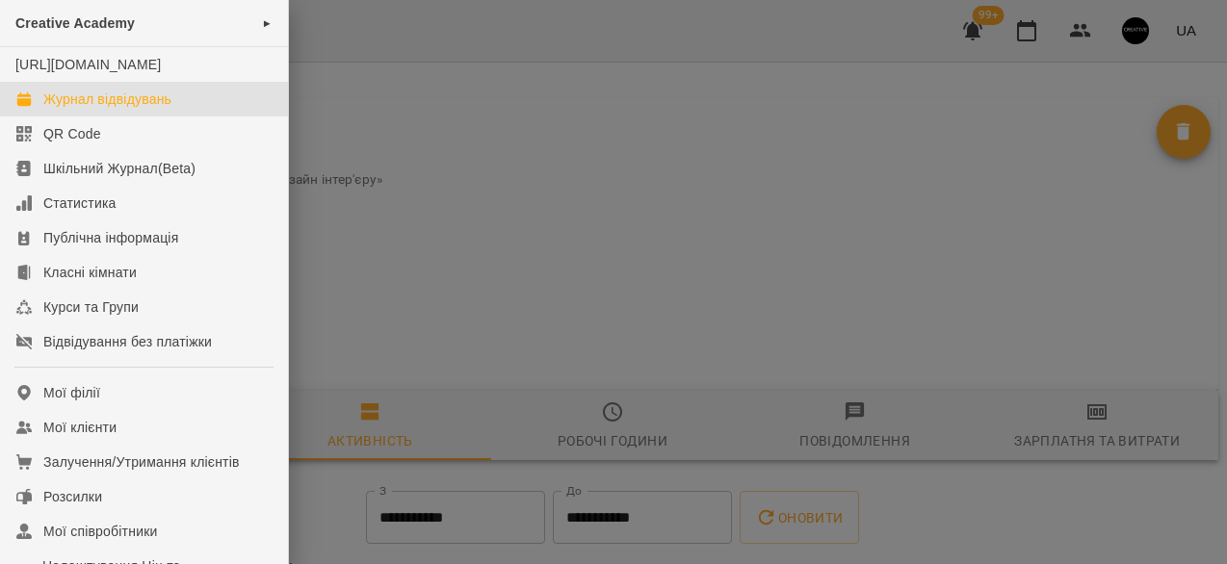
click at [67, 109] on div "Журнал відвідувань" at bounding box center [107, 99] width 128 height 19
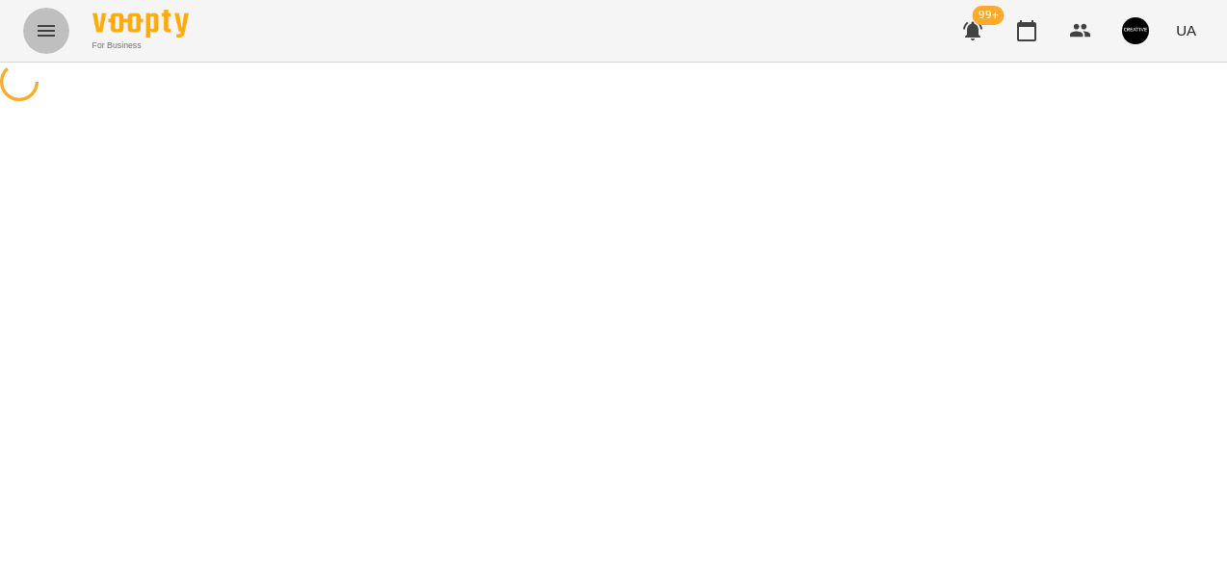
click at [49, 25] on icon "Menu" at bounding box center [46, 31] width 17 height 12
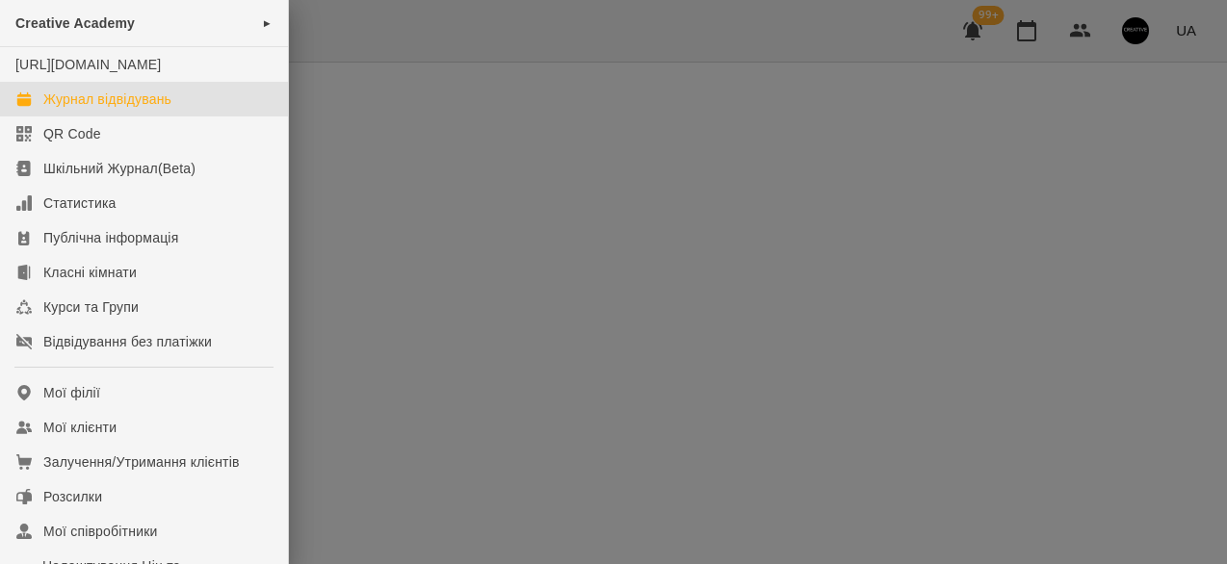
click at [72, 109] on div "Журнал відвідувань" at bounding box center [107, 99] width 128 height 19
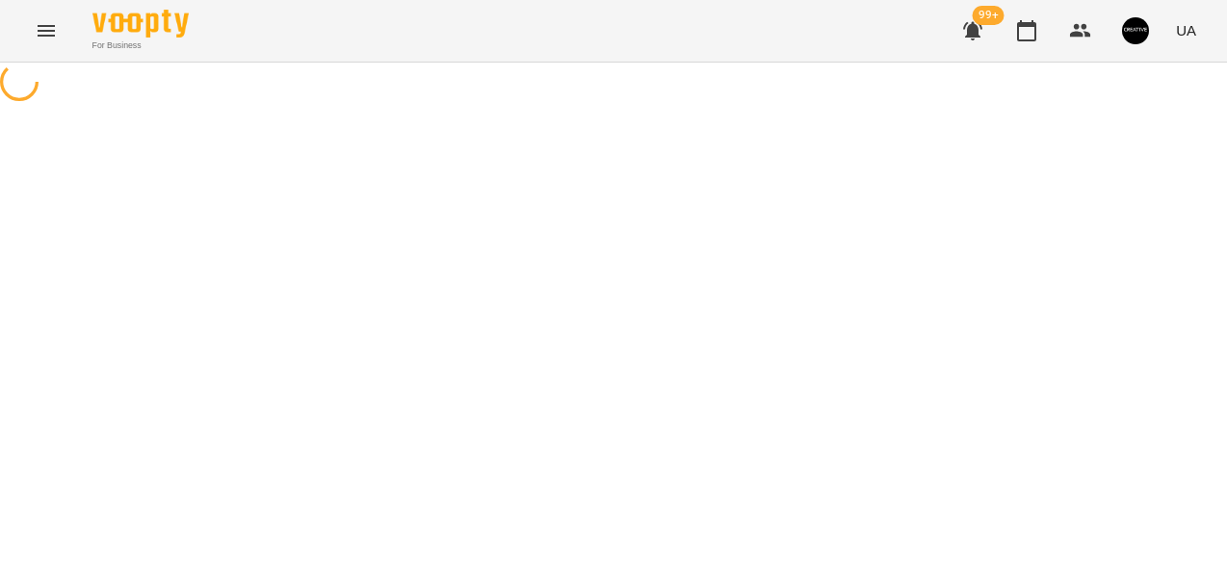
click at [45, 30] on icon "Menu" at bounding box center [46, 31] width 17 height 12
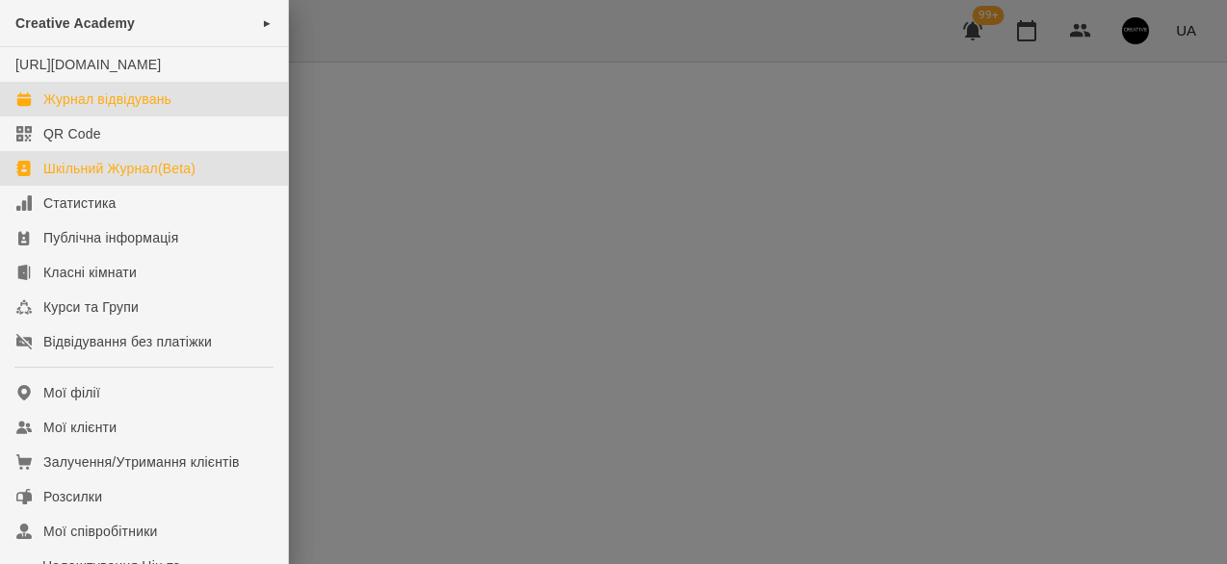
click at [31, 176] on div at bounding box center [23, 168] width 16 height 15
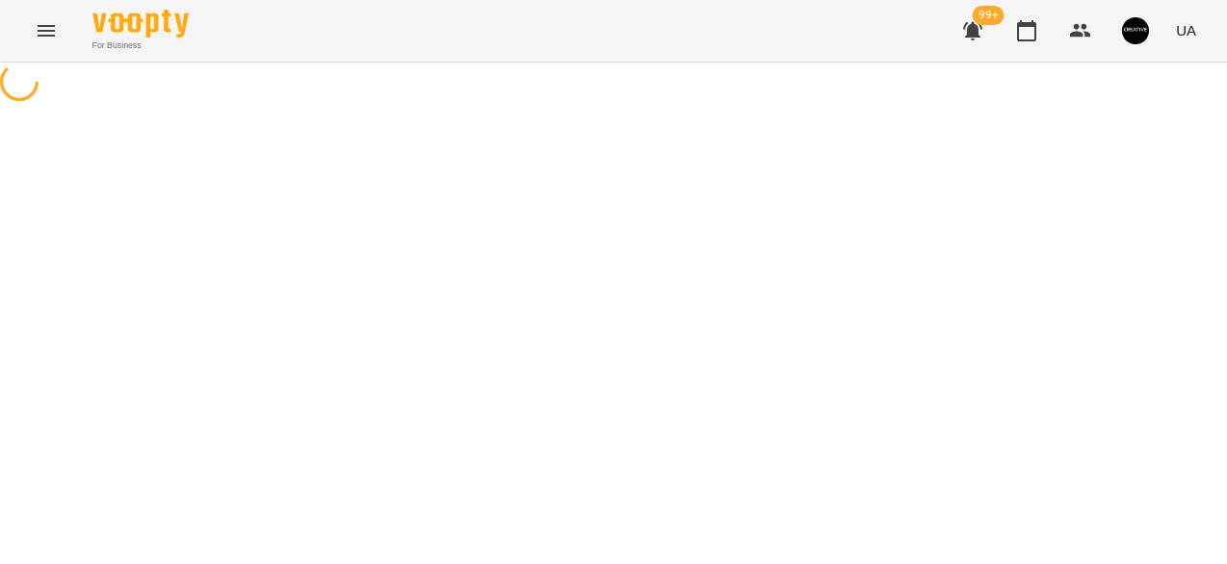
click at [46, 27] on icon "Menu" at bounding box center [46, 30] width 23 height 23
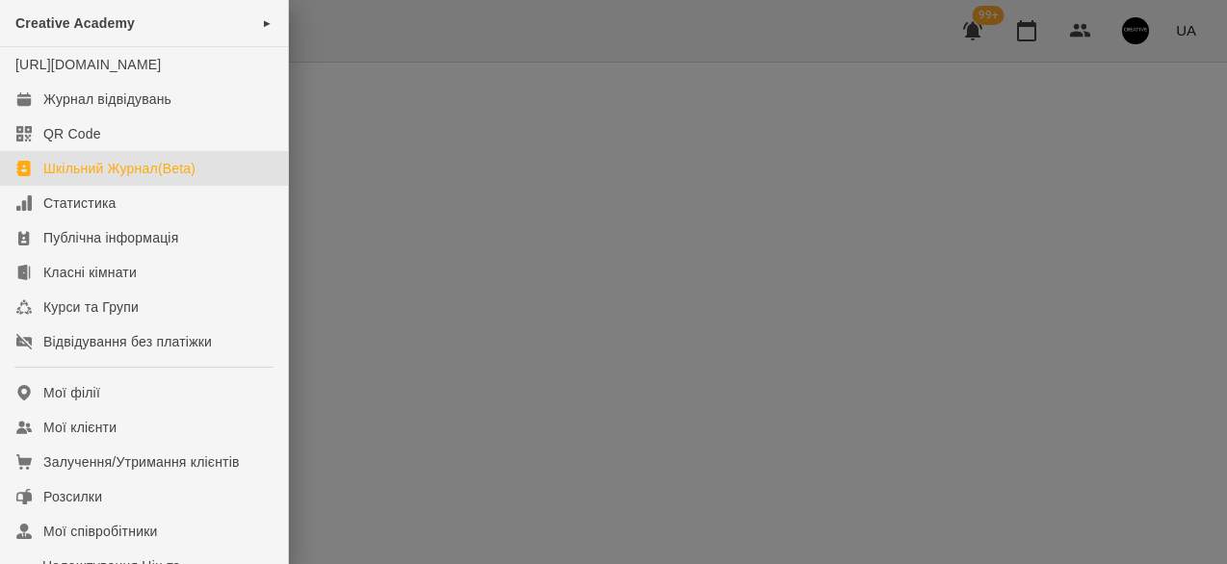
click at [448, 172] on div at bounding box center [613, 282] width 1227 height 564
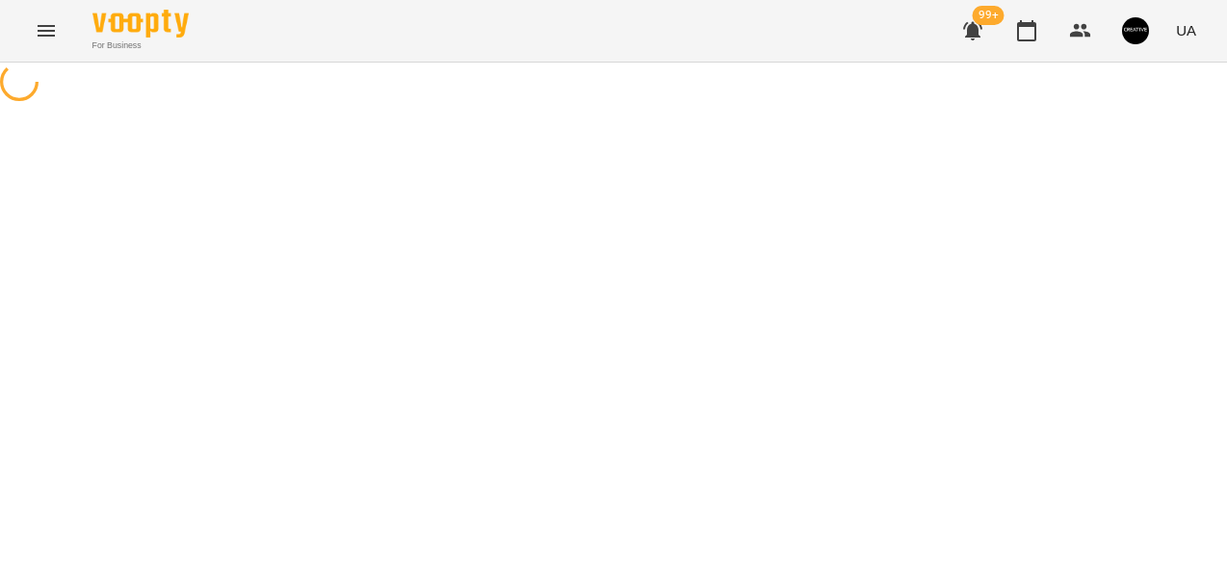
click at [956, 106] on div at bounding box center [613, 84] width 1227 height 43
click at [42, 32] on icon "Menu" at bounding box center [46, 30] width 23 height 23
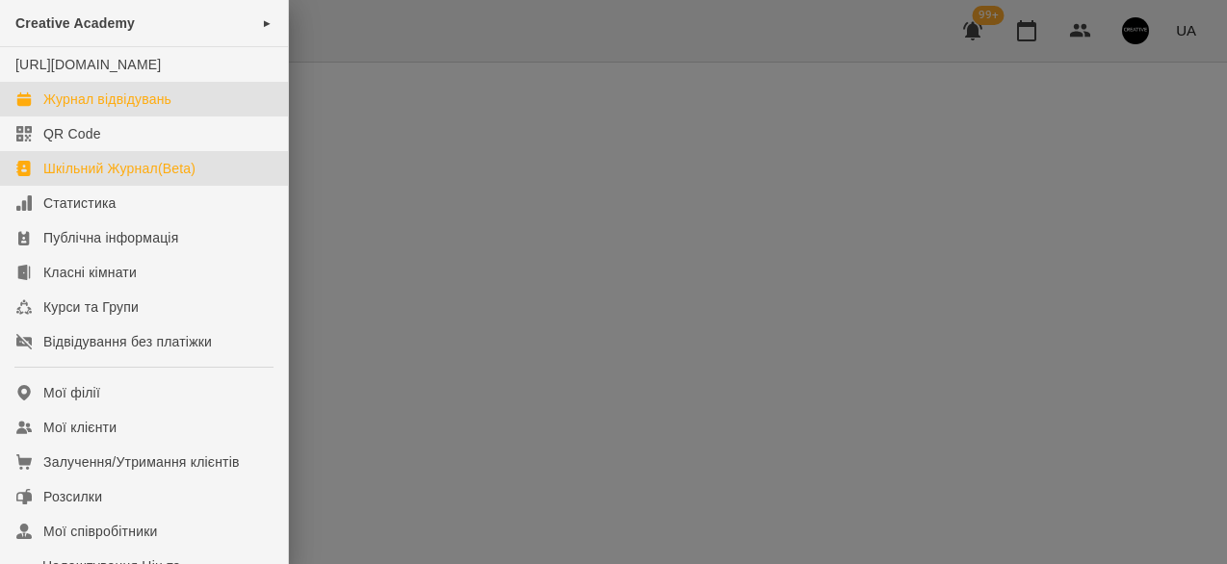
click at [57, 109] on div "Журнал відвідувань" at bounding box center [107, 99] width 128 height 19
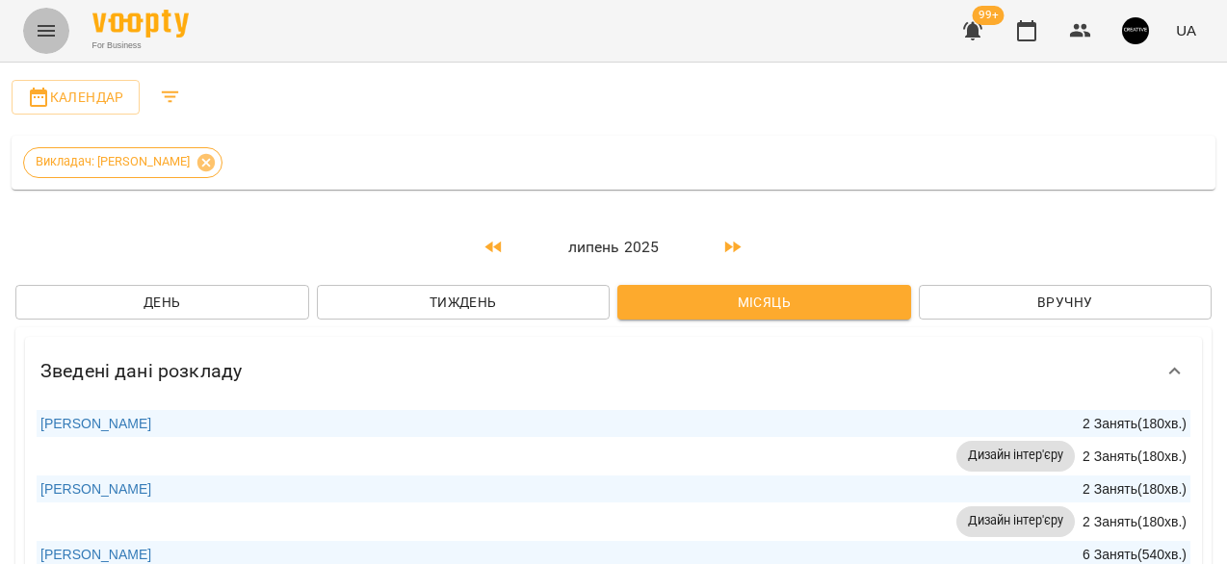
click at [38, 29] on icon "Menu" at bounding box center [46, 30] width 23 height 23
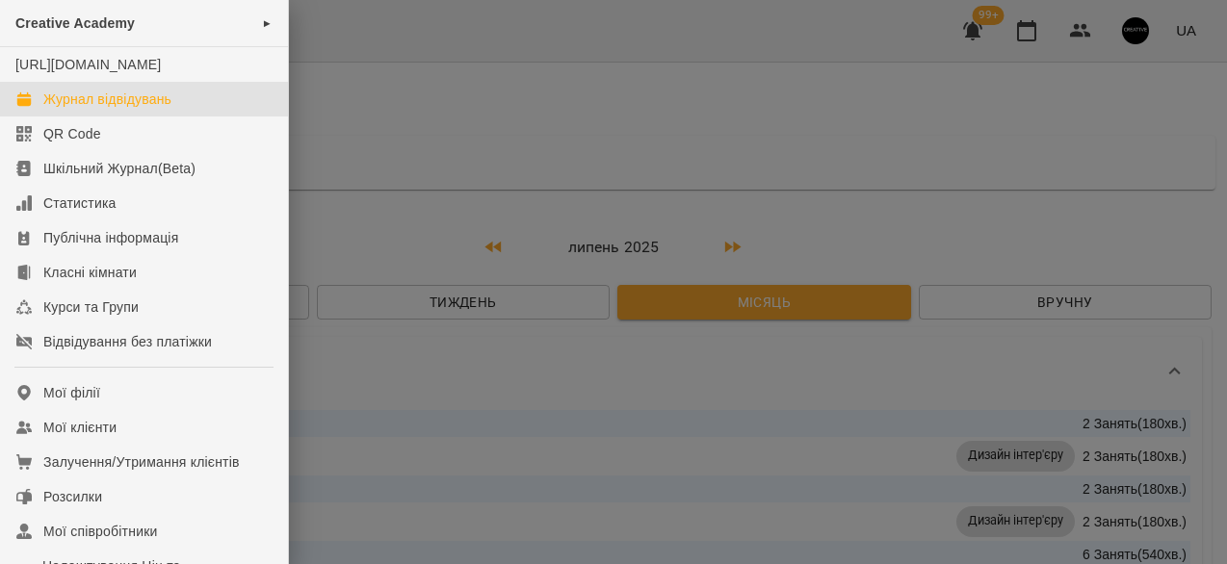
click at [89, 109] on div "Журнал відвідувань" at bounding box center [107, 99] width 128 height 19
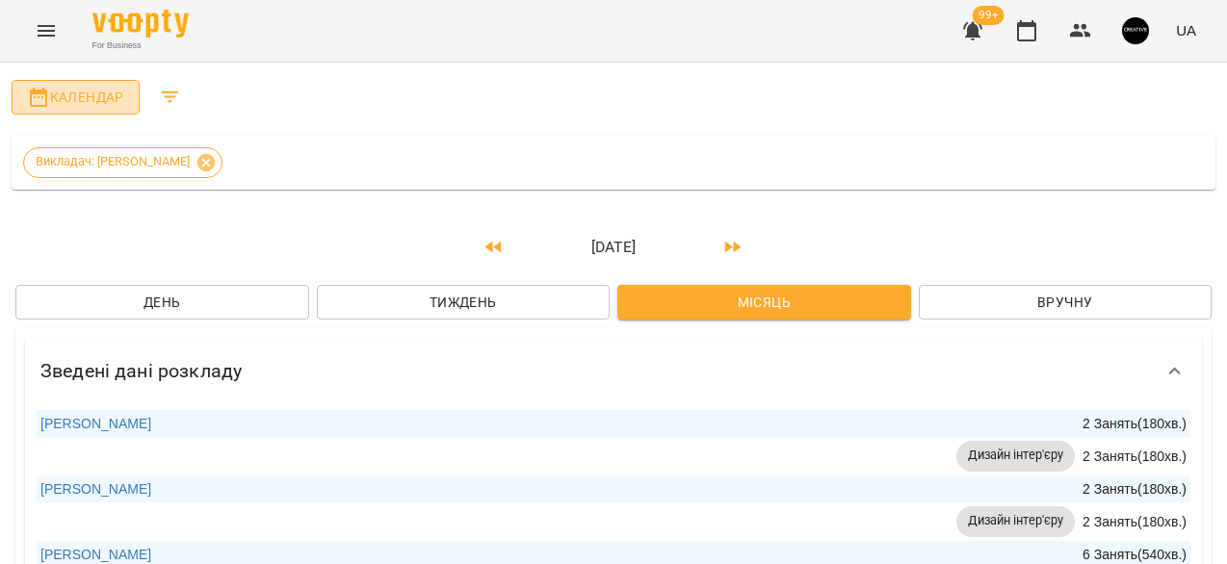
click at [91, 102] on span "Календар" at bounding box center [75, 97] width 97 height 23
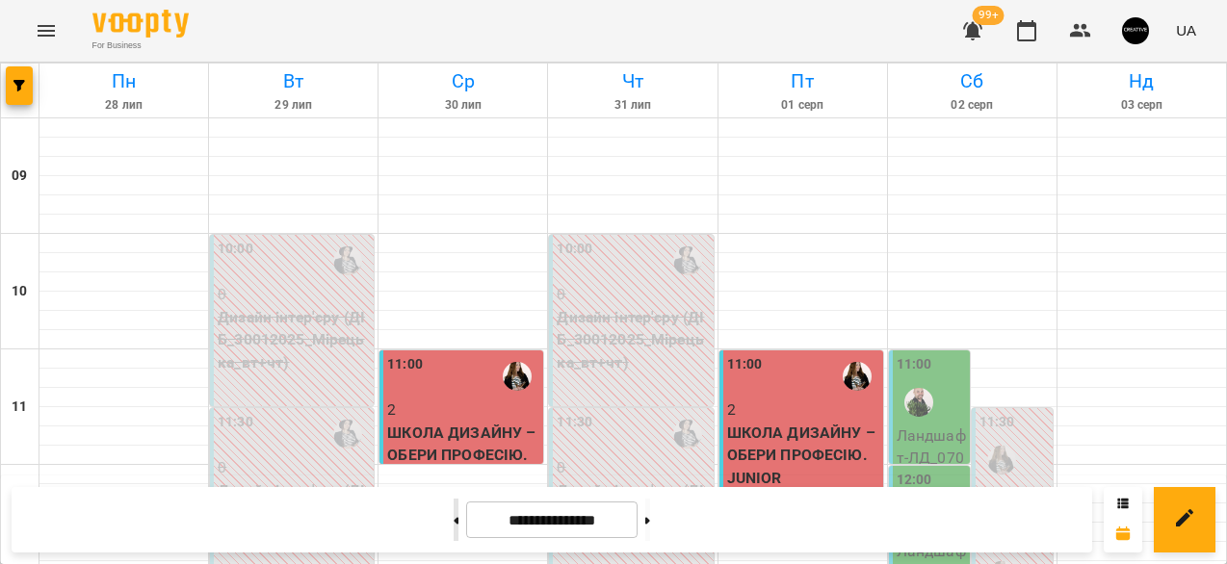
click at [454, 518] on icon at bounding box center [456, 520] width 5 height 7
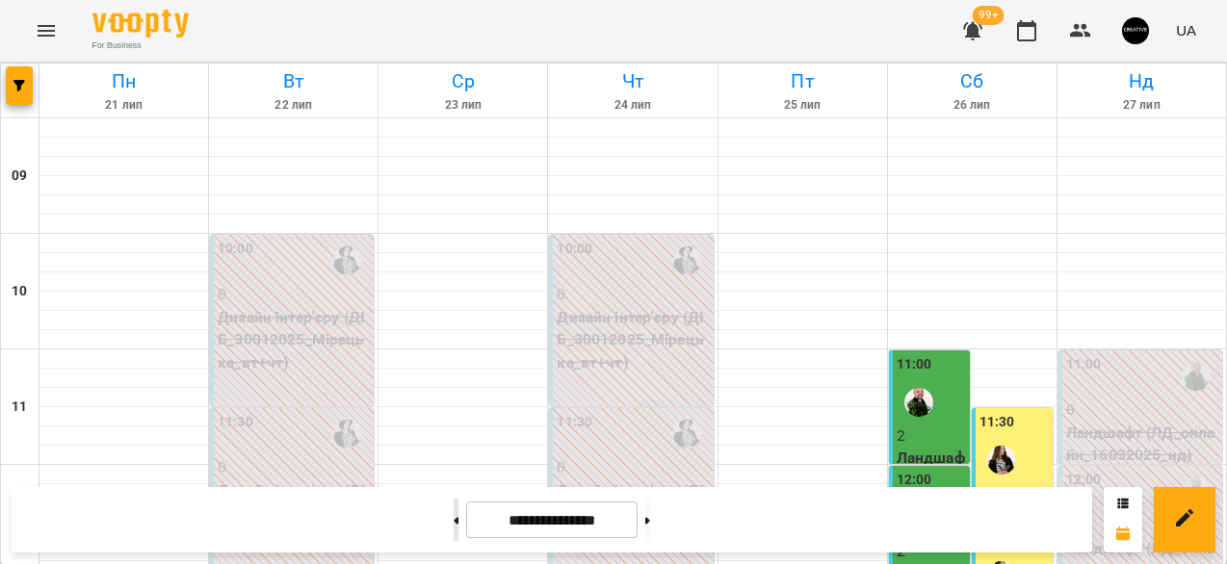
click at [453, 517] on icon at bounding box center [455, 521] width 5 height 8
type input "**********"
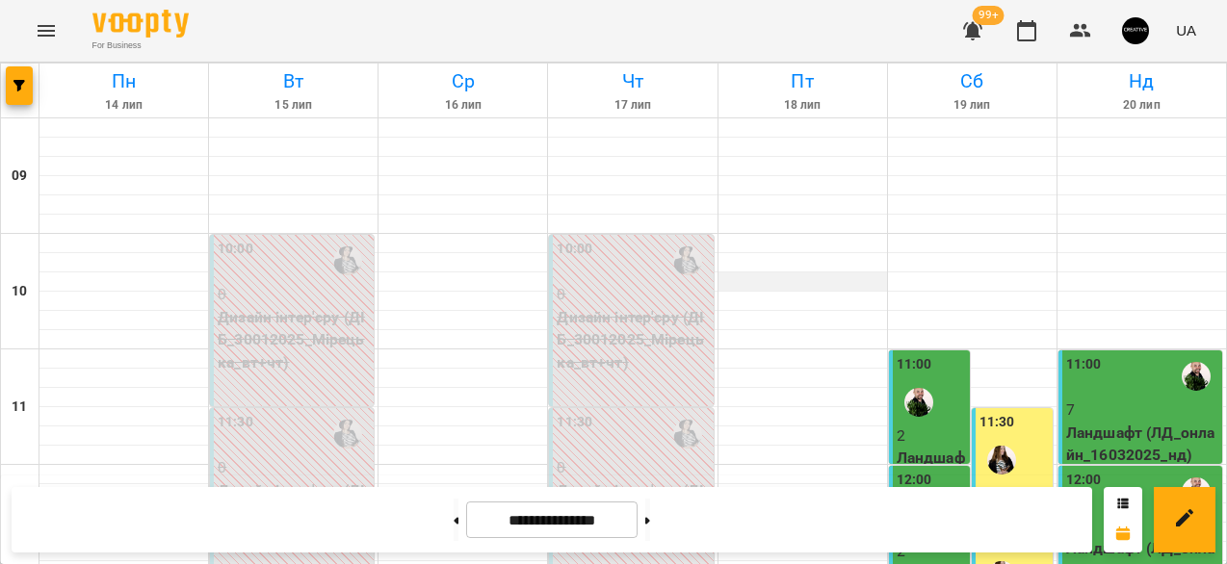
scroll to position [1026, 0]
click at [42, 28] on icon "Menu" at bounding box center [46, 30] width 23 height 23
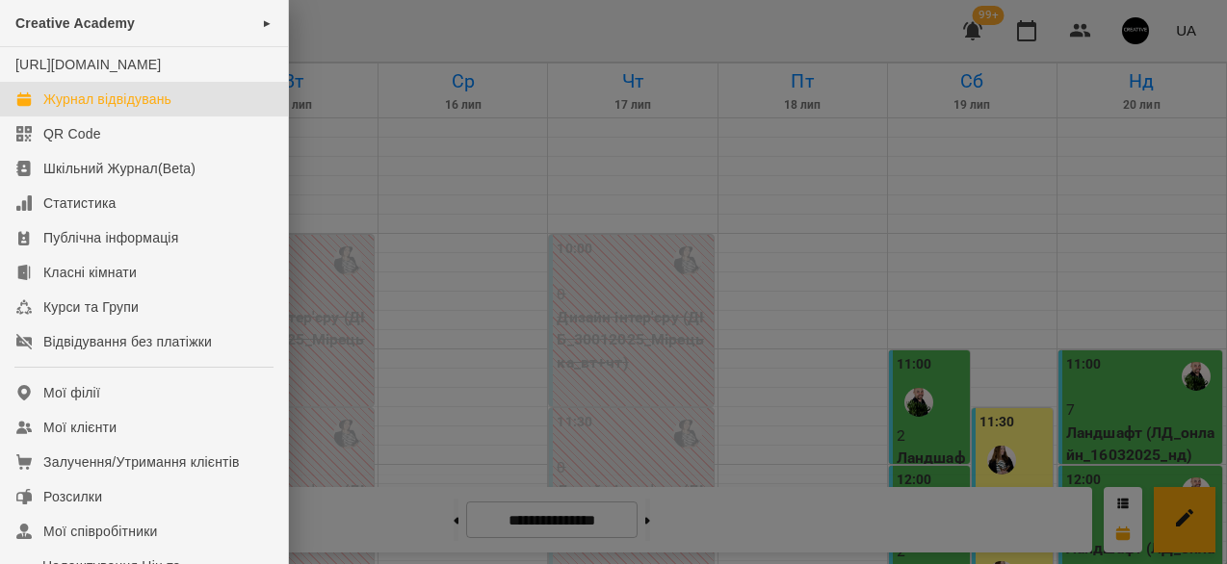
click at [91, 109] on div "Журнал відвідувань" at bounding box center [107, 99] width 128 height 19
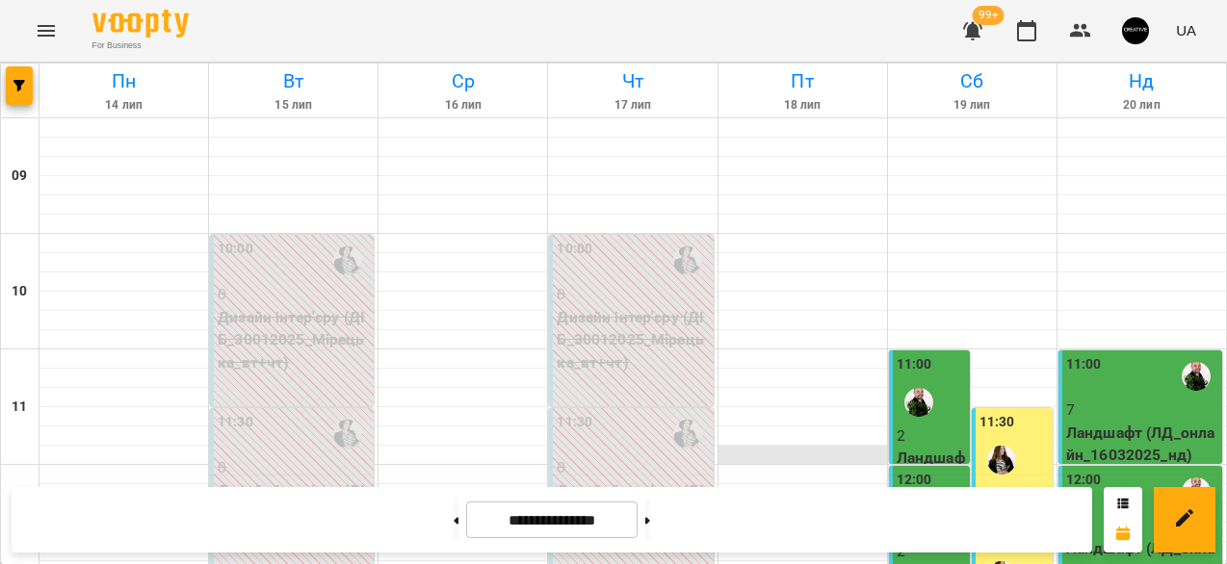
scroll to position [183, 0]
click at [650, 518] on button at bounding box center [647, 520] width 5 height 42
type input "**********"
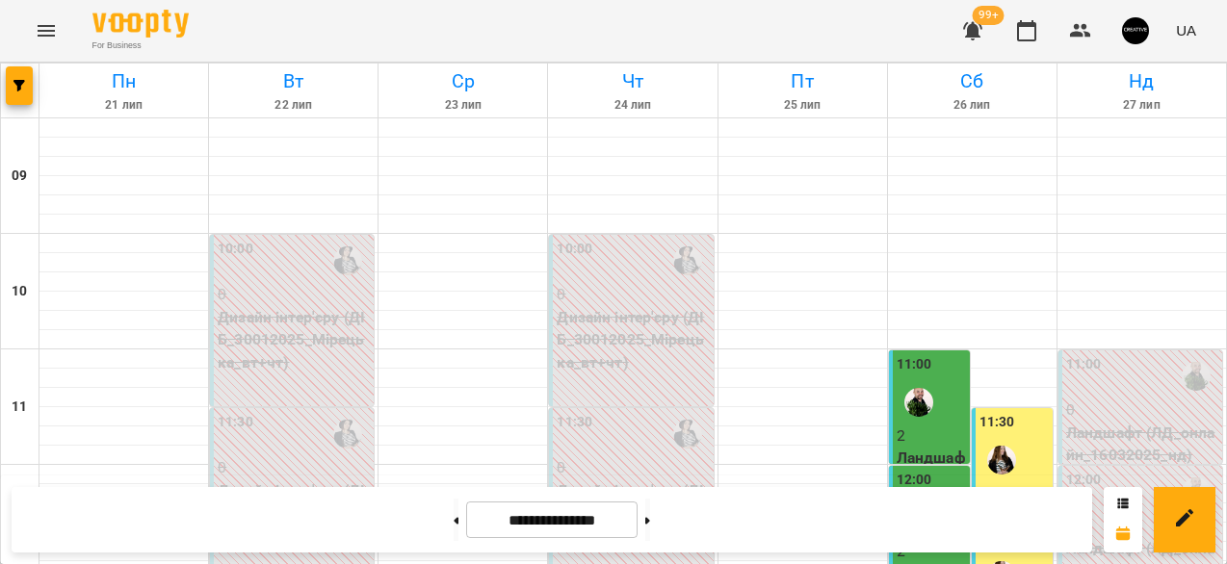
scroll to position [1011, 0]
click at [43, 29] on icon "Menu" at bounding box center [46, 30] width 23 height 23
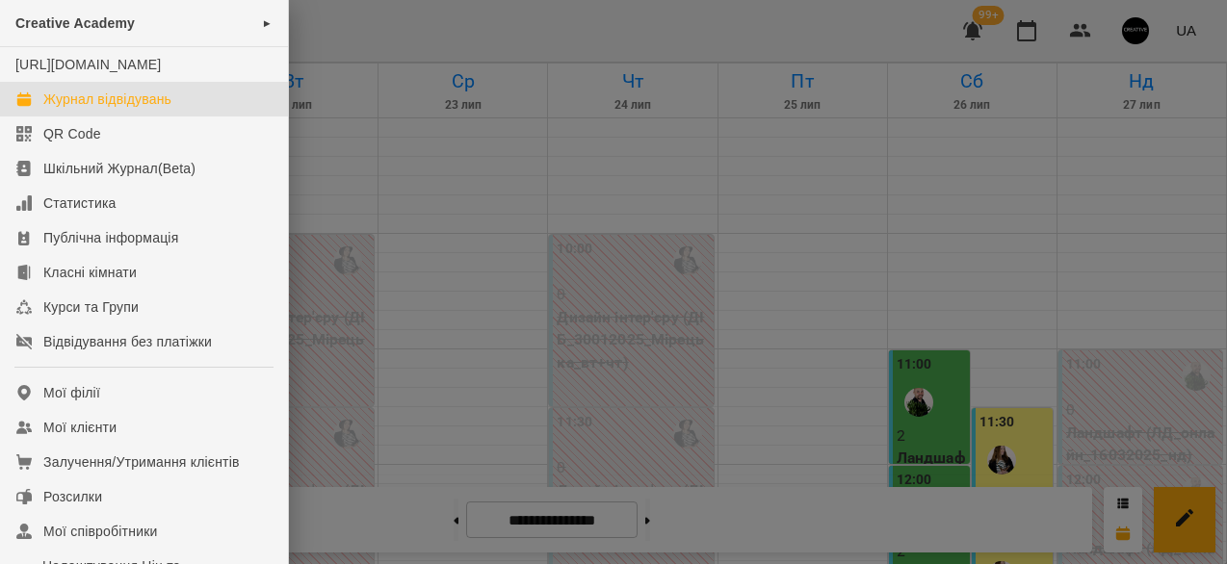
click at [1120, 511] on div at bounding box center [613, 282] width 1227 height 564
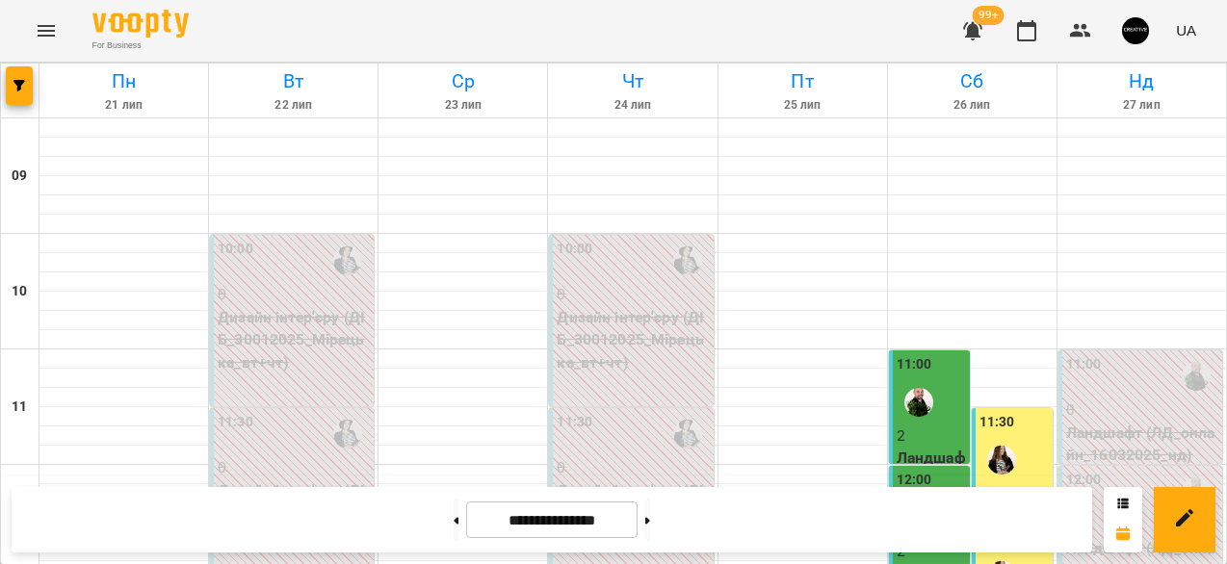
click at [1122, 504] on icon at bounding box center [1123, 504] width 12 height 12
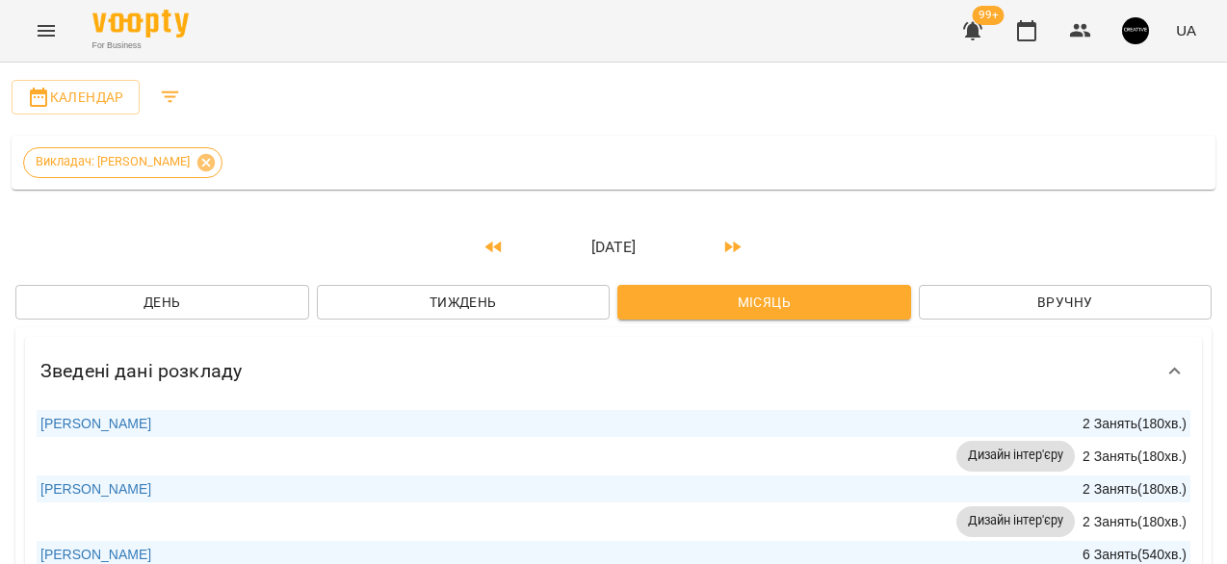
scroll to position [0, 0]
click at [168, 98] on icon "Filters" at bounding box center [170, 97] width 23 height 23
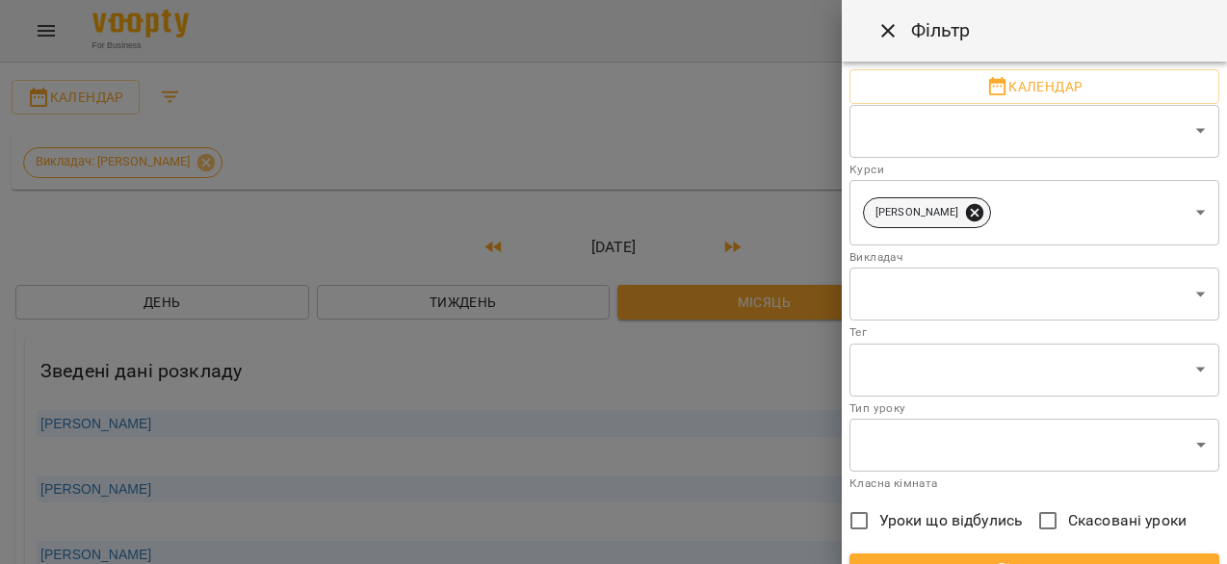
click at [966, 211] on icon at bounding box center [974, 212] width 17 height 17
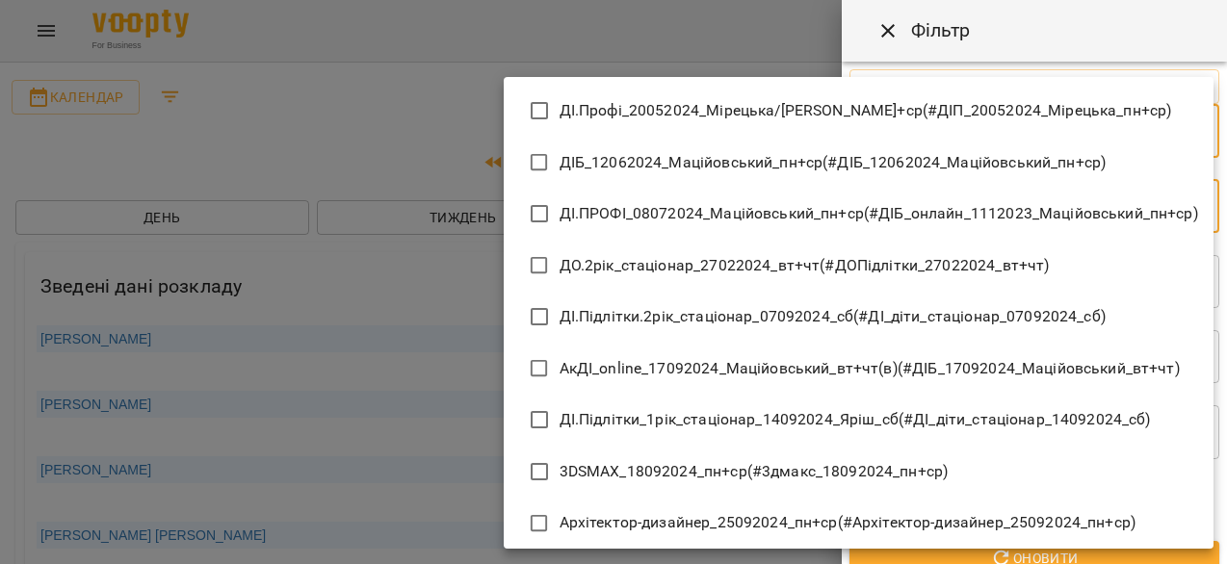
click at [633, 42] on div at bounding box center [613, 282] width 1227 height 564
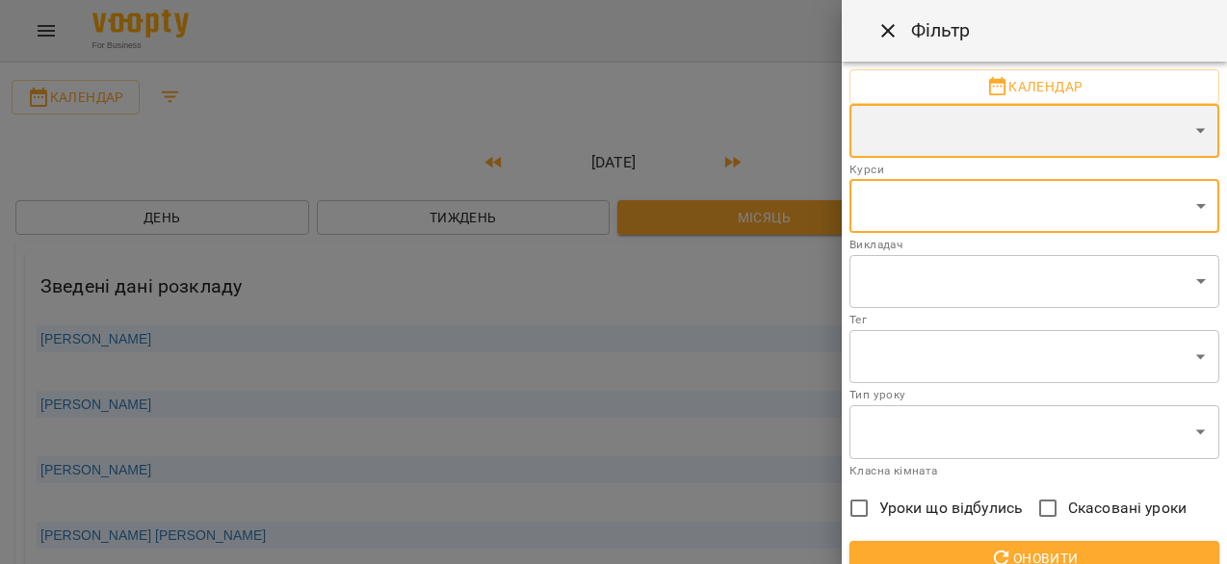
scroll to position [54, 0]
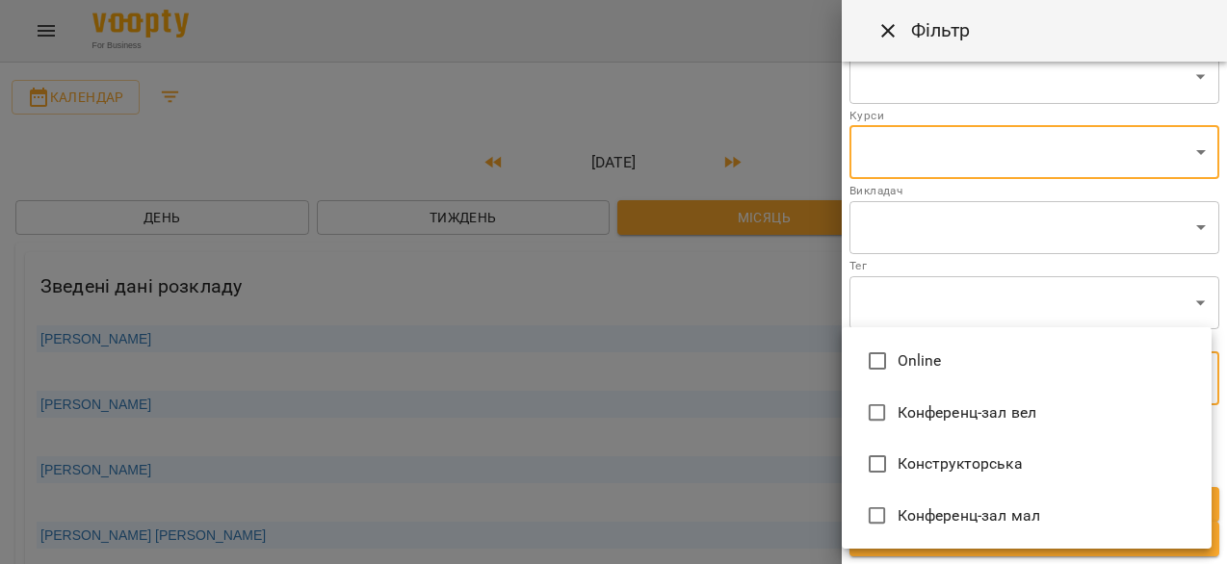
click at [716, 404] on div at bounding box center [613, 282] width 1227 height 564
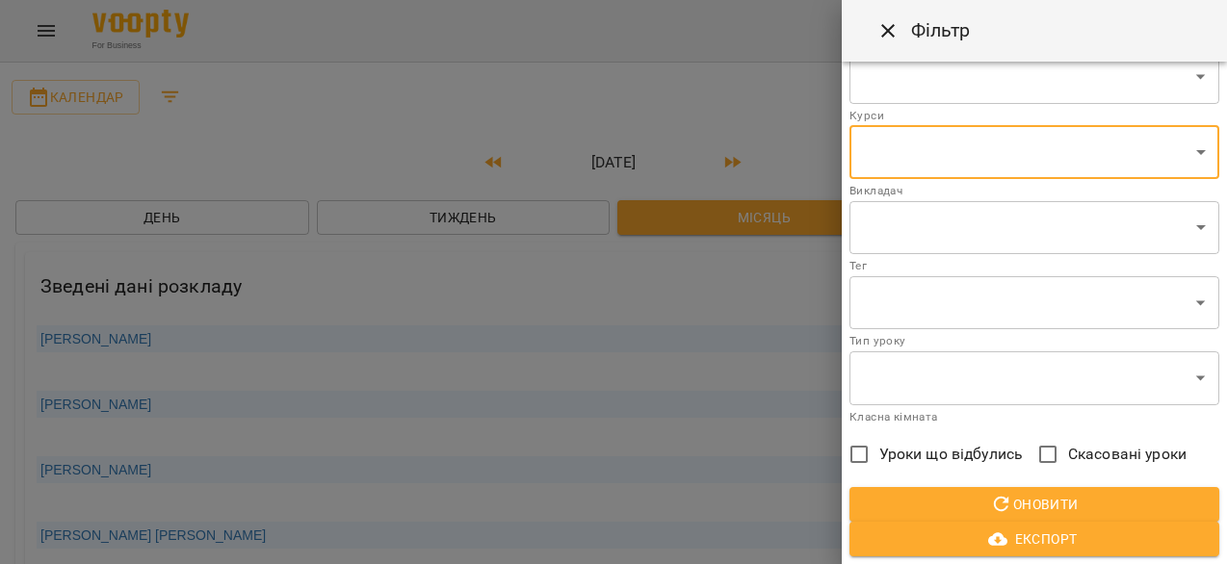
click at [928, 453] on span "Уроки що відбулись" at bounding box center [951, 454] width 144 height 23
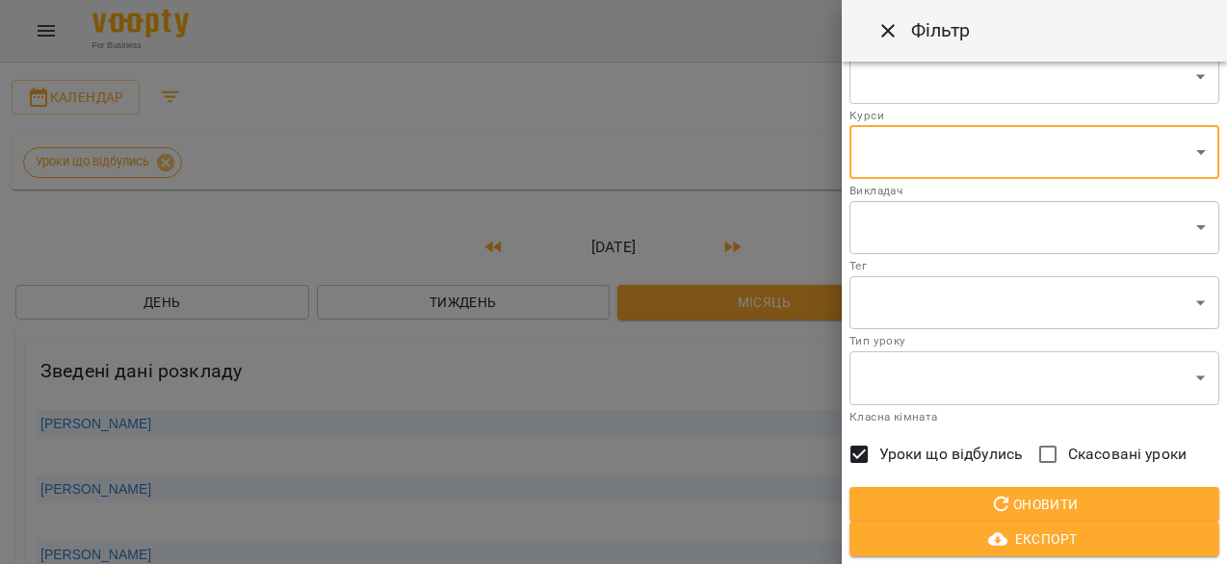
scroll to position [0, 0]
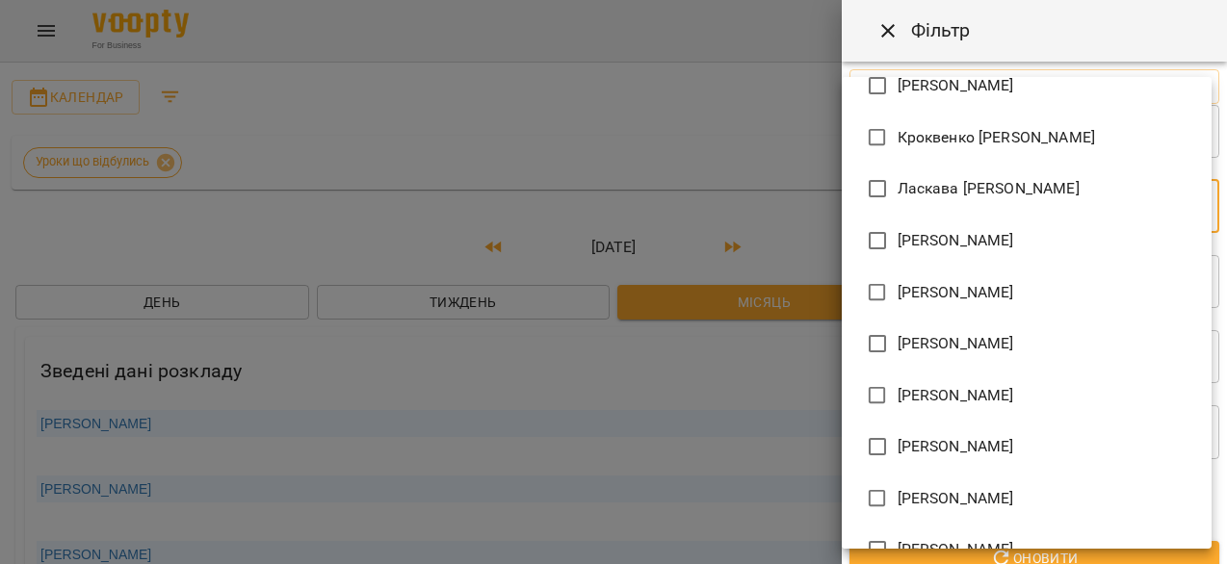
scroll to position [700, 0]
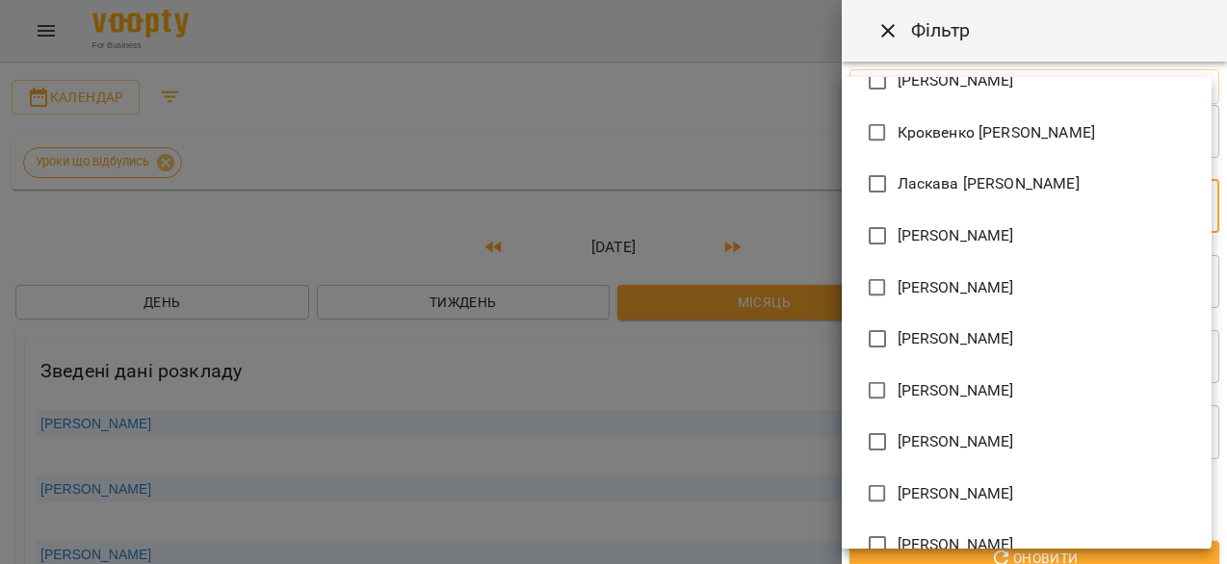
click at [932, 384] on span "[PERSON_NAME]" at bounding box center [955, 390] width 116 height 23
type input "**********"
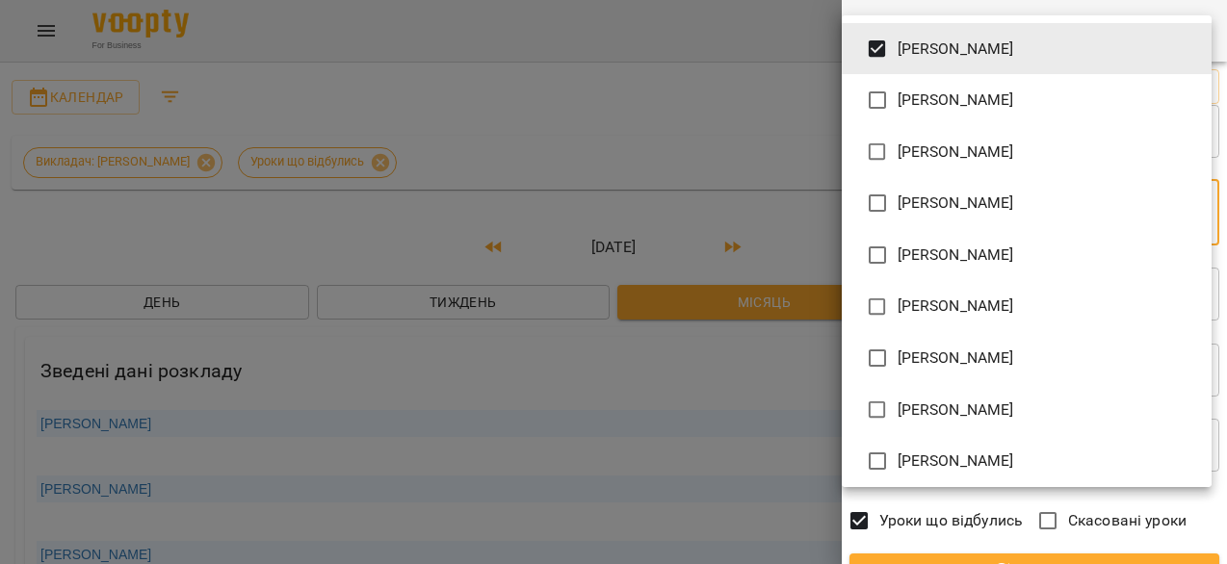
scroll to position [1142, 0]
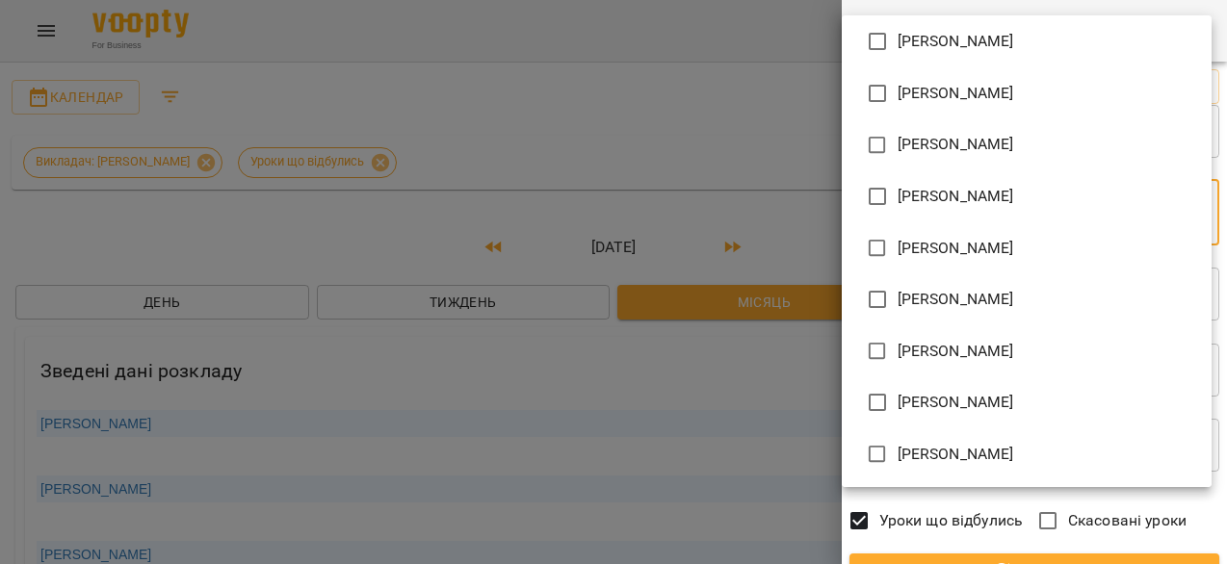
click at [759, 503] on div at bounding box center [613, 282] width 1227 height 564
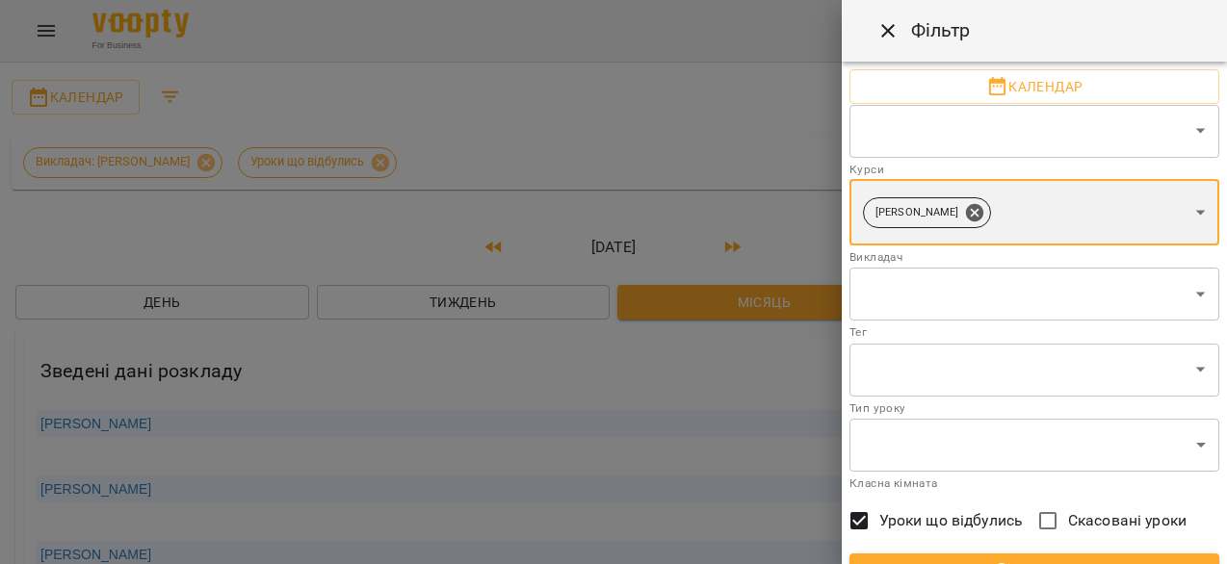
scroll to position [66, 0]
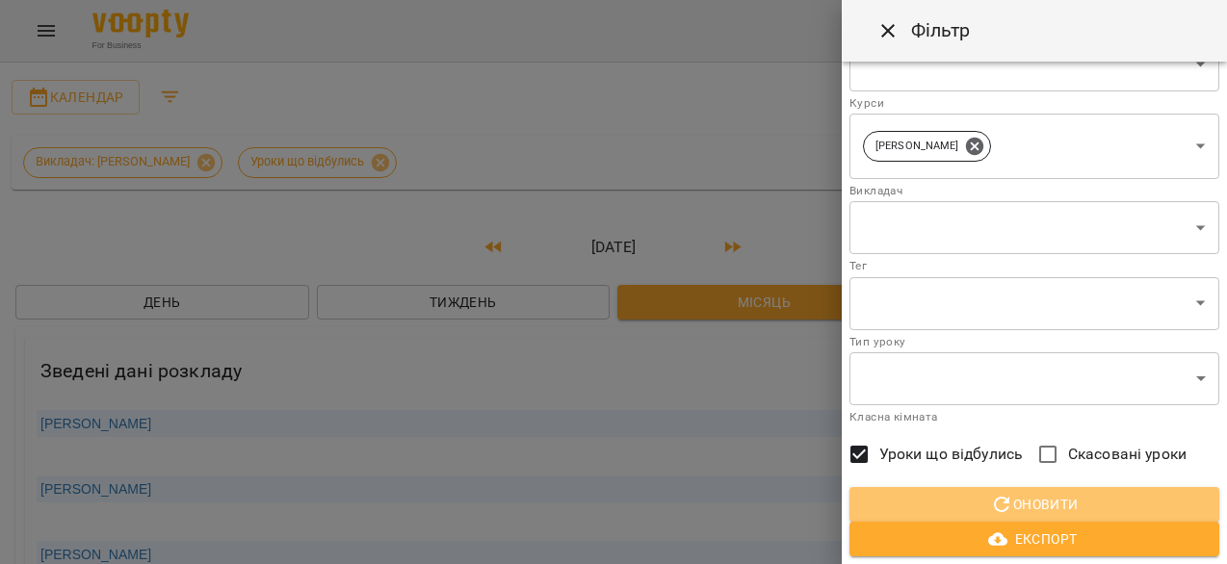
click at [1032, 505] on span "Оновити" at bounding box center [1034, 504] width 339 height 23
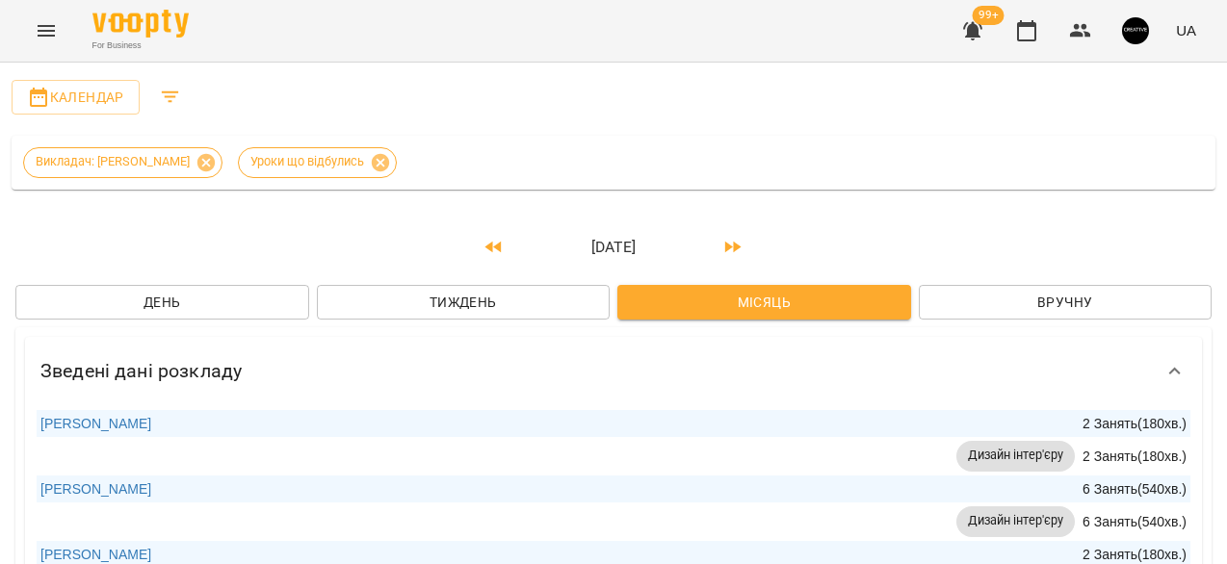
scroll to position [155, 0]
click at [71, 481] on link "[PERSON_NAME]" at bounding box center [95, 488] width 111 height 15
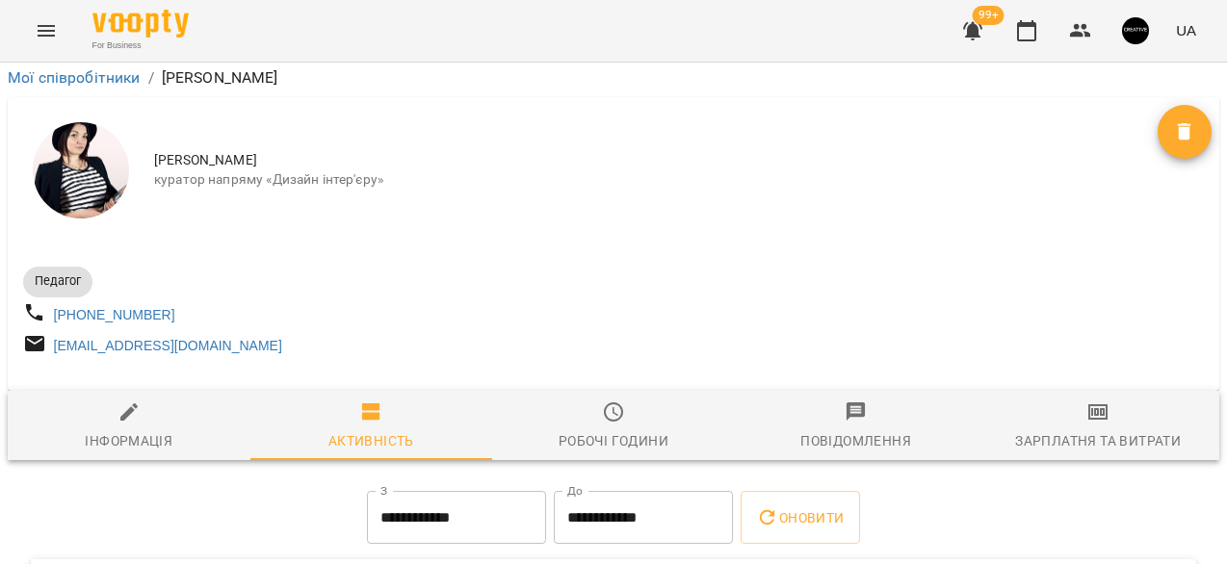
scroll to position [196, 0]
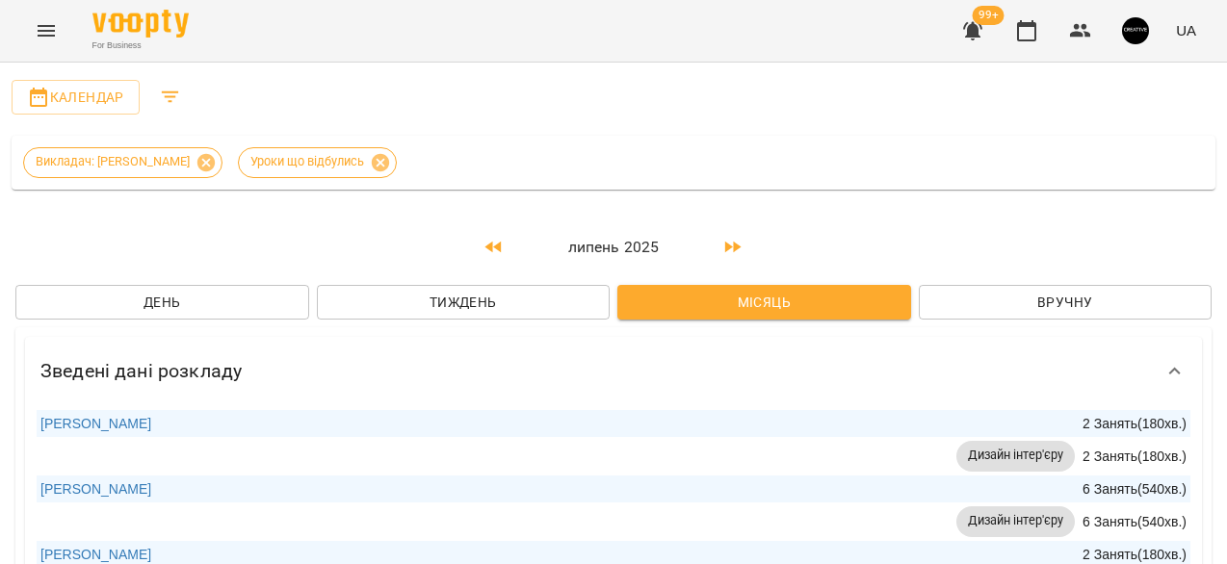
scroll to position [1, 0]
click at [379, 161] on icon at bounding box center [380, 161] width 17 height 17
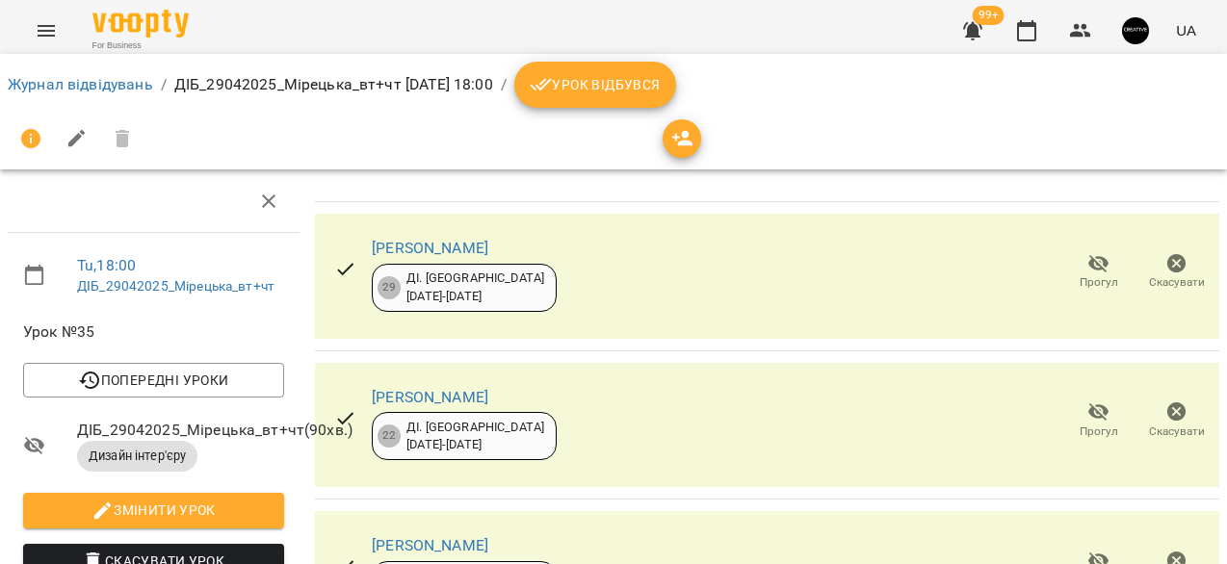
click at [657, 89] on span "Урок відбувся" at bounding box center [595, 84] width 131 height 23
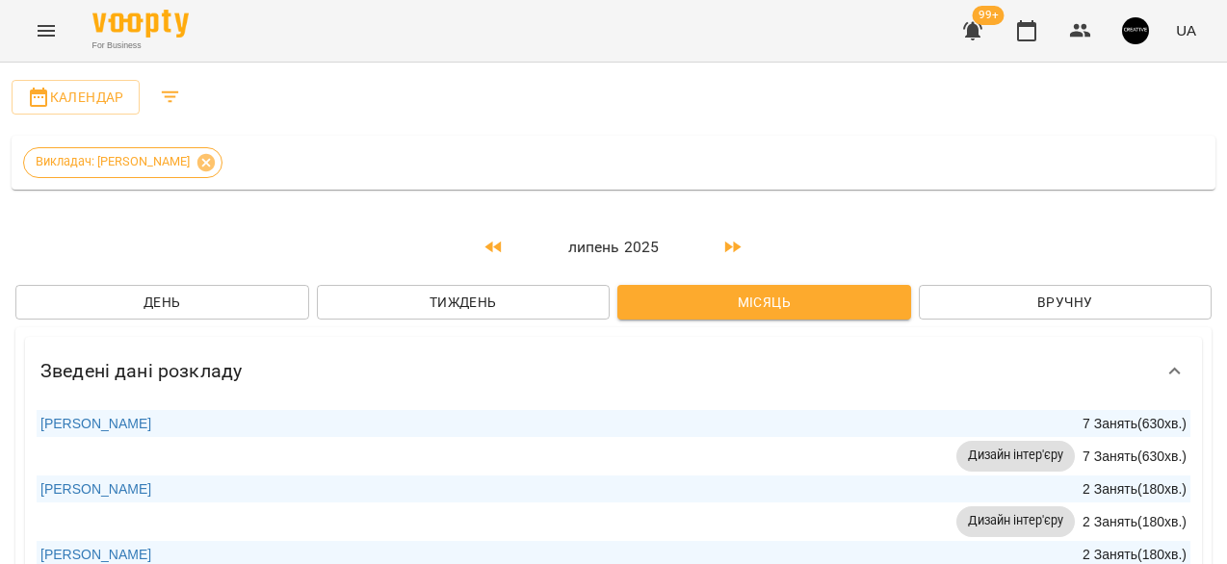
scroll to position [3009, 0]
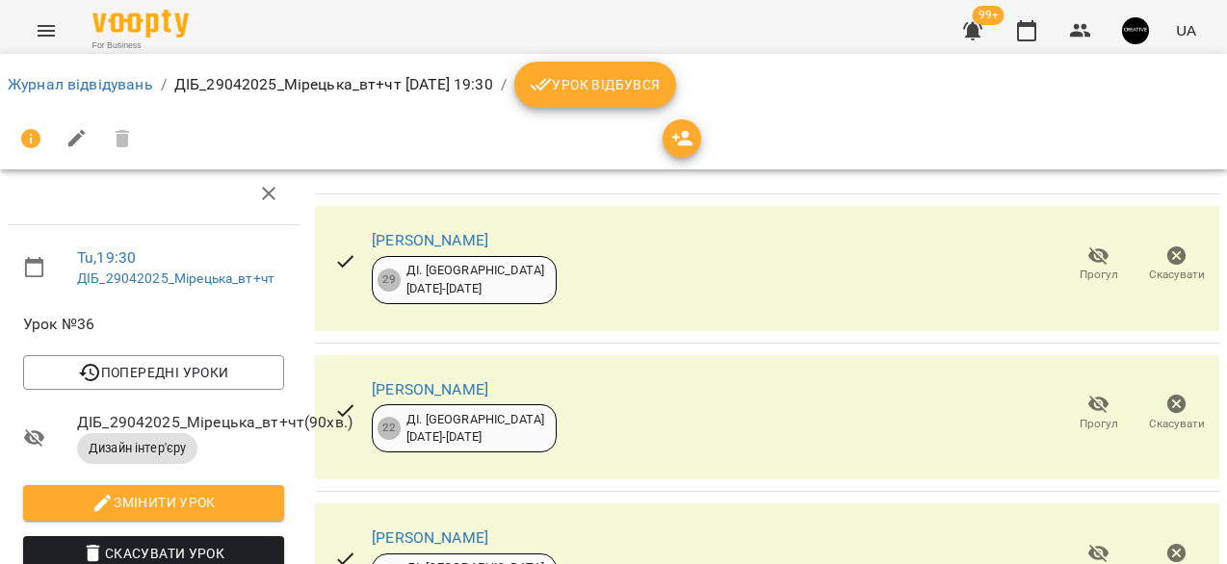
scroll to position [141, 0]
click at [128, 88] on link "Журнал відвідувань" at bounding box center [80, 84] width 145 height 18
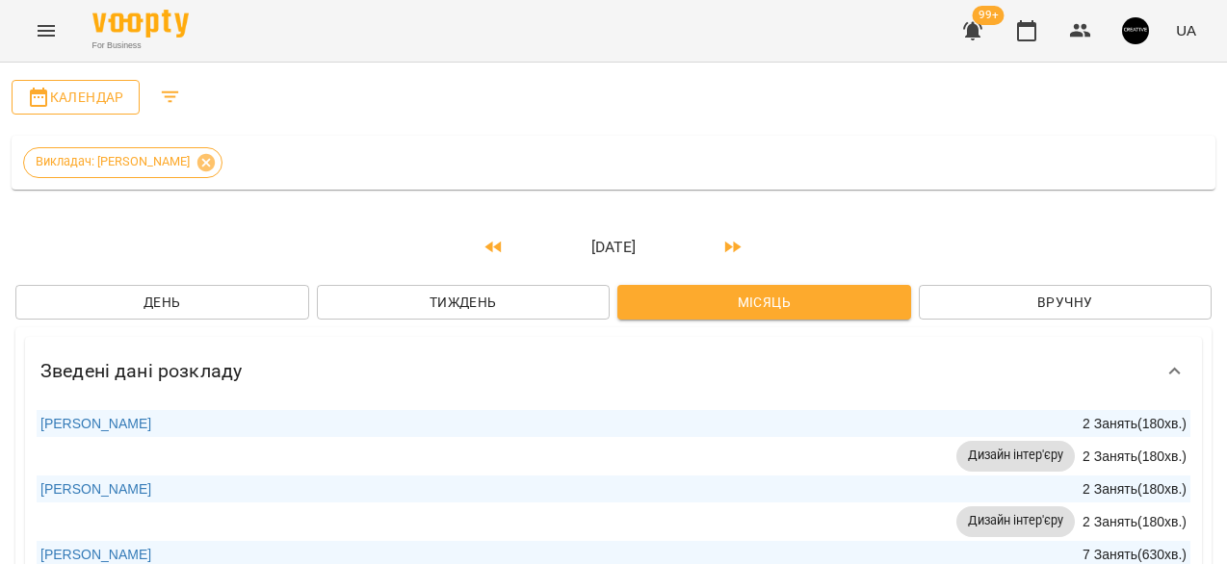
click at [72, 97] on span "Календар" at bounding box center [75, 97] width 97 height 23
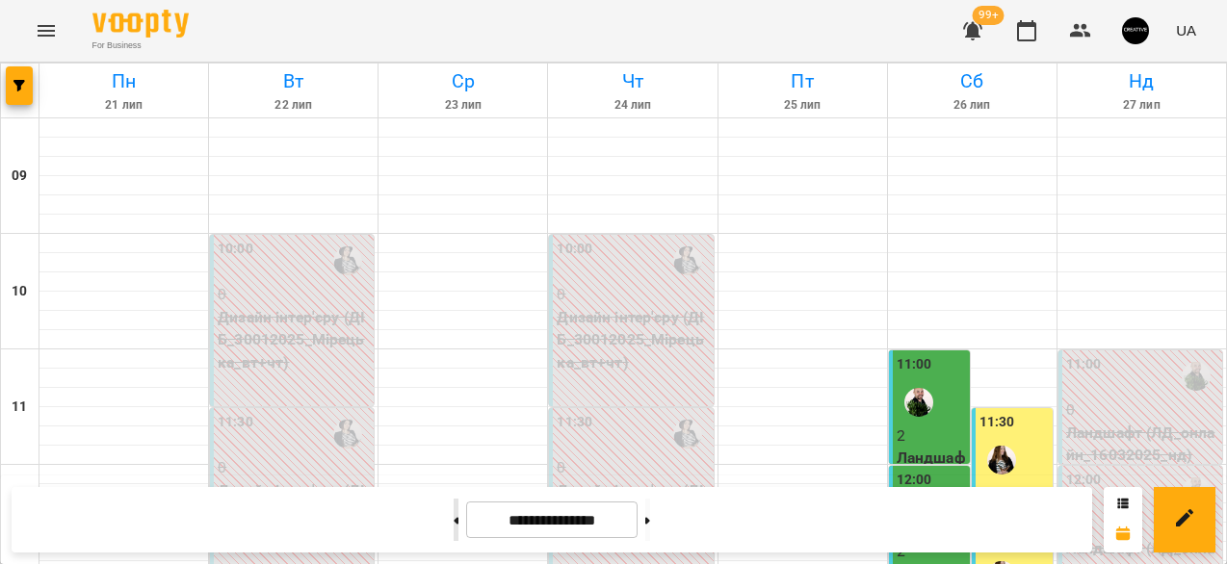
click at [453, 512] on button at bounding box center [455, 520] width 5 height 42
type input "**********"
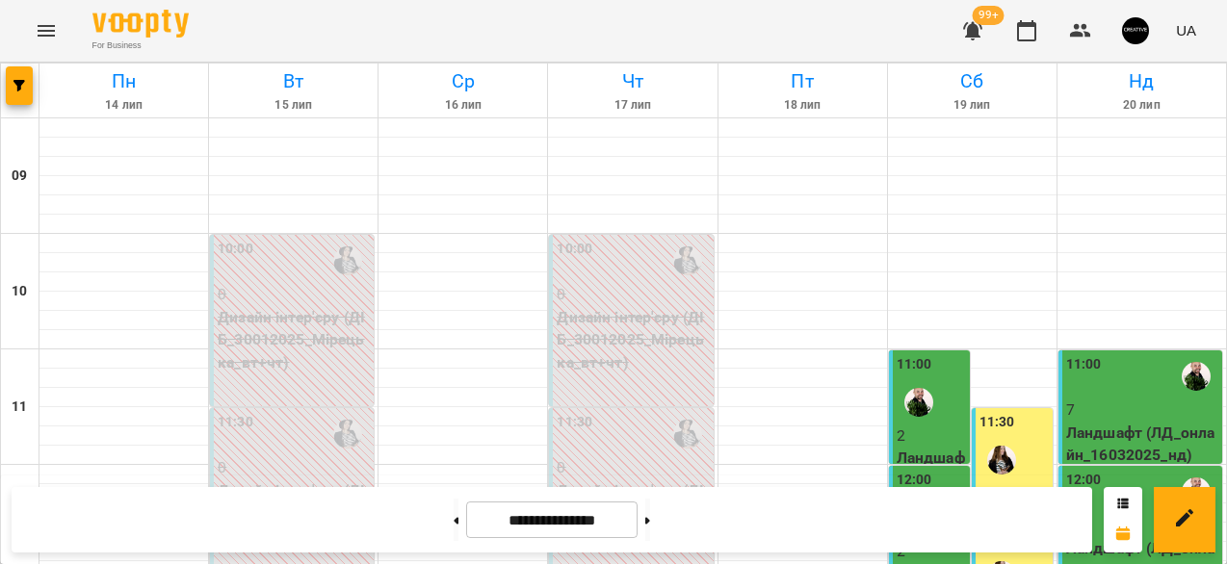
scroll to position [1027, 0]
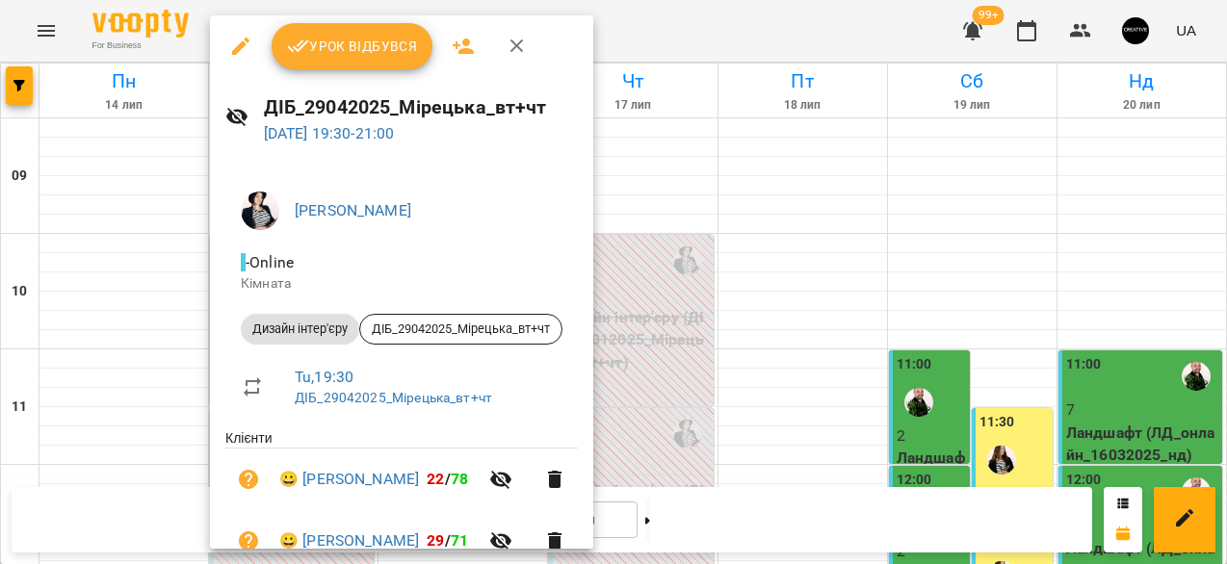
click at [711, 414] on div at bounding box center [613, 282] width 1227 height 564
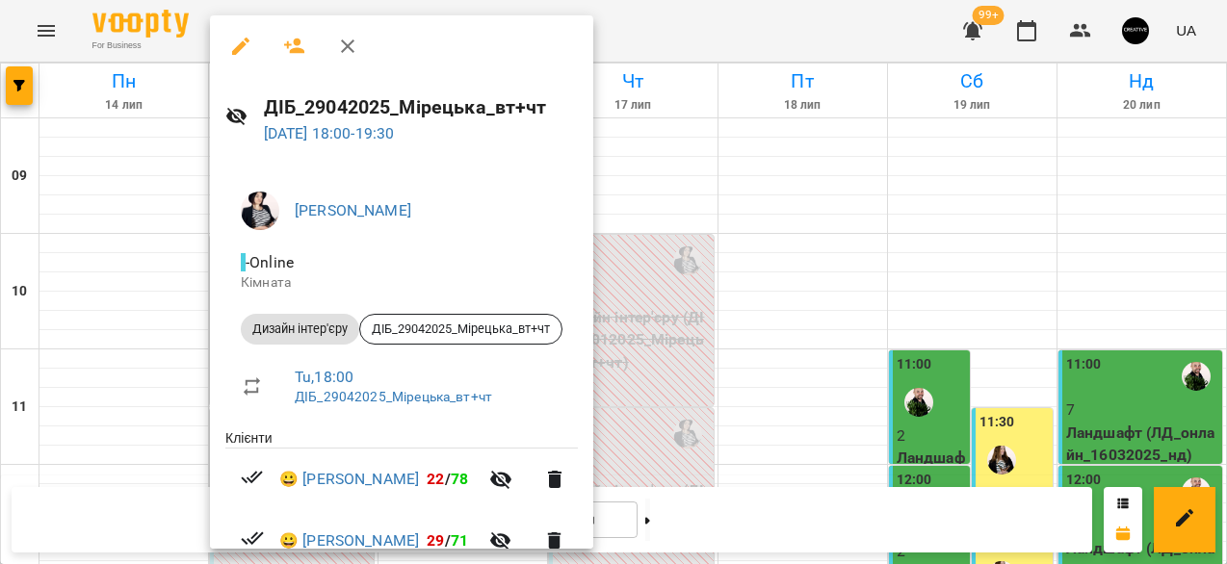
click at [766, 442] on div at bounding box center [613, 282] width 1227 height 564
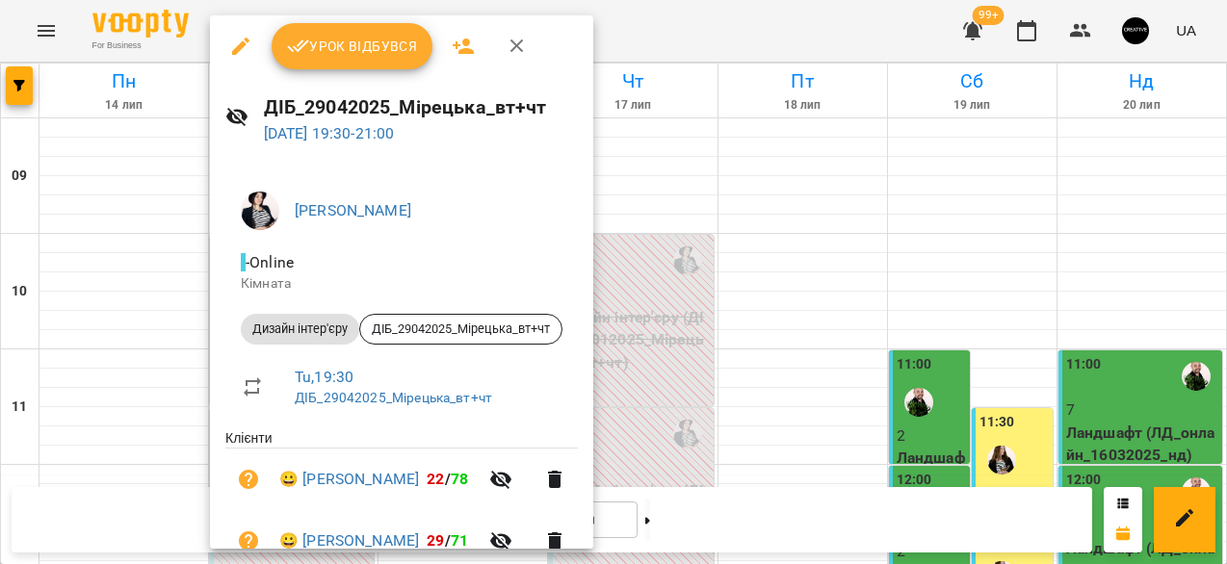
click at [382, 40] on span "Урок відбувся" at bounding box center [352, 46] width 131 height 23
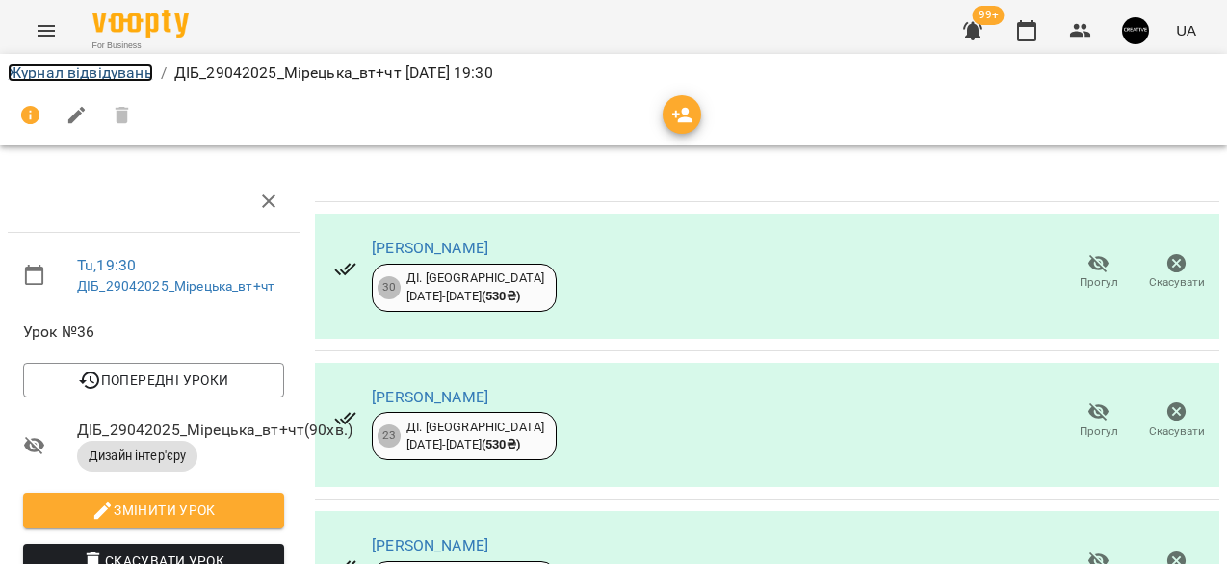
click at [125, 71] on link "Журнал відвідувань" at bounding box center [80, 73] width 145 height 18
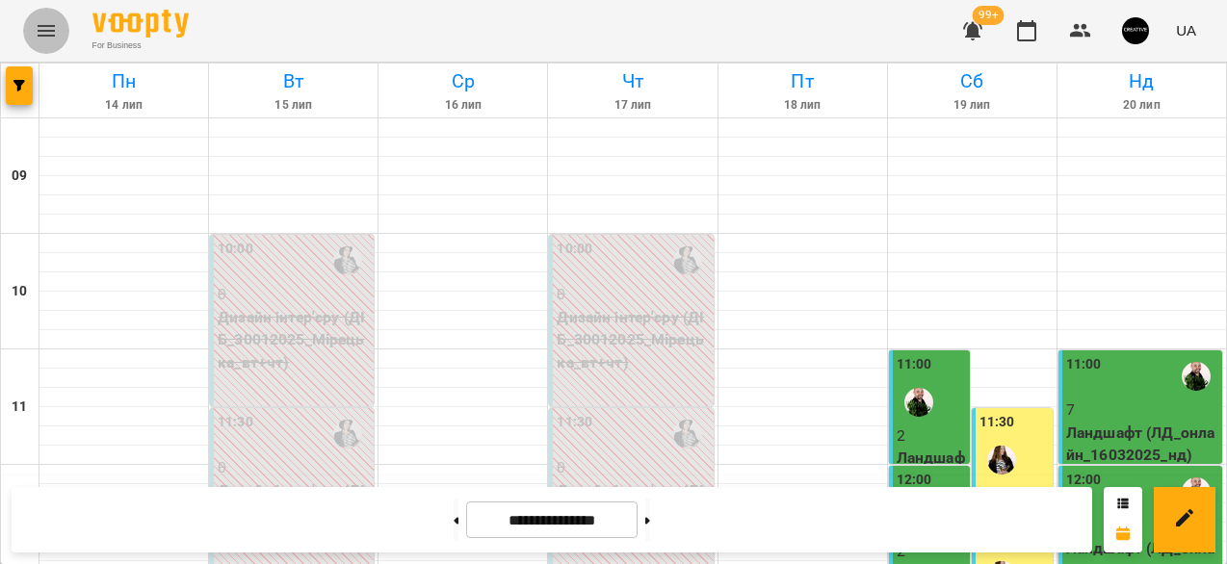
click at [41, 34] on icon "Menu" at bounding box center [46, 30] width 23 height 23
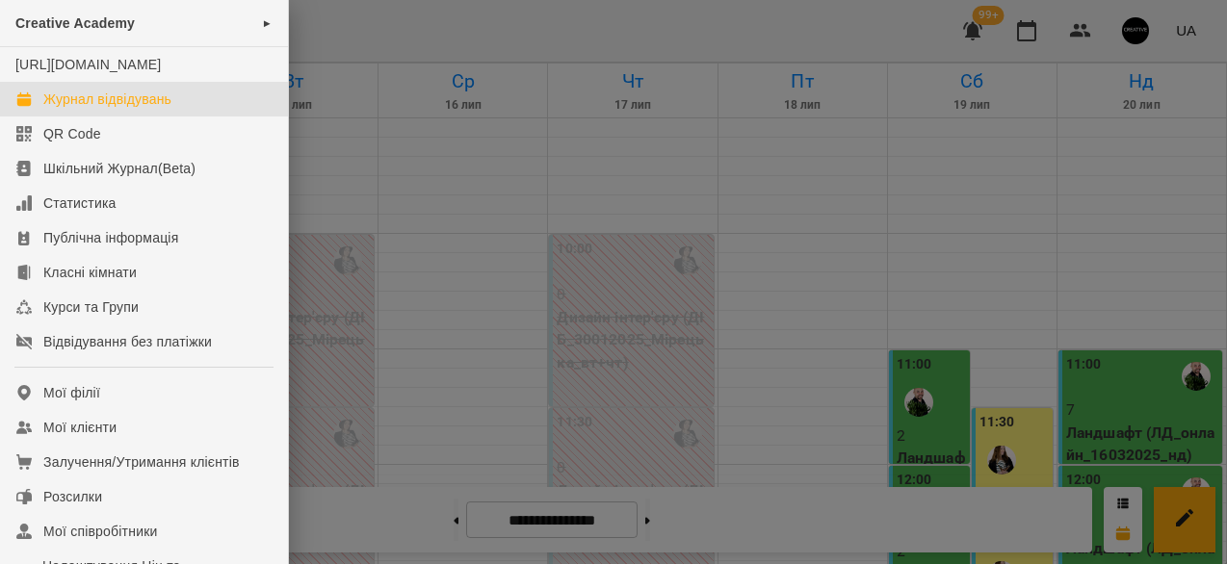
click at [89, 109] on div "Журнал відвідувань" at bounding box center [107, 99] width 128 height 19
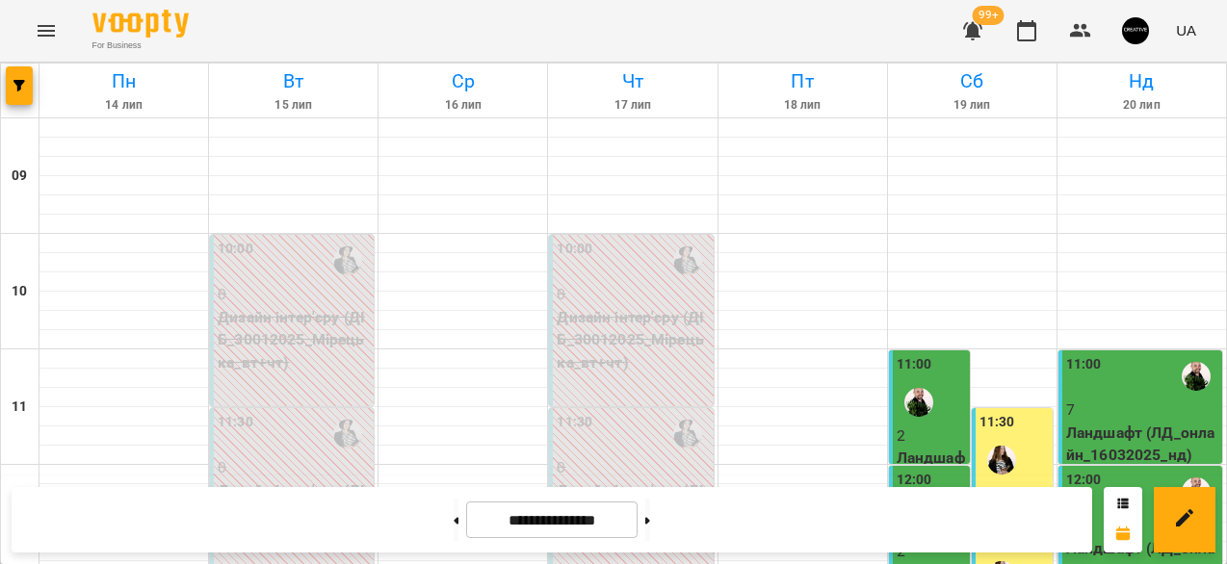
scroll to position [1027, 0]
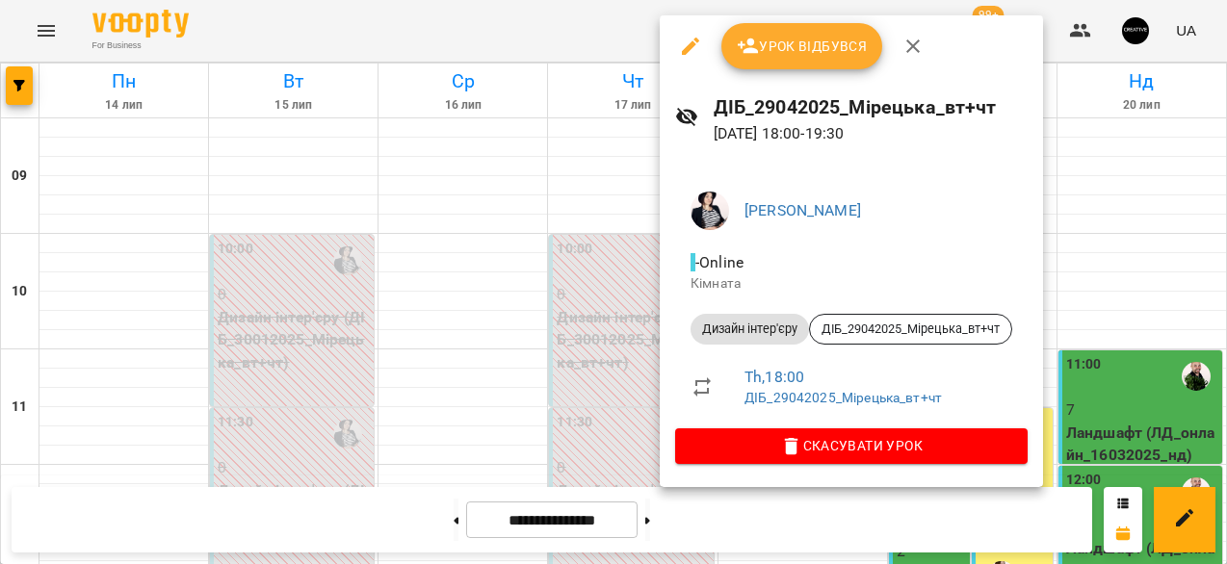
click at [799, 49] on span "Урок відбувся" at bounding box center [802, 46] width 131 height 23
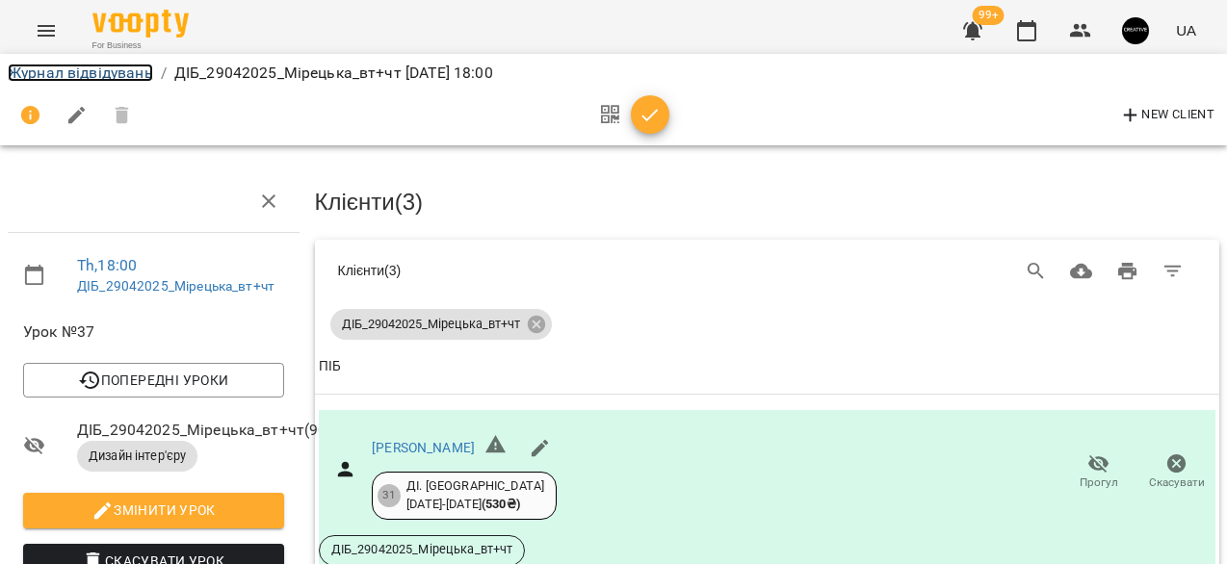
click at [122, 81] on link "Журнал відвідувань" at bounding box center [80, 73] width 145 height 18
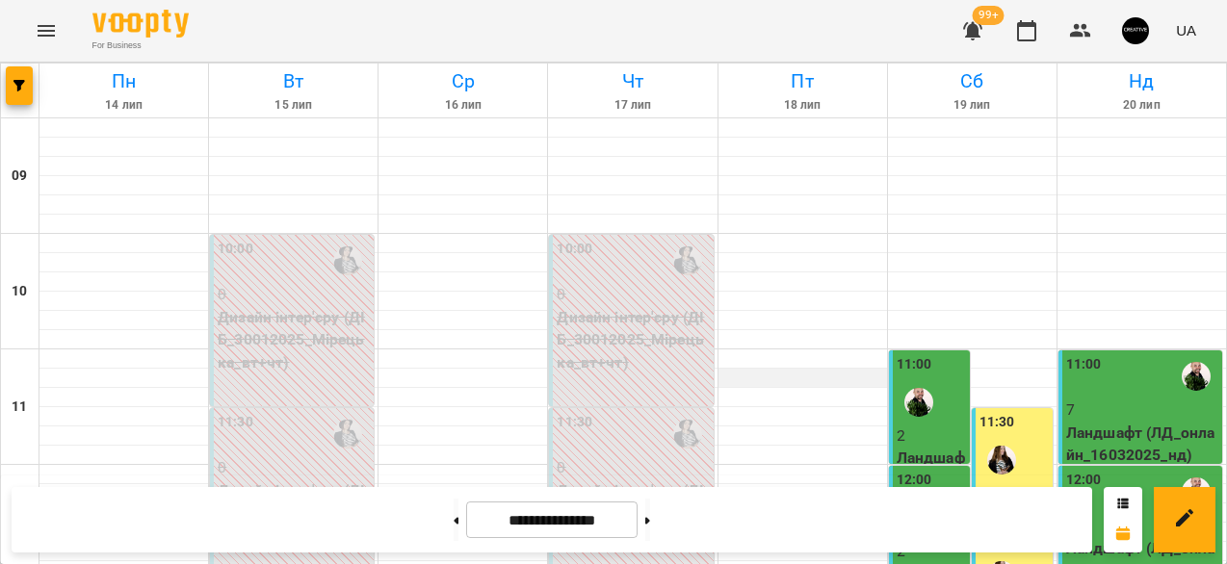
scroll to position [1027, 0]
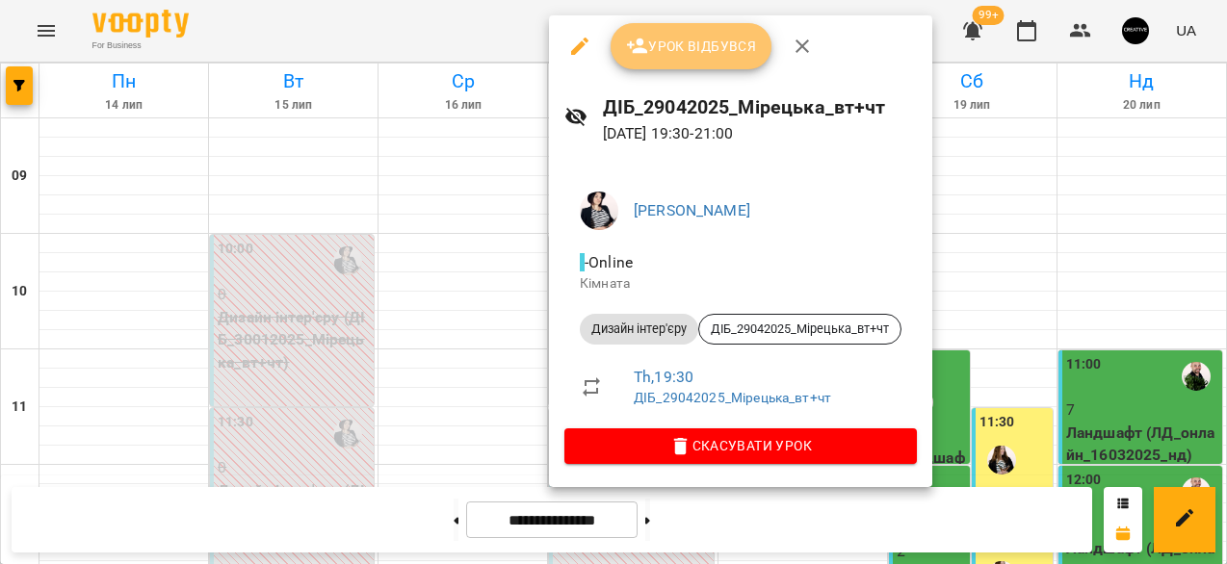
click at [710, 60] on button "Урок відбувся" at bounding box center [691, 46] width 162 height 46
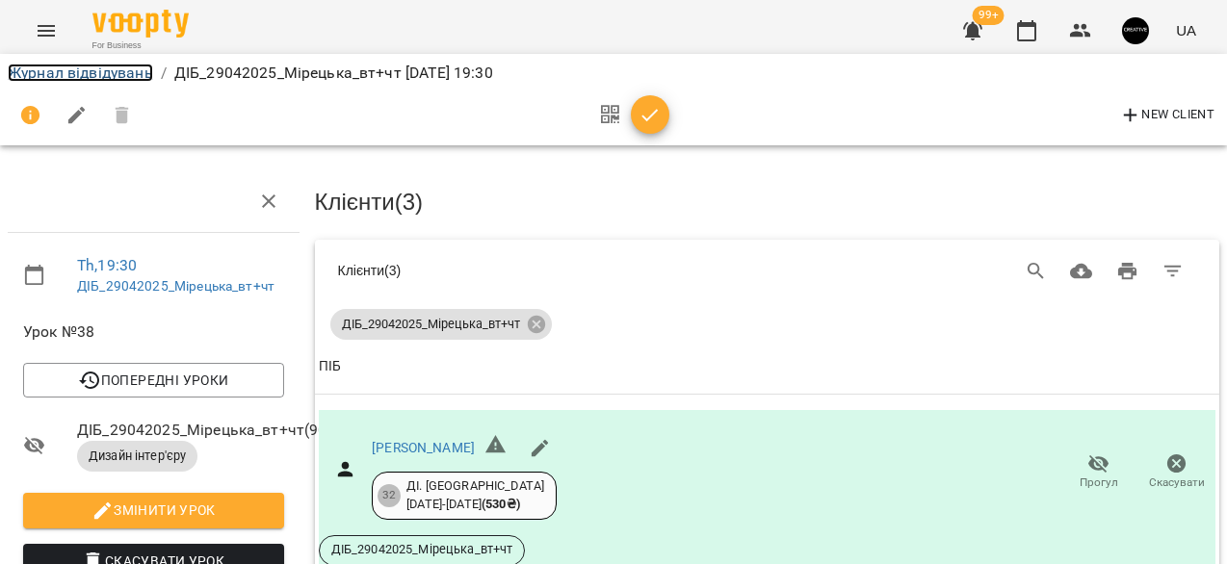
click at [99, 67] on link "Журнал відвідувань" at bounding box center [80, 73] width 145 height 18
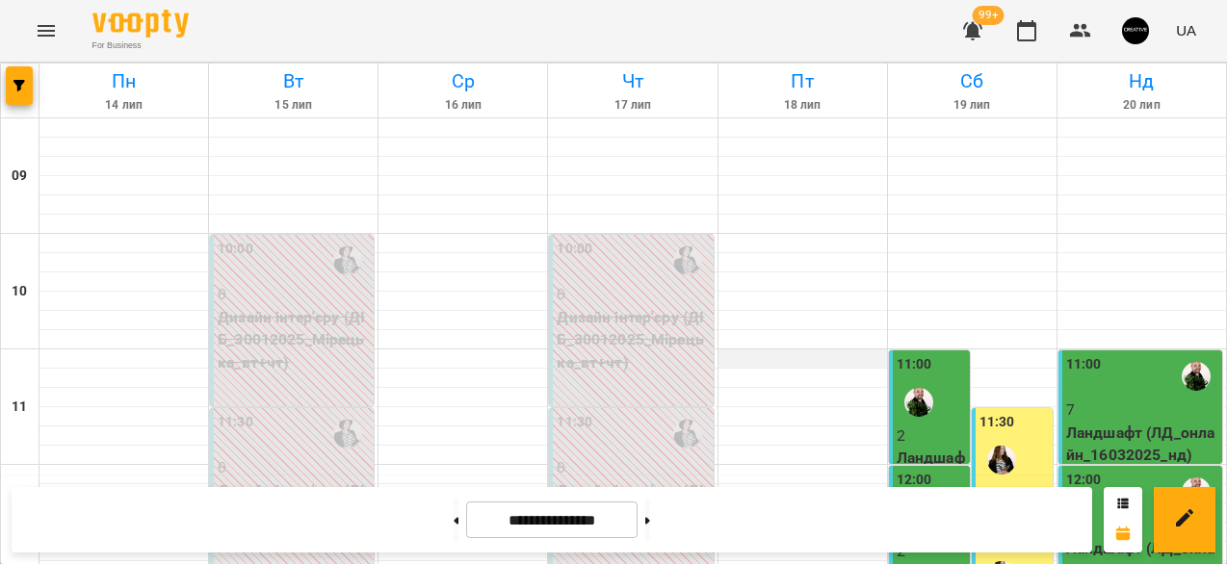
scroll to position [1027, 0]
